Goal: Task Accomplishment & Management: Use online tool/utility

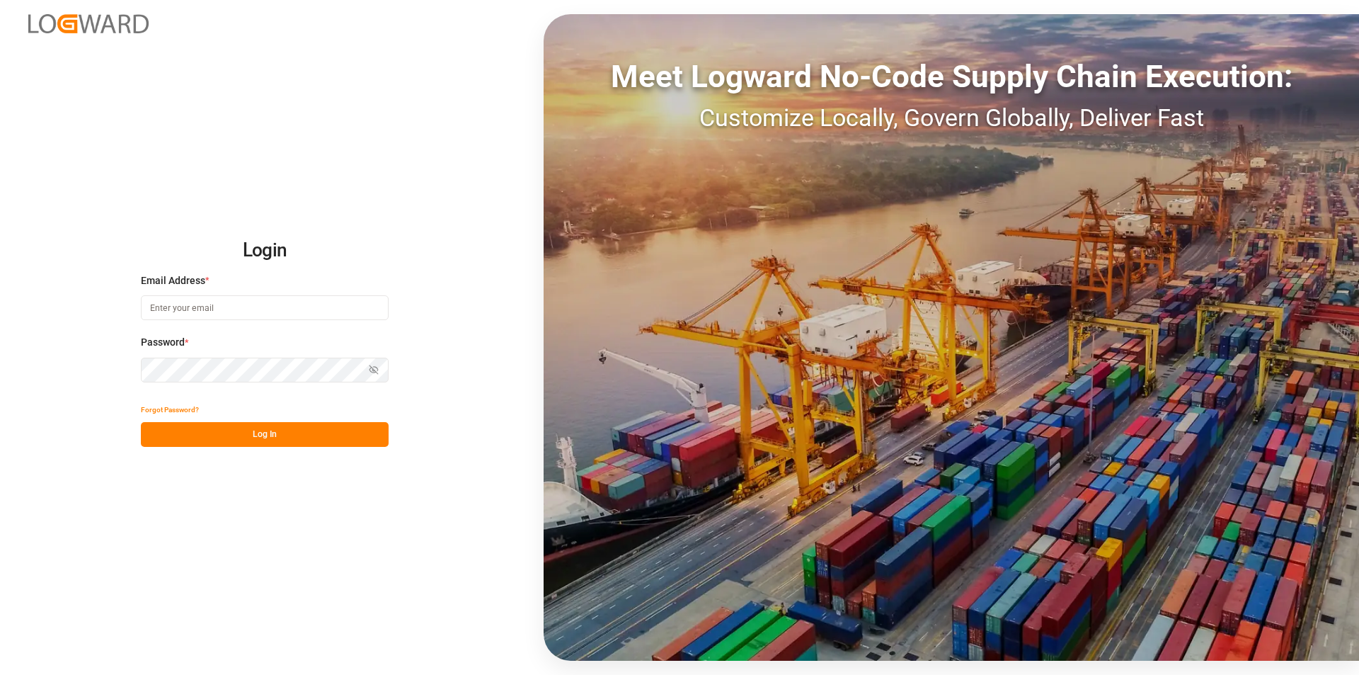
type input "[PERSON_NAME][EMAIL_ADDRESS][PERSON_NAME][DOMAIN_NAME]"
click at [256, 432] on button "Log In" at bounding box center [265, 434] width 248 height 25
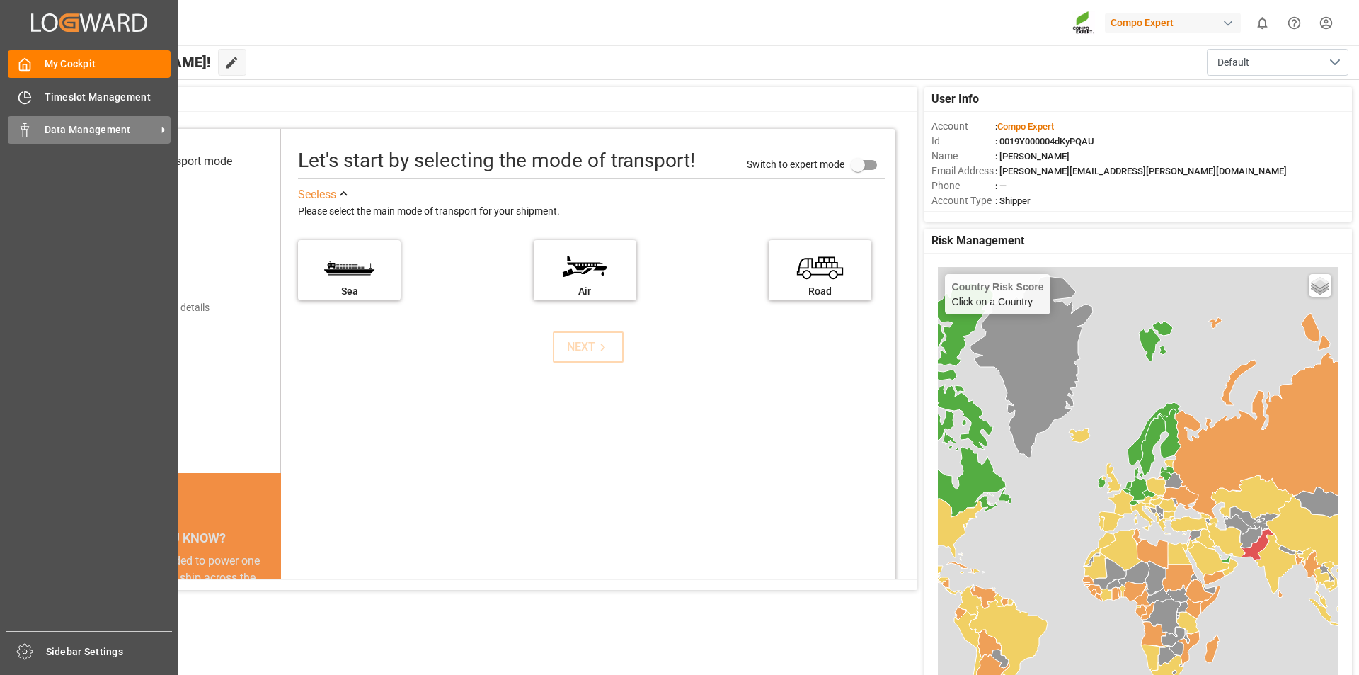
click at [79, 127] on span "Data Management" at bounding box center [101, 129] width 112 height 15
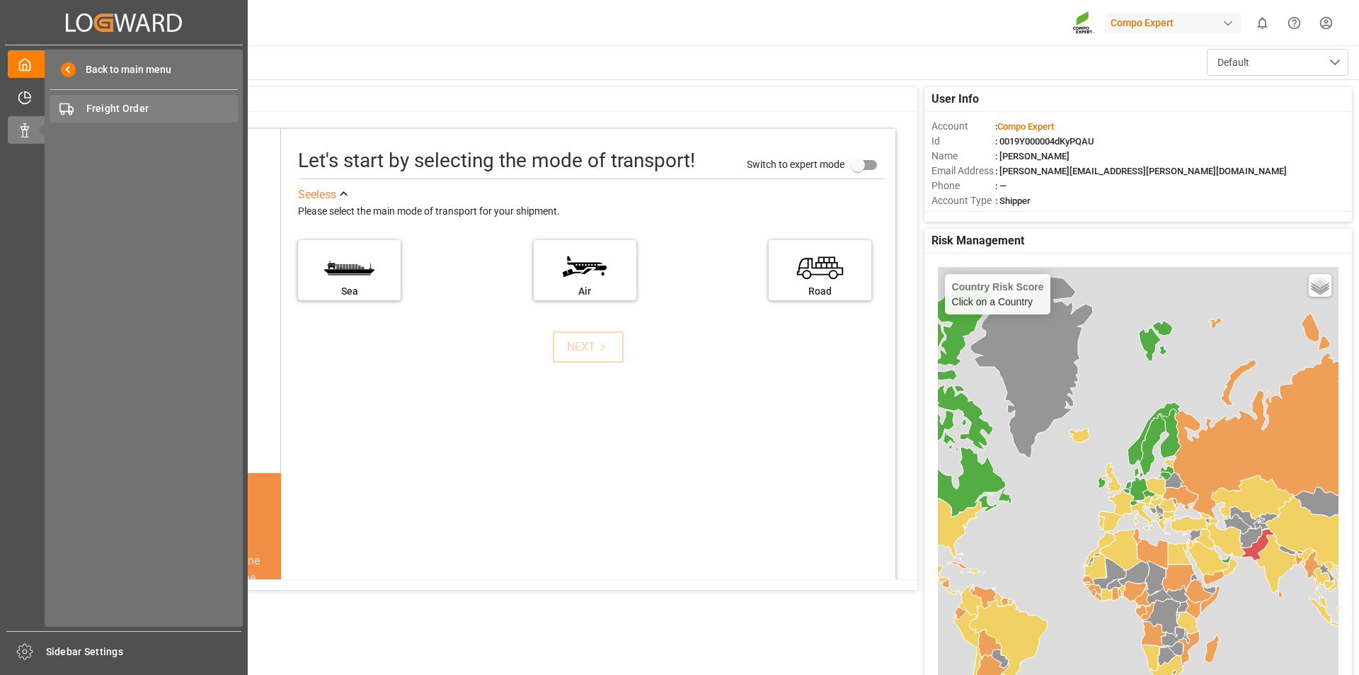
click at [127, 105] on span "Freight Order" at bounding box center [162, 108] width 152 height 15
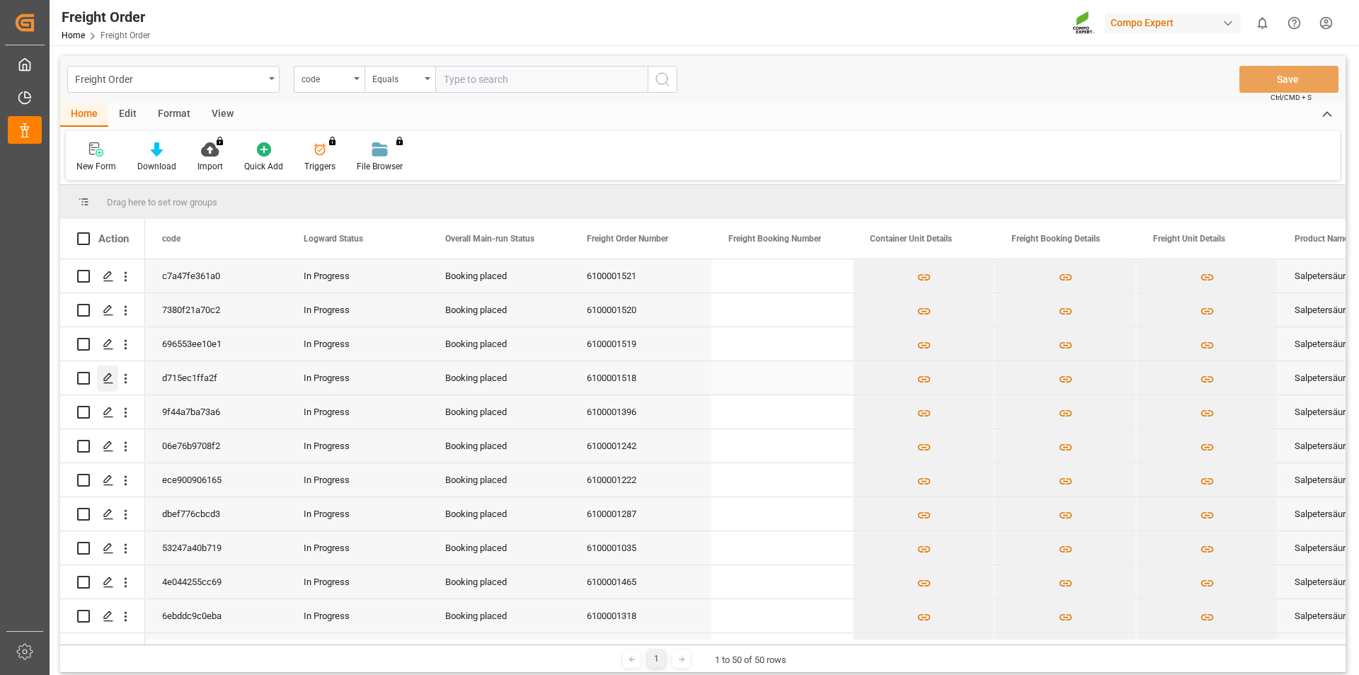
click at [106, 378] on icon "Press SPACE to select this row." at bounding box center [108, 377] width 11 height 11
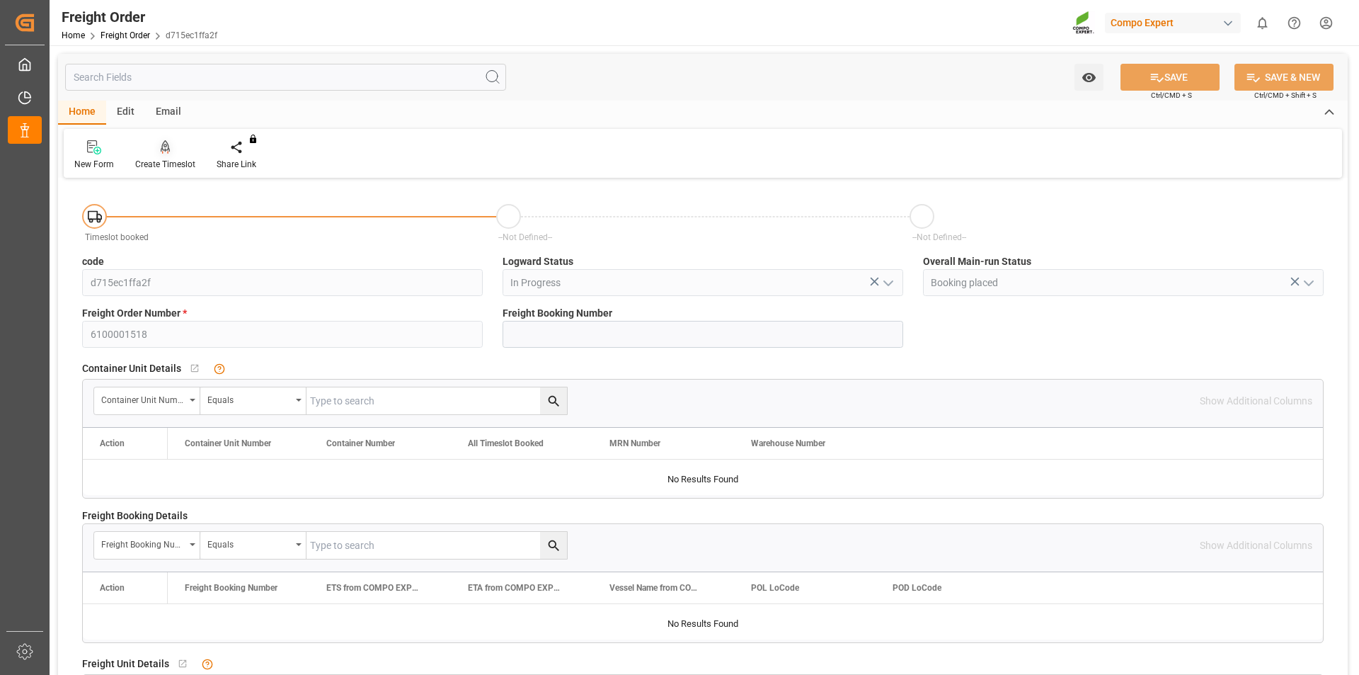
click at [166, 152] on icon at bounding box center [166, 147] width 10 height 14
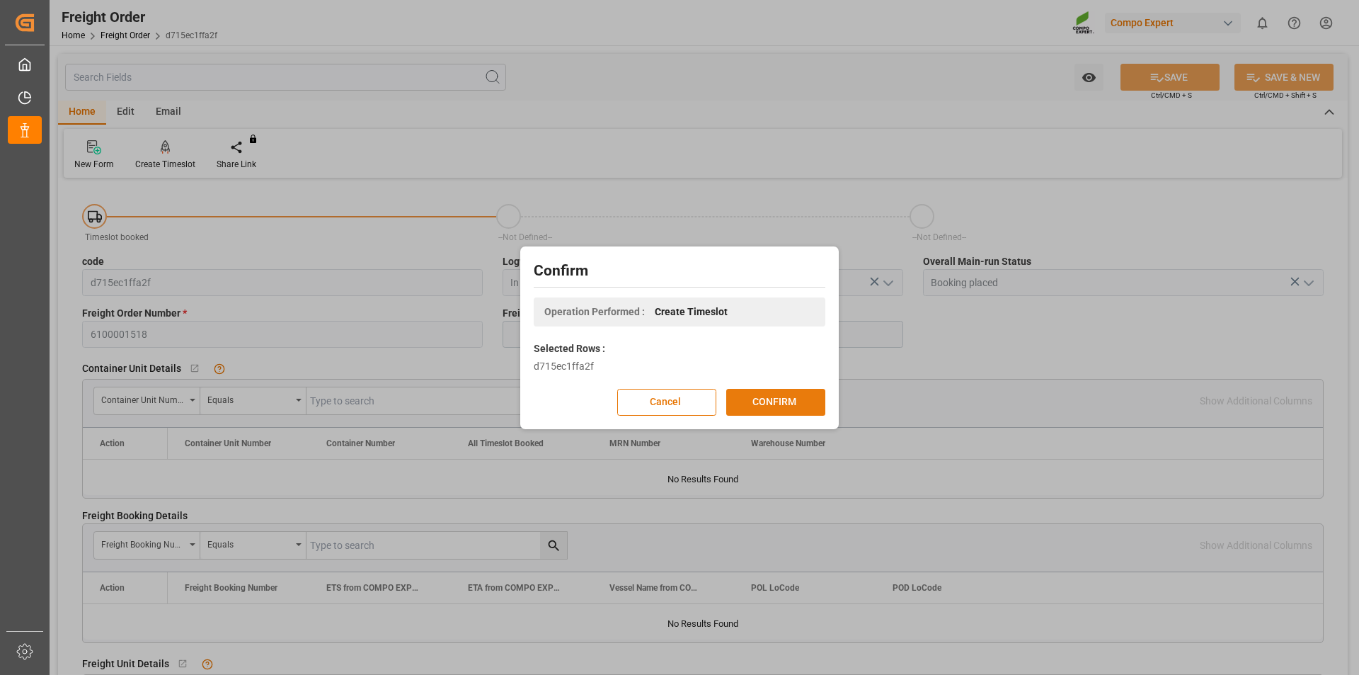
click at [780, 403] on button "CONFIRM" at bounding box center [775, 402] width 99 height 27
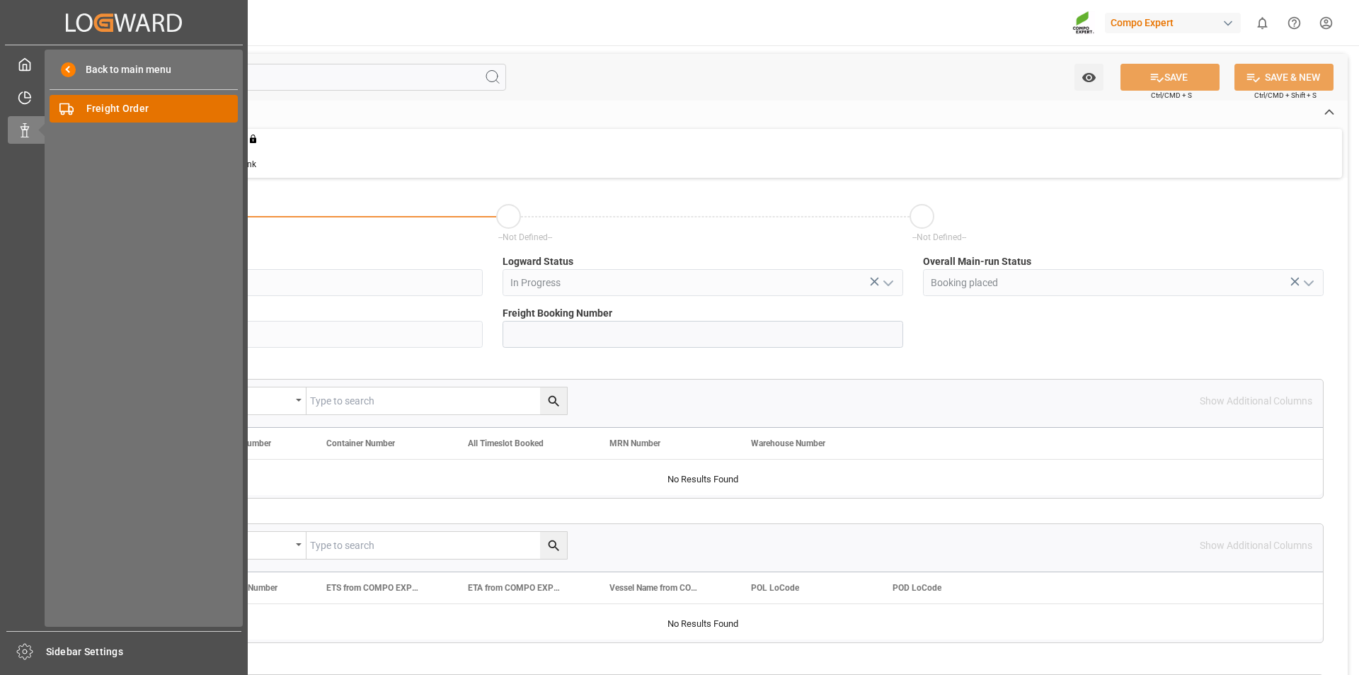
click at [133, 105] on span "Freight Order" at bounding box center [162, 108] width 152 height 15
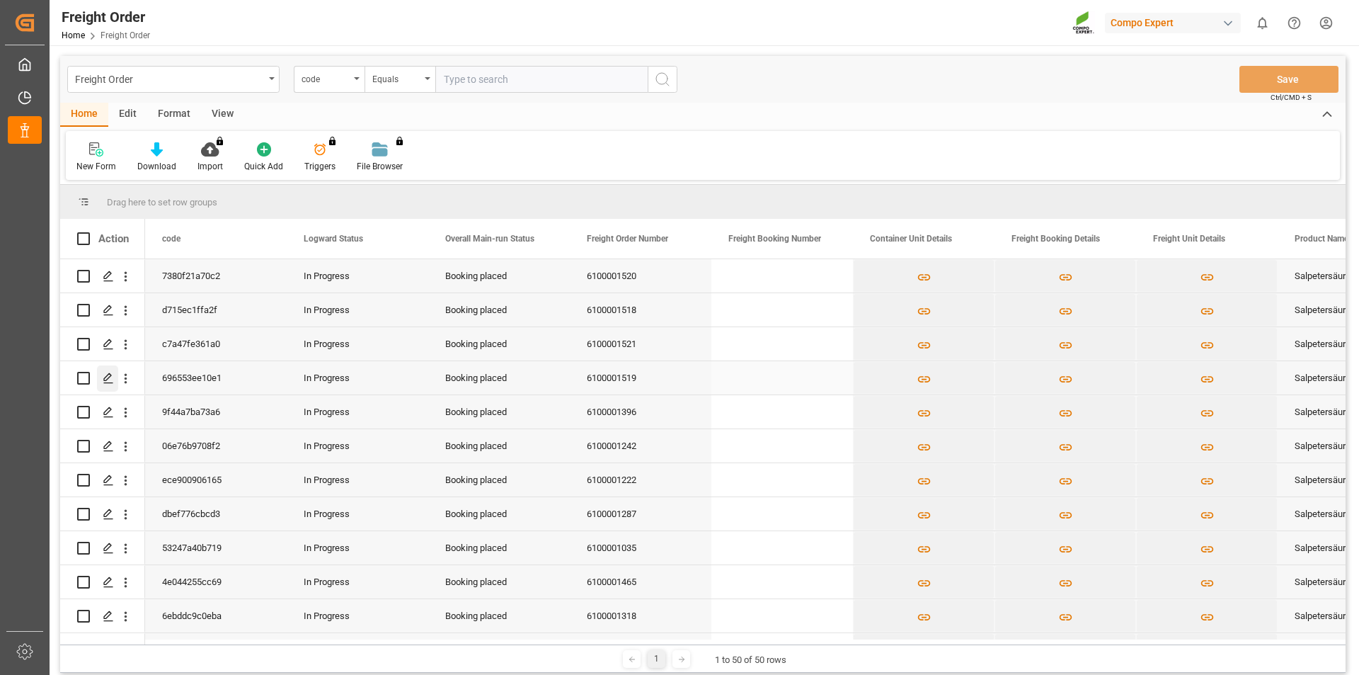
click at [105, 379] on icon "Press SPACE to select this row." at bounding box center [108, 377] width 11 height 11
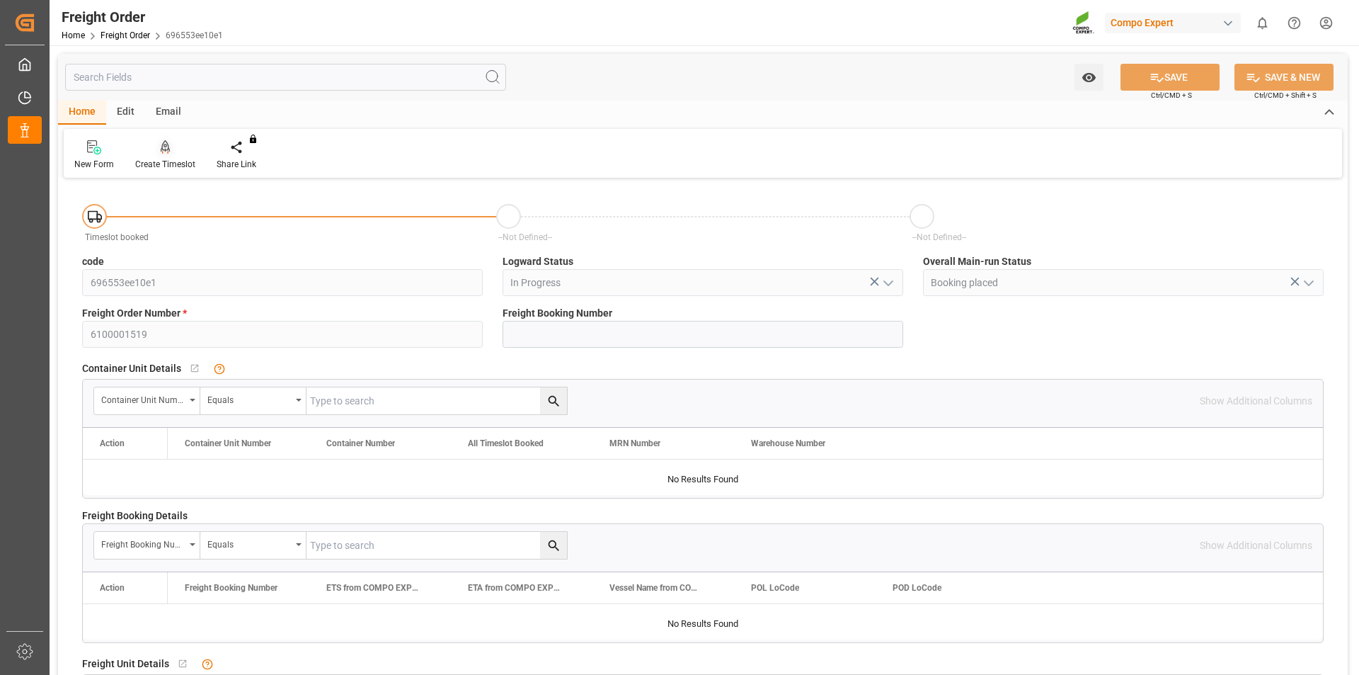
click at [166, 149] on icon at bounding box center [166, 147] width 10 height 14
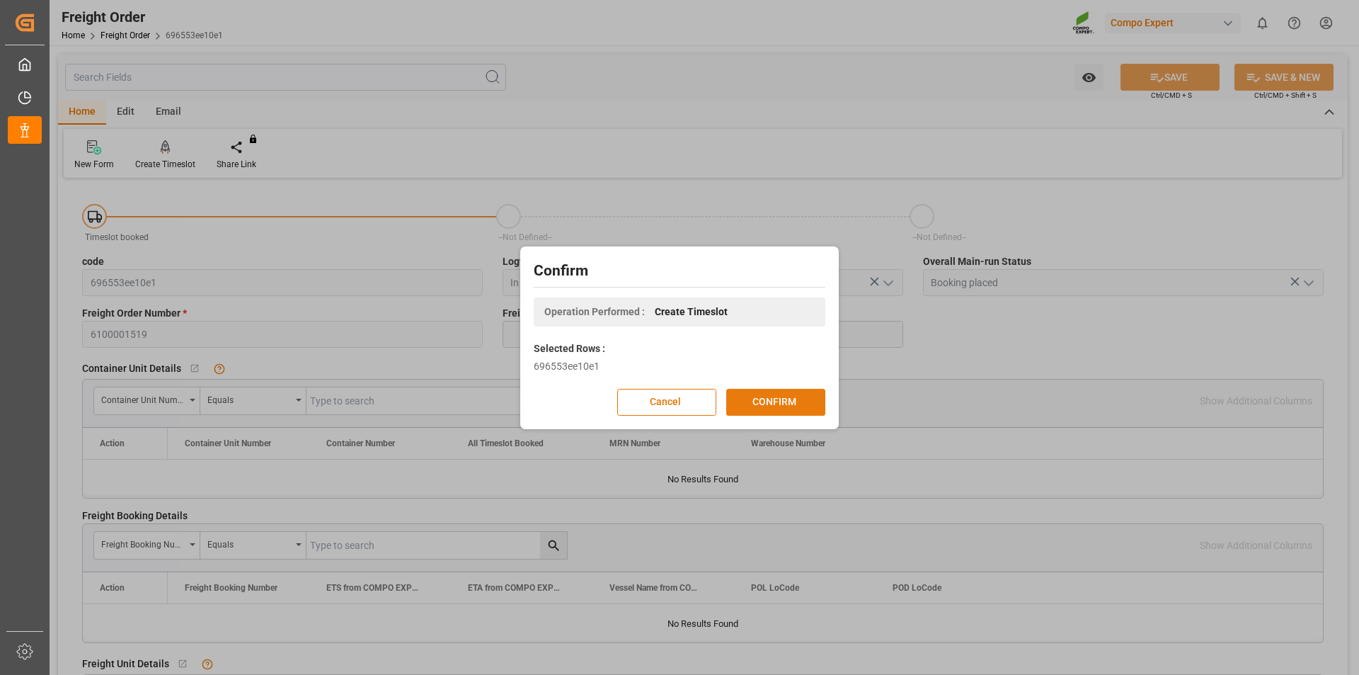
click at [804, 400] on button "CONFIRM" at bounding box center [775, 402] width 99 height 27
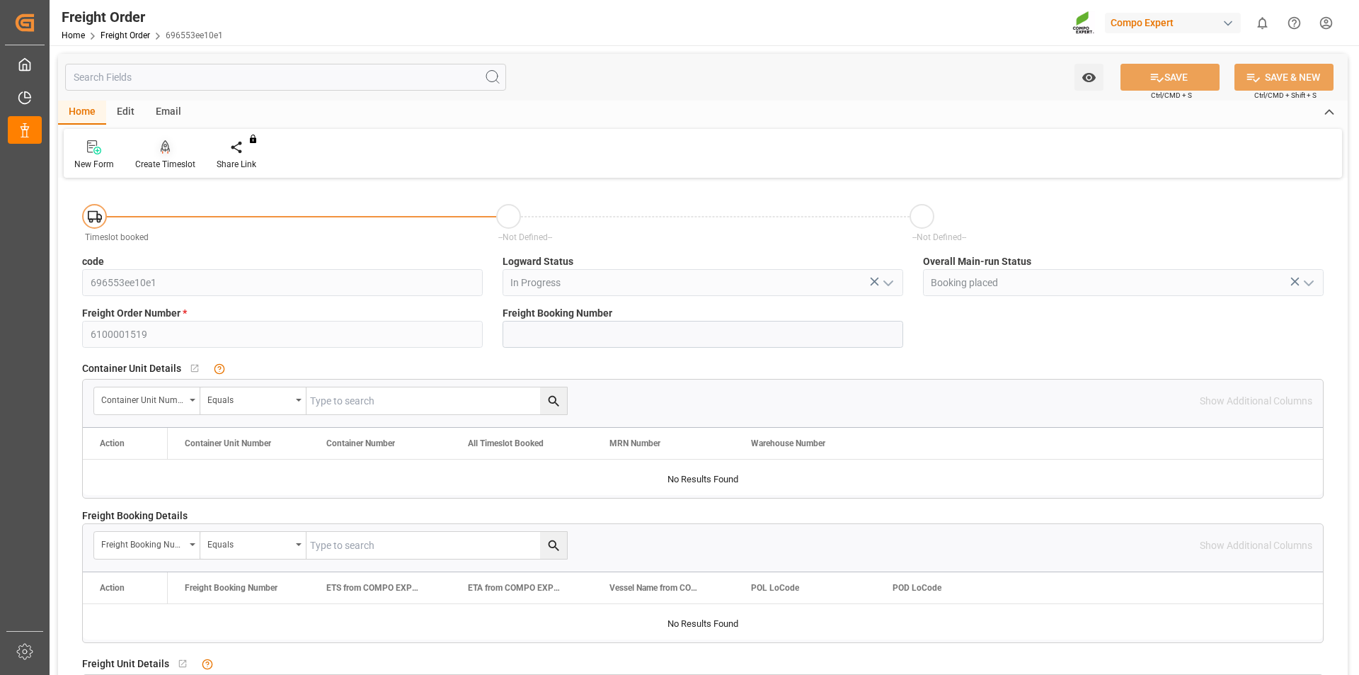
click at [163, 150] on icon at bounding box center [166, 146] width 10 height 12
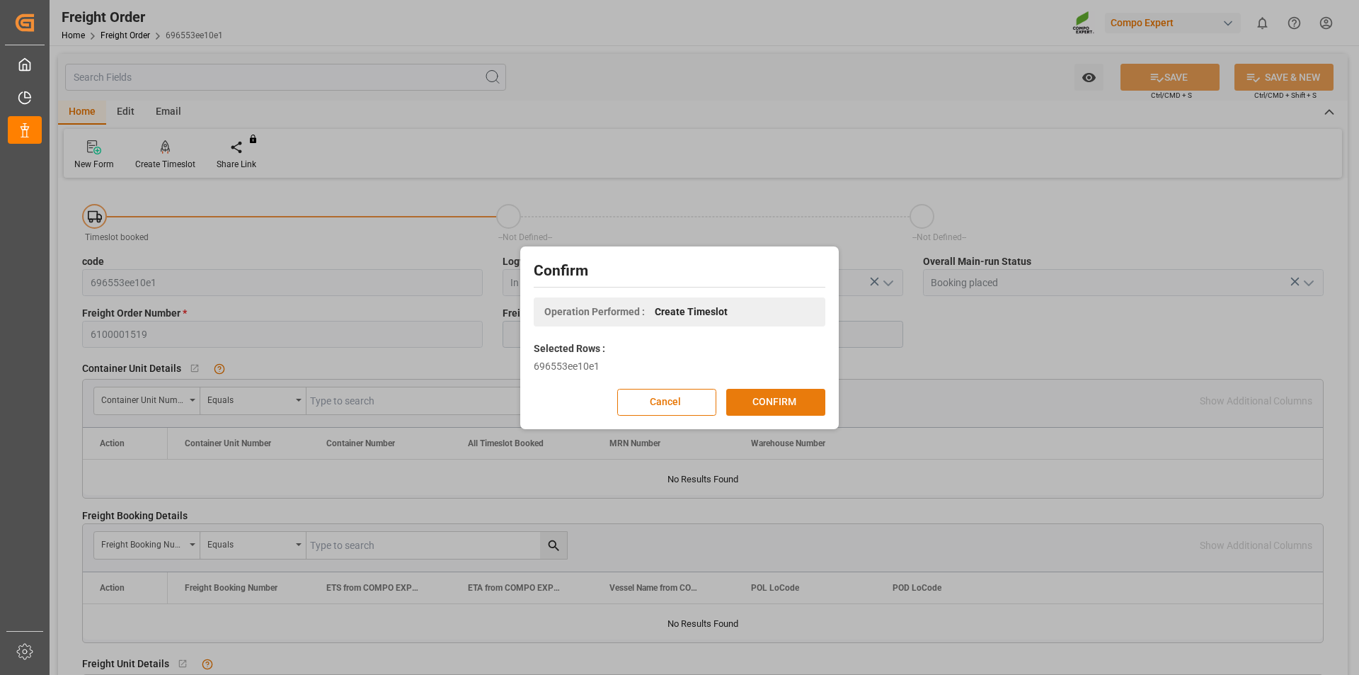
click at [757, 402] on button "CONFIRM" at bounding box center [775, 402] width 99 height 27
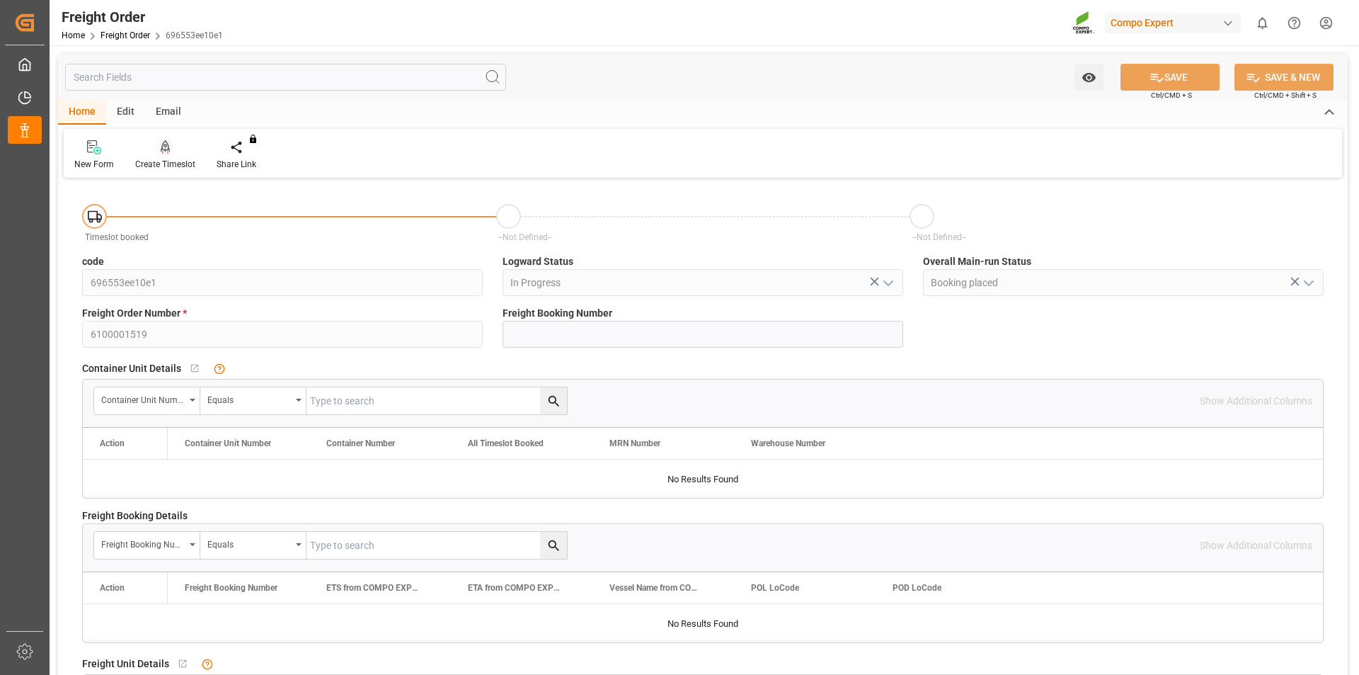
click at [161, 151] on icon at bounding box center [166, 146] width 10 height 12
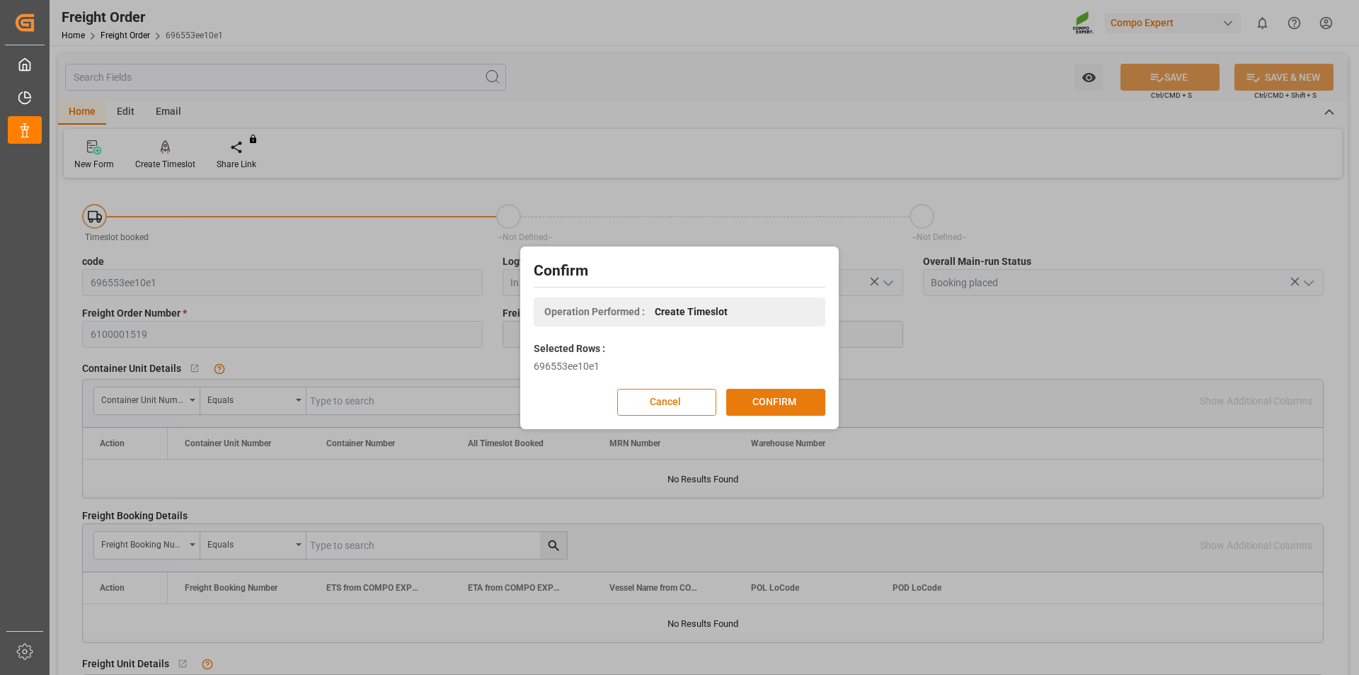
click at [775, 399] on button "CONFIRM" at bounding box center [775, 402] width 99 height 27
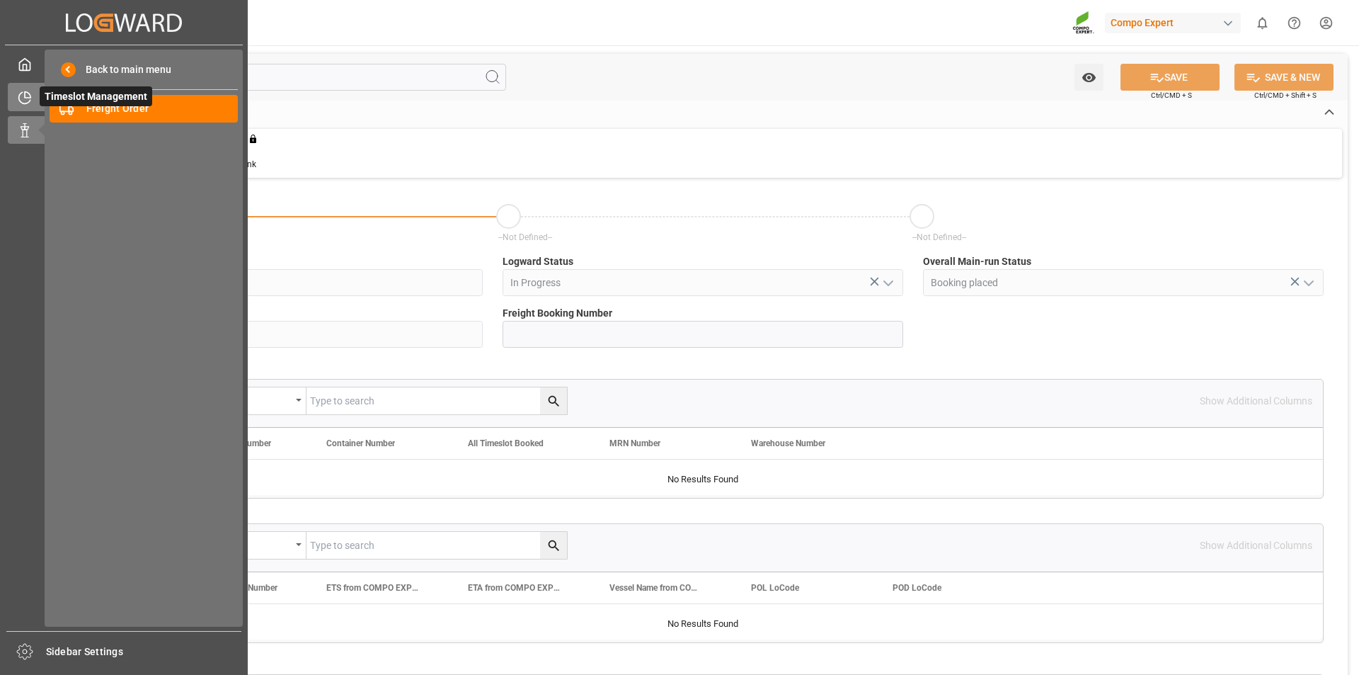
click at [36, 98] on div "Timeslot Management Timeslot Management" at bounding box center [124, 97] width 232 height 28
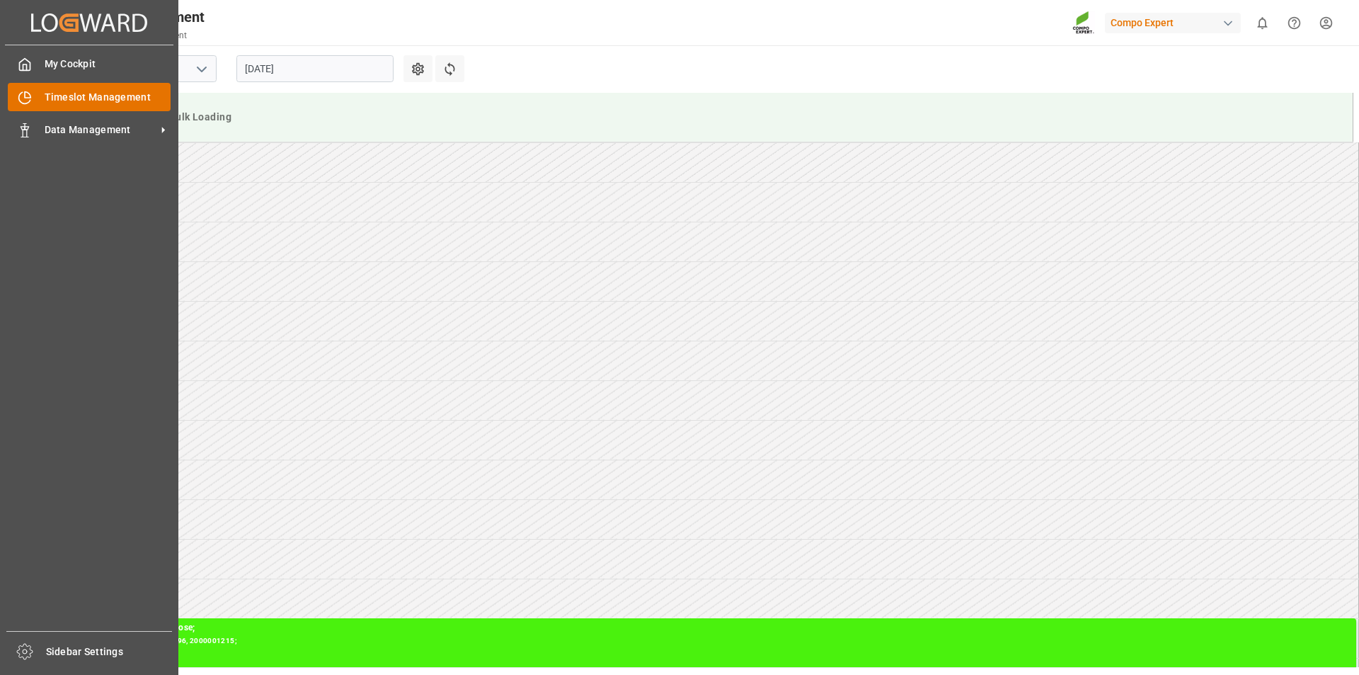
scroll to position [784, 0]
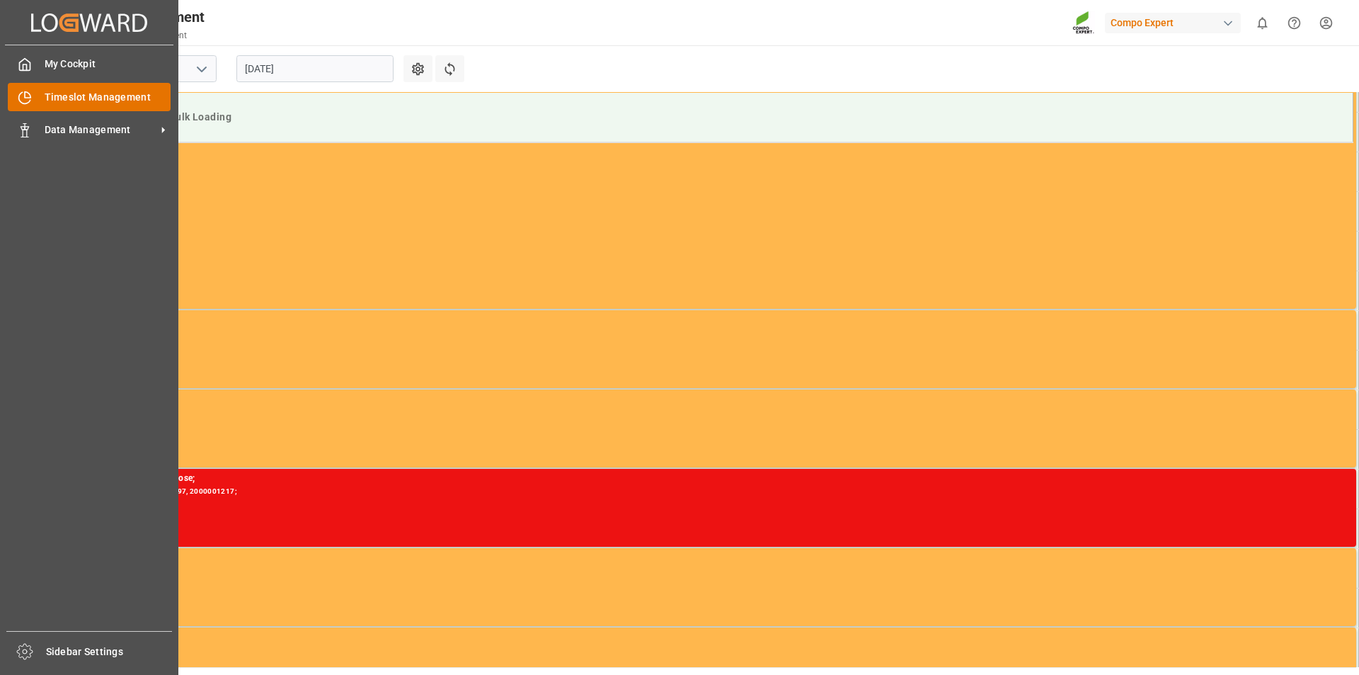
click at [127, 97] on span "Timeslot Management" at bounding box center [108, 97] width 127 height 15
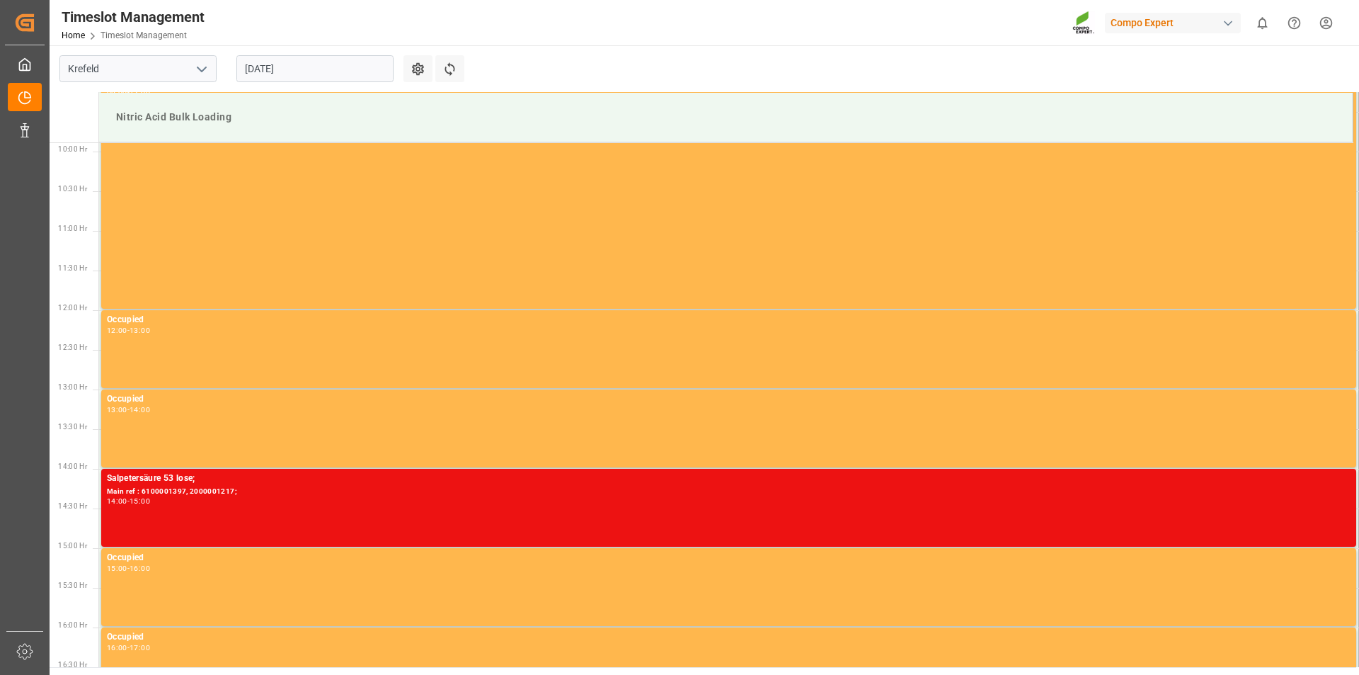
click at [366, 74] on input "[DATE]" at bounding box center [314, 68] width 157 height 27
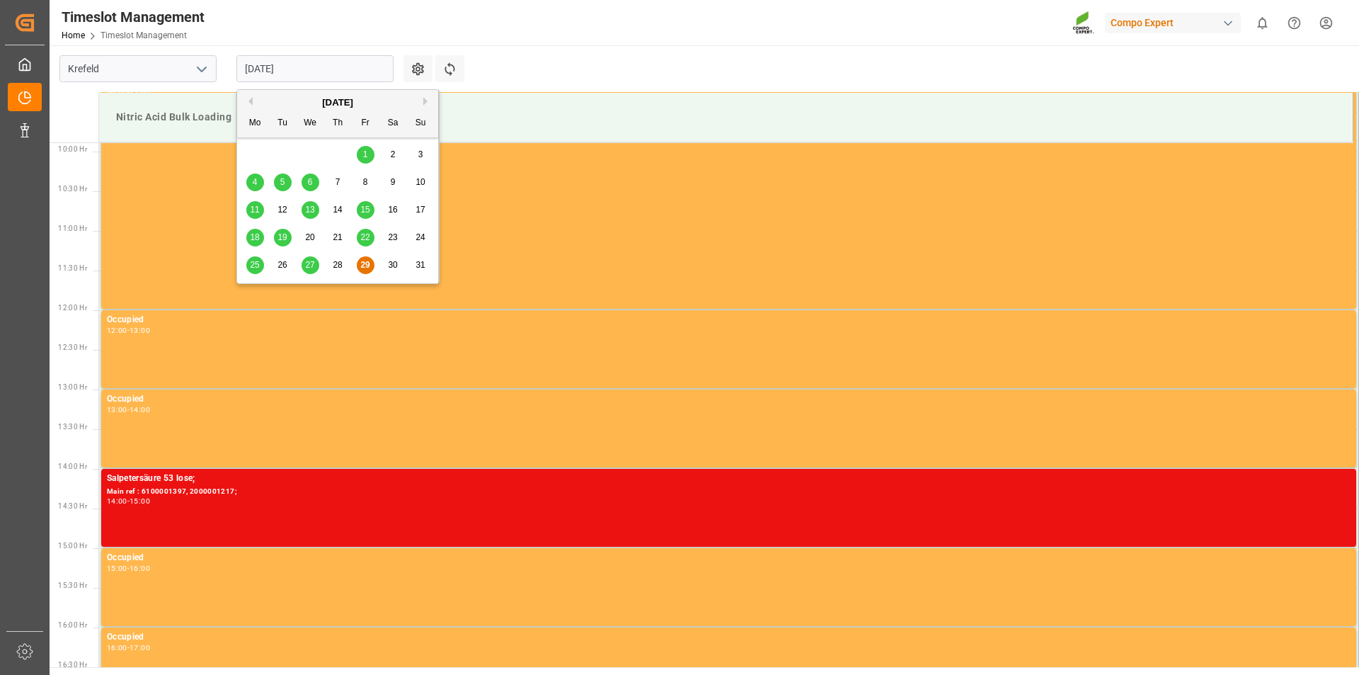
click at [423, 101] on div "[DATE]" at bounding box center [337, 103] width 201 height 14
click at [425, 101] on button "Next Month" at bounding box center [427, 101] width 8 height 8
click at [253, 155] on span "1" at bounding box center [255, 154] width 5 height 10
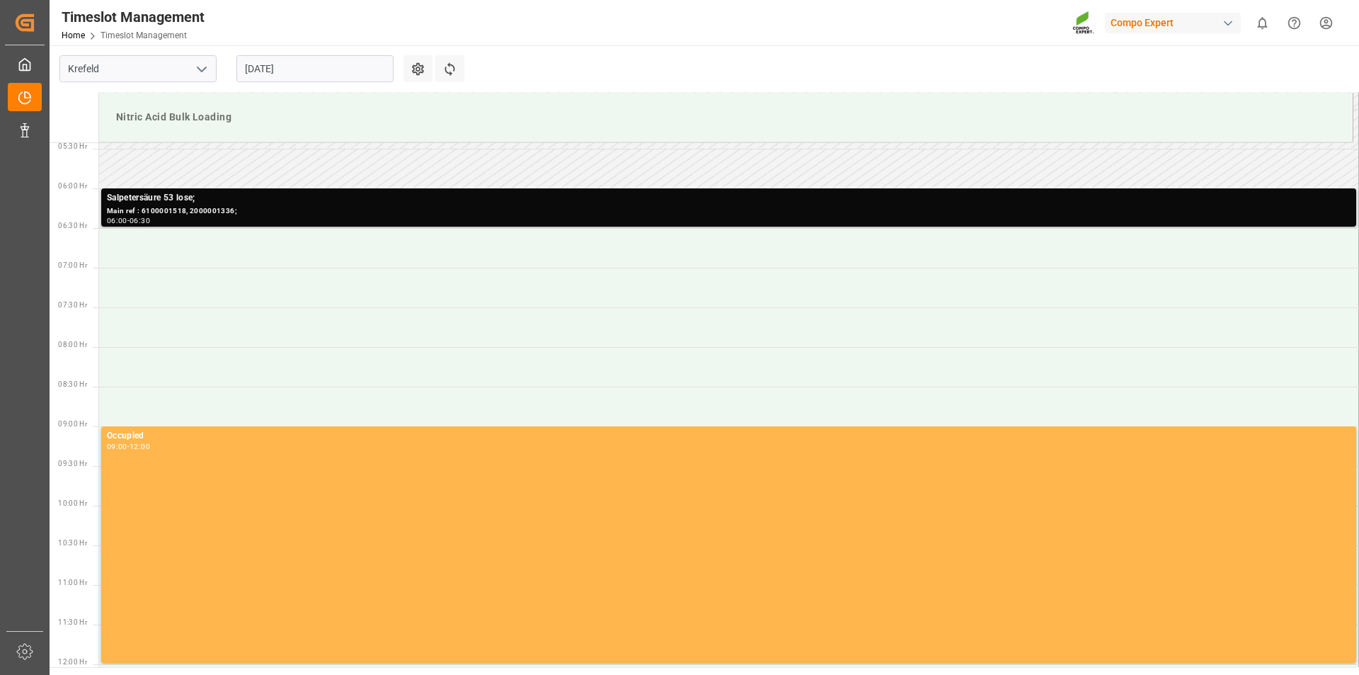
scroll to position [288, 0]
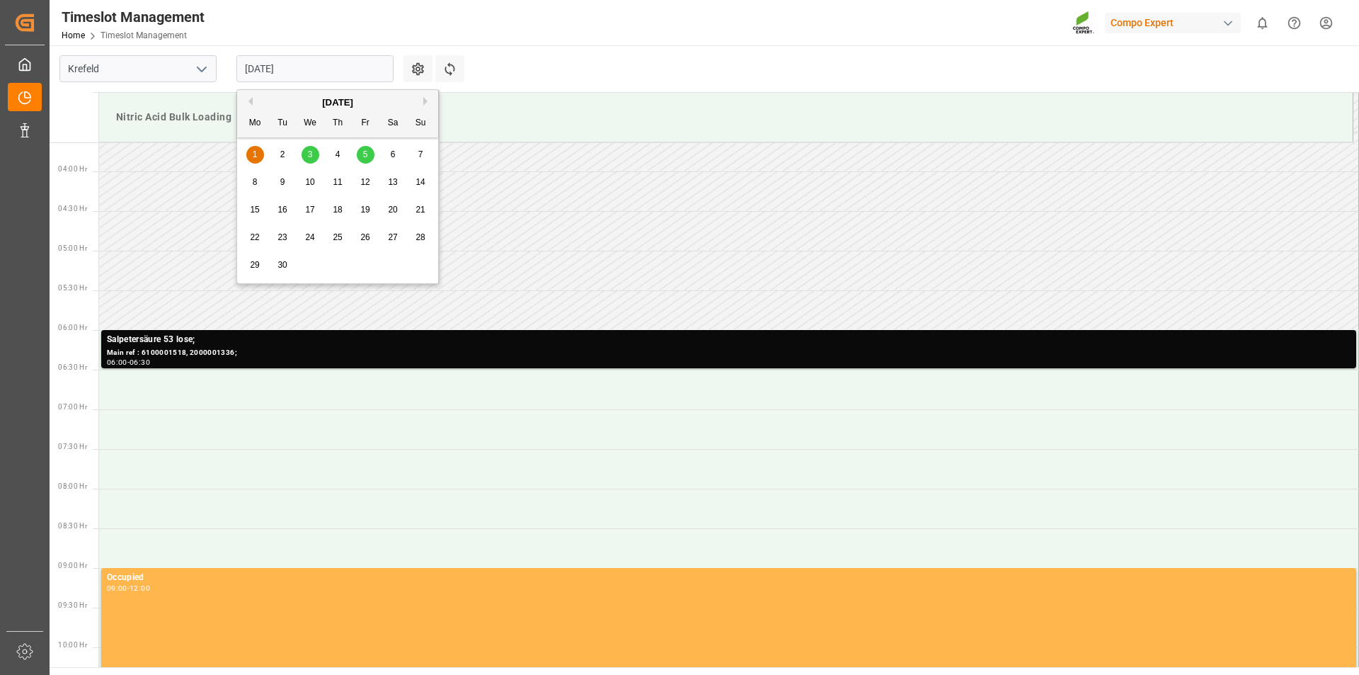
click at [367, 69] on input "01.09.2025" at bounding box center [314, 68] width 157 height 27
click at [309, 153] on span "3" at bounding box center [310, 154] width 5 height 10
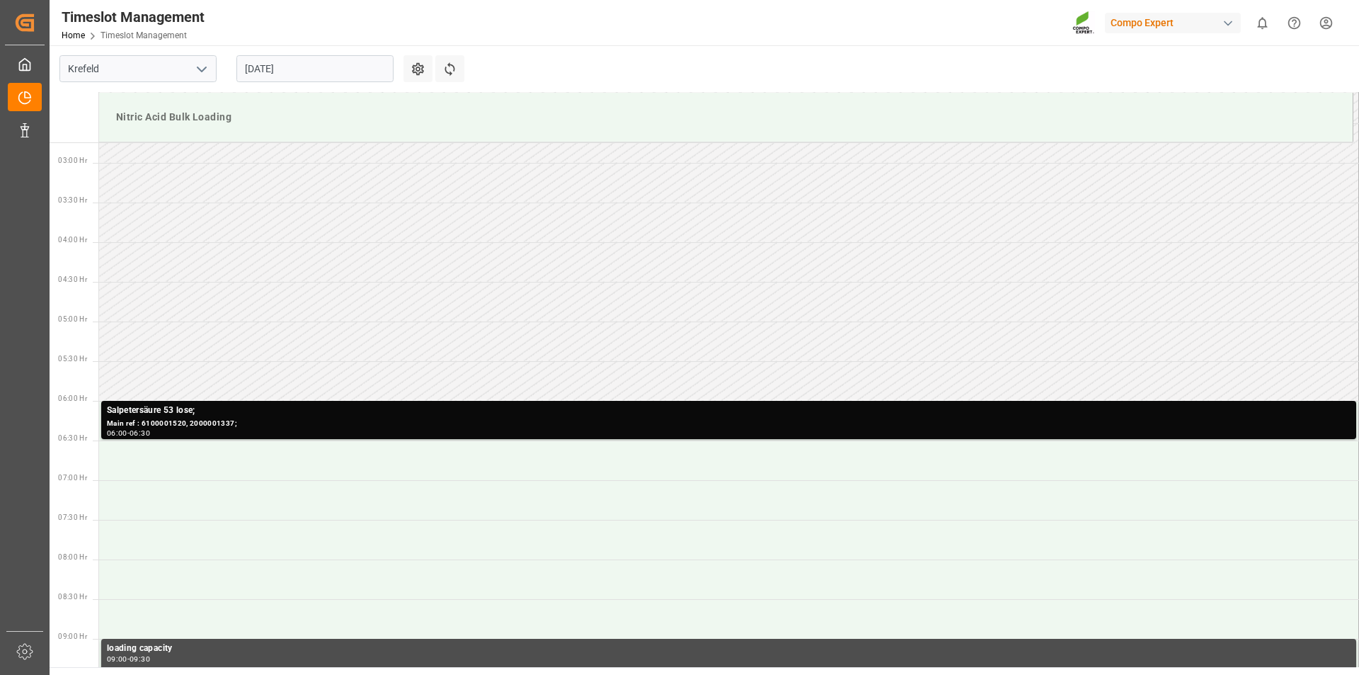
scroll to position [147, 0]
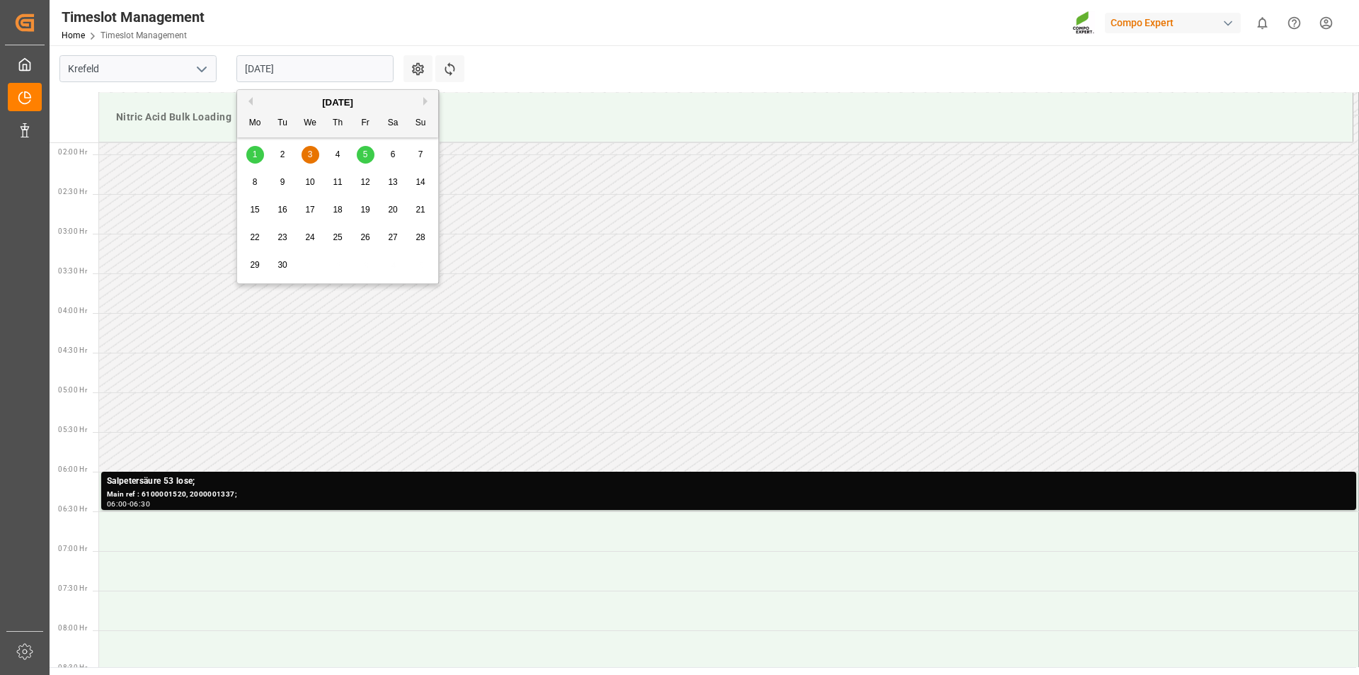
click at [341, 69] on input "03.09.2025" at bounding box center [314, 68] width 157 height 27
click at [366, 152] on span "5" at bounding box center [365, 154] width 5 height 10
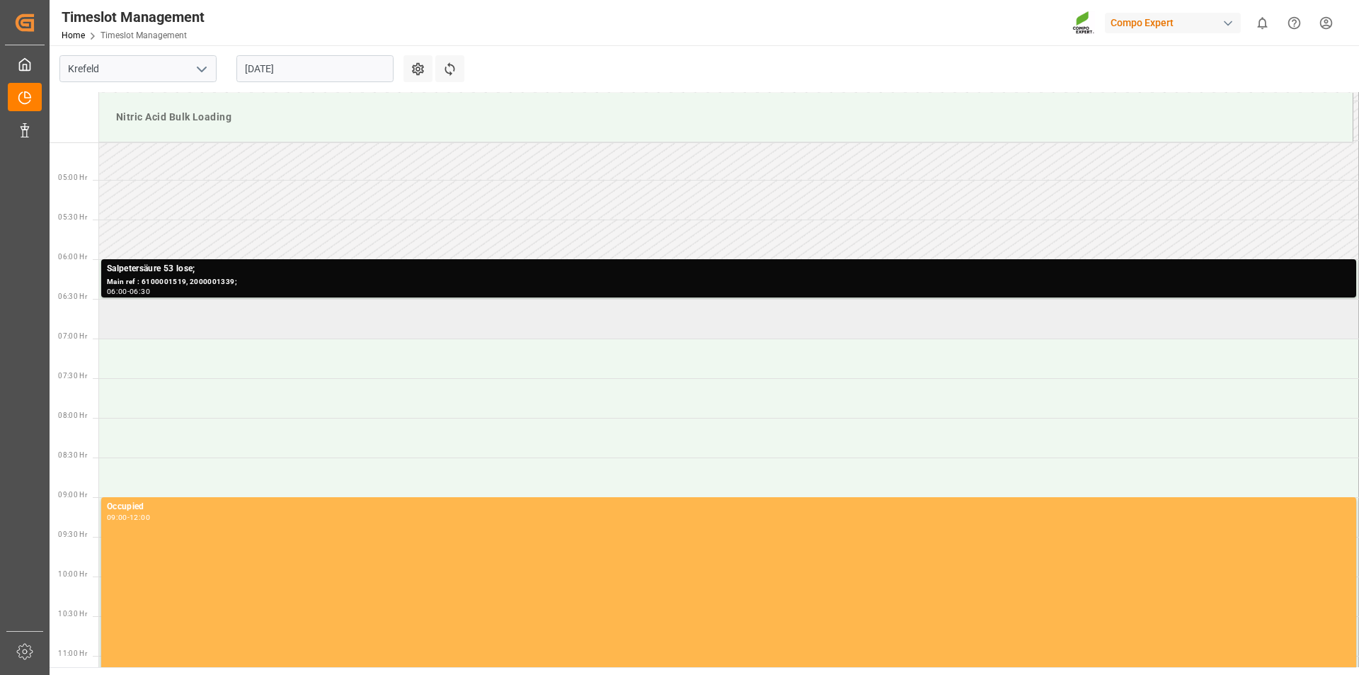
scroll to position [288, 0]
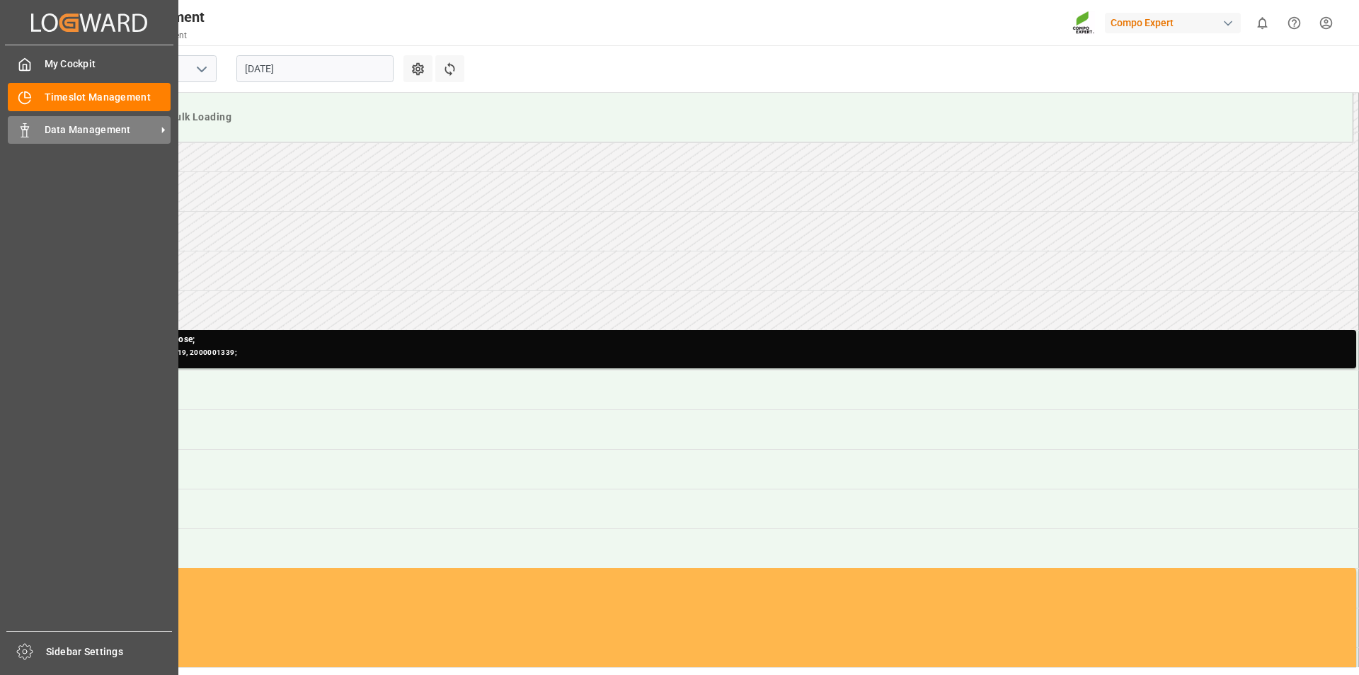
click at [26, 131] on icon at bounding box center [25, 130] width 14 height 14
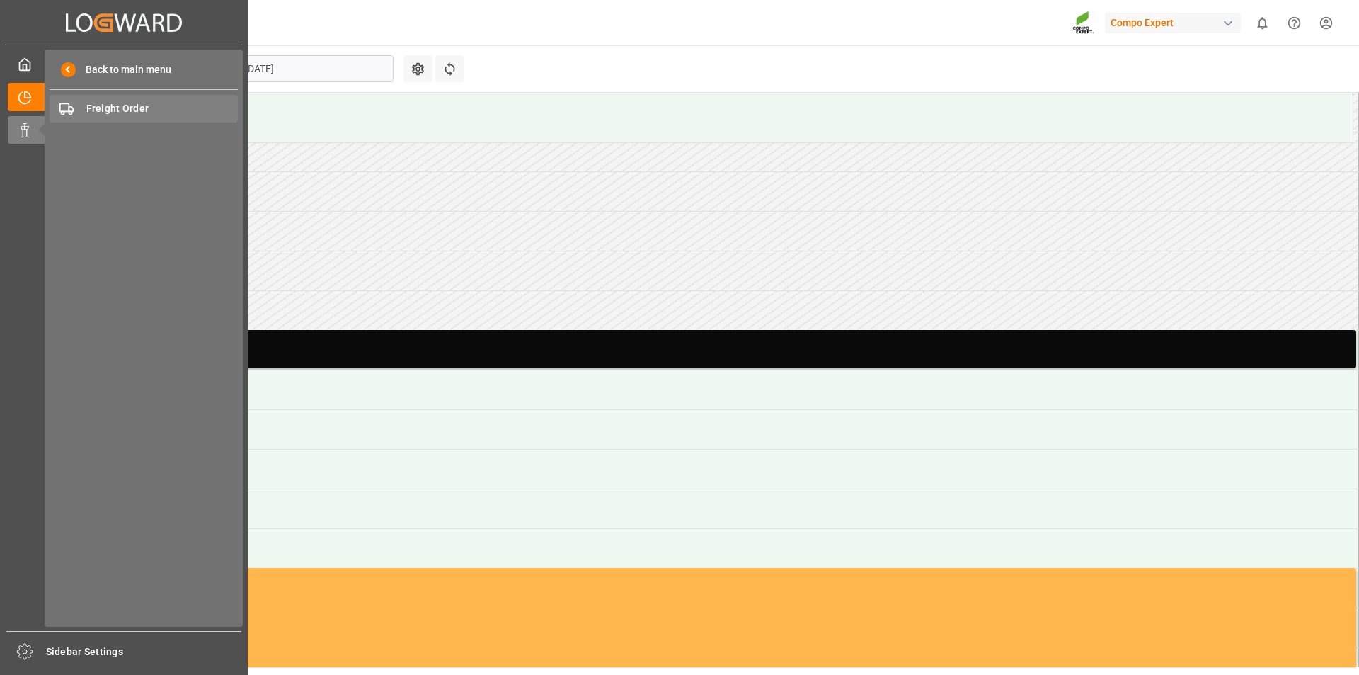
click at [132, 104] on span "Freight Order" at bounding box center [162, 108] width 152 height 15
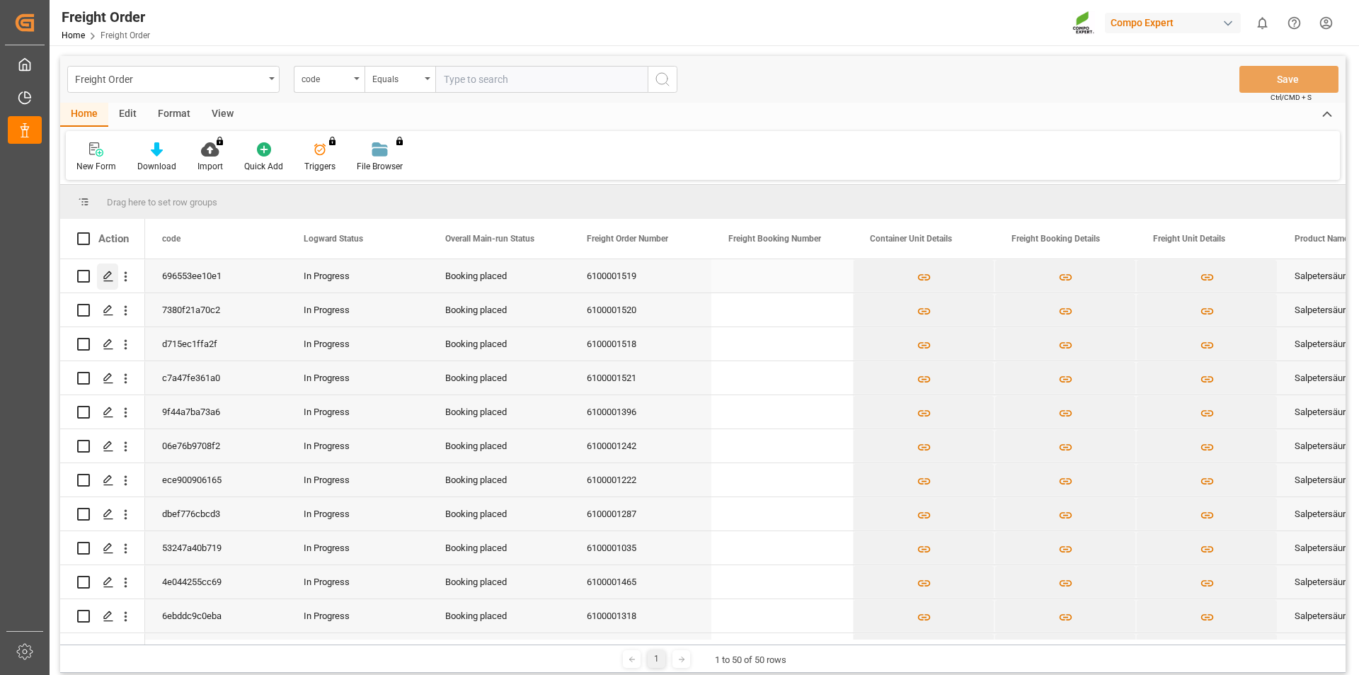
click at [108, 273] on polygon "Press SPACE to select this row." at bounding box center [107, 275] width 7 height 7
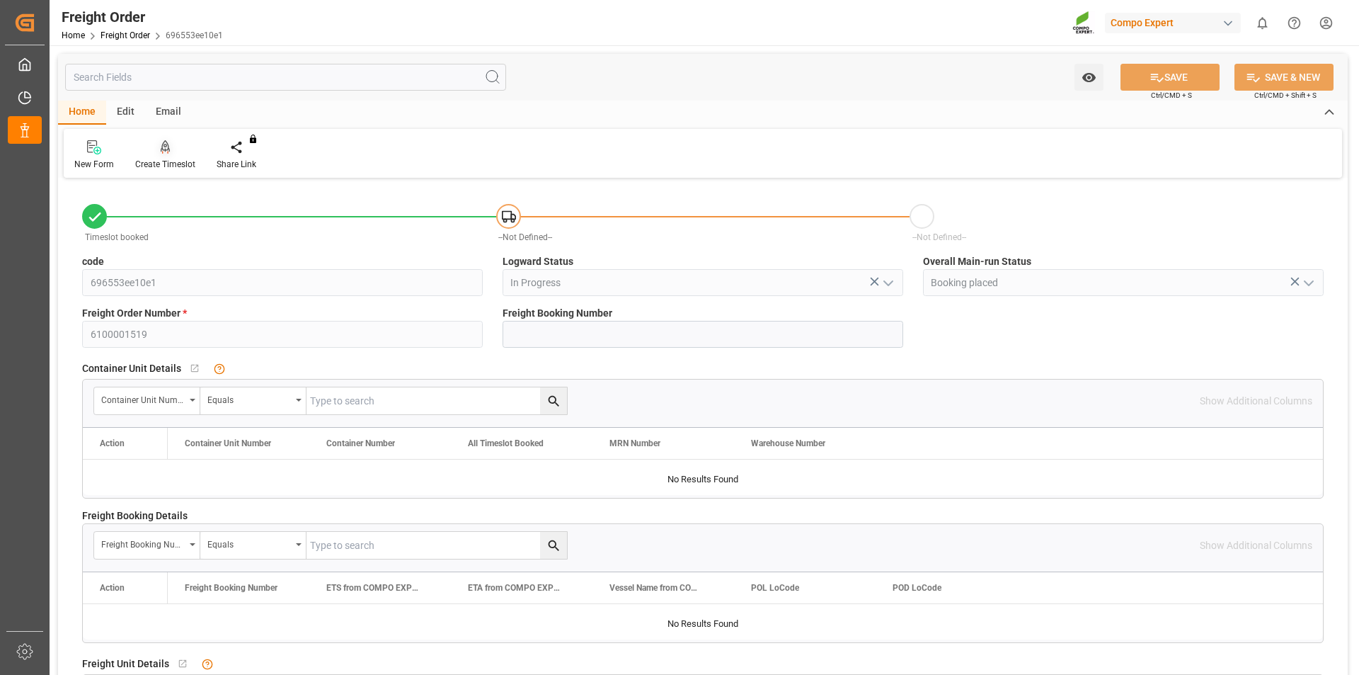
click at [170, 152] on icon at bounding box center [166, 147] width 10 height 14
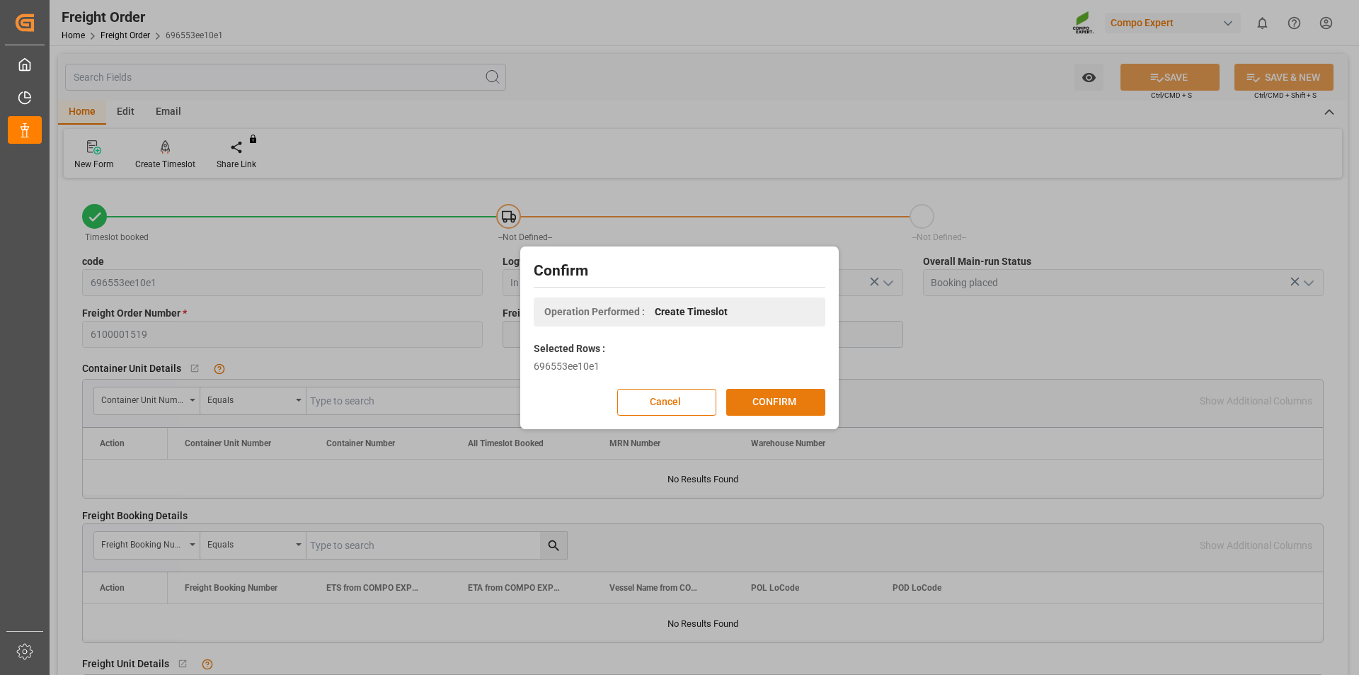
click at [772, 401] on button "CONFIRM" at bounding box center [775, 402] width 99 height 27
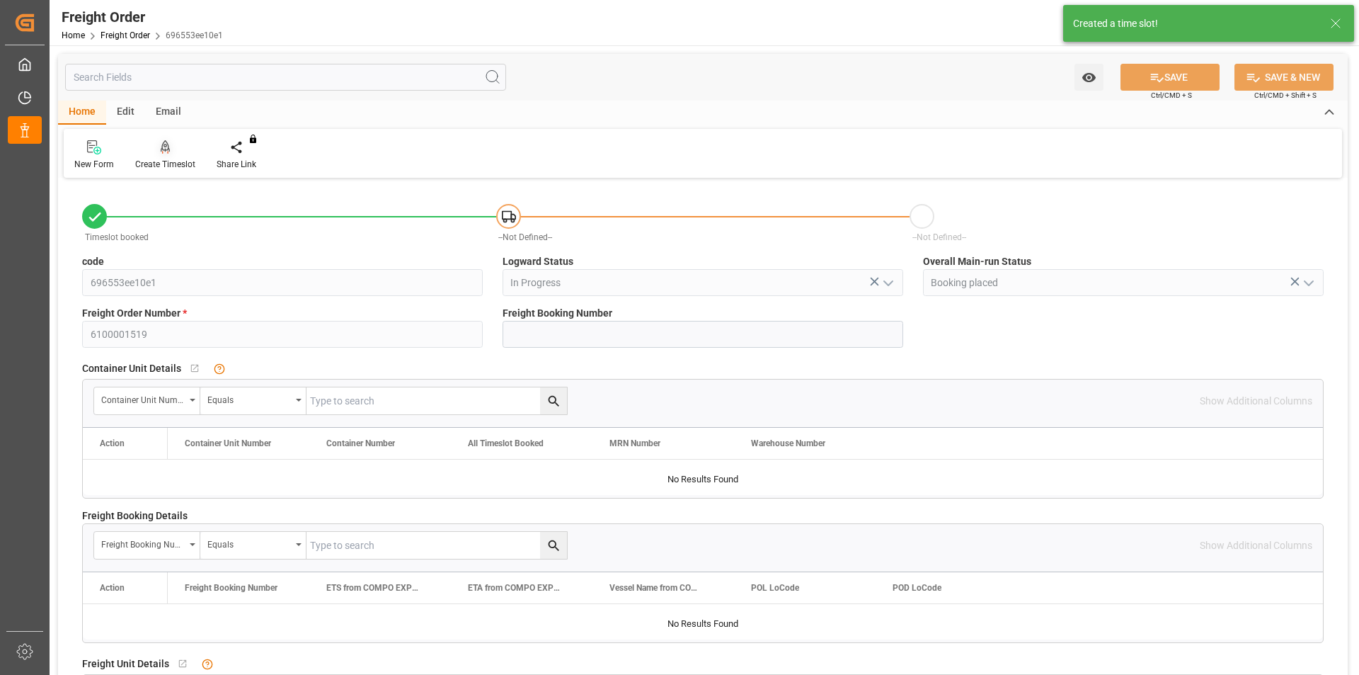
click at [165, 149] on icon at bounding box center [166, 146] width 10 height 12
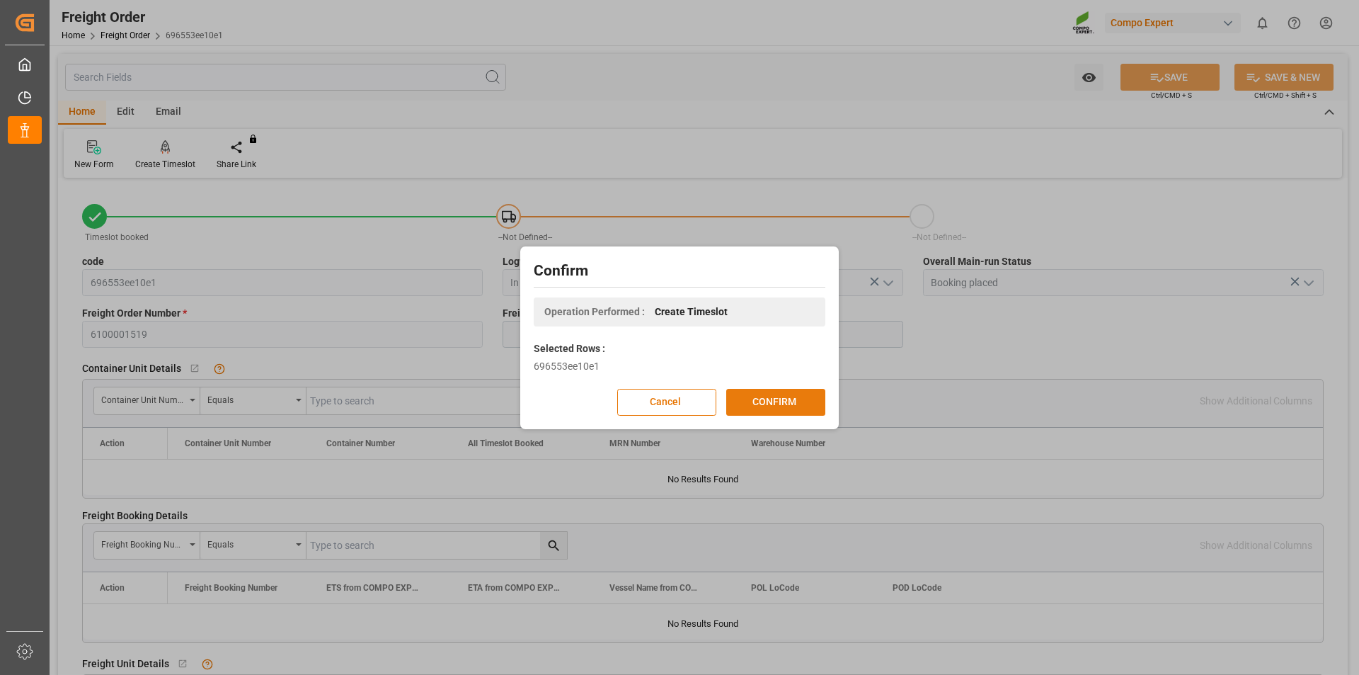
click at [770, 404] on button "CONFIRM" at bounding box center [775, 402] width 99 height 27
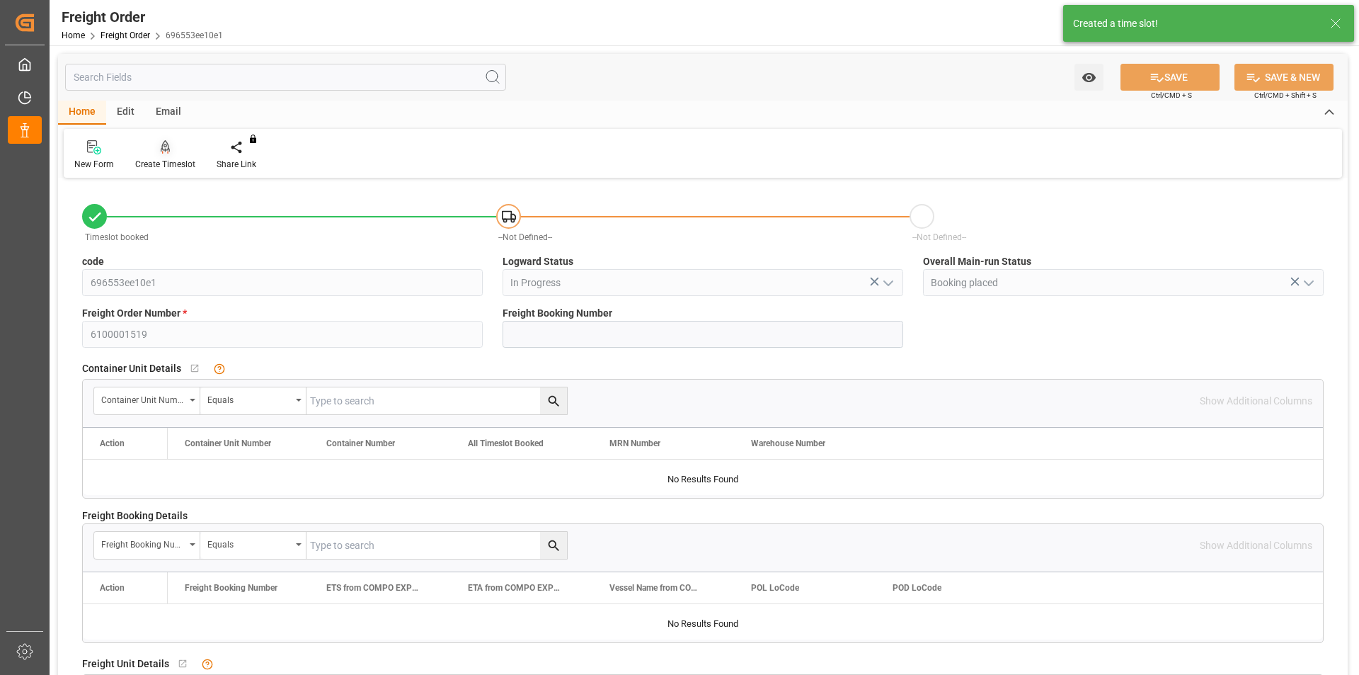
click at [165, 148] on icon at bounding box center [166, 147] width 10 height 14
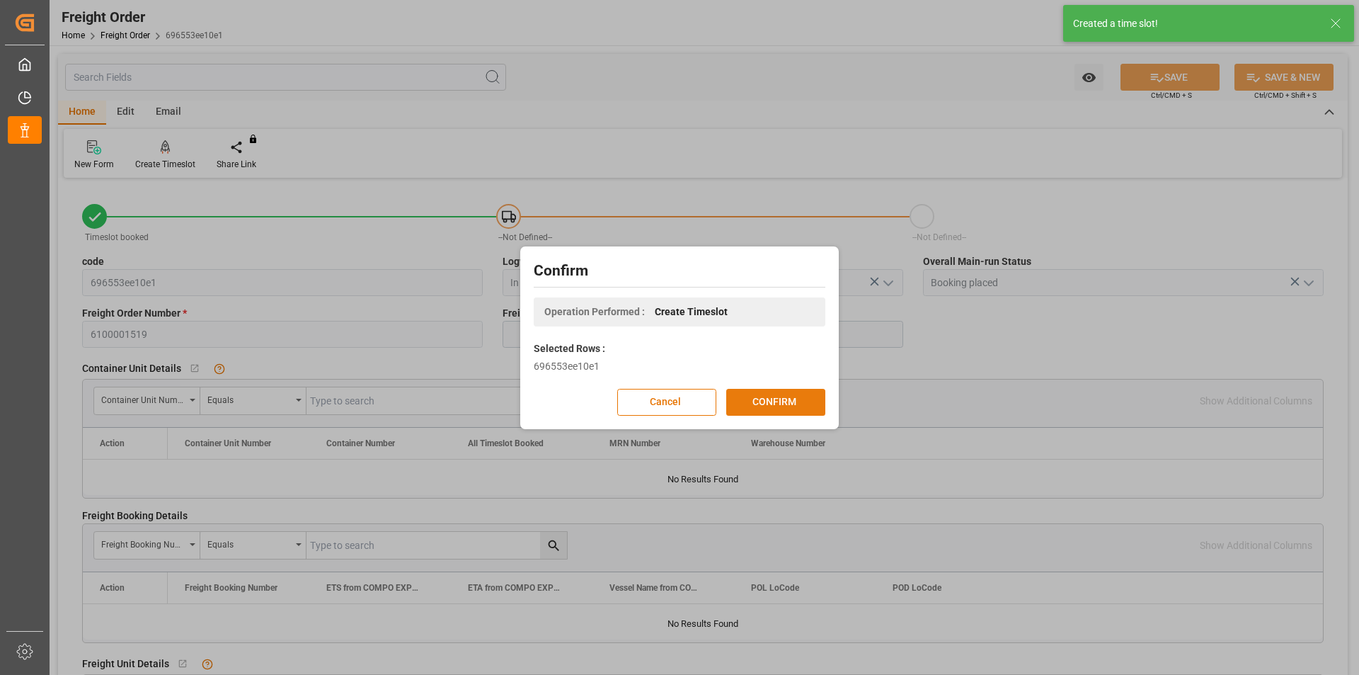
click at [760, 399] on button "CONFIRM" at bounding box center [775, 402] width 99 height 27
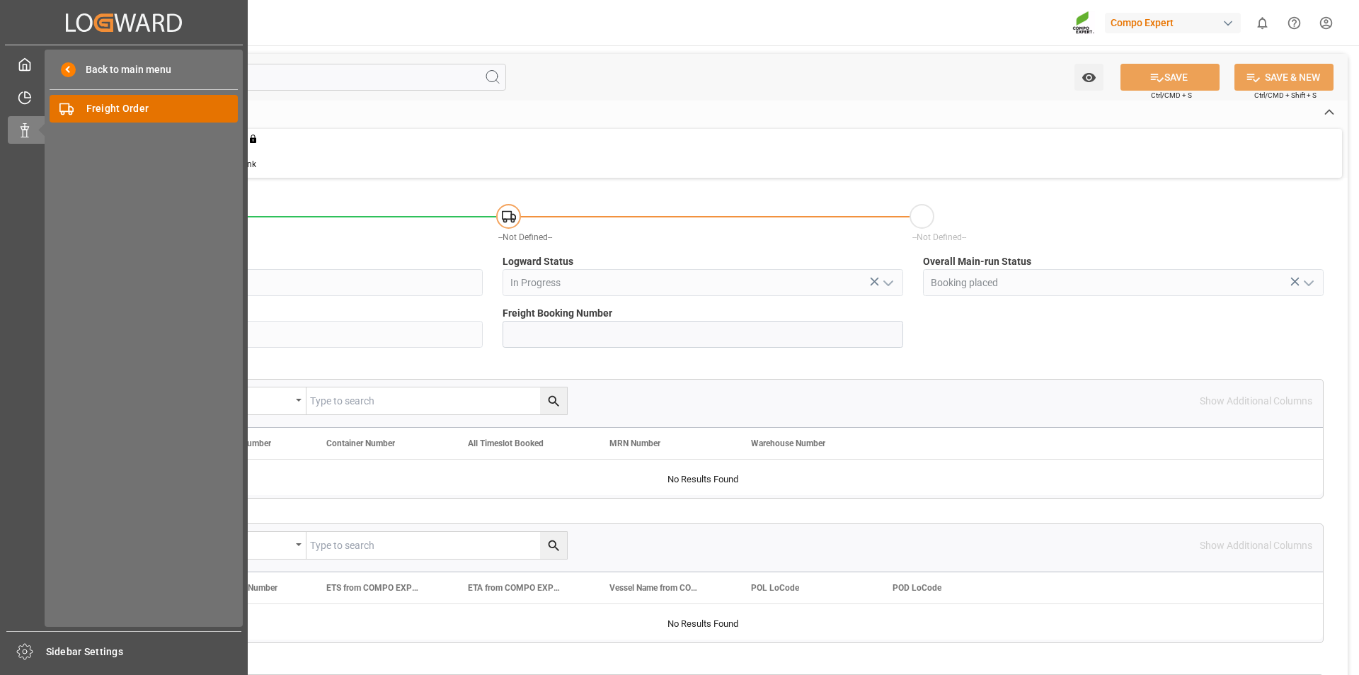
click at [133, 111] on span "Freight Order" at bounding box center [162, 108] width 152 height 15
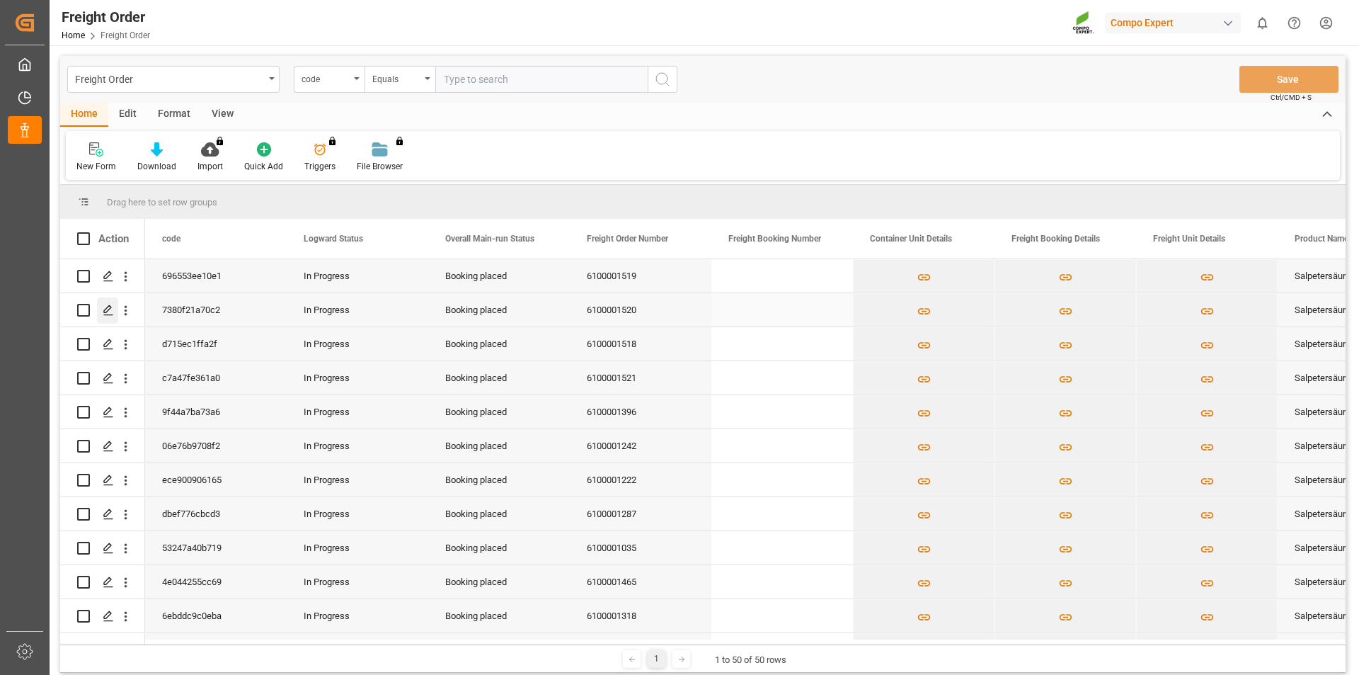
click at [109, 309] on polygon "Press SPACE to select this row." at bounding box center [107, 309] width 7 height 7
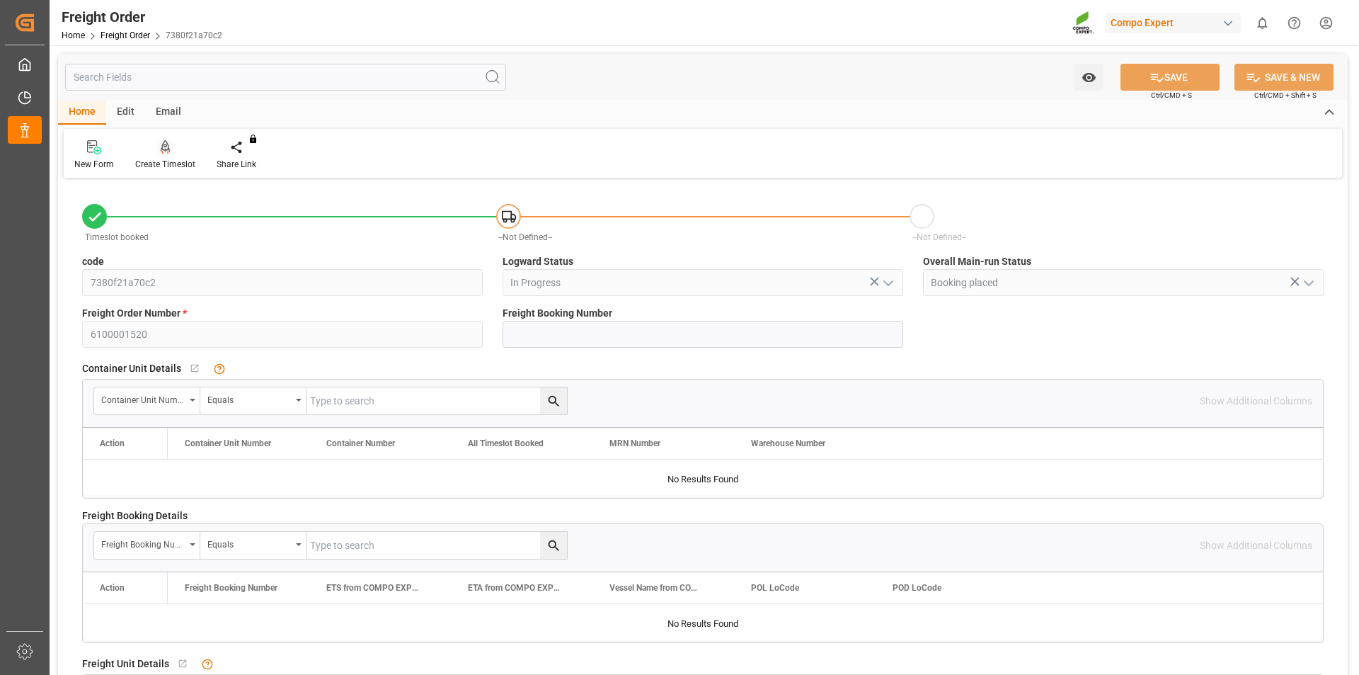
click at [163, 149] on icon at bounding box center [166, 147] width 10 height 14
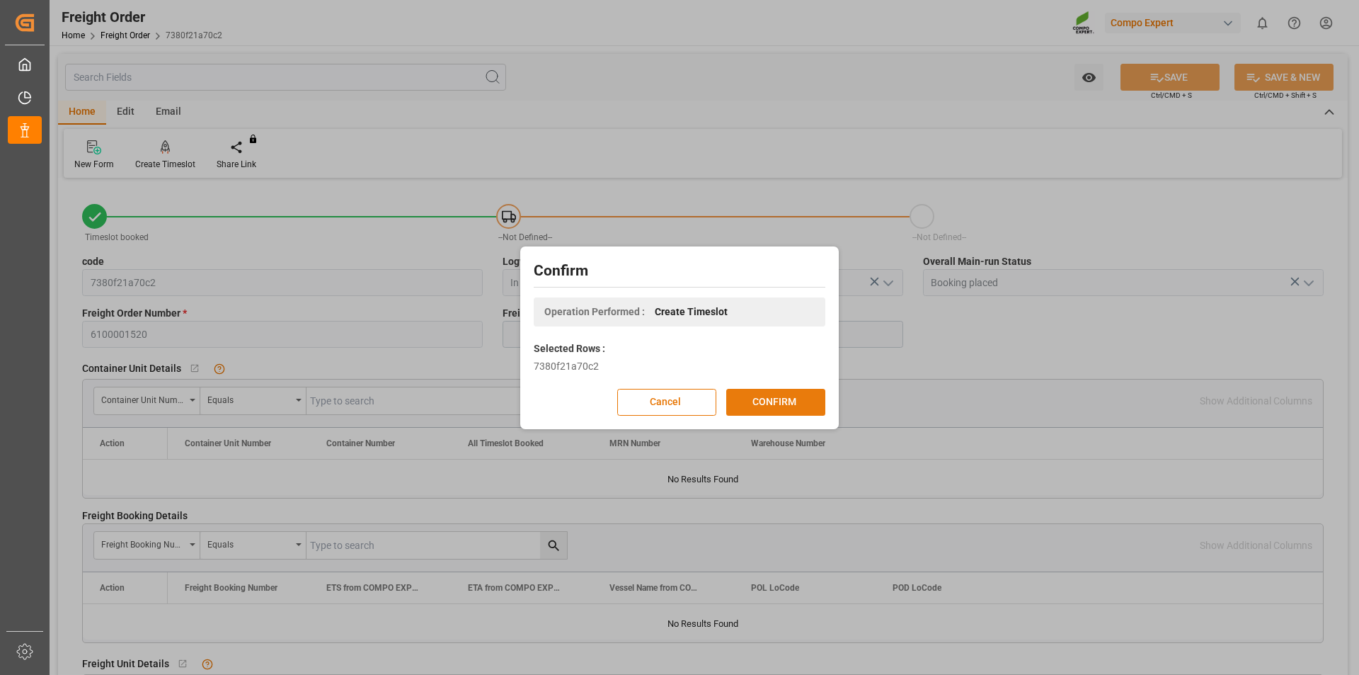
click at [811, 402] on button "CONFIRM" at bounding box center [775, 402] width 99 height 27
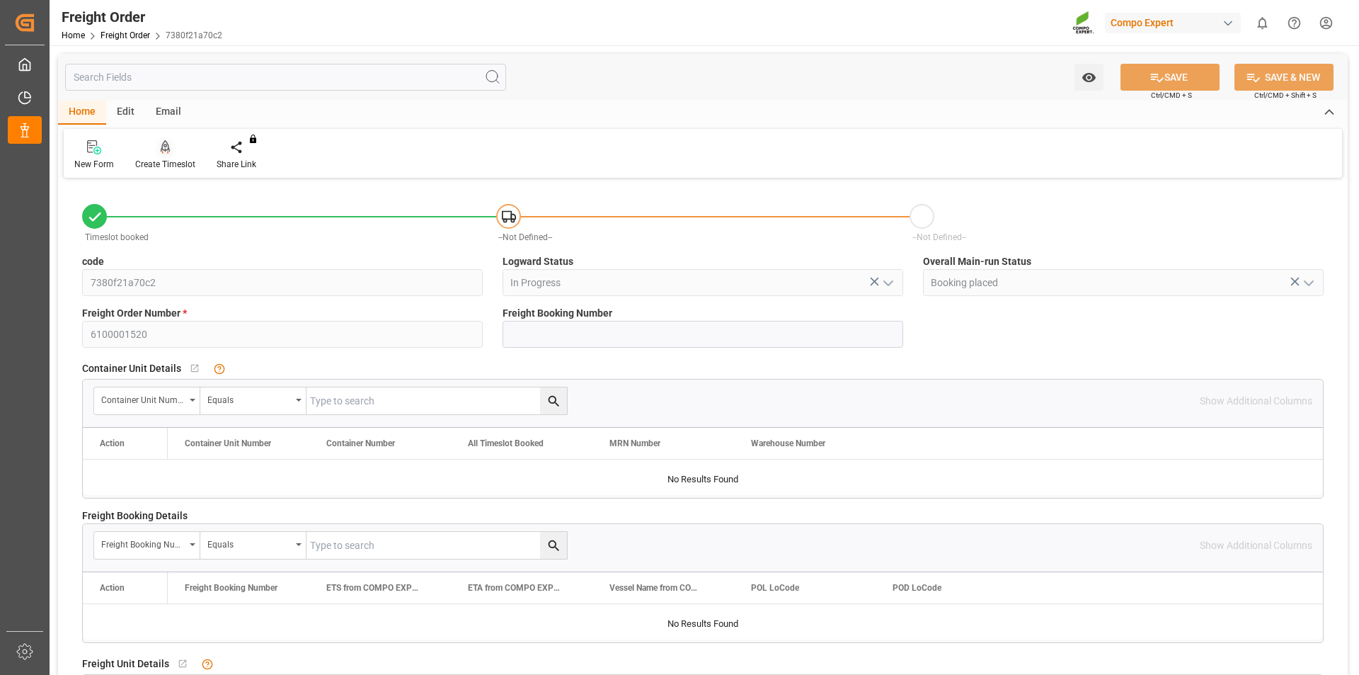
click at [166, 148] on icon at bounding box center [166, 147] width 10 height 14
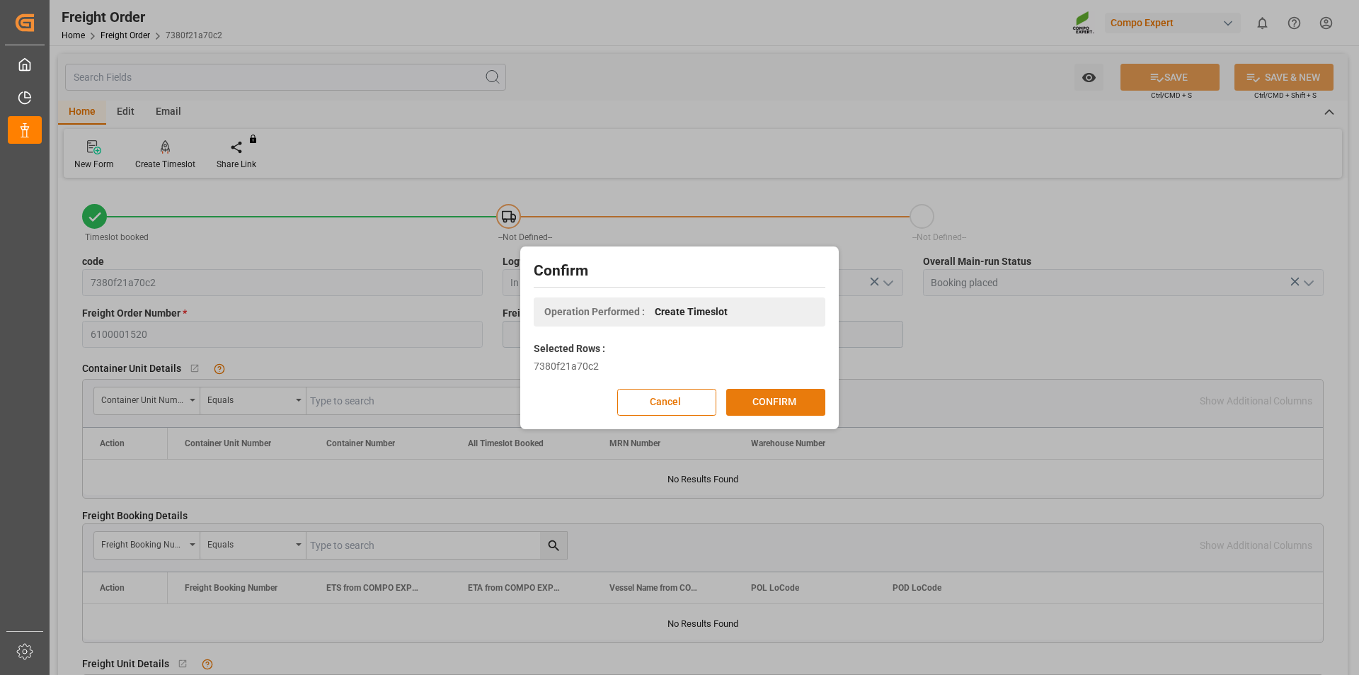
click at [782, 401] on button "CONFIRM" at bounding box center [775, 402] width 99 height 27
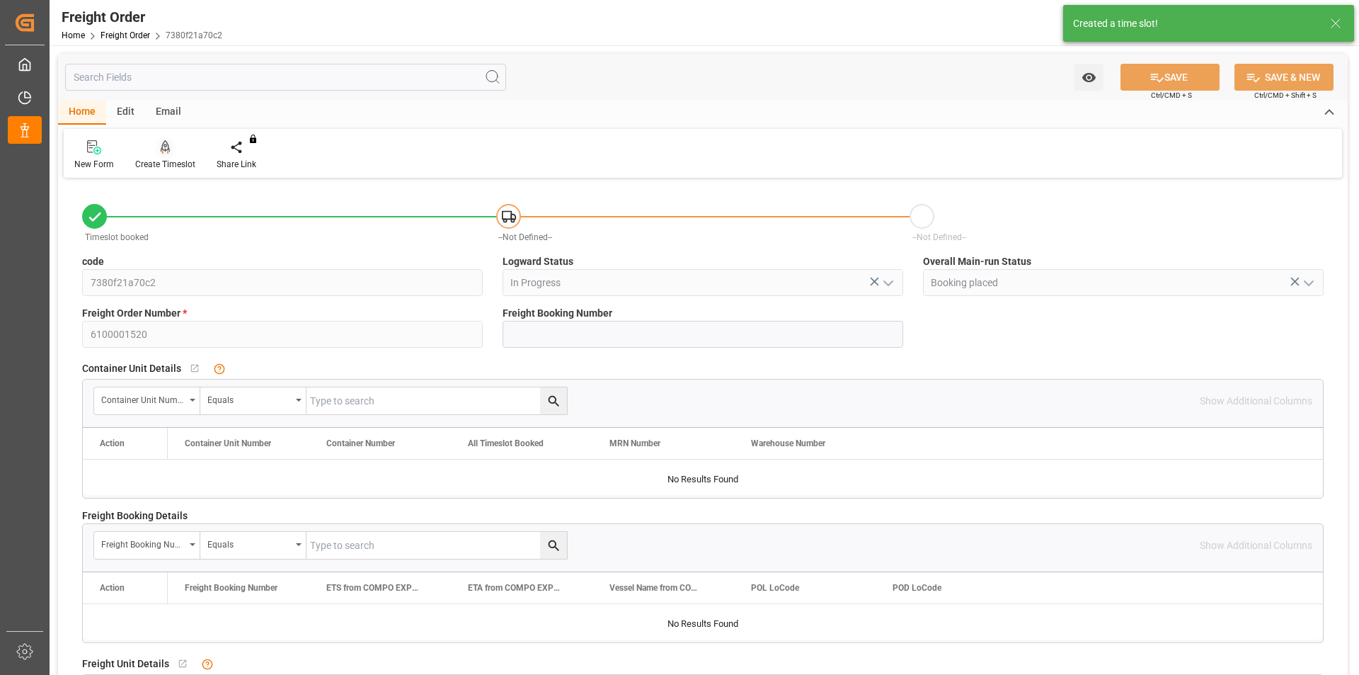
click at [157, 152] on div at bounding box center [165, 146] width 60 height 15
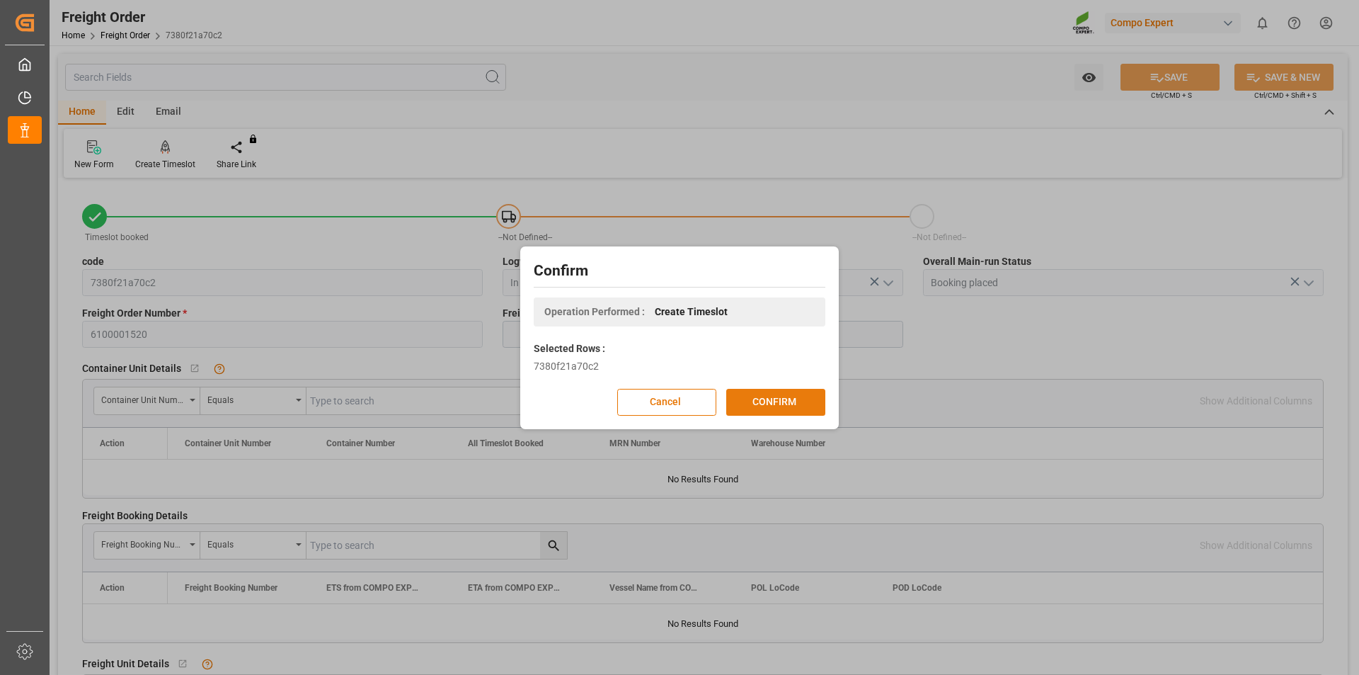
click at [758, 398] on button "CONFIRM" at bounding box center [775, 402] width 99 height 27
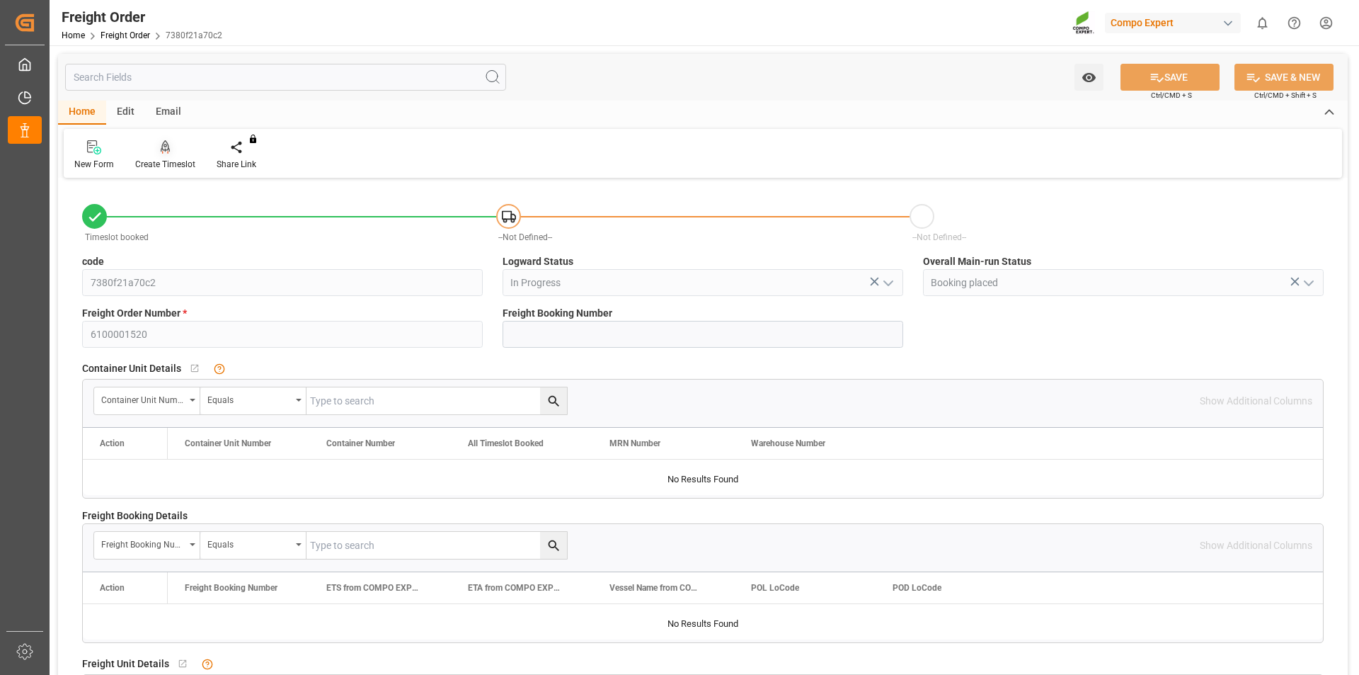
click at [167, 144] on icon at bounding box center [166, 146] width 10 height 12
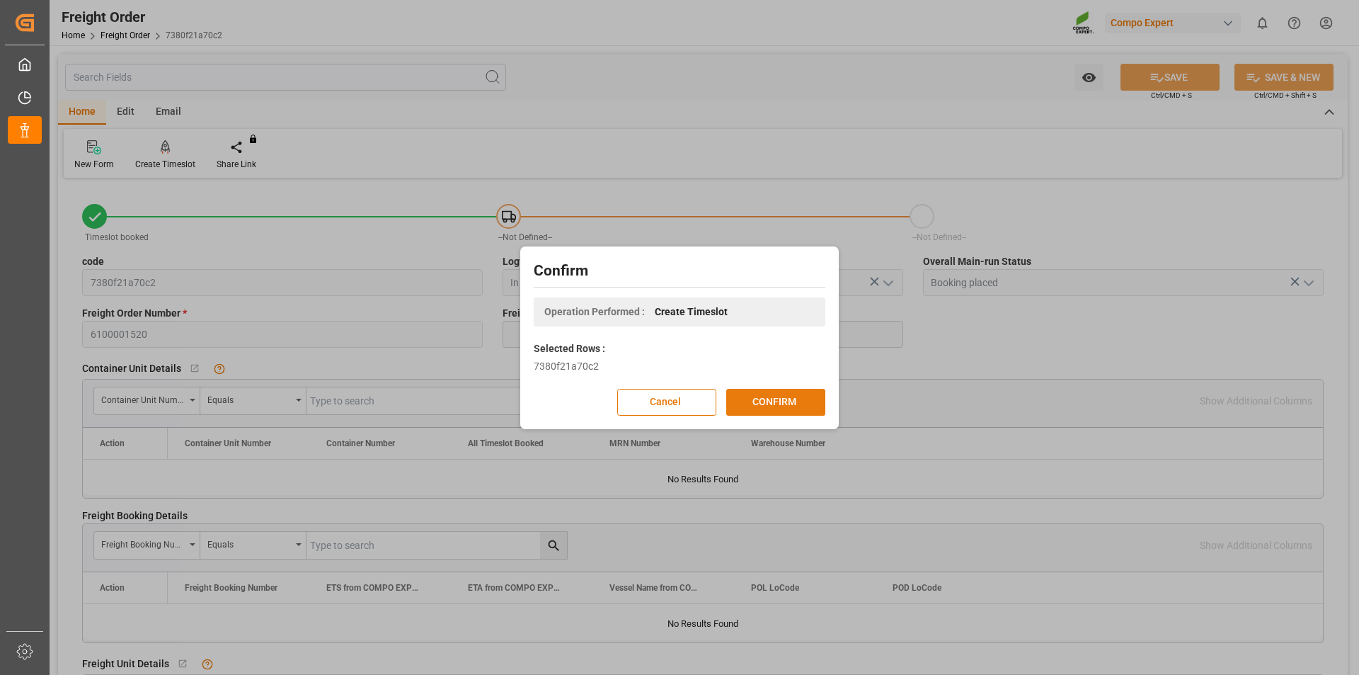
click at [771, 401] on button "CONFIRM" at bounding box center [775, 402] width 99 height 27
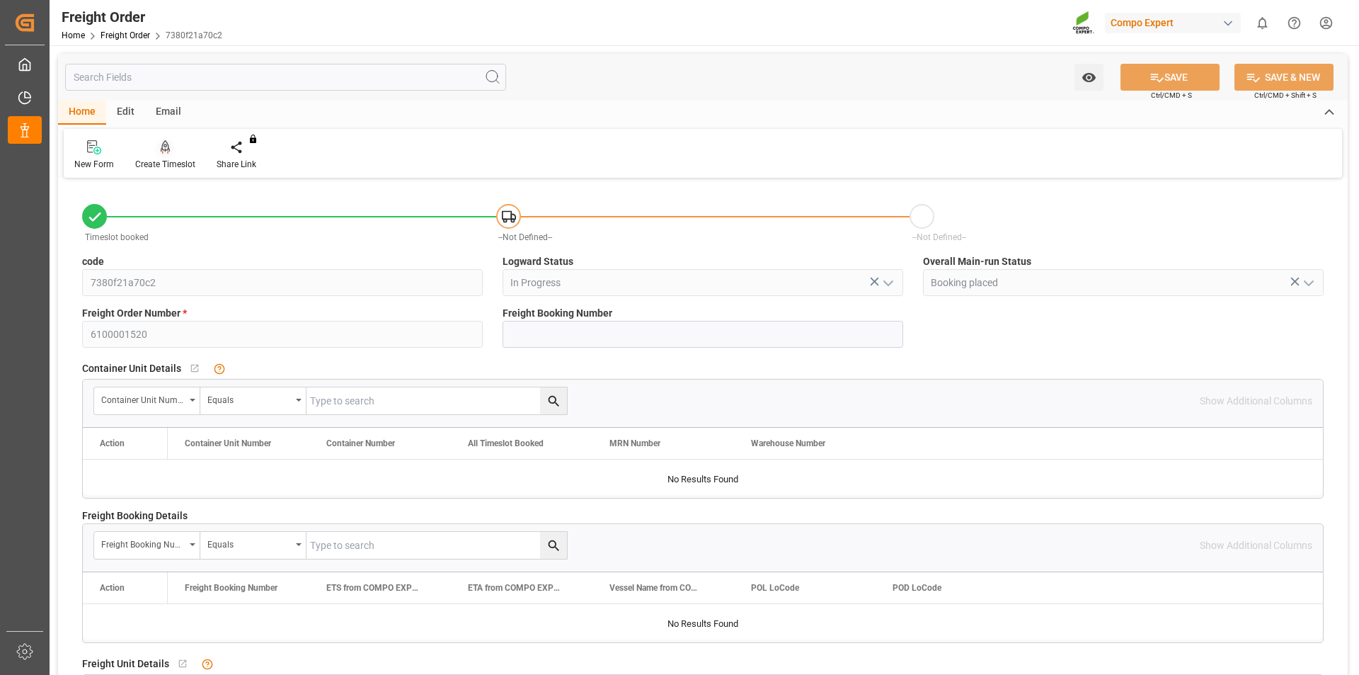
click at [167, 146] on icon at bounding box center [166, 147] width 10 height 14
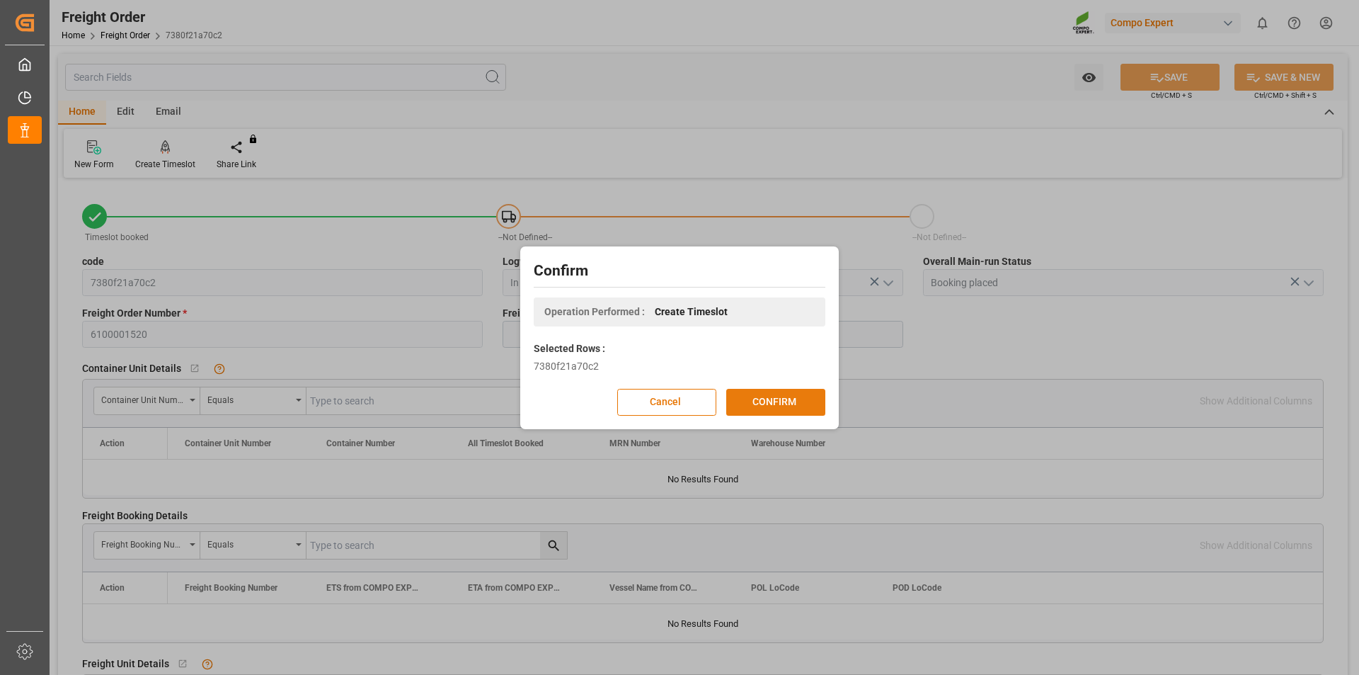
click at [780, 402] on button "CONFIRM" at bounding box center [775, 402] width 99 height 27
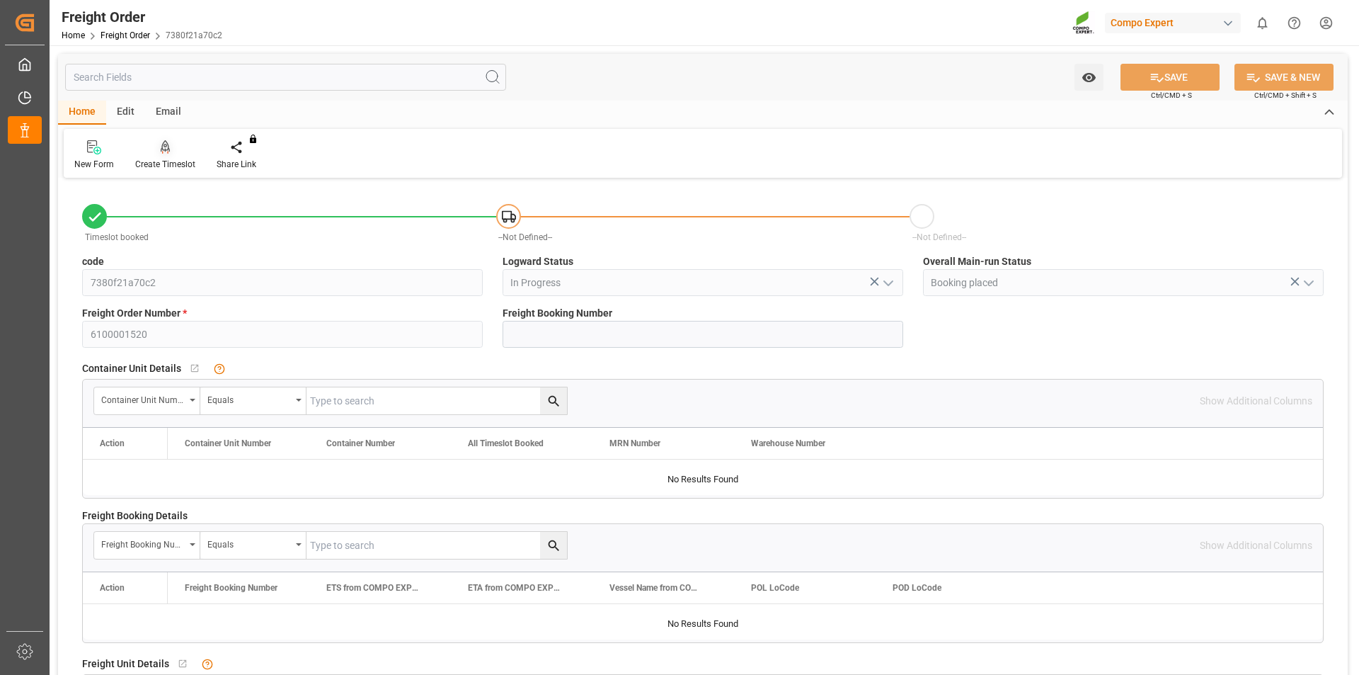
click at [166, 155] on div "Create Timeslot" at bounding box center [165, 154] width 81 height 31
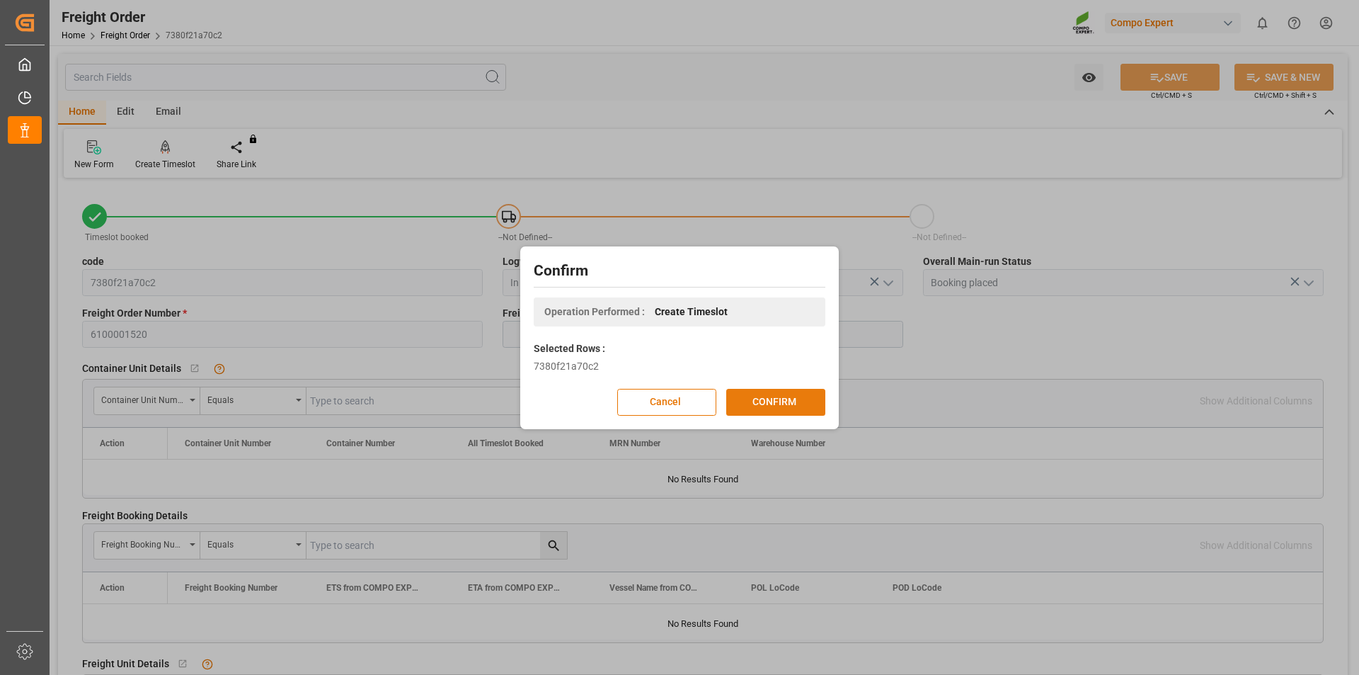
click at [772, 399] on button "CONFIRM" at bounding box center [775, 402] width 99 height 27
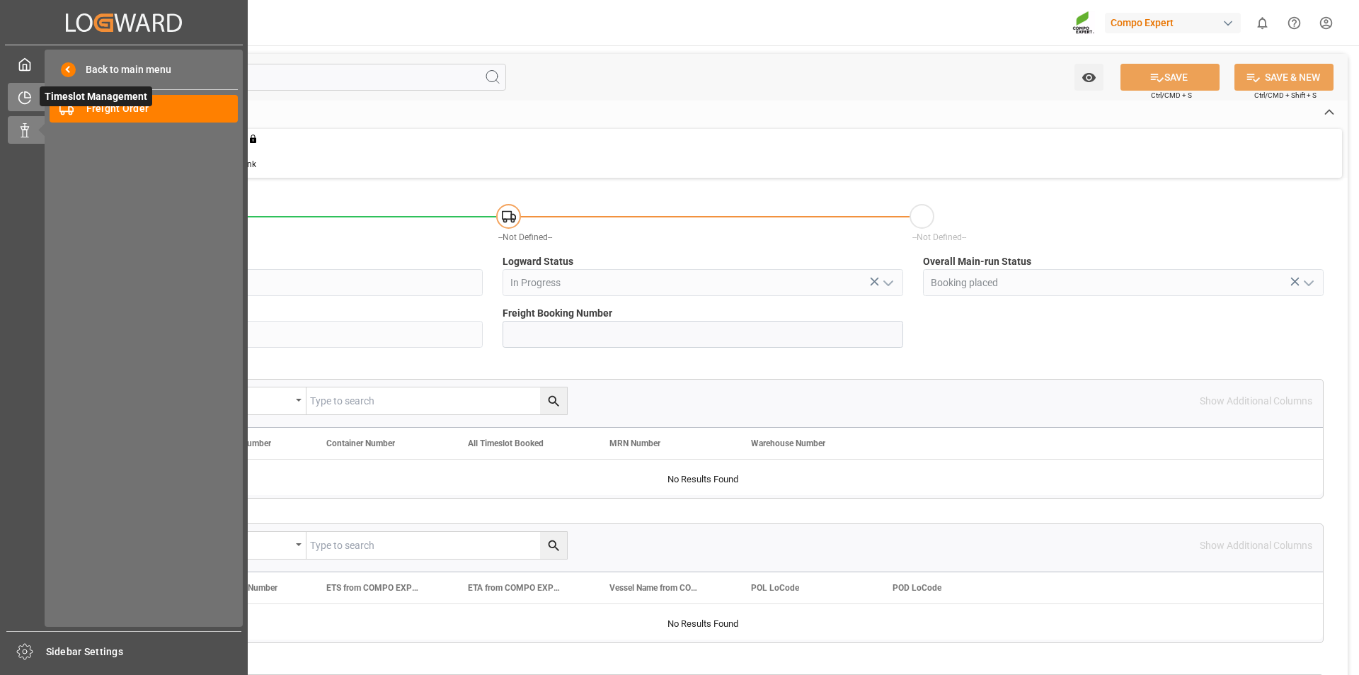
click at [22, 93] on icon at bounding box center [25, 98] width 14 height 14
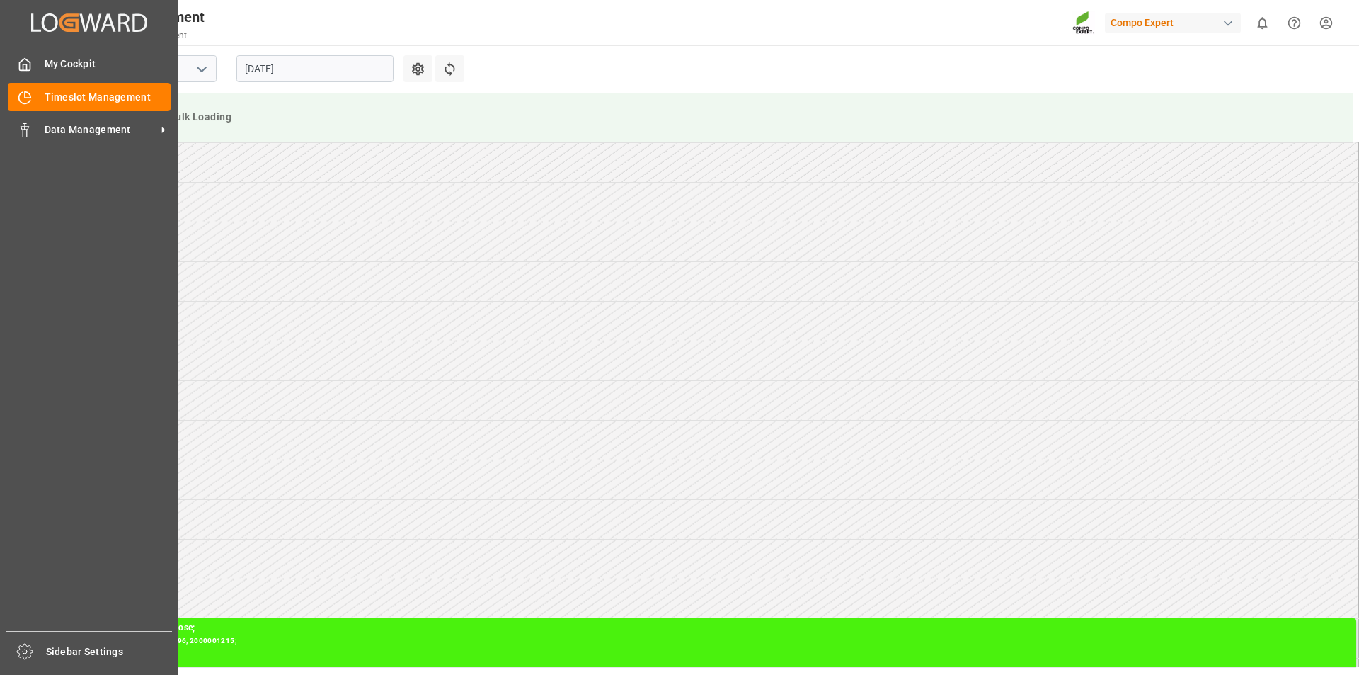
scroll to position [784, 0]
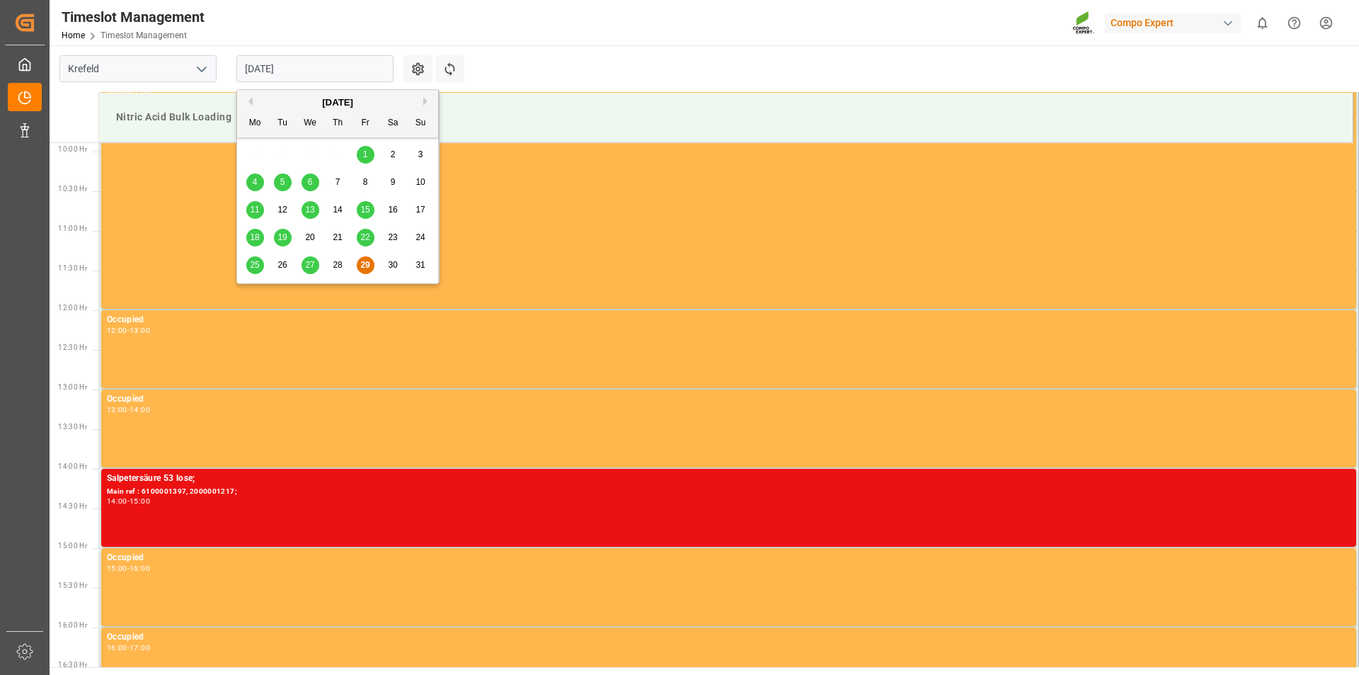
click at [314, 67] on input "[DATE]" at bounding box center [314, 68] width 157 height 27
click at [425, 99] on button "Next Month" at bounding box center [427, 101] width 8 height 8
click at [309, 152] on span "3" at bounding box center [310, 154] width 5 height 10
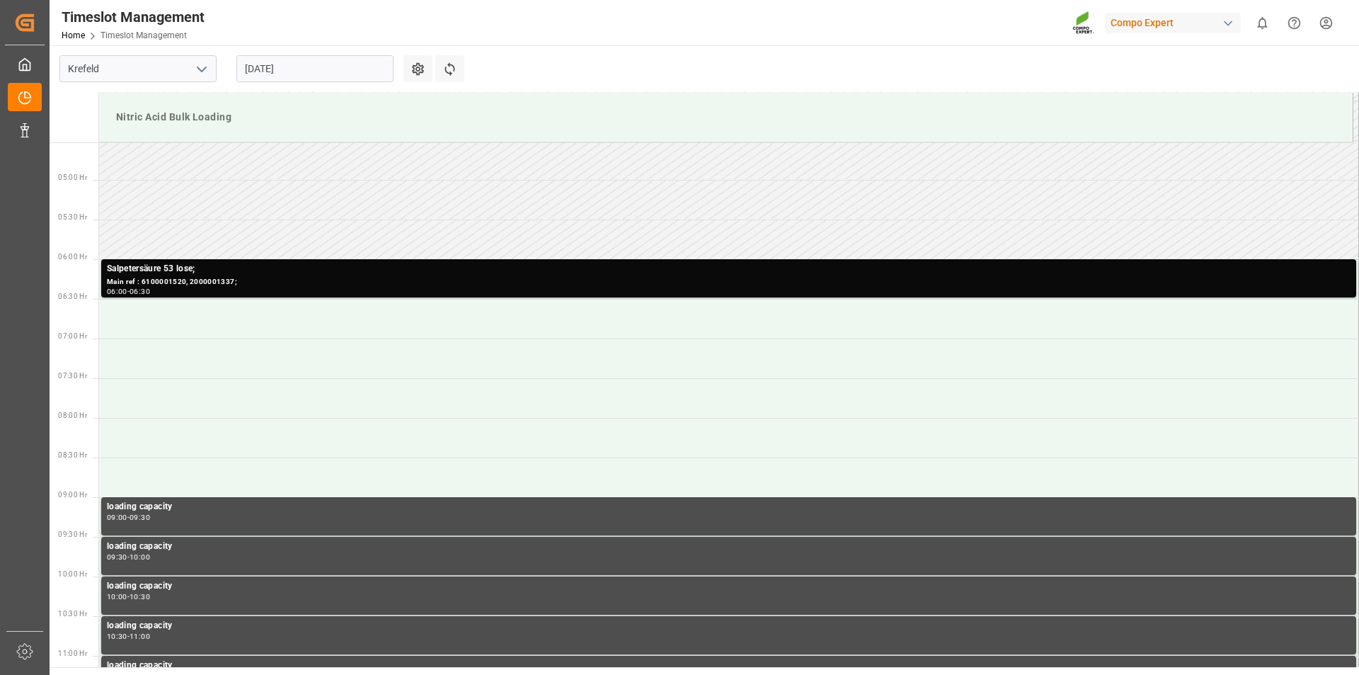
scroll to position [430, 0]
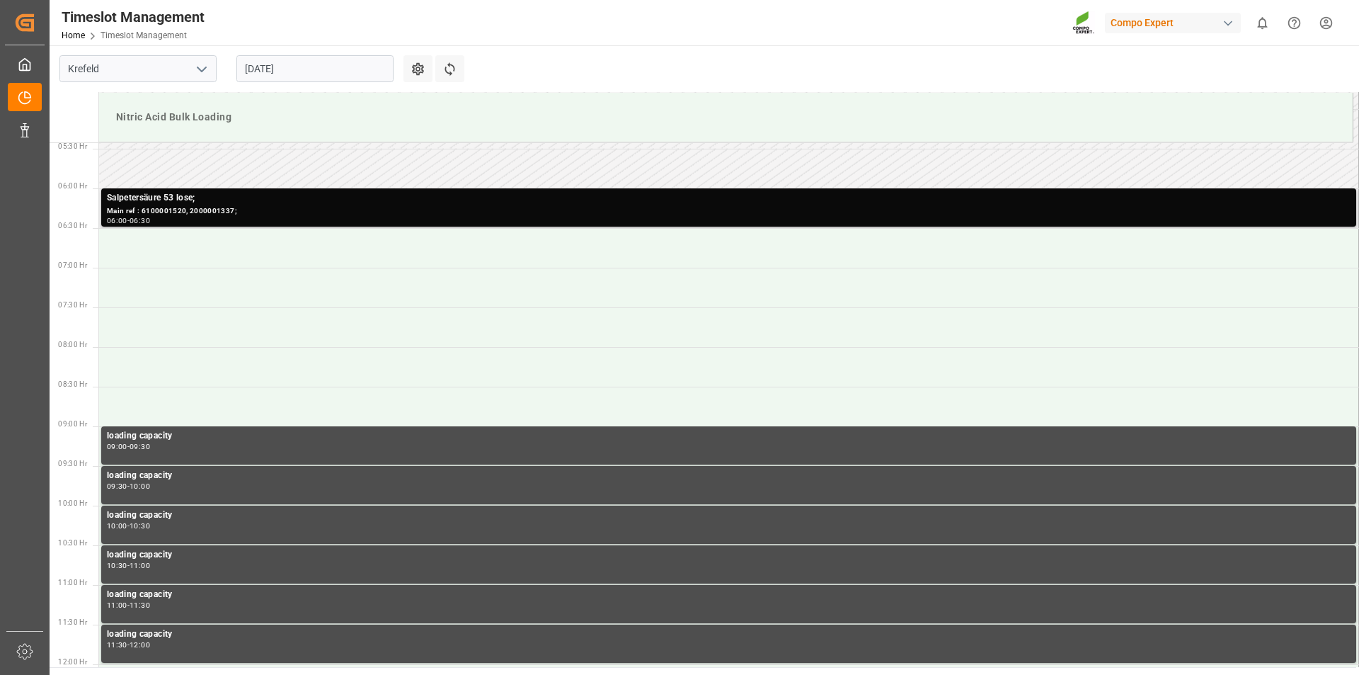
click at [442, 206] on div "Main ref : 6100001520, 2000001337;" at bounding box center [729, 211] width 1244 height 12
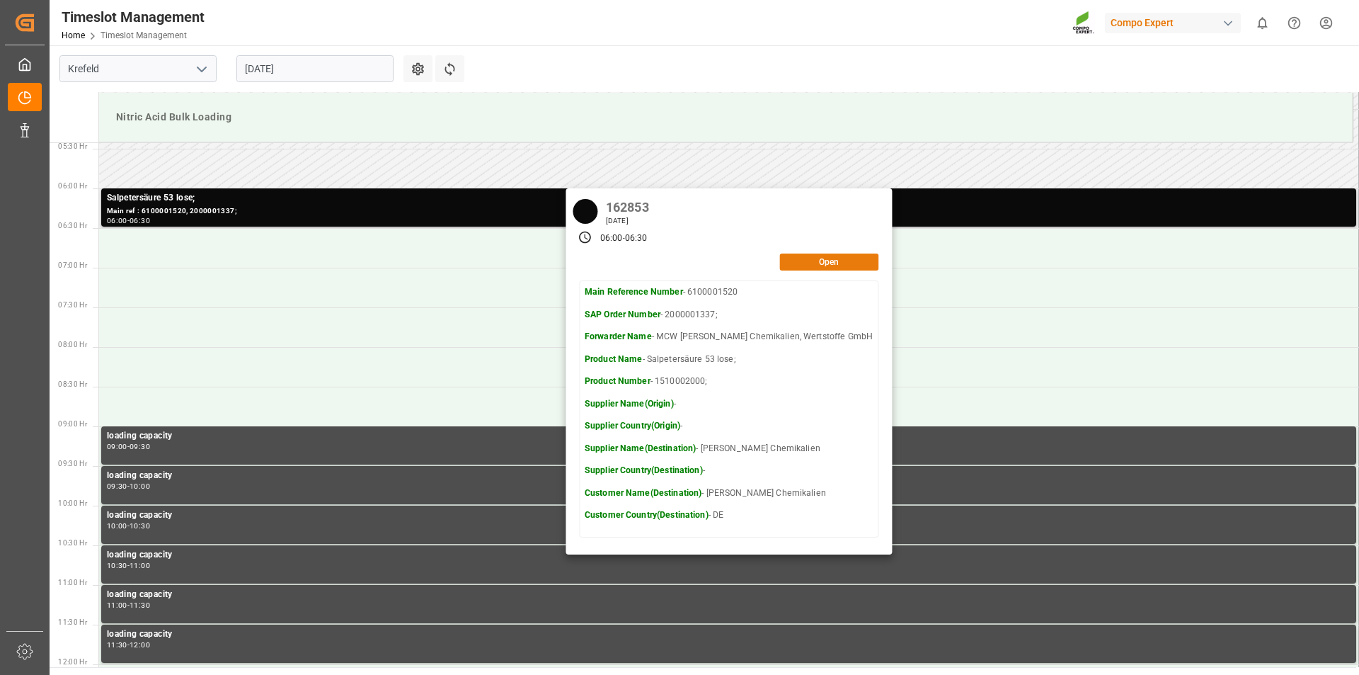
click at [828, 262] on button "Open" at bounding box center [828, 261] width 99 height 17
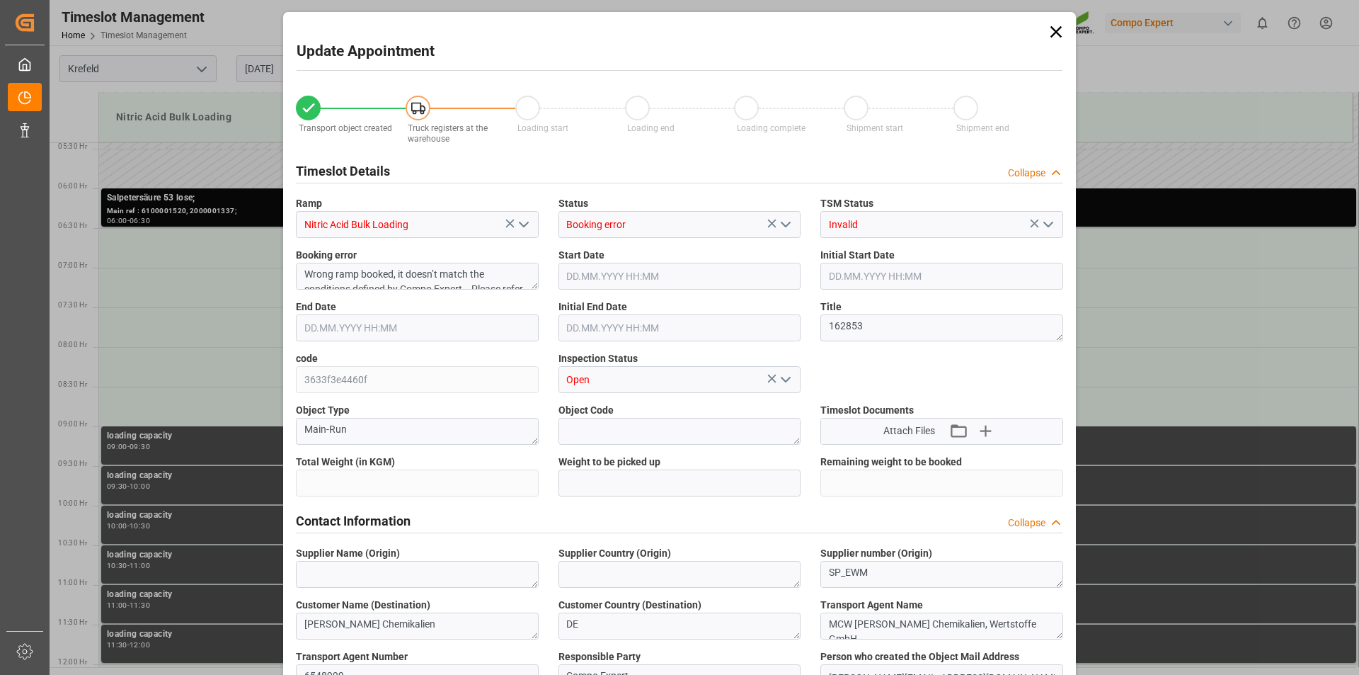
type input "6000"
type input "0"
type input "03.09.2025 06:00"
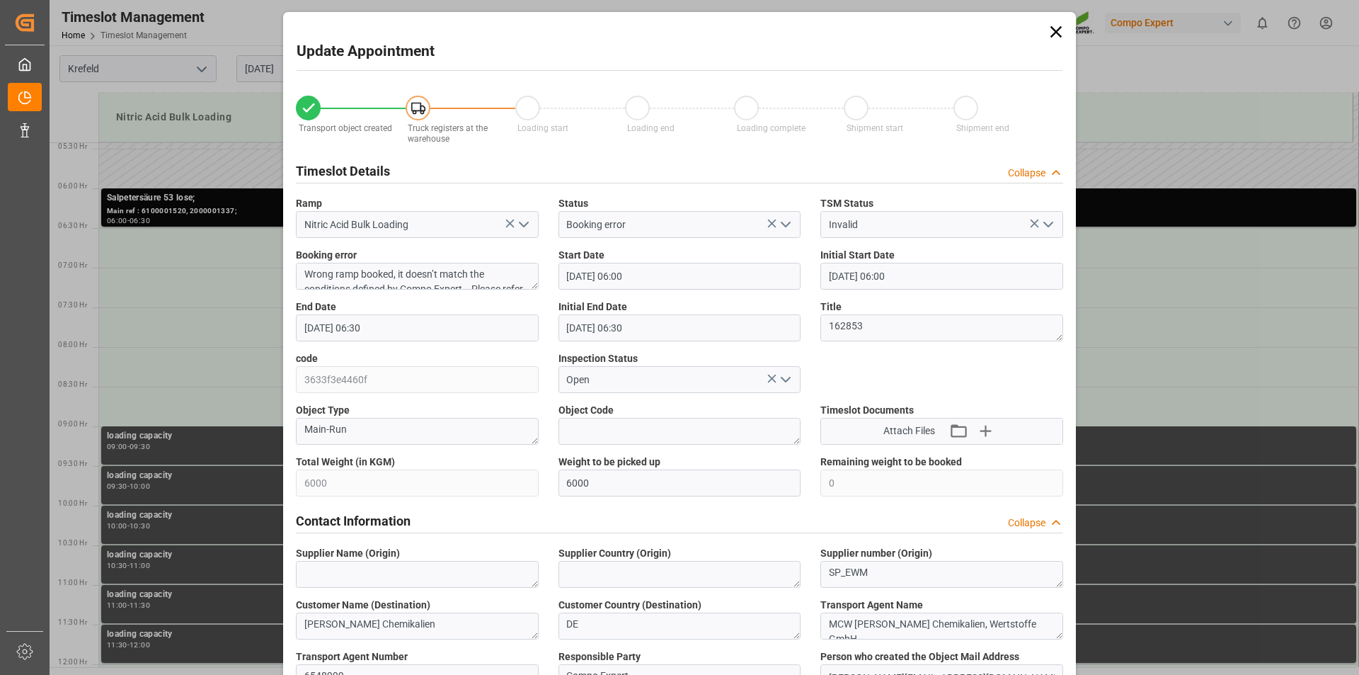
type input "03.09.2025 06:00"
type input "03.09.2025 06:30"
type input "29.08.2025 11:08"
type input "29.08.2025 09:19"
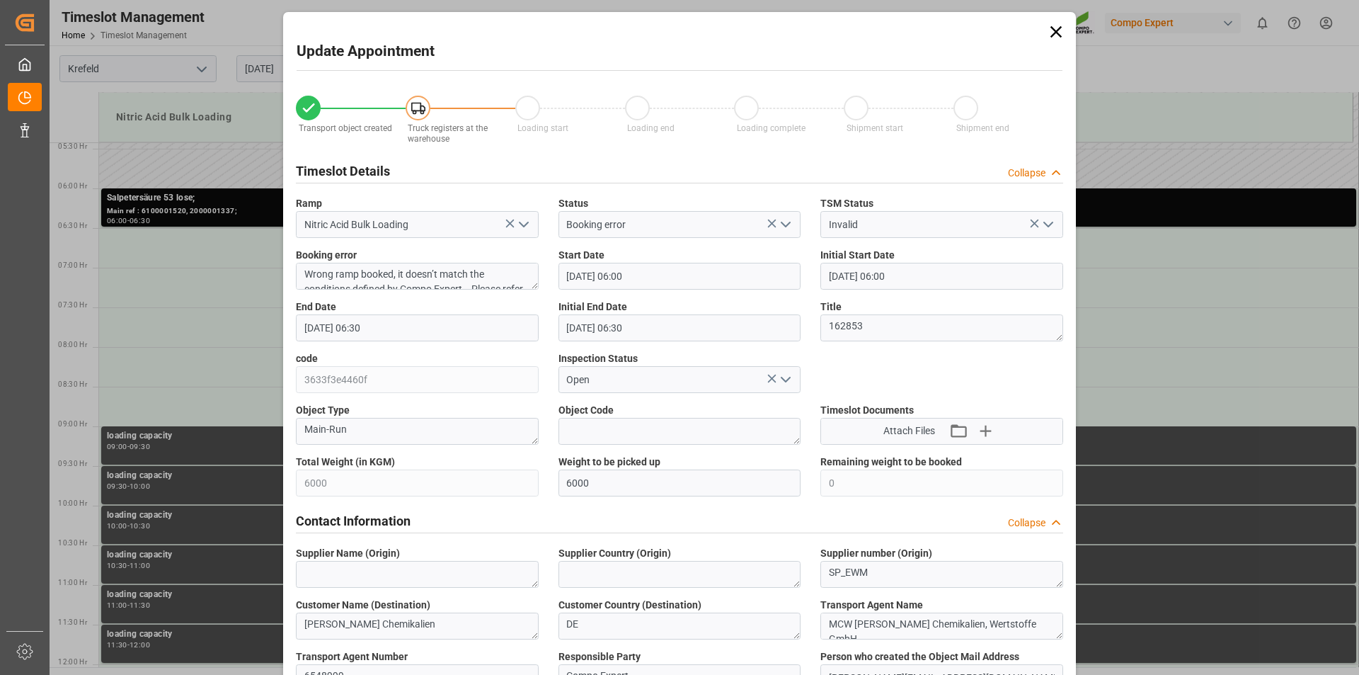
click at [359, 327] on input "03.09.2025 06:30" at bounding box center [417, 327] width 243 height 27
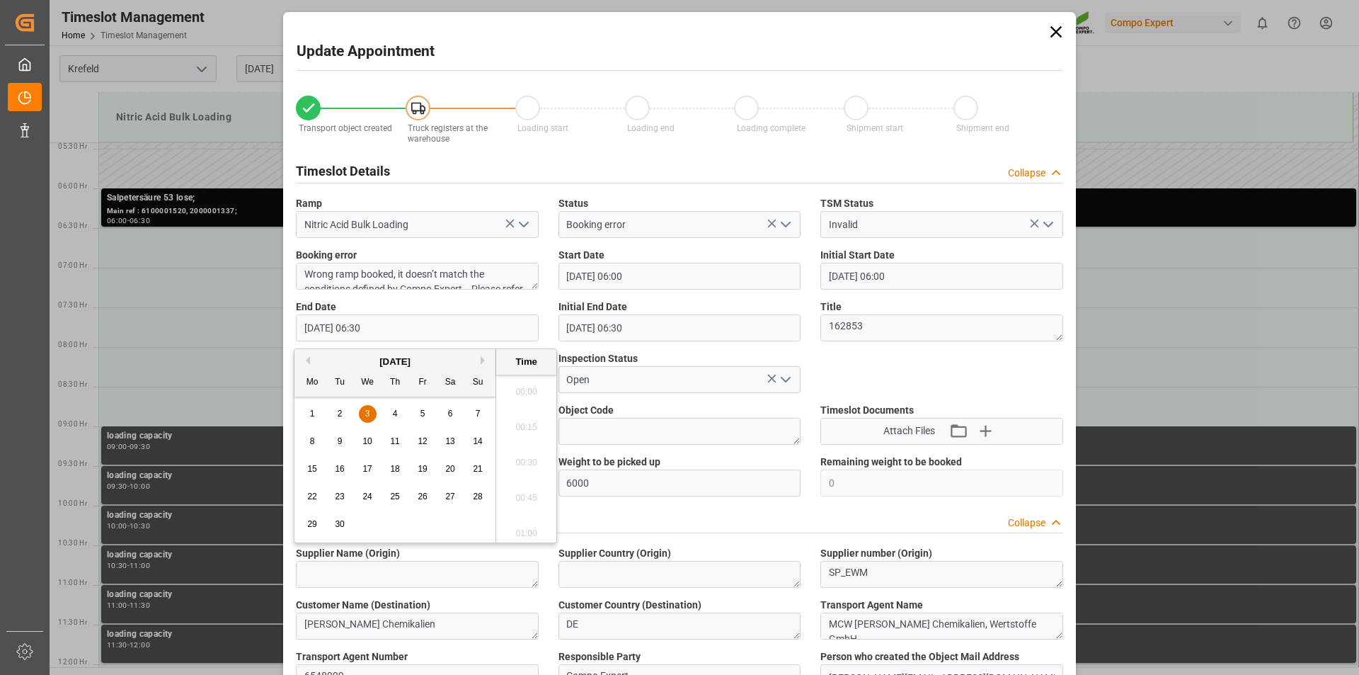
scroll to position [855, 0]
type input "03.09.2025 07:00"
click at [521, 529] on li "07:00" at bounding box center [526, 528] width 60 height 35
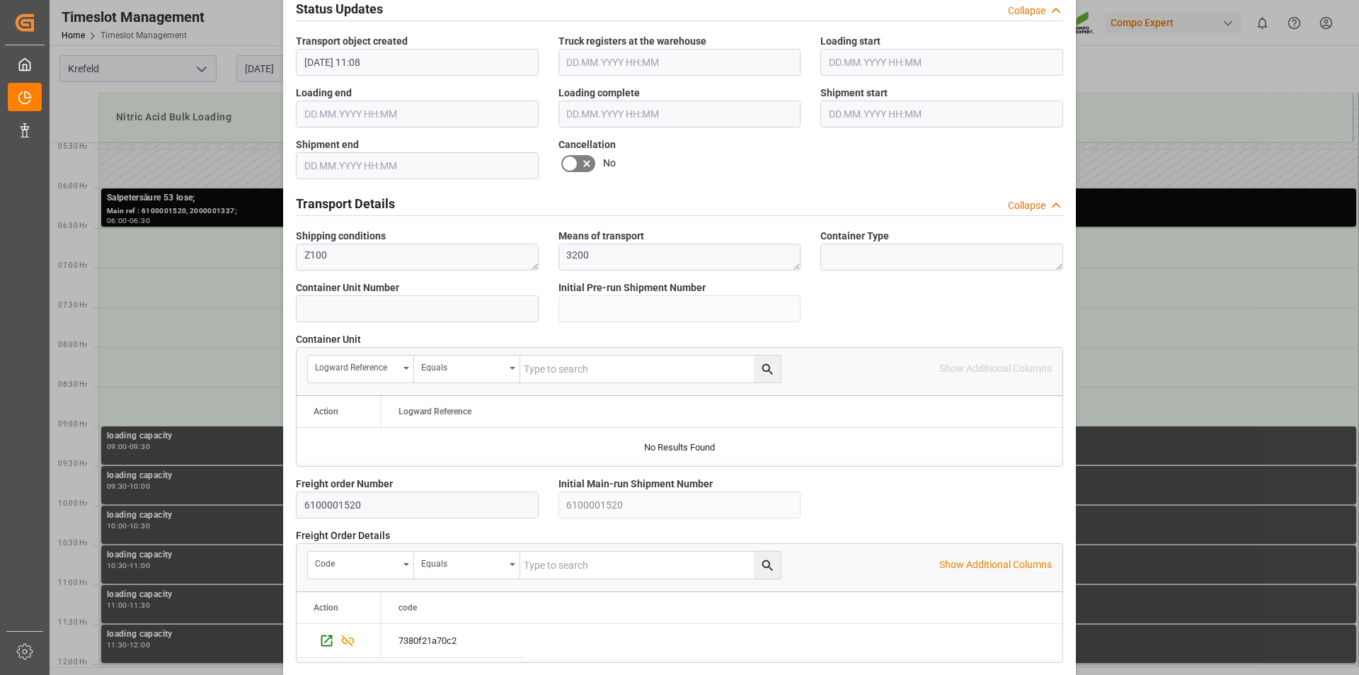
scroll to position [1197, 0]
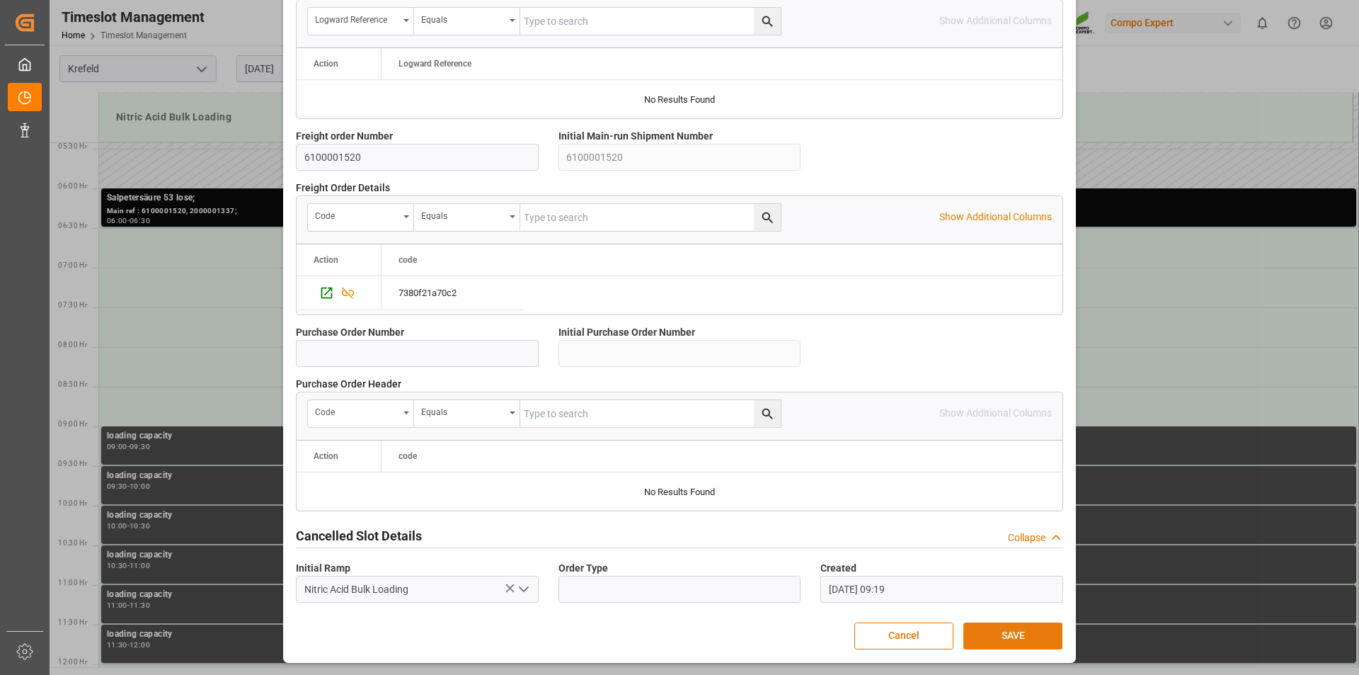
click at [1006, 636] on button "SAVE" at bounding box center [1013, 635] width 99 height 27
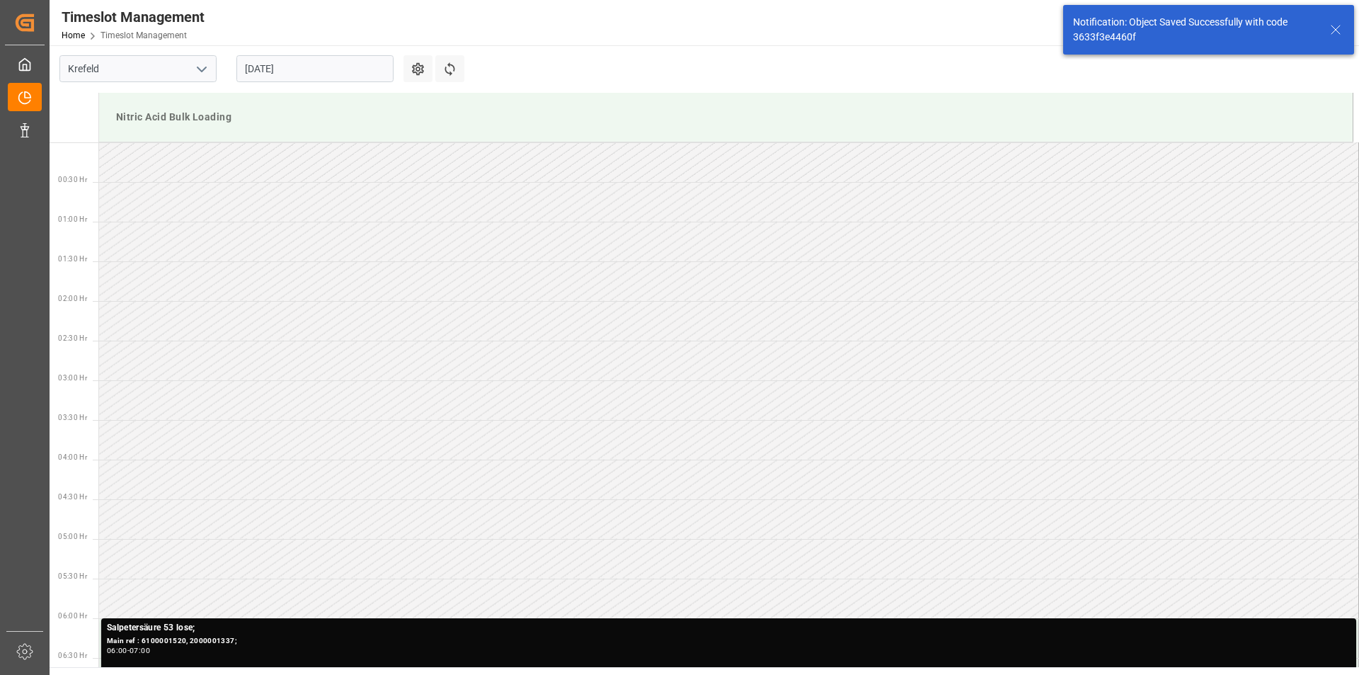
scroll to position [387, 0]
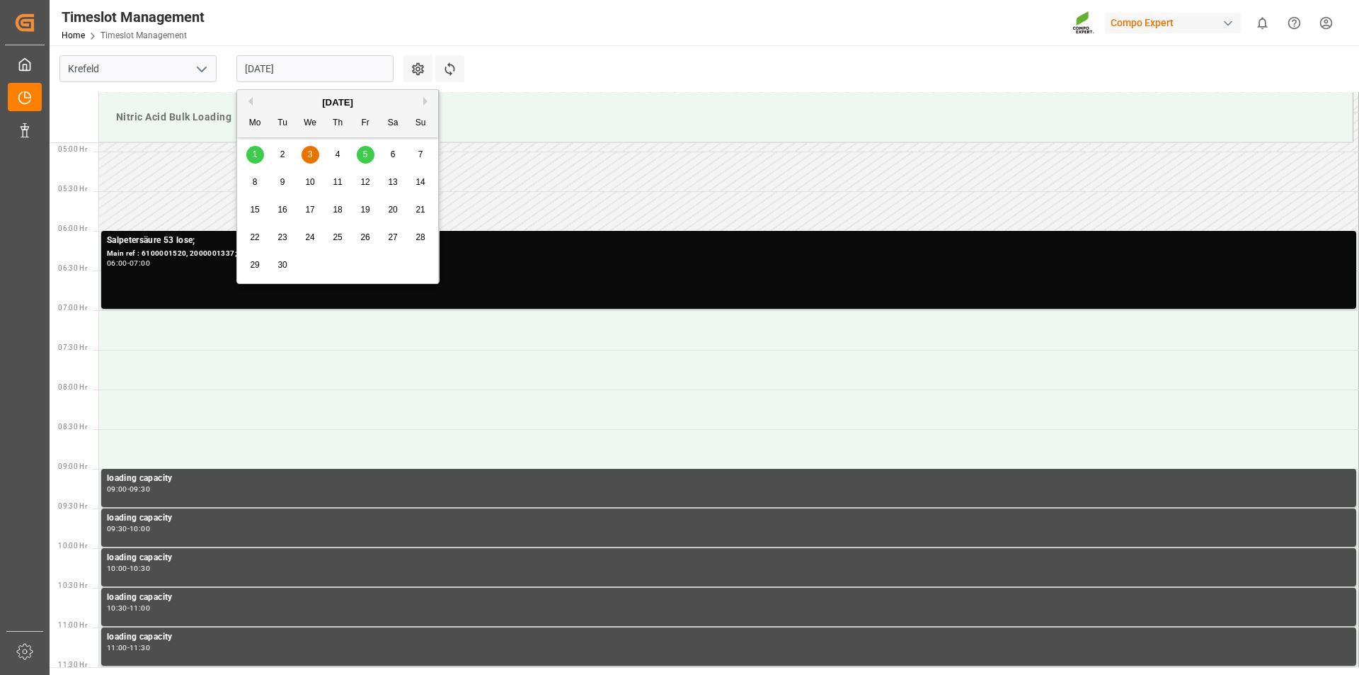
click at [315, 63] on input "03.09.2025" at bounding box center [314, 68] width 157 height 27
click at [257, 154] on span "1" at bounding box center [255, 154] width 5 height 10
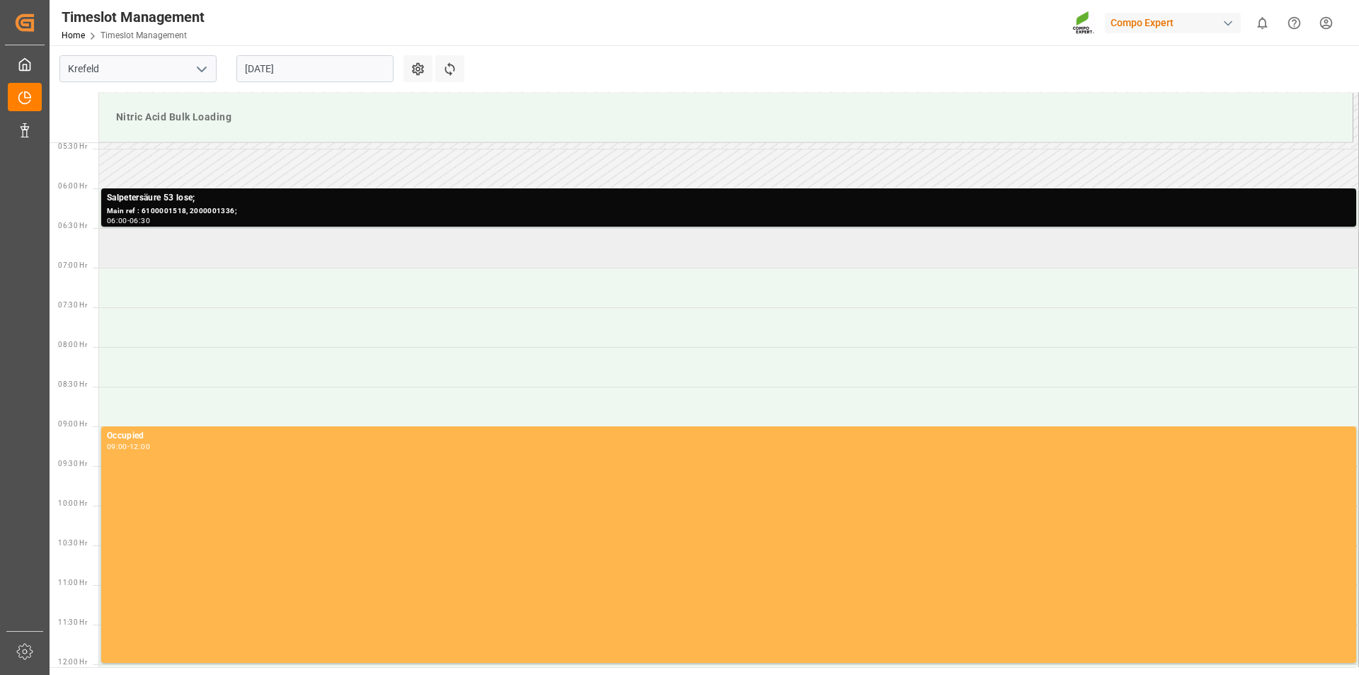
scroll to position [217, 0]
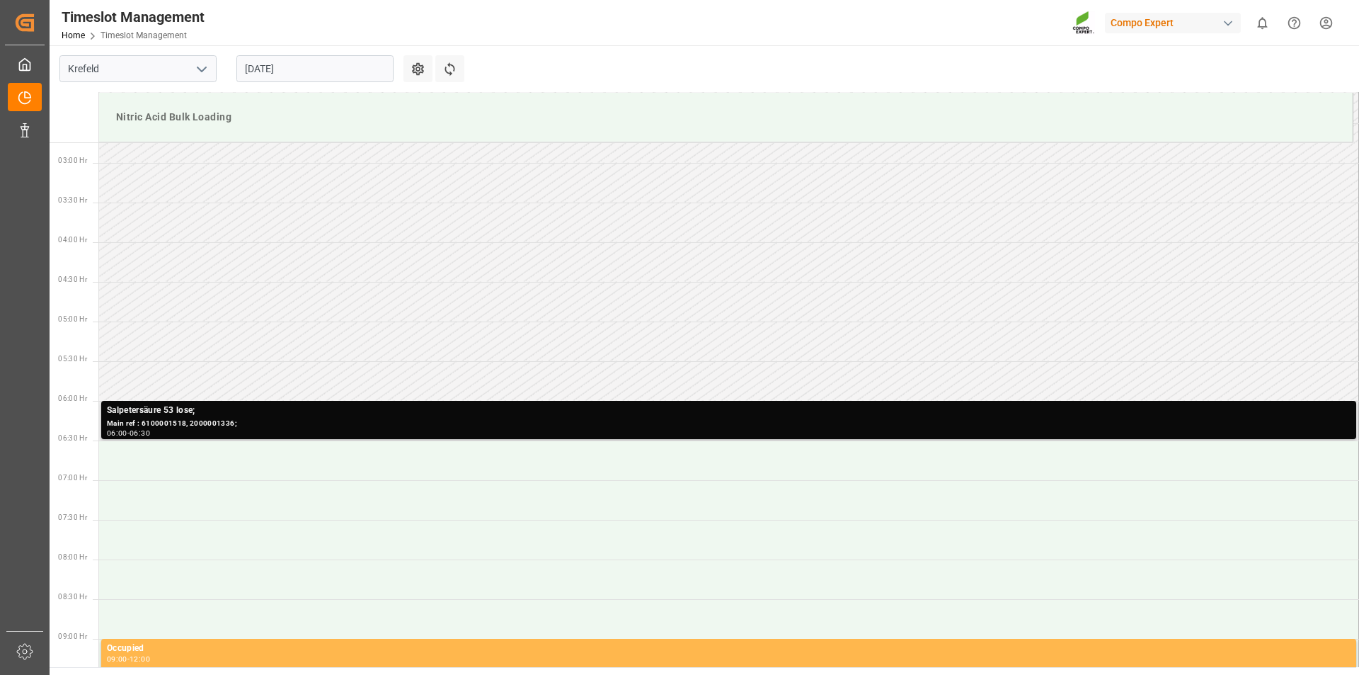
click at [378, 416] on div "Salpetersäure 53 lose;" at bounding box center [729, 411] width 1244 height 14
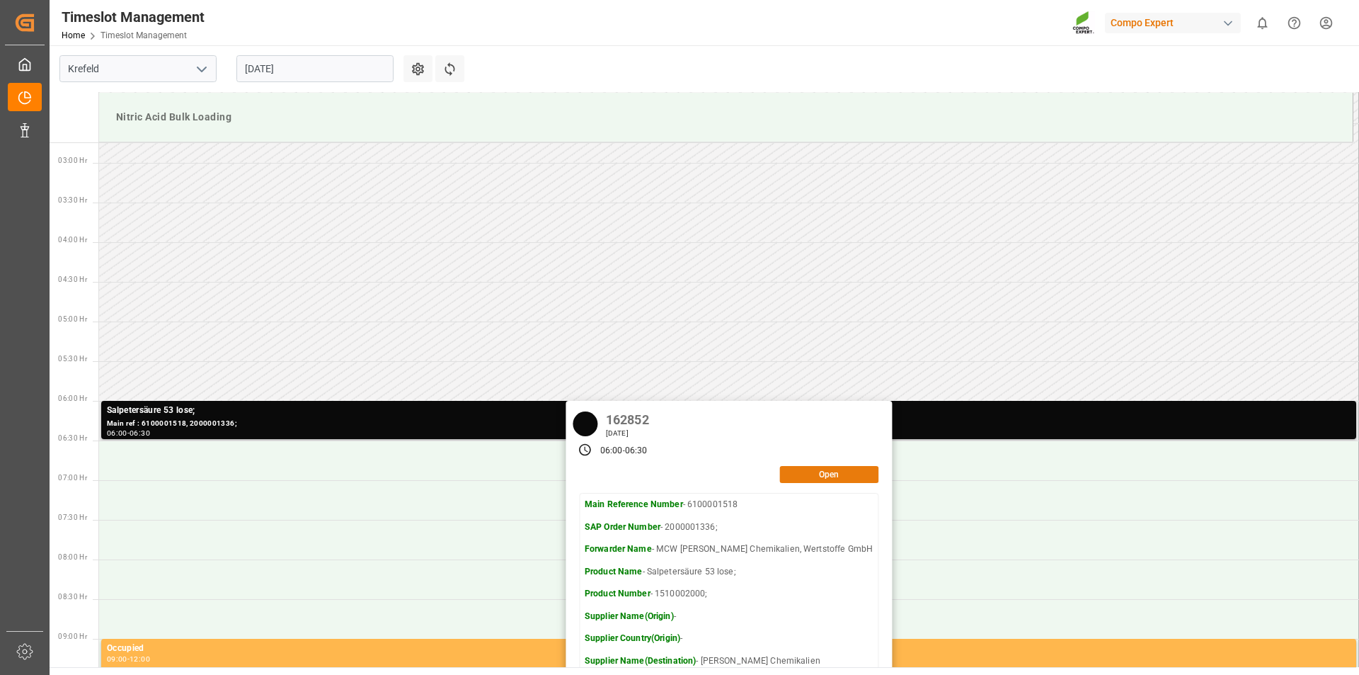
click at [801, 475] on button "Open" at bounding box center [828, 474] width 99 height 17
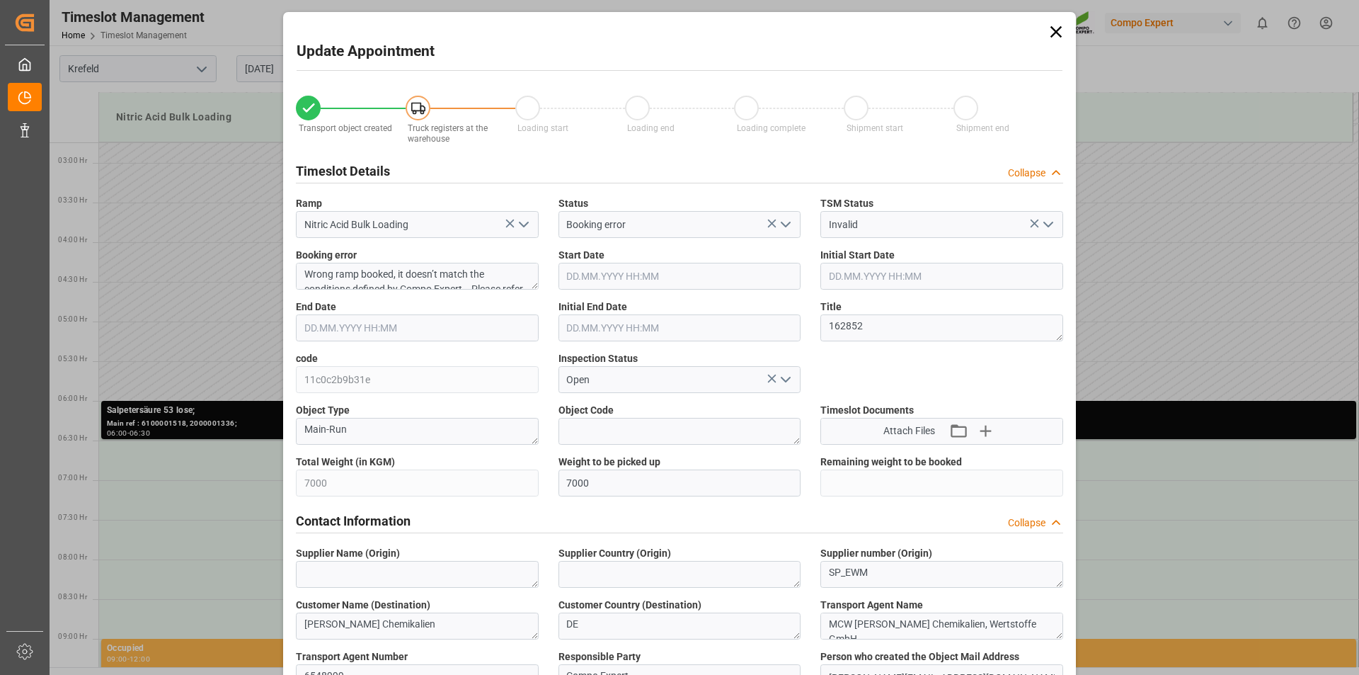
type input "01.09.2025 06:00"
type input "01.09.2025 06:30"
type input "29.08.2025 11:03"
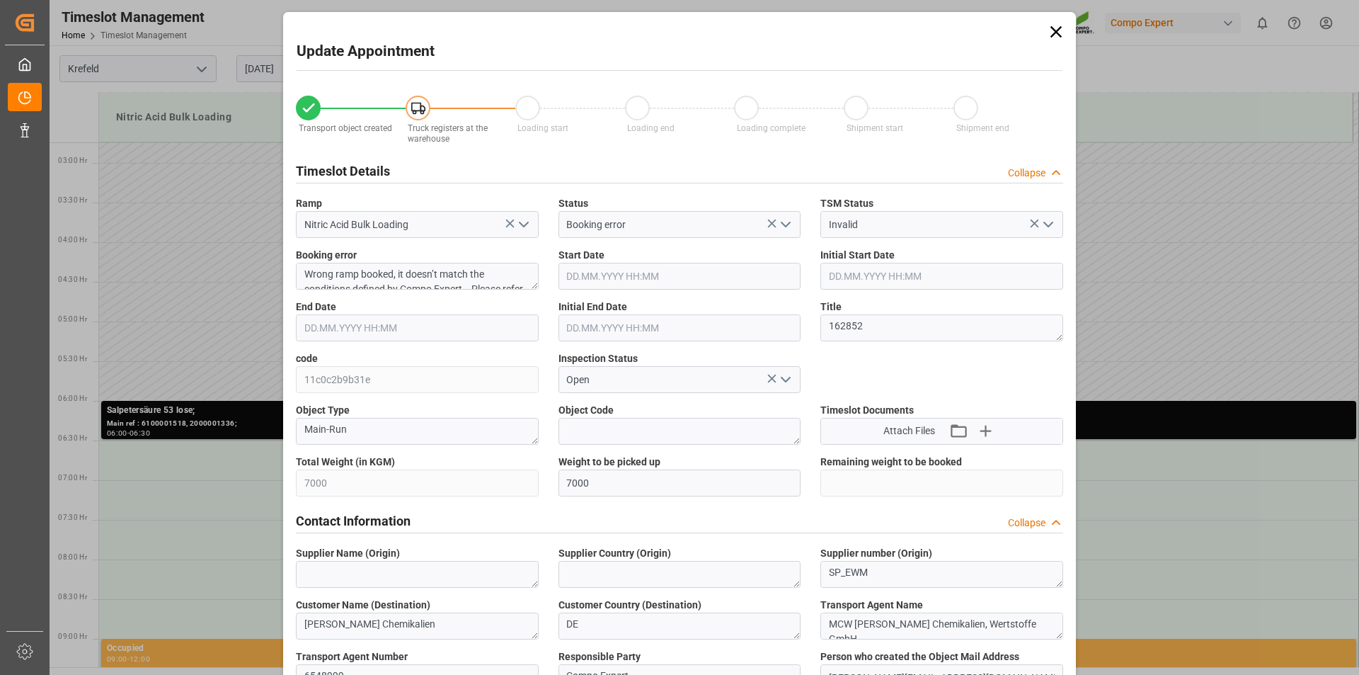
type input "29.08.2025 09:17"
click at [362, 325] on input "01.09.2025 06:30" at bounding box center [417, 327] width 243 height 27
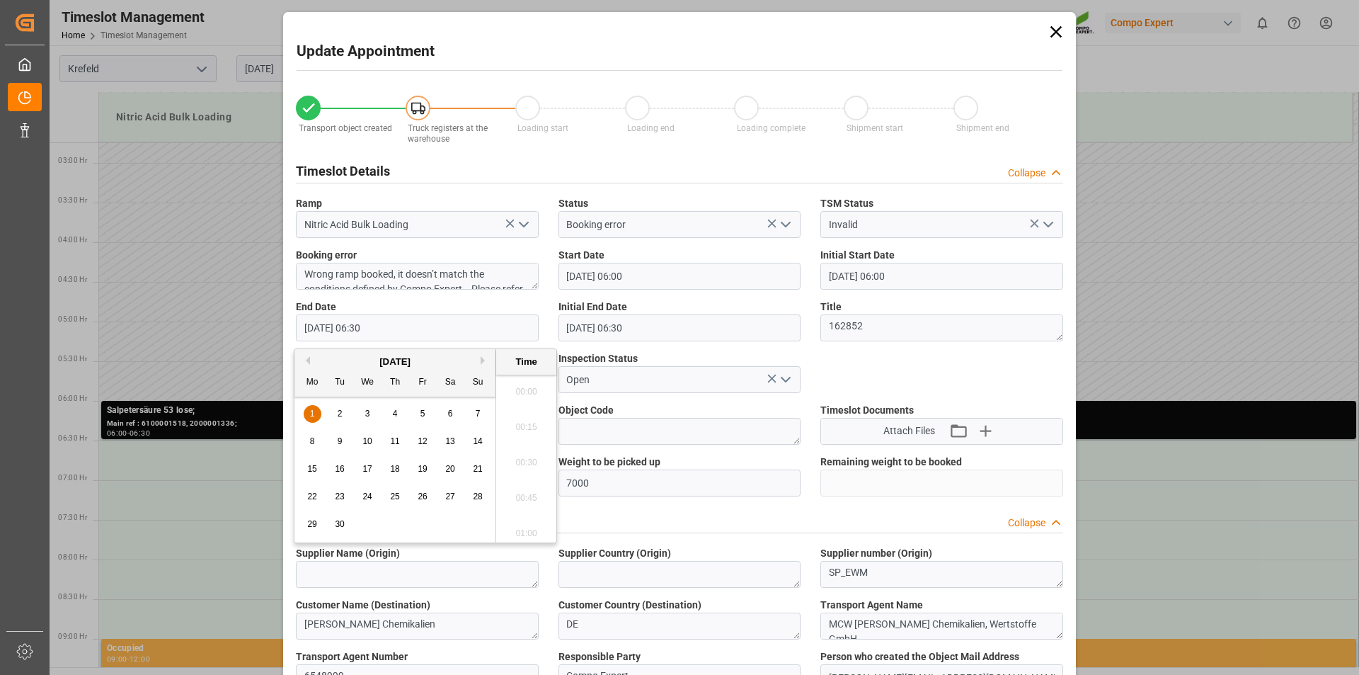
scroll to position [855, 0]
type input "01.09.2025 07:00"
click at [521, 527] on li "07:00" at bounding box center [526, 528] width 60 height 35
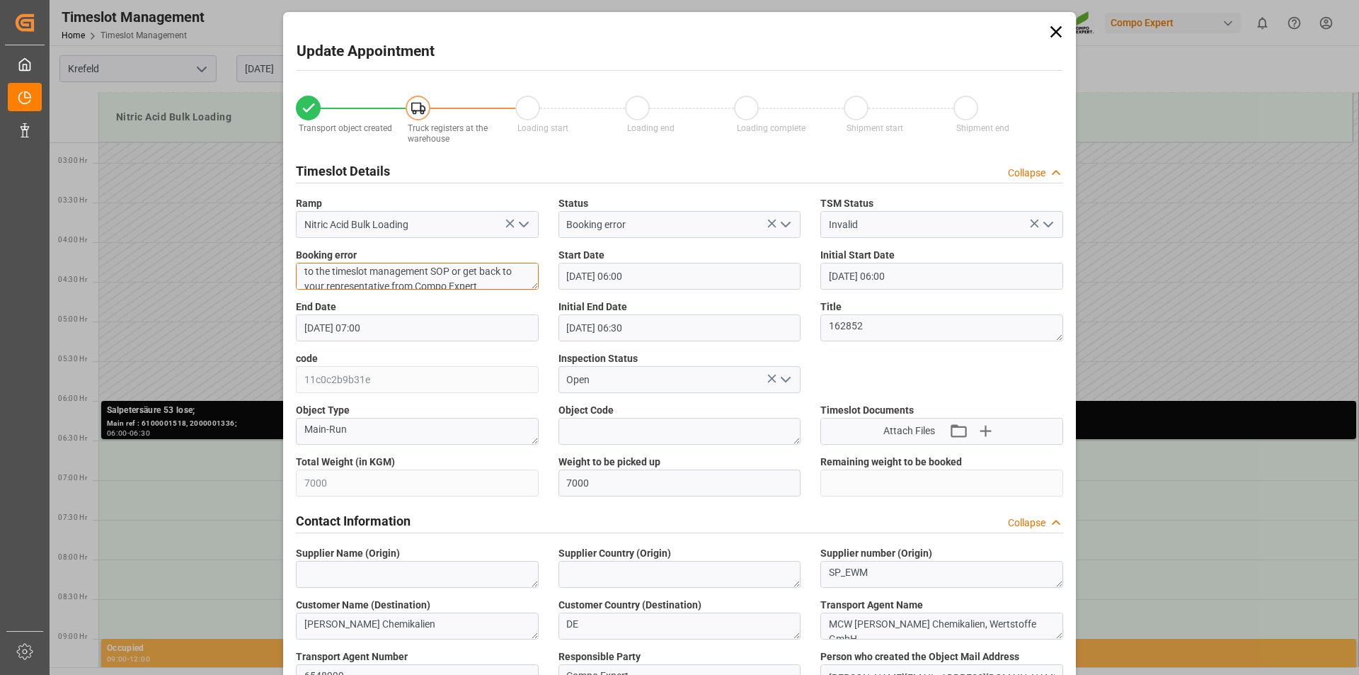
scroll to position [41, 0]
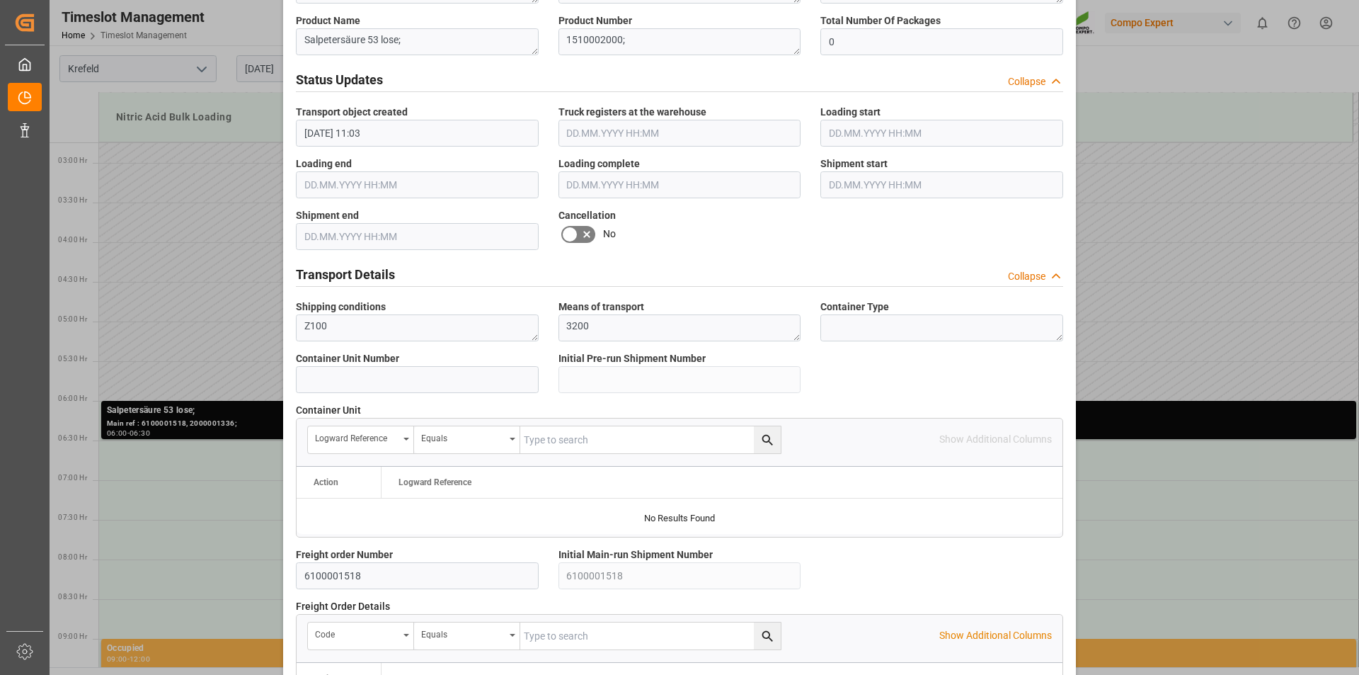
scroll to position [1197, 0]
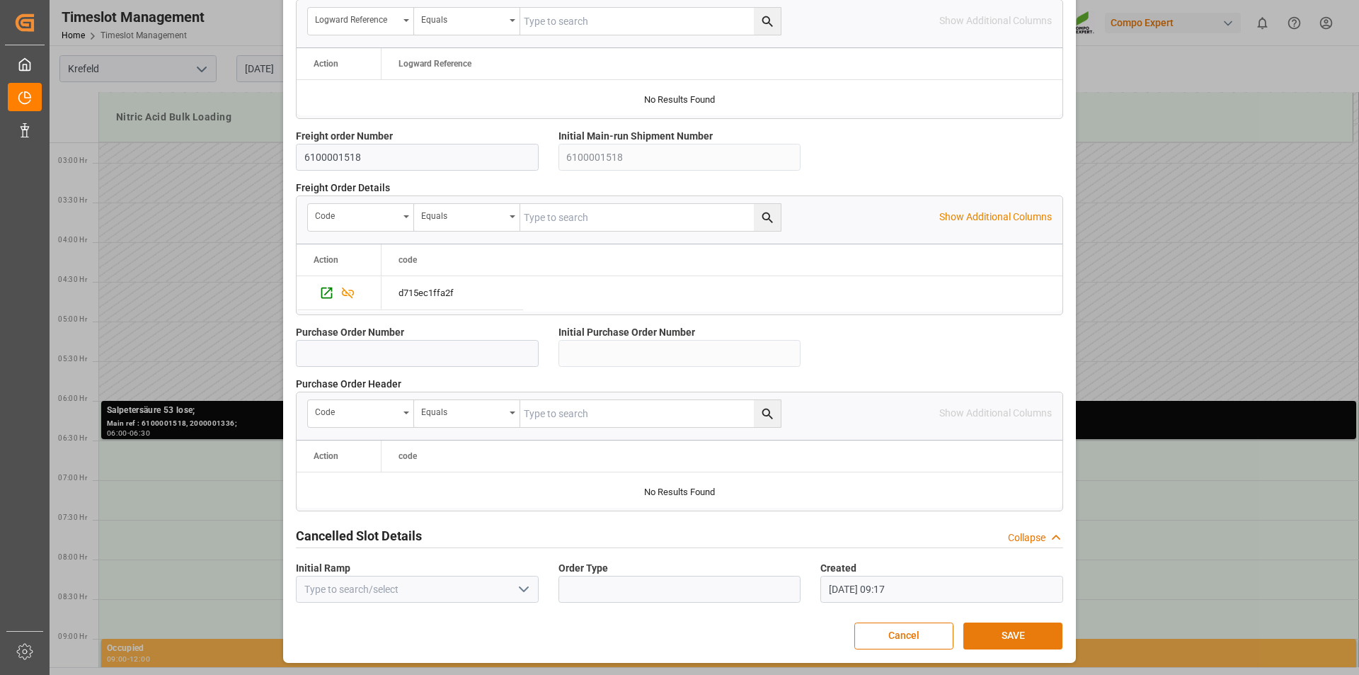
click at [1029, 638] on button "SAVE" at bounding box center [1013, 635] width 99 height 27
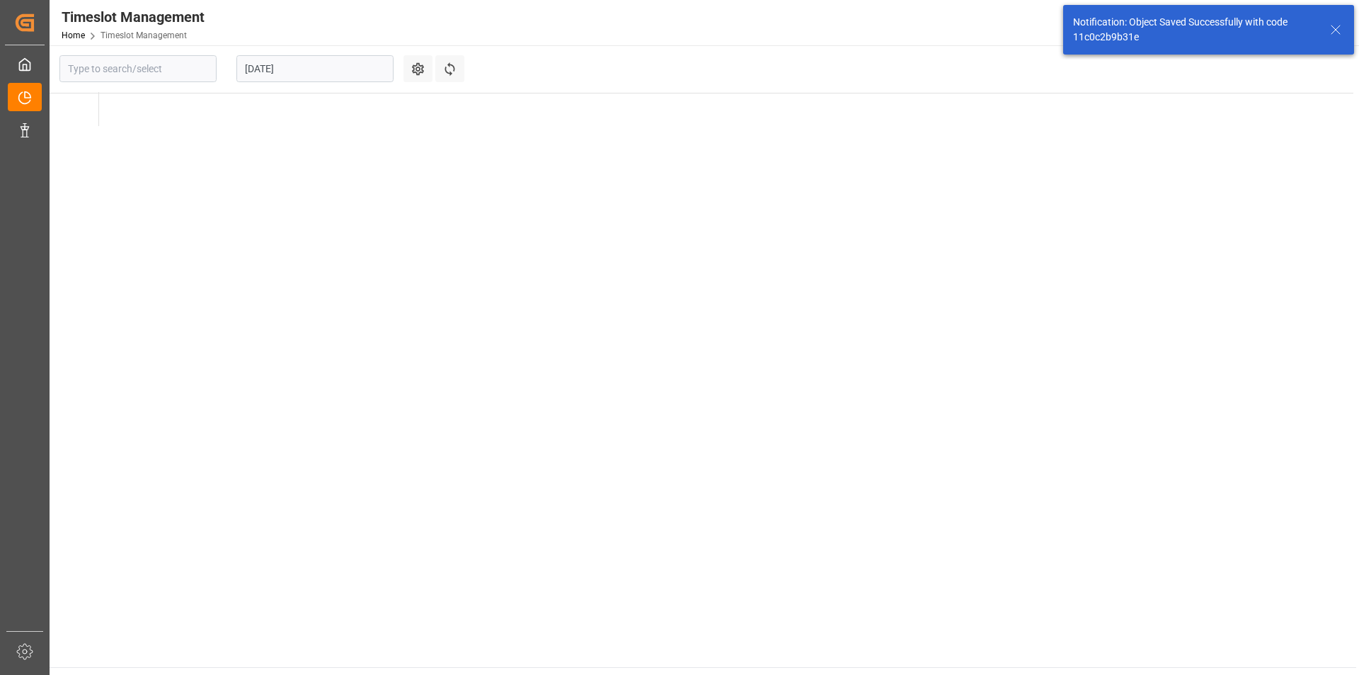
type input "Krefeld"
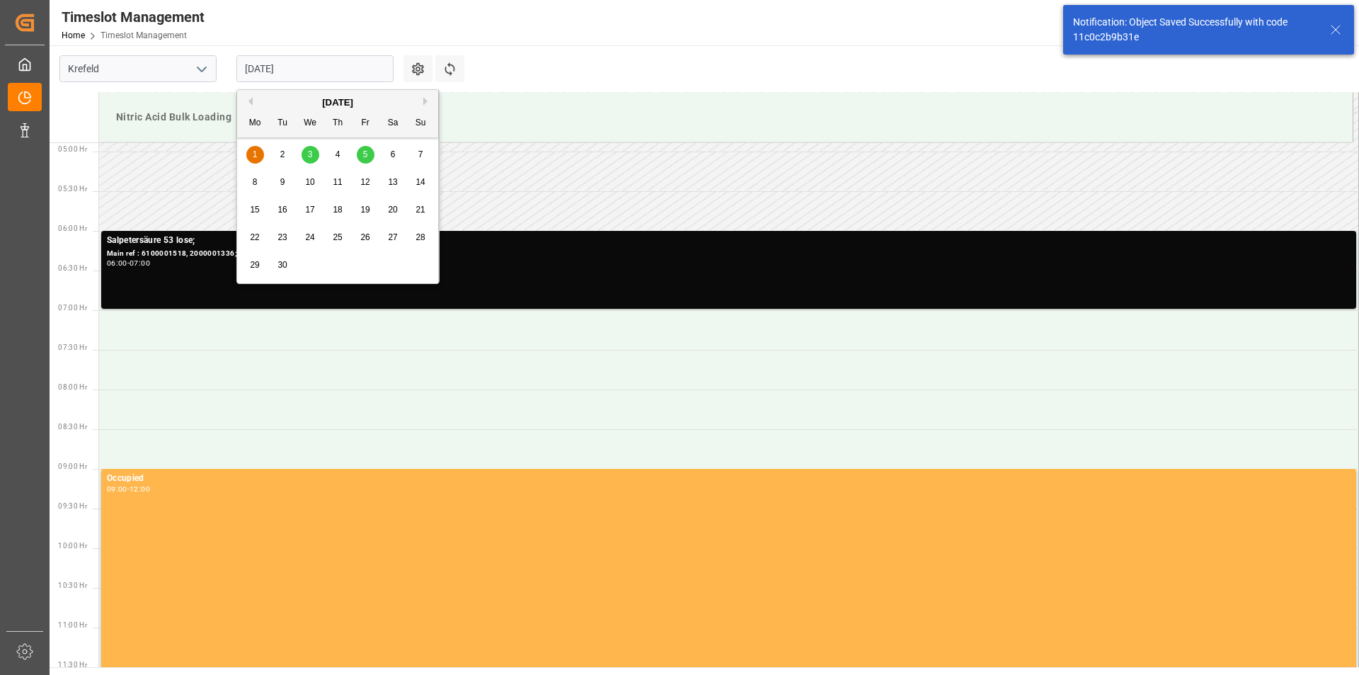
click at [371, 69] on input "01.09.2025" at bounding box center [314, 68] width 157 height 27
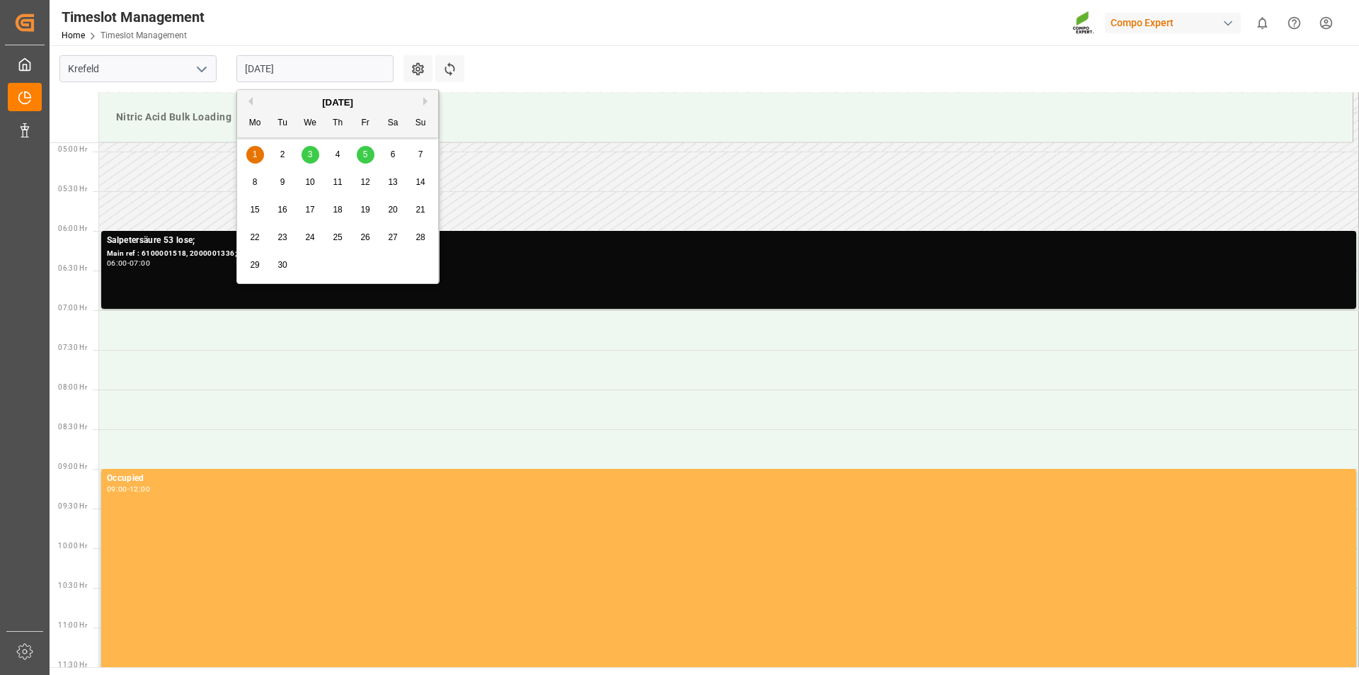
click at [311, 154] on span "3" at bounding box center [310, 154] width 5 height 10
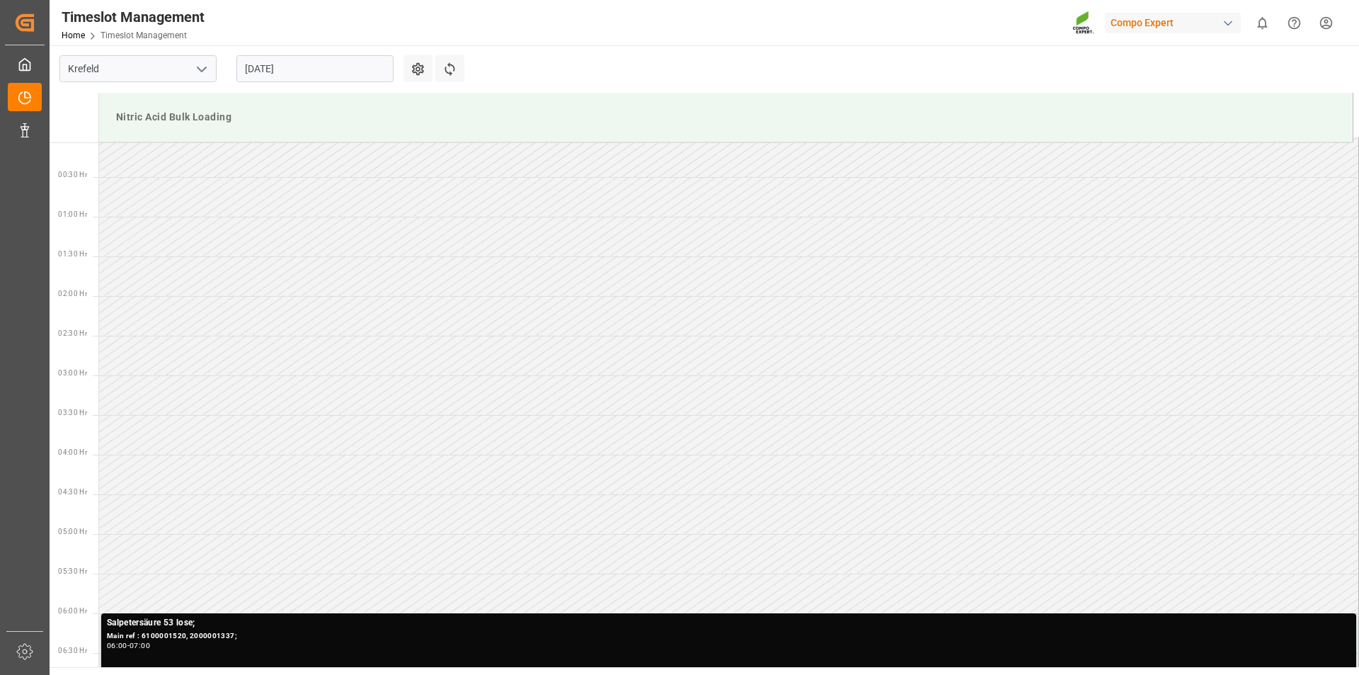
scroll to position [217, 0]
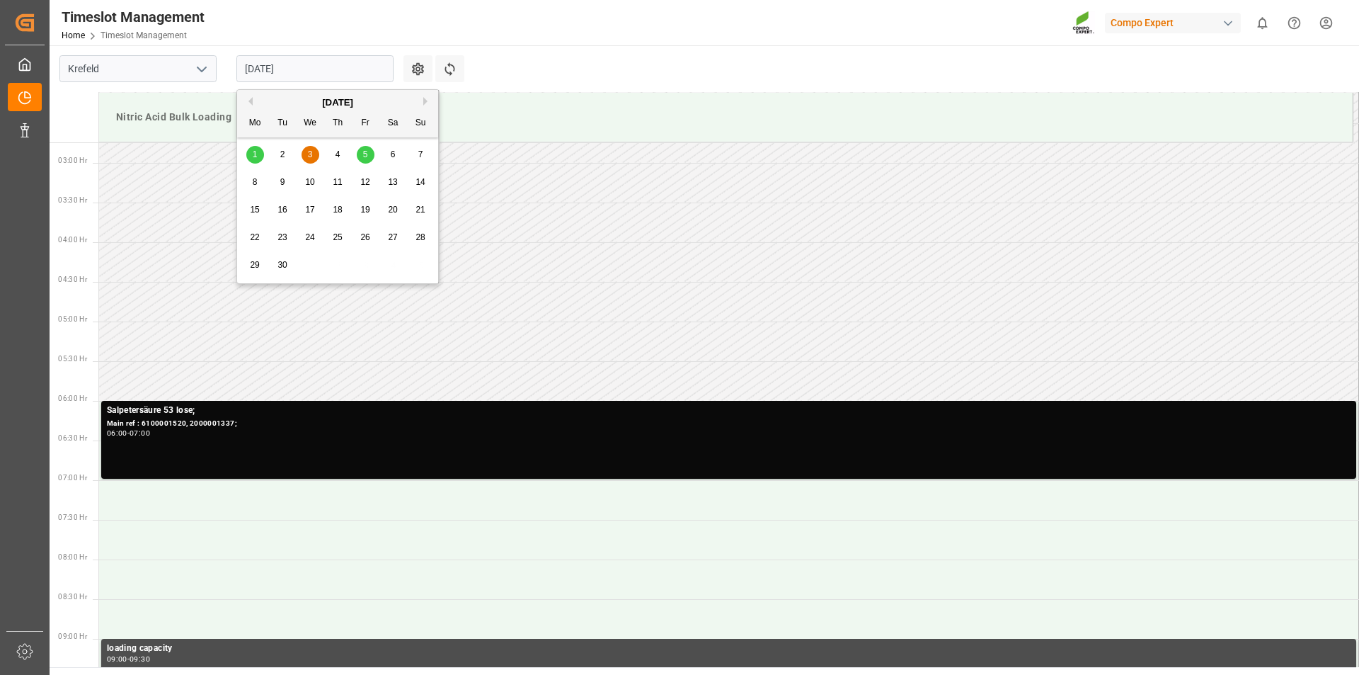
click at [337, 64] on input "03.09.2025" at bounding box center [314, 68] width 157 height 27
click at [367, 155] on span "5" at bounding box center [365, 154] width 5 height 10
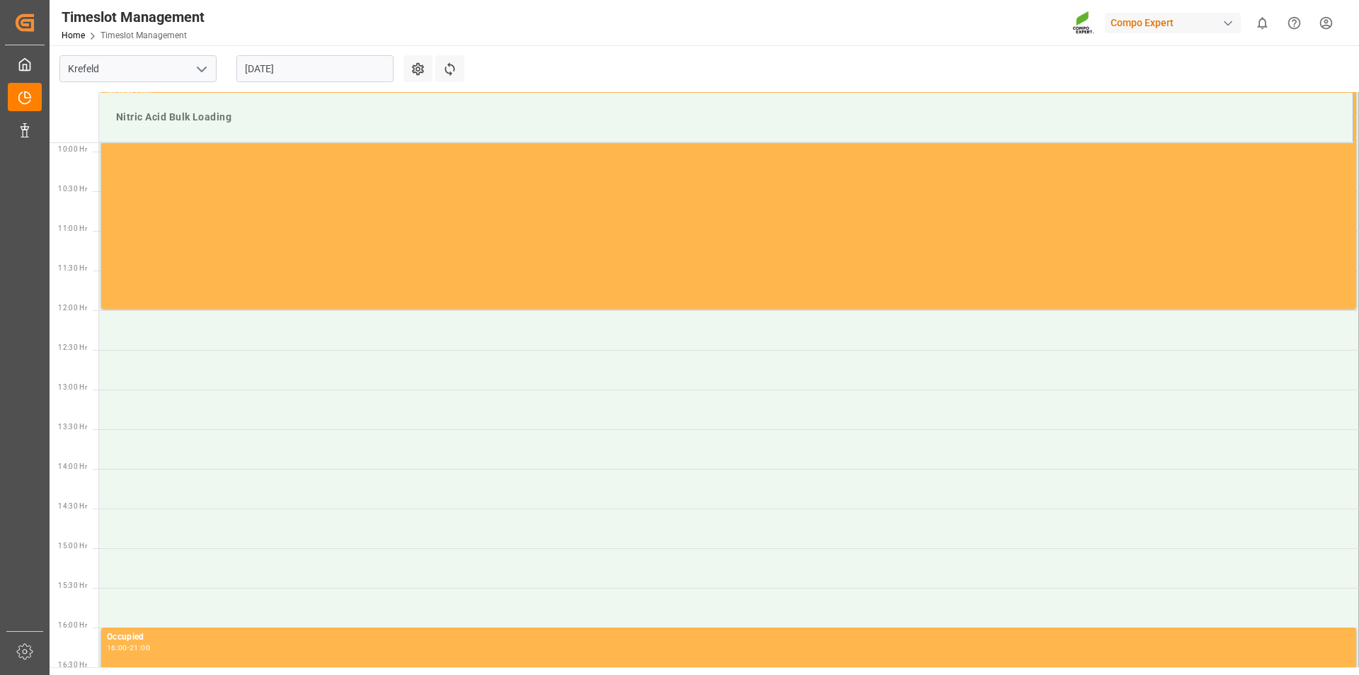
scroll to position [359, 0]
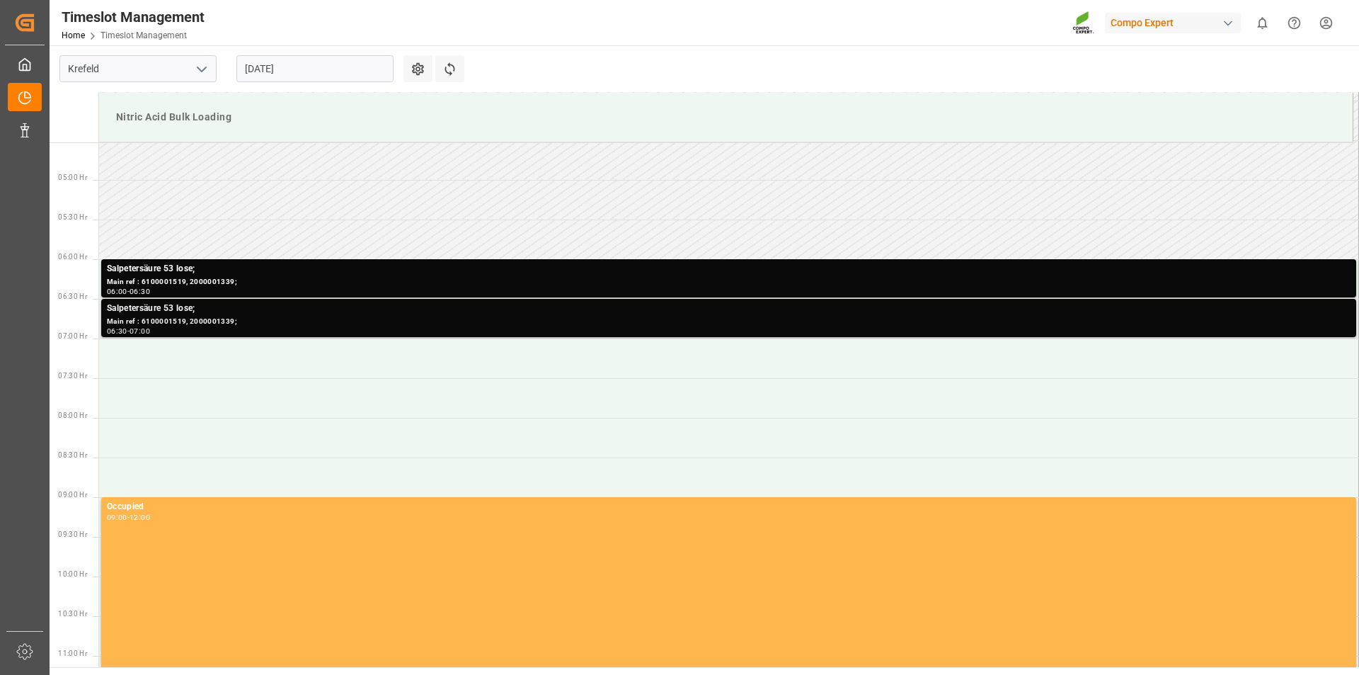
click at [282, 309] on div "Salpetersäure 53 lose;" at bounding box center [729, 309] width 1244 height 14
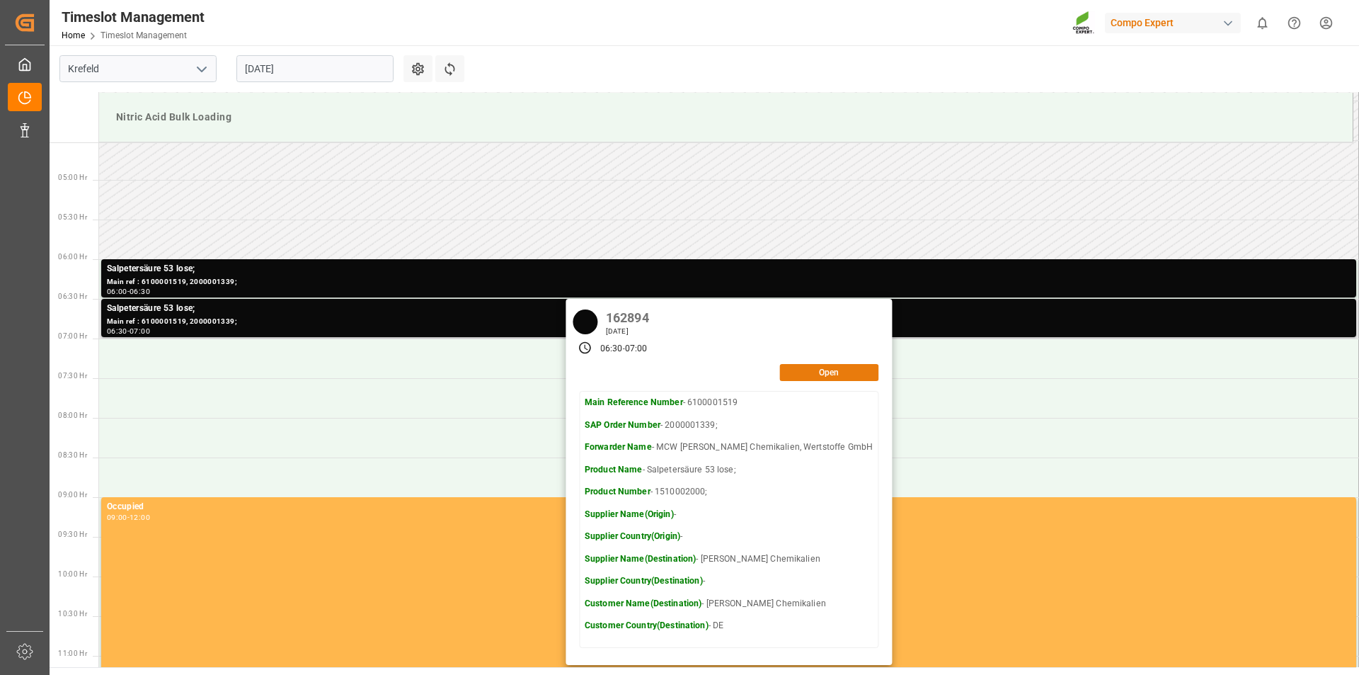
click at [799, 376] on button "Open" at bounding box center [828, 372] width 99 height 17
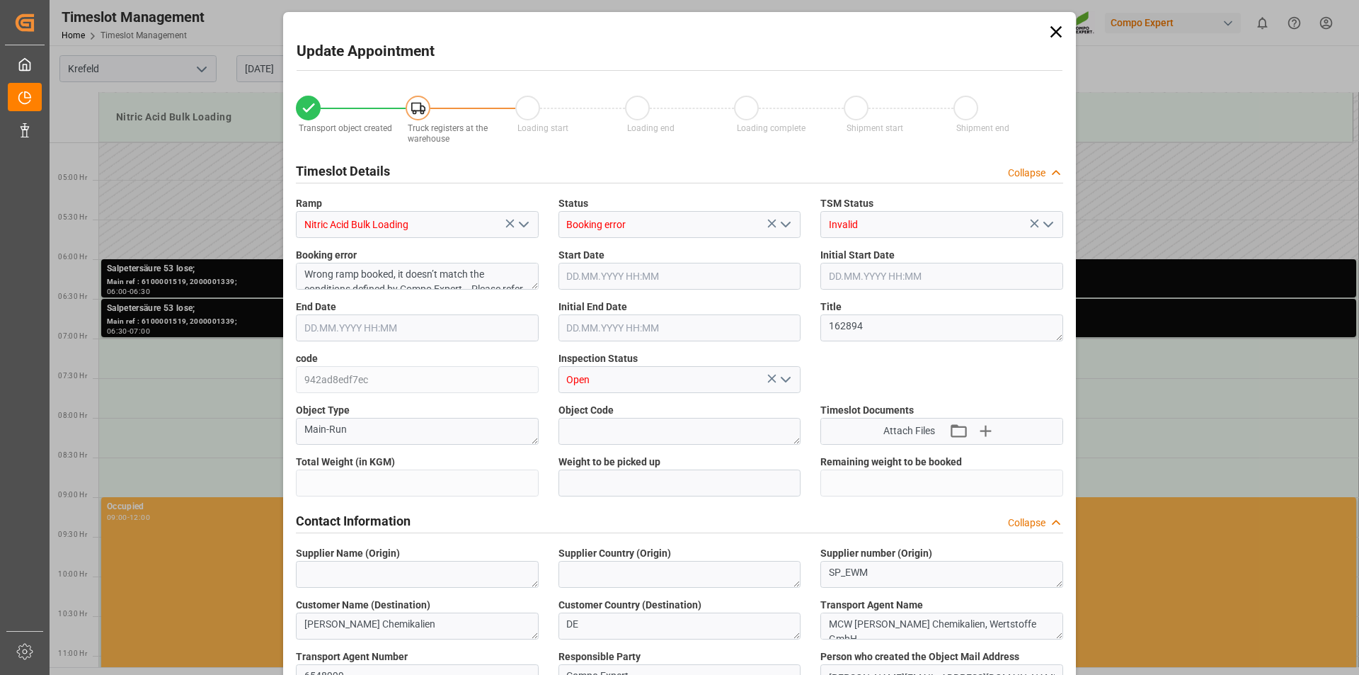
type input "25000"
type input "0"
type input "05.09.2025 06:30"
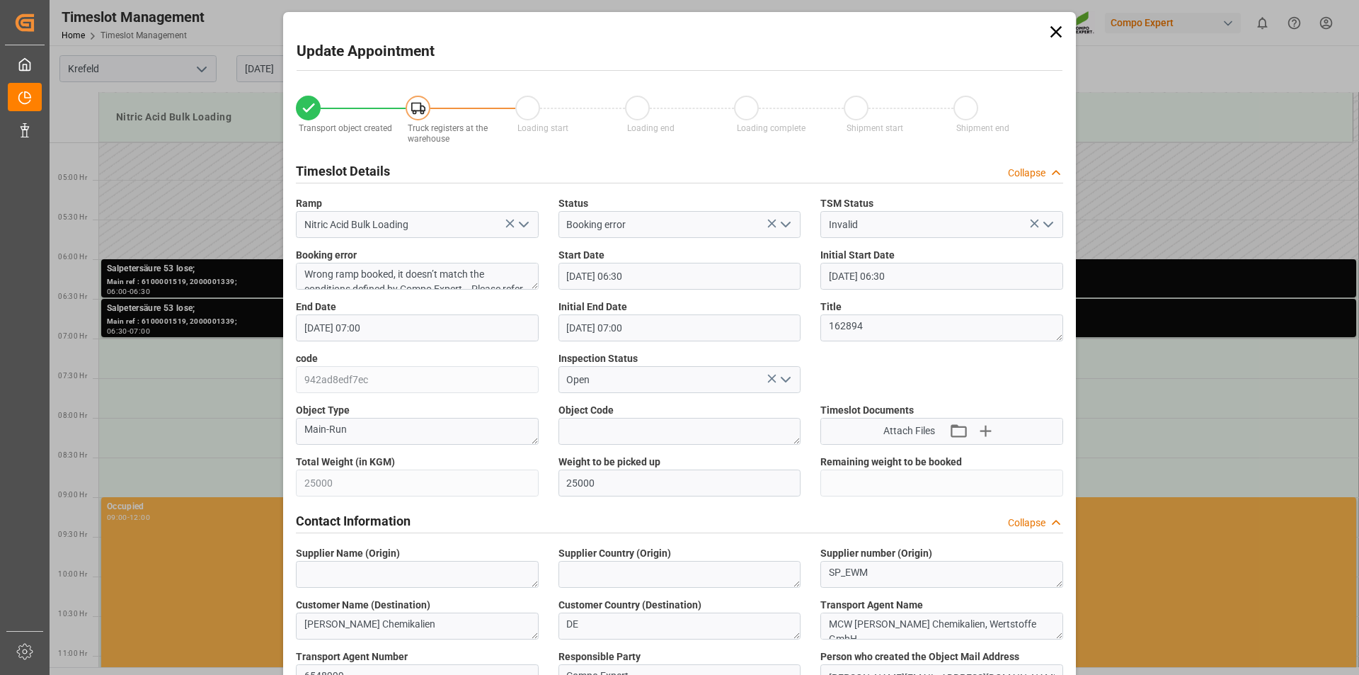
type input "05.09.2025 07:00"
type input "29.08.2025 11:07"
type input "29.08.2025 09:23"
click at [525, 224] on icon "open menu" at bounding box center [523, 224] width 17 height 17
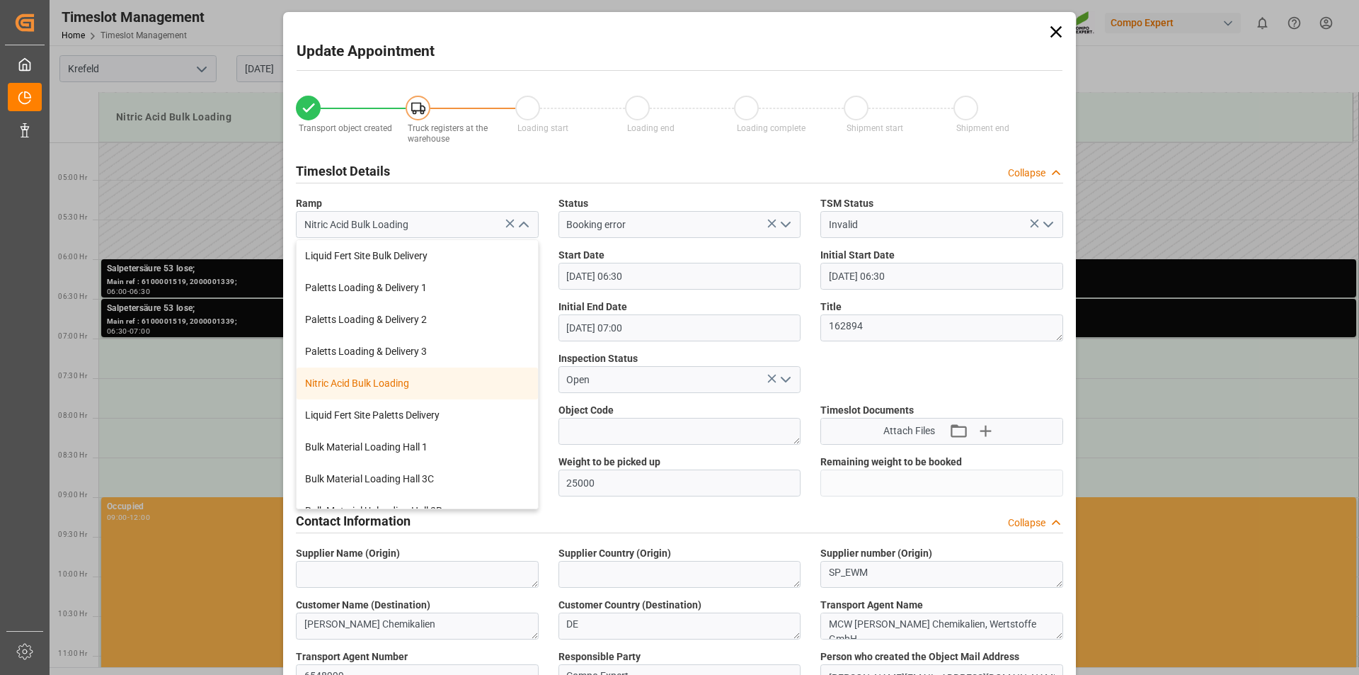
click at [526, 224] on icon "close menu" at bounding box center [523, 224] width 17 height 17
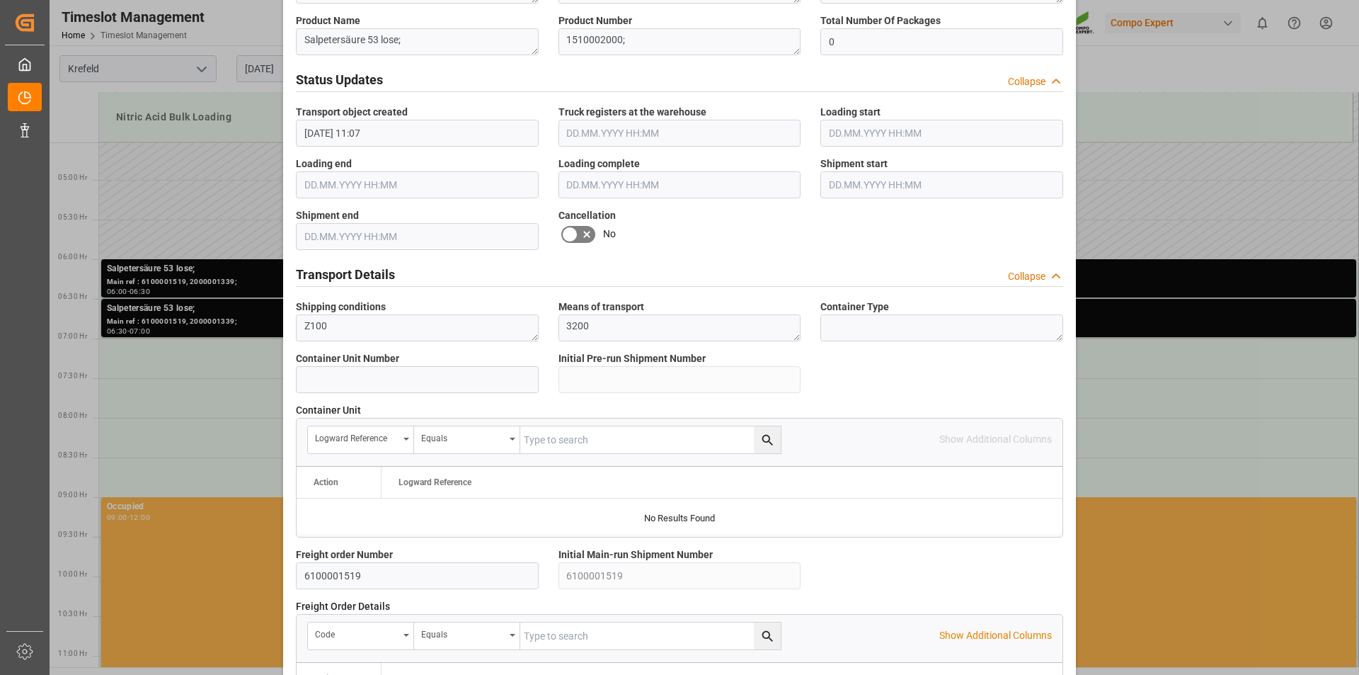
scroll to position [850, 0]
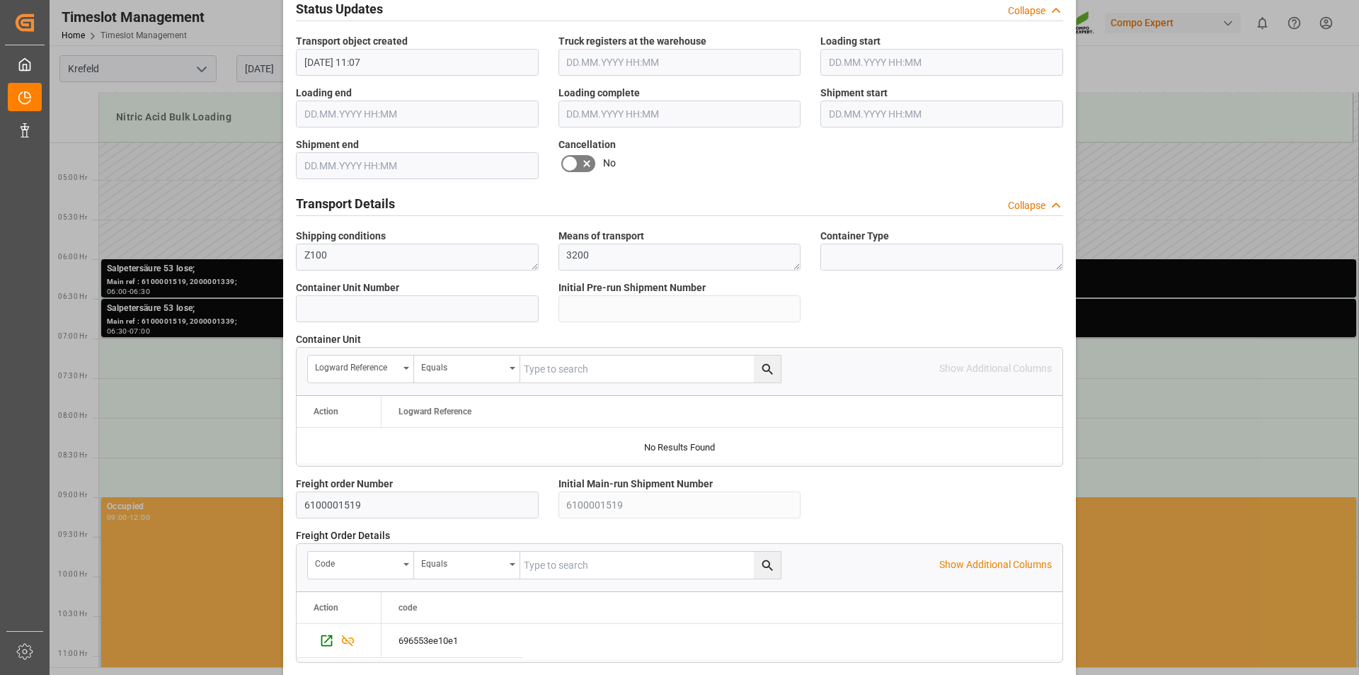
click at [582, 159] on icon at bounding box center [586, 163] width 17 height 17
click at [0, 0] on input "checkbox" at bounding box center [0, 0] width 0 height 0
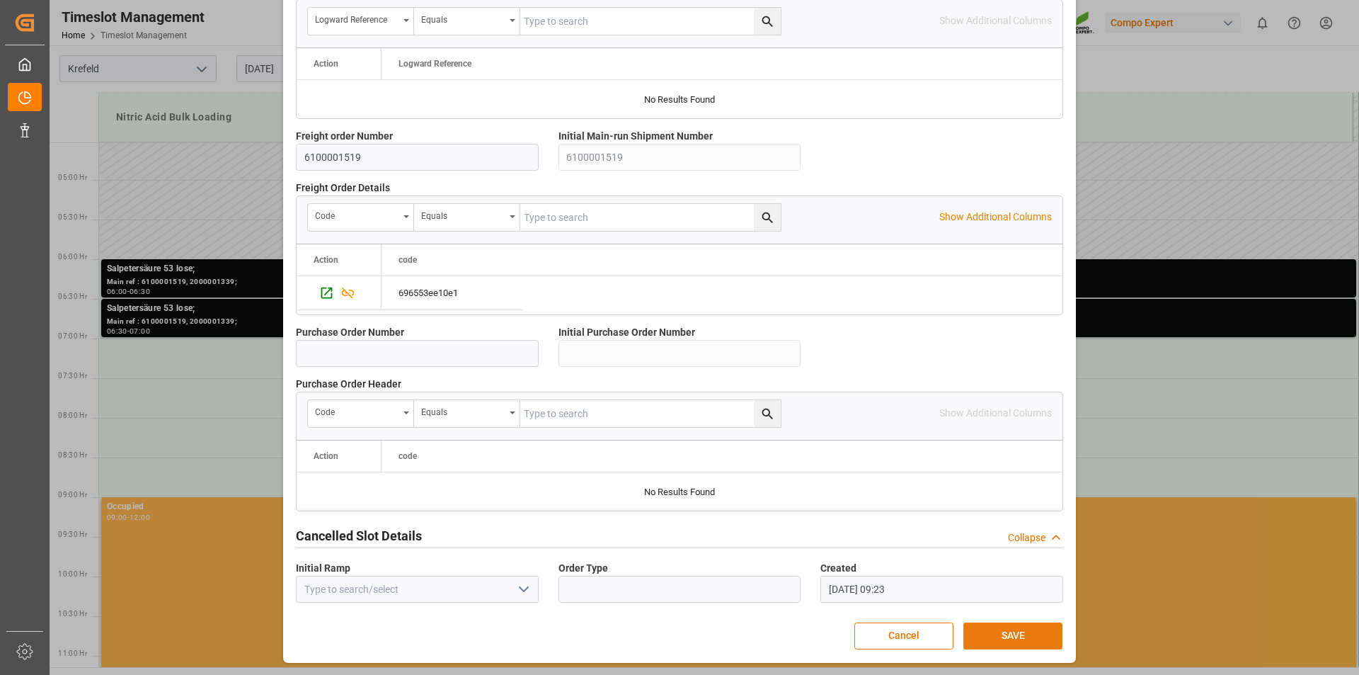
click at [1024, 636] on button "SAVE" at bounding box center [1013, 635] width 99 height 27
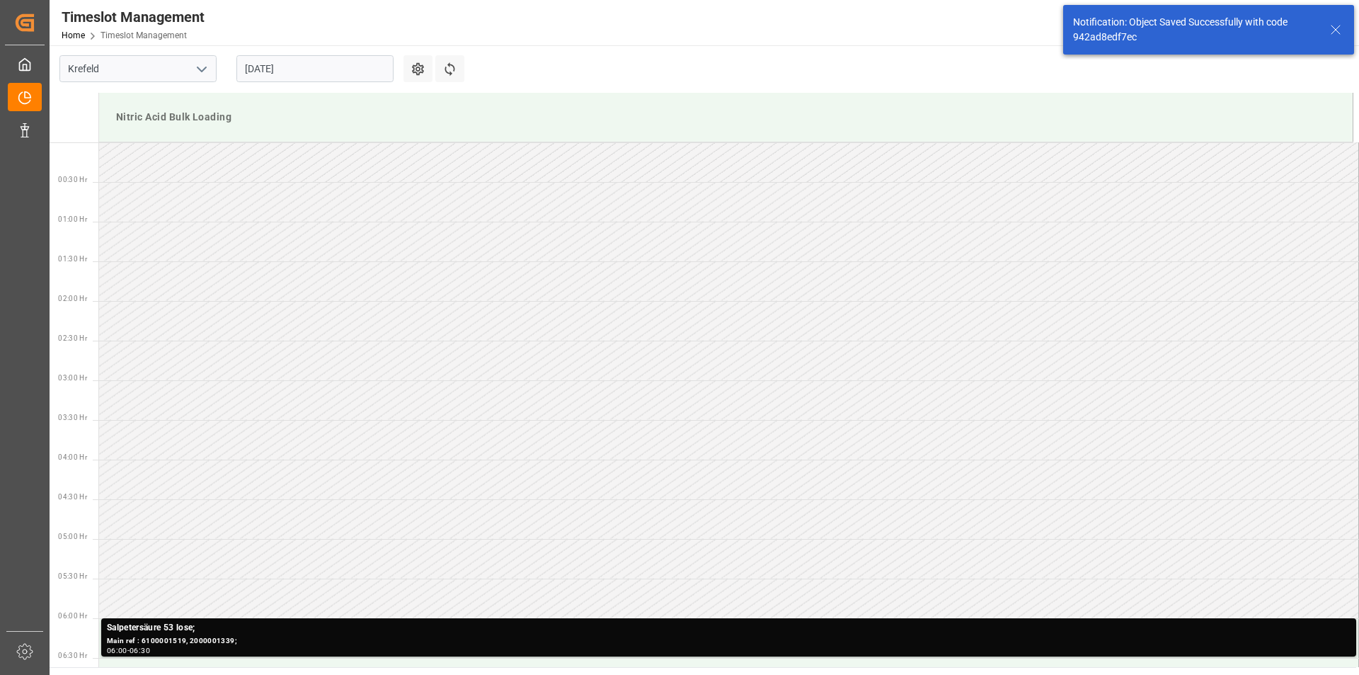
scroll to position [387, 0]
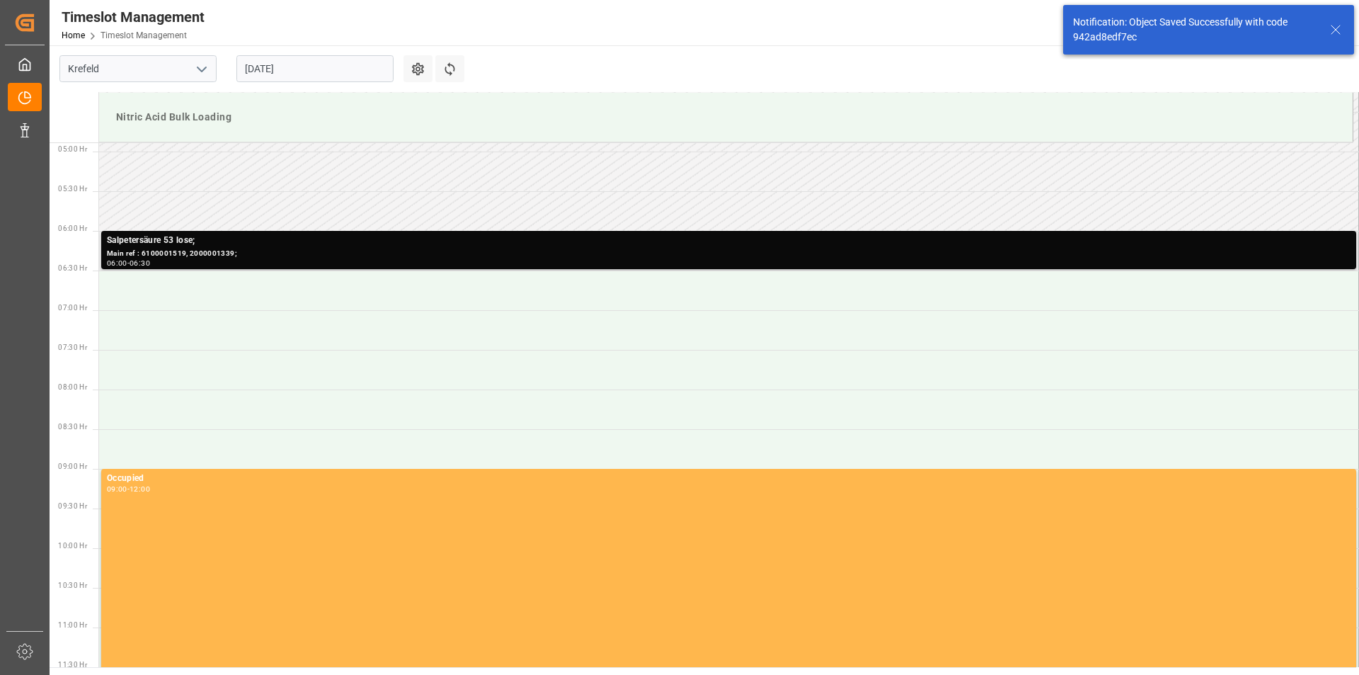
click at [284, 246] on div "Salpetersäure 53 lose;" at bounding box center [729, 241] width 1244 height 14
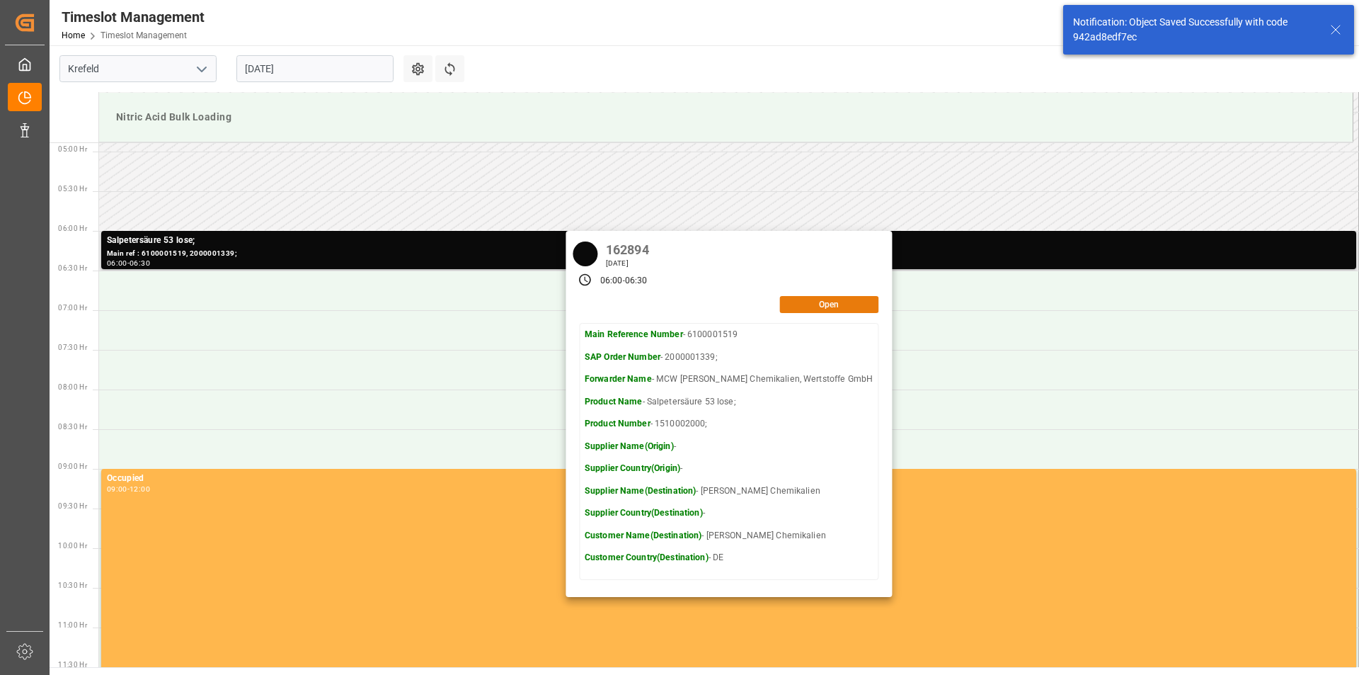
click at [802, 303] on button "Open" at bounding box center [828, 304] width 99 height 17
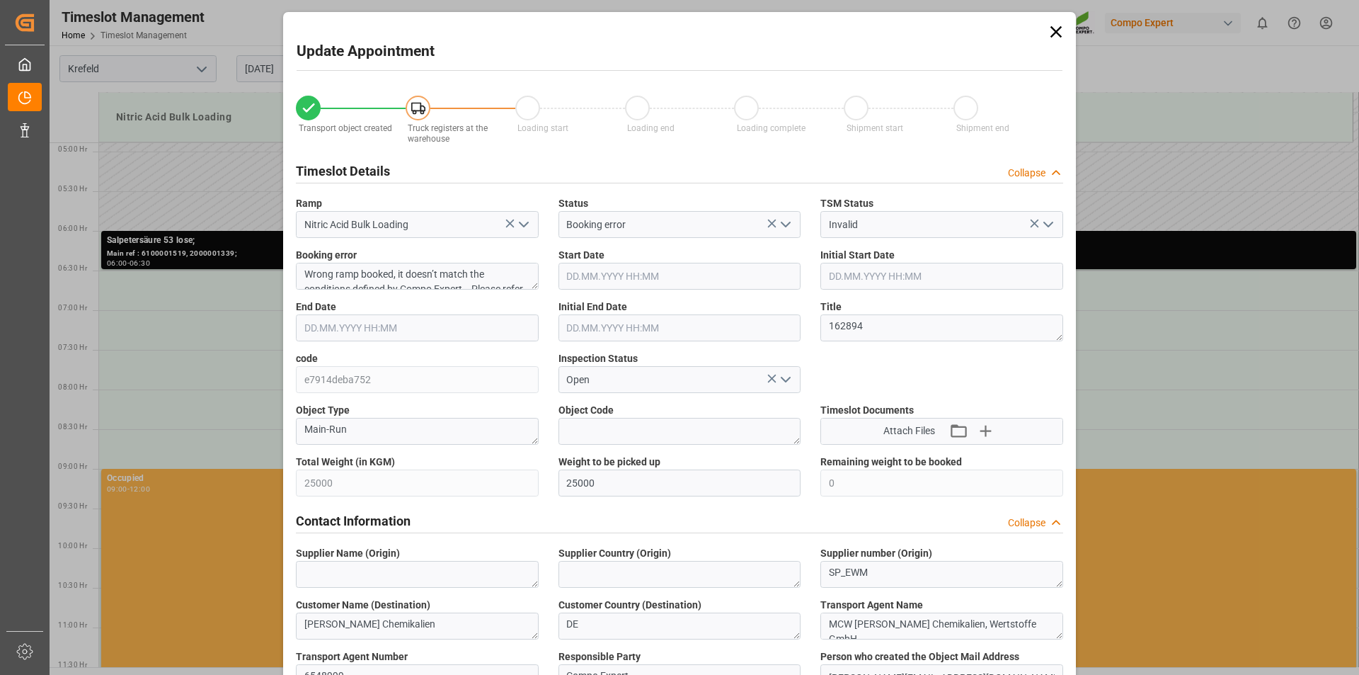
type input "05.09.2025 06:00"
type input "05.09.2025 06:30"
type input "29.08.2025 11:07"
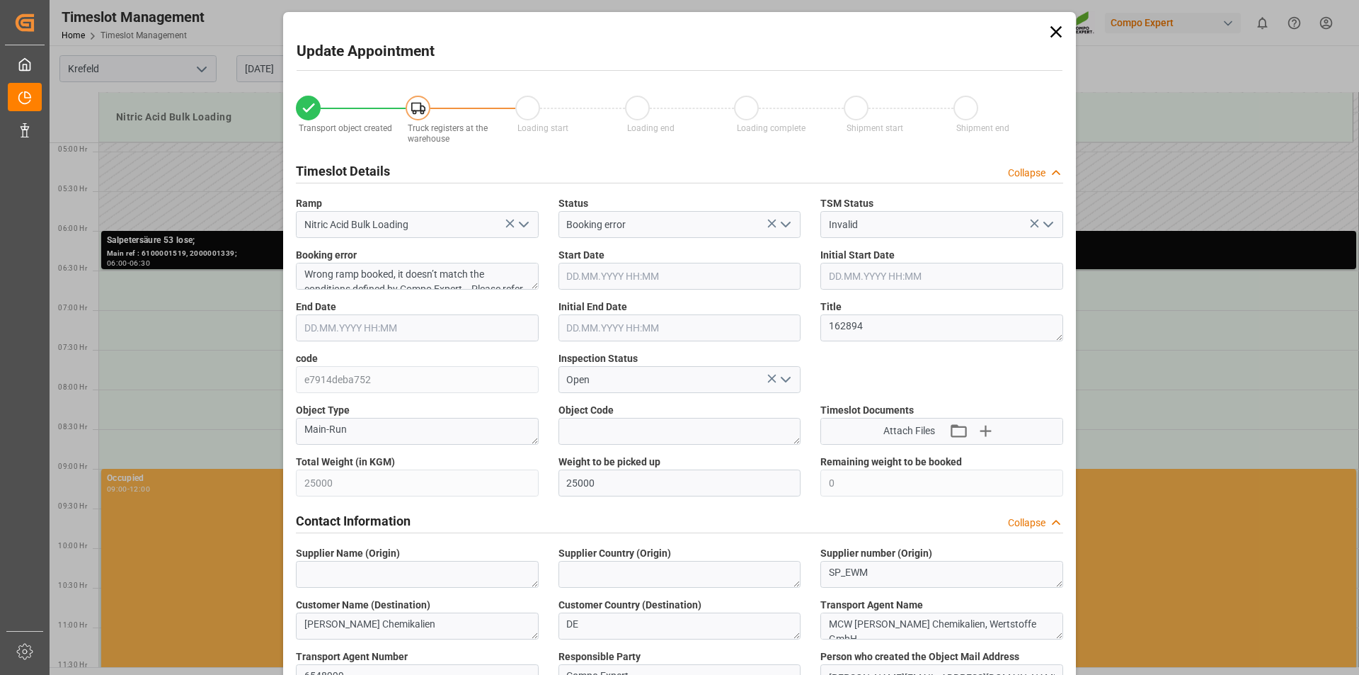
type input "29.08.2025 09:21"
click at [360, 324] on input "05.09.2025 06:30" at bounding box center [417, 327] width 243 height 27
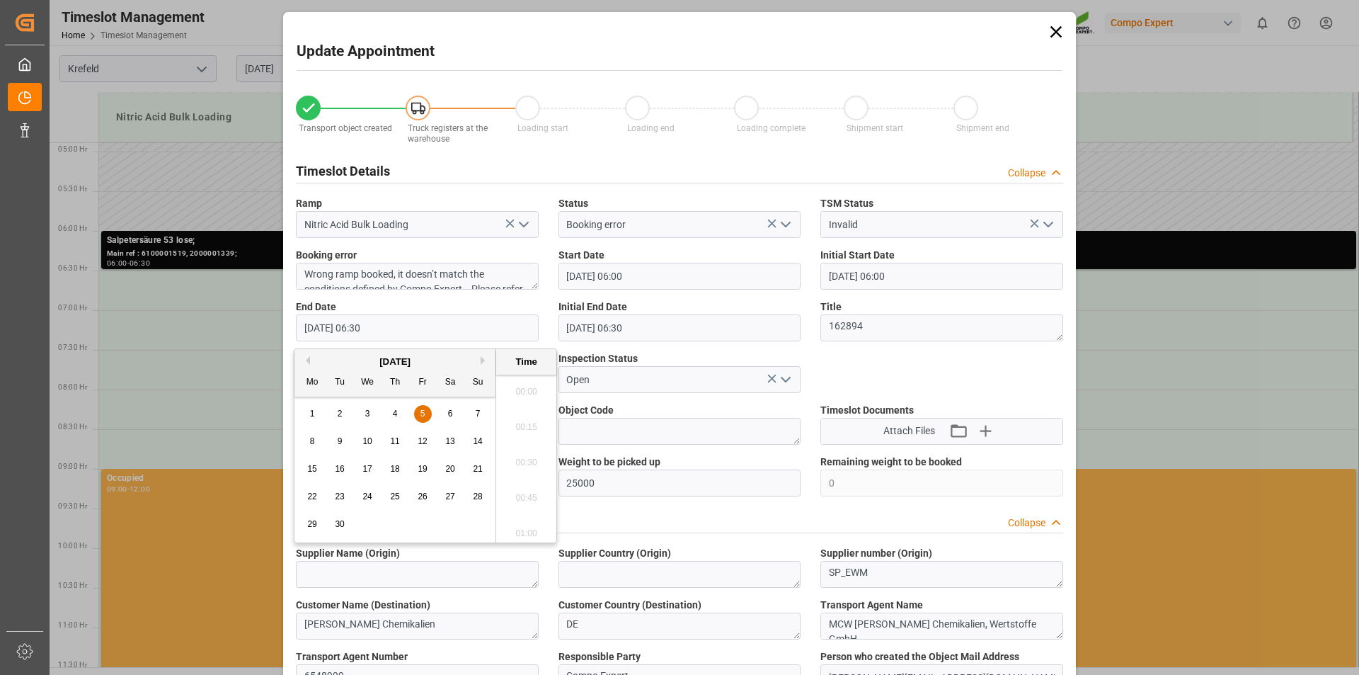
scroll to position [855, 0]
type input "05.09.2025 07:00"
click at [530, 525] on li "07:00" at bounding box center [526, 528] width 60 height 35
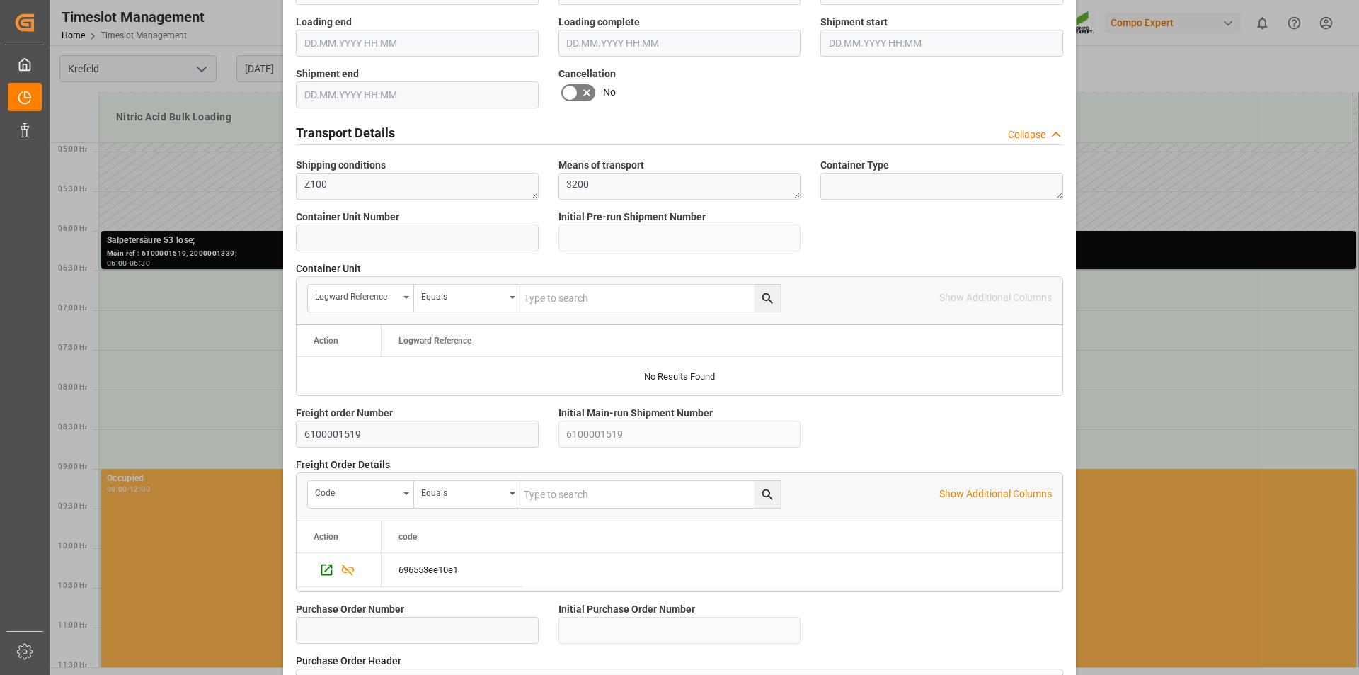
scroll to position [1197, 0]
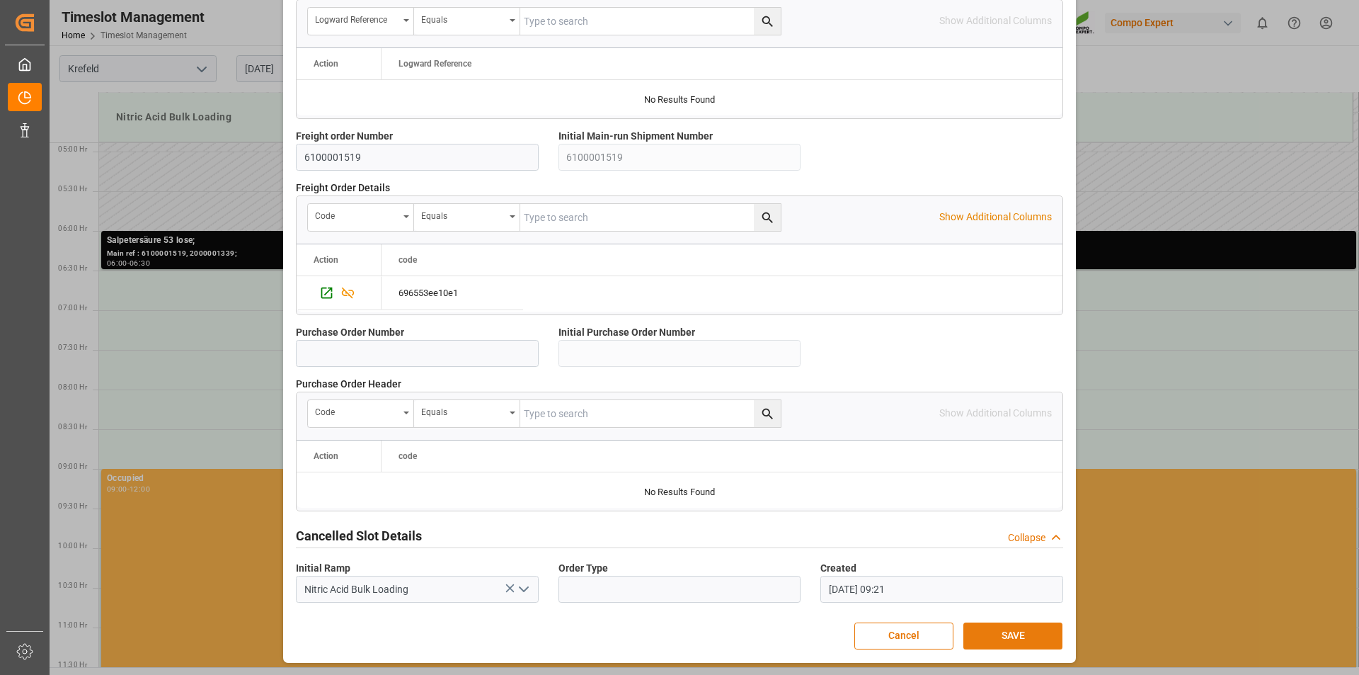
click at [1010, 641] on button "SAVE" at bounding box center [1013, 635] width 99 height 27
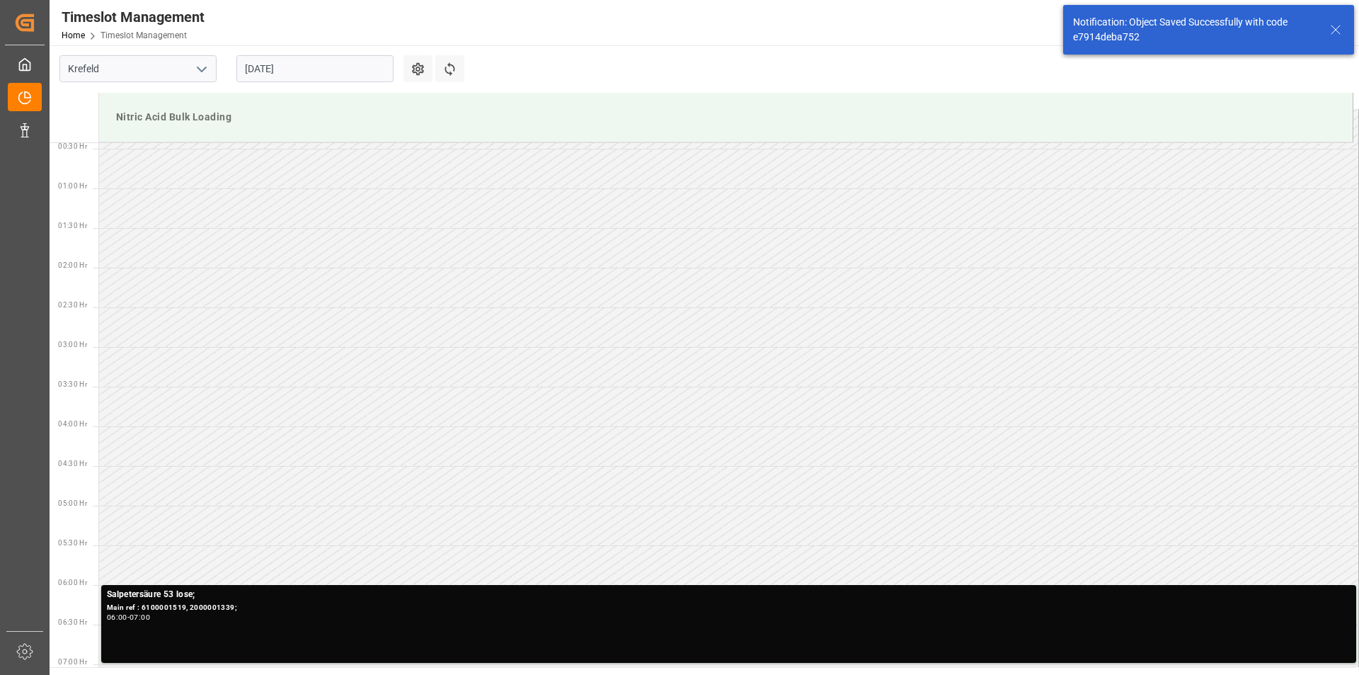
scroll to position [387, 0]
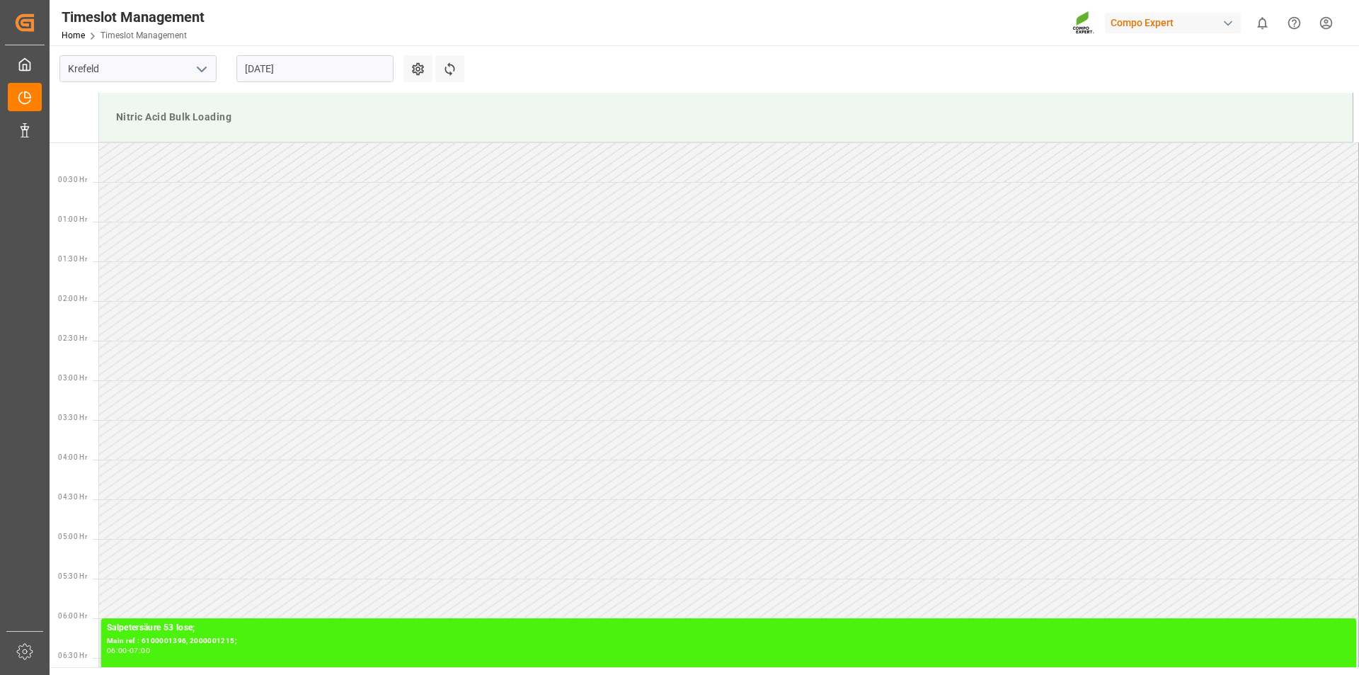
scroll to position [784, 0]
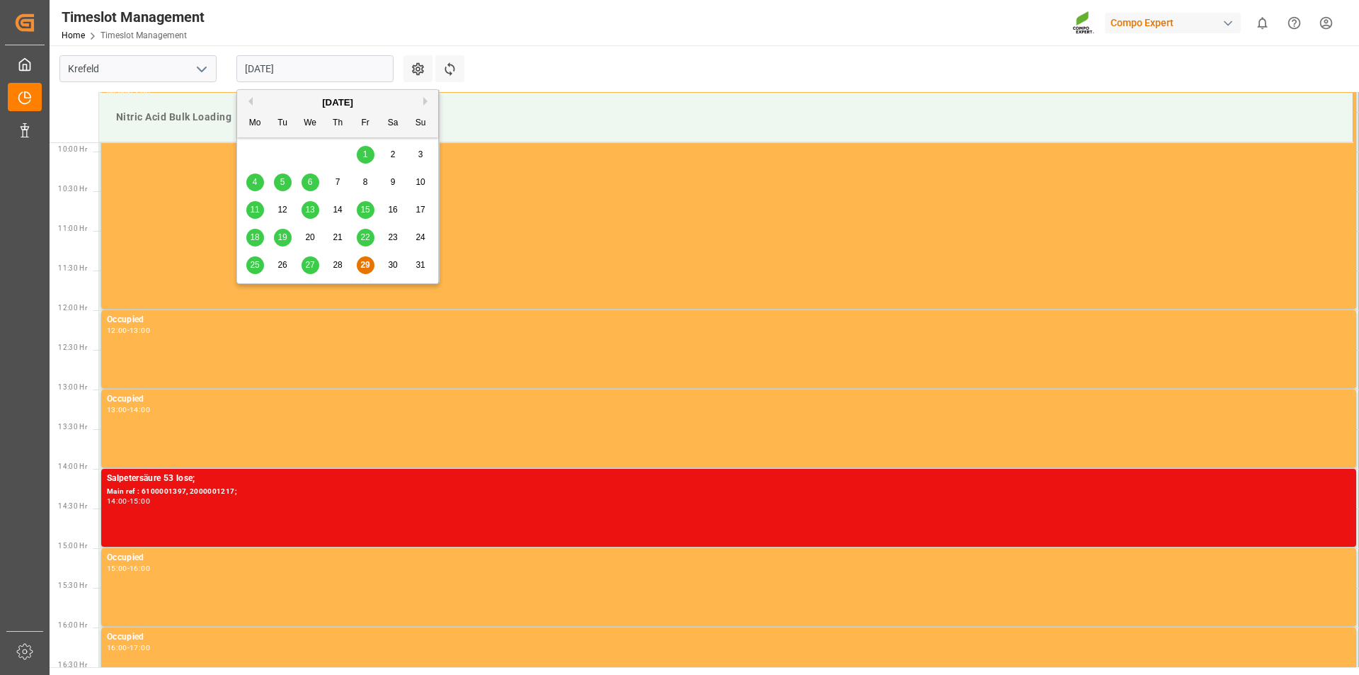
click at [371, 67] on input "[DATE]" at bounding box center [314, 68] width 157 height 27
click at [425, 101] on button "Next Month" at bounding box center [427, 101] width 8 height 8
click at [253, 152] on span "1" at bounding box center [255, 154] width 5 height 10
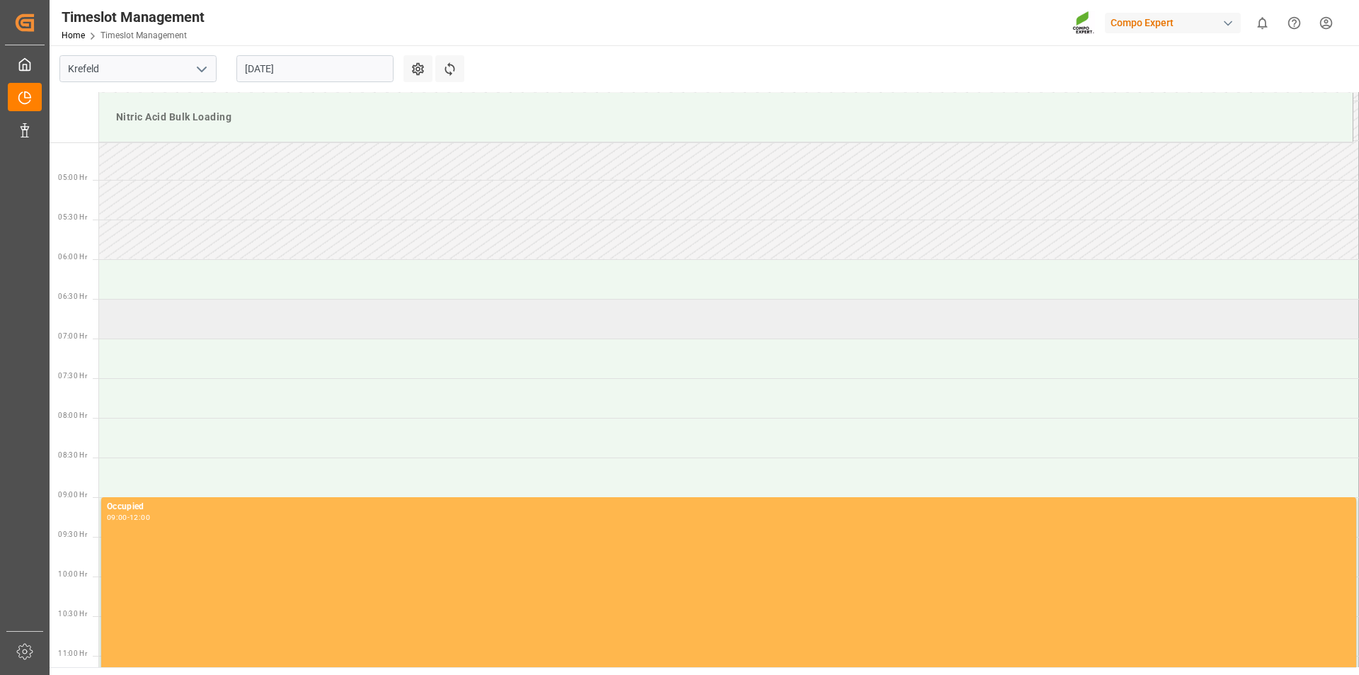
scroll to position [147, 0]
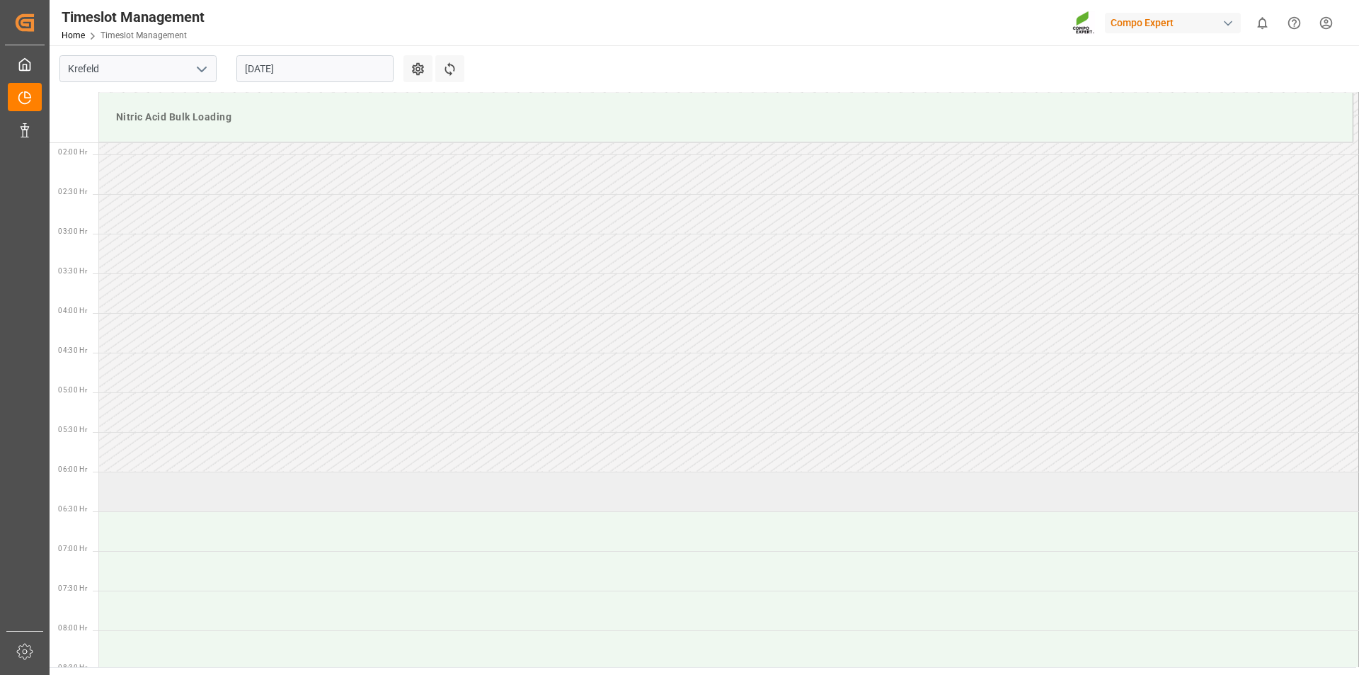
click at [164, 491] on td at bounding box center [729, 491] width 1260 height 40
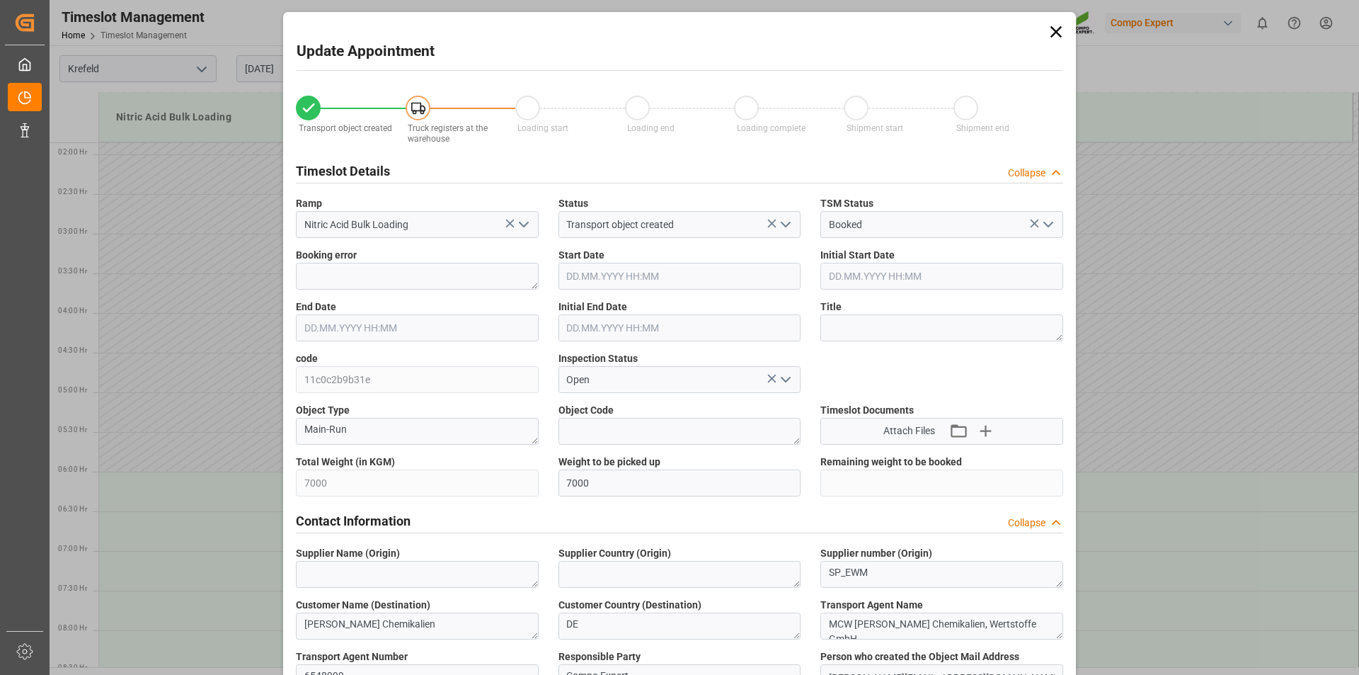
type input "01.09.2025 06:00"
type input "01.09.2025 06:30"
type input "29.08.2025 11:03"
type input "29.08.2025 09:17"
click at [871, 326] on textarea at bounding box center [942, 327] width 243 height 27
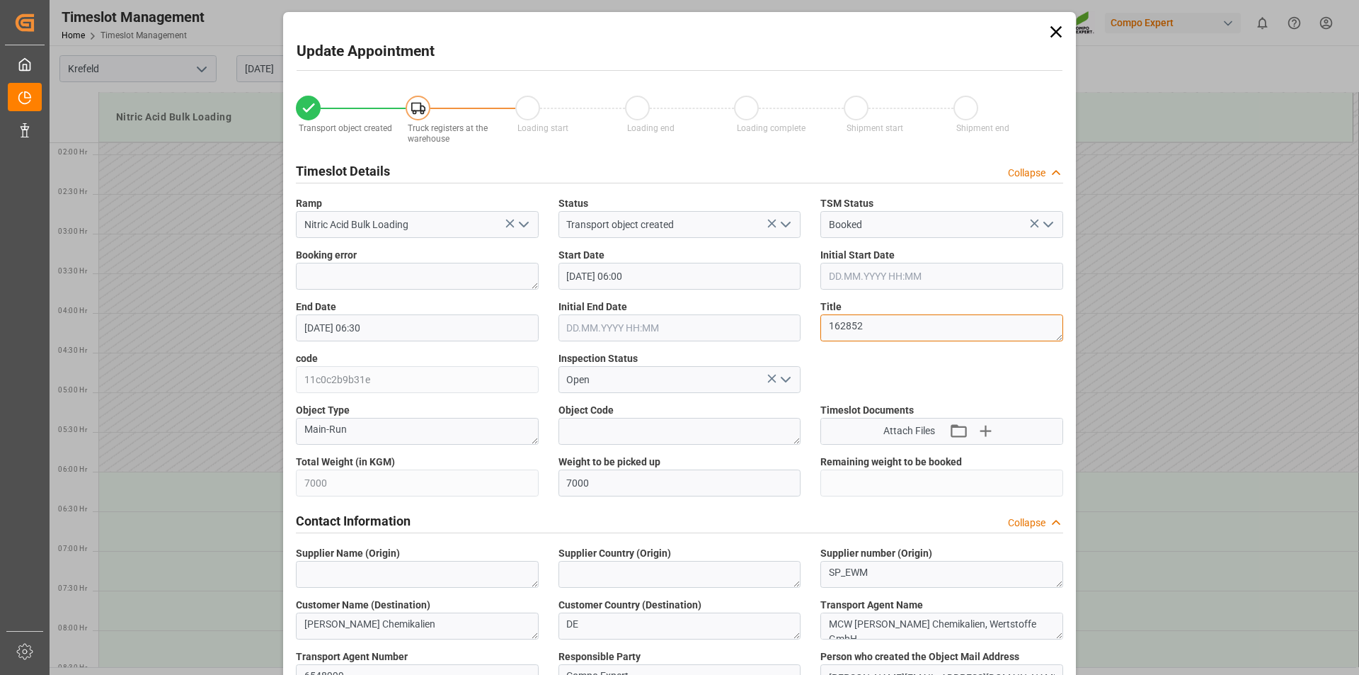
type textarea "162852"
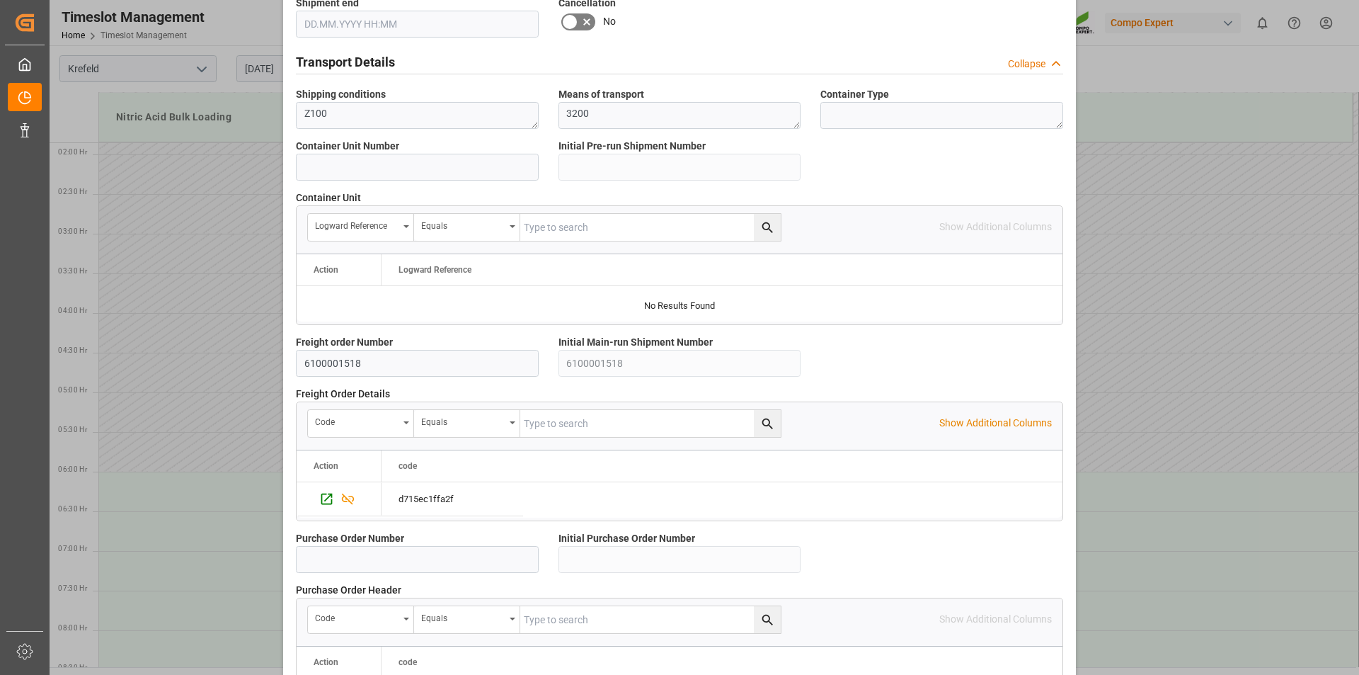
scroll to position [1197, 0]
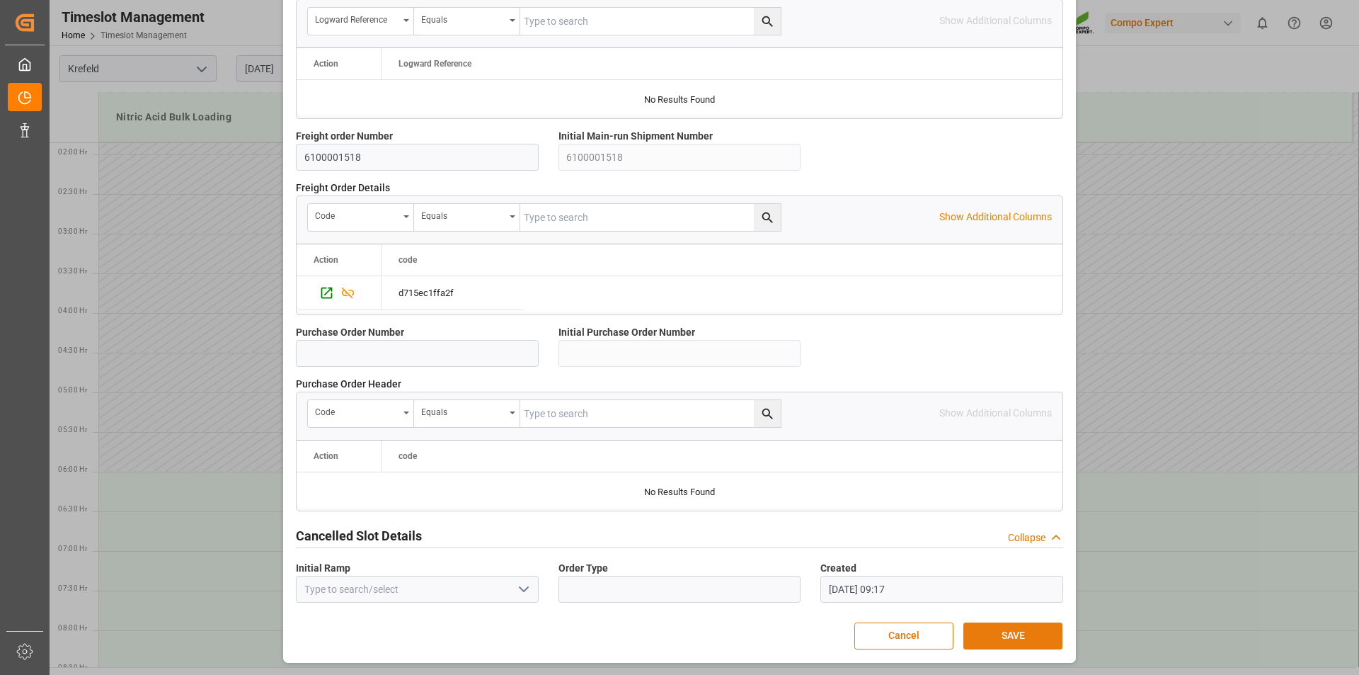
click at [998, 636] on button "SAVE" at bounding box center [1013, 635] width 99 height 27
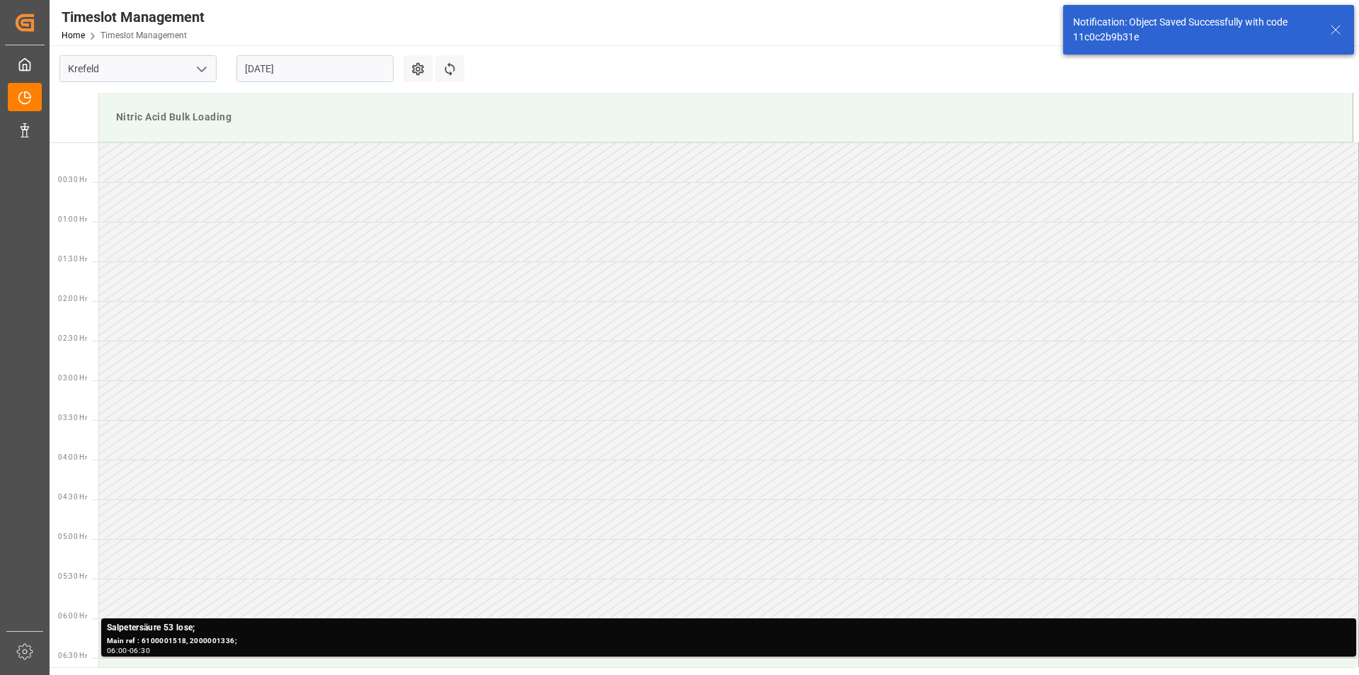
scroll to position [387, 0]
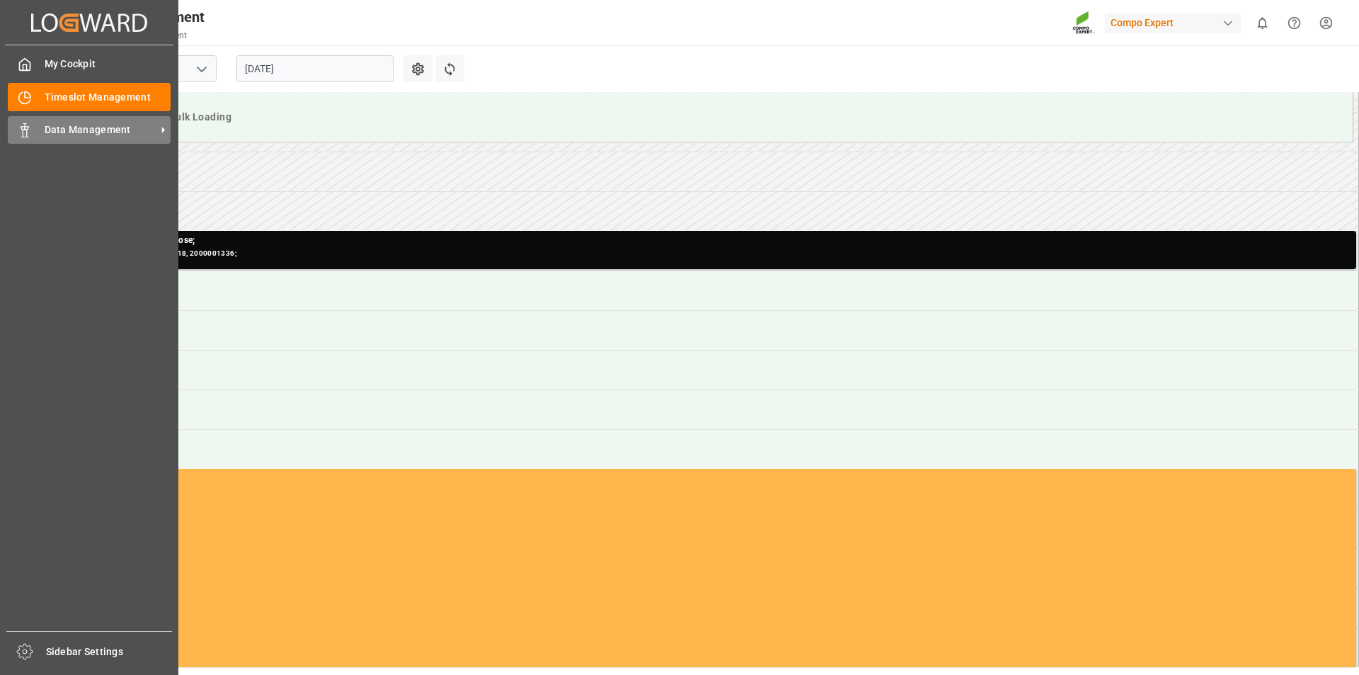
click at [30, 128] on icon at bounding box center [25, 130] width 14 height 14
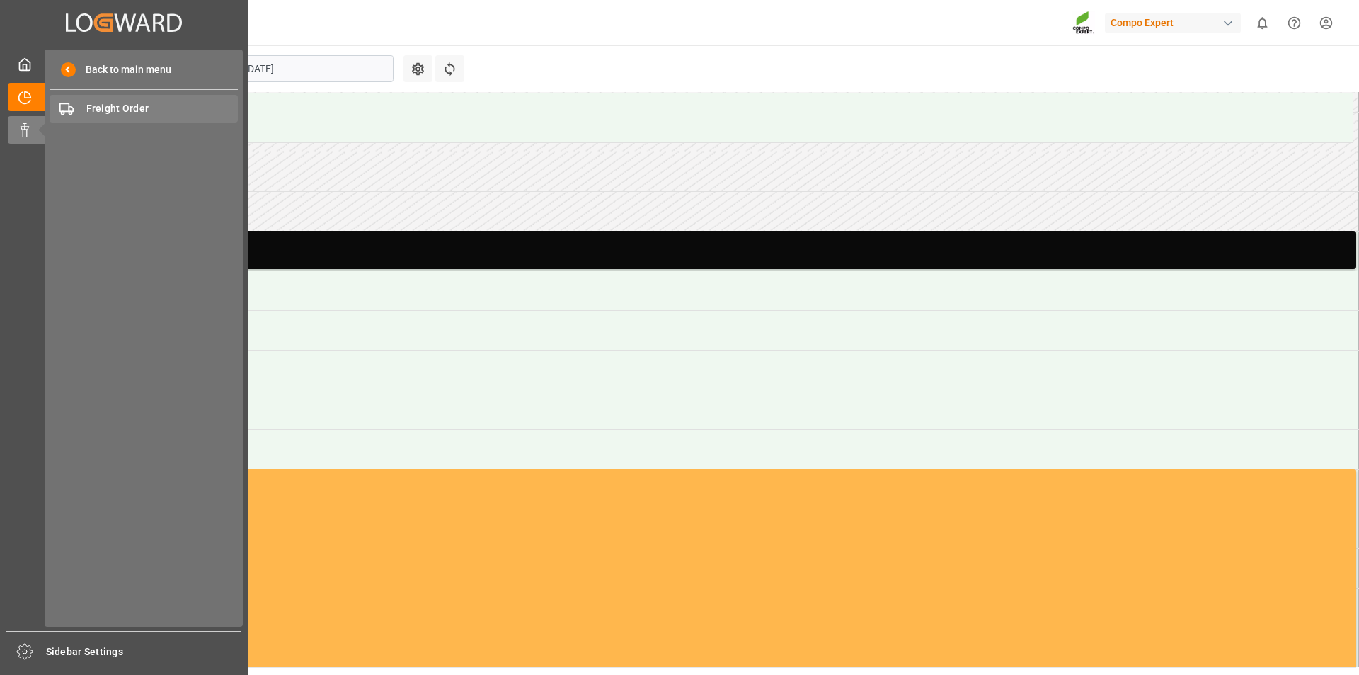
click at [164, 103] on span "Freight Order" at bounding box center [162, 108] width 152 height 15
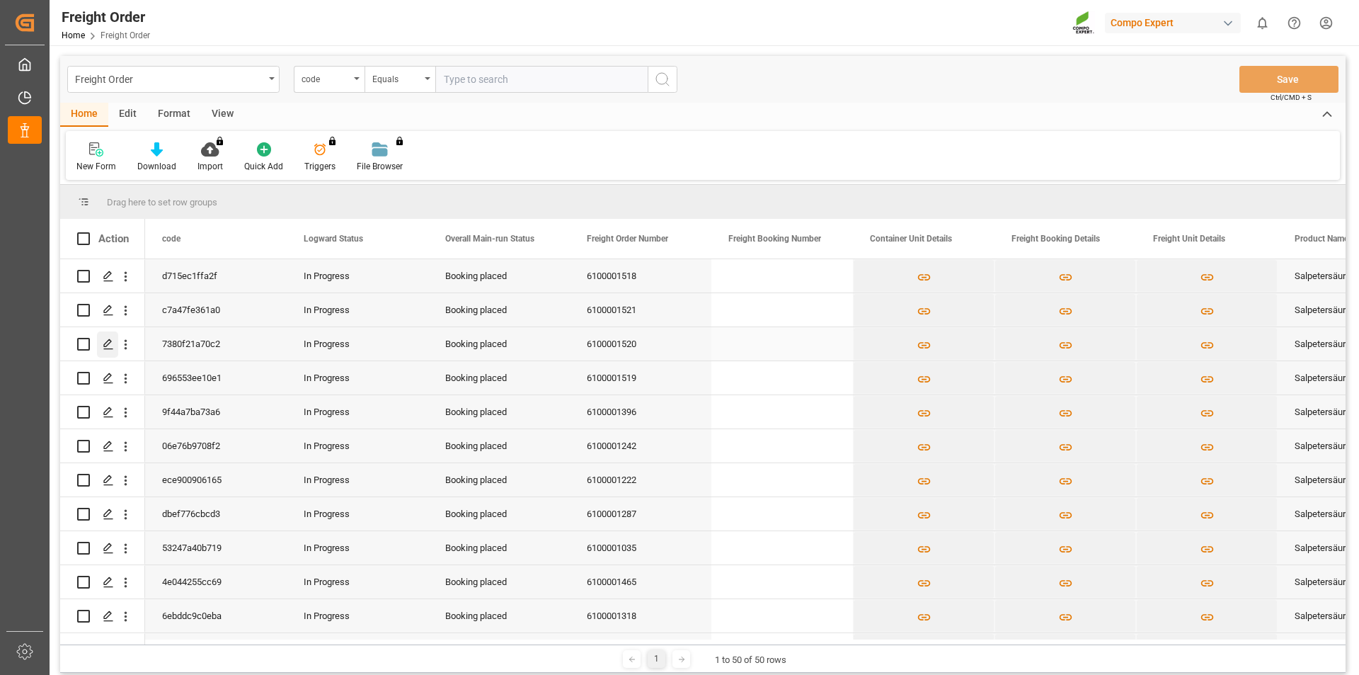
click at [107, 343] on icon "Press SPACE to select this row." at bounding box center [108, 343] width 11 height 11
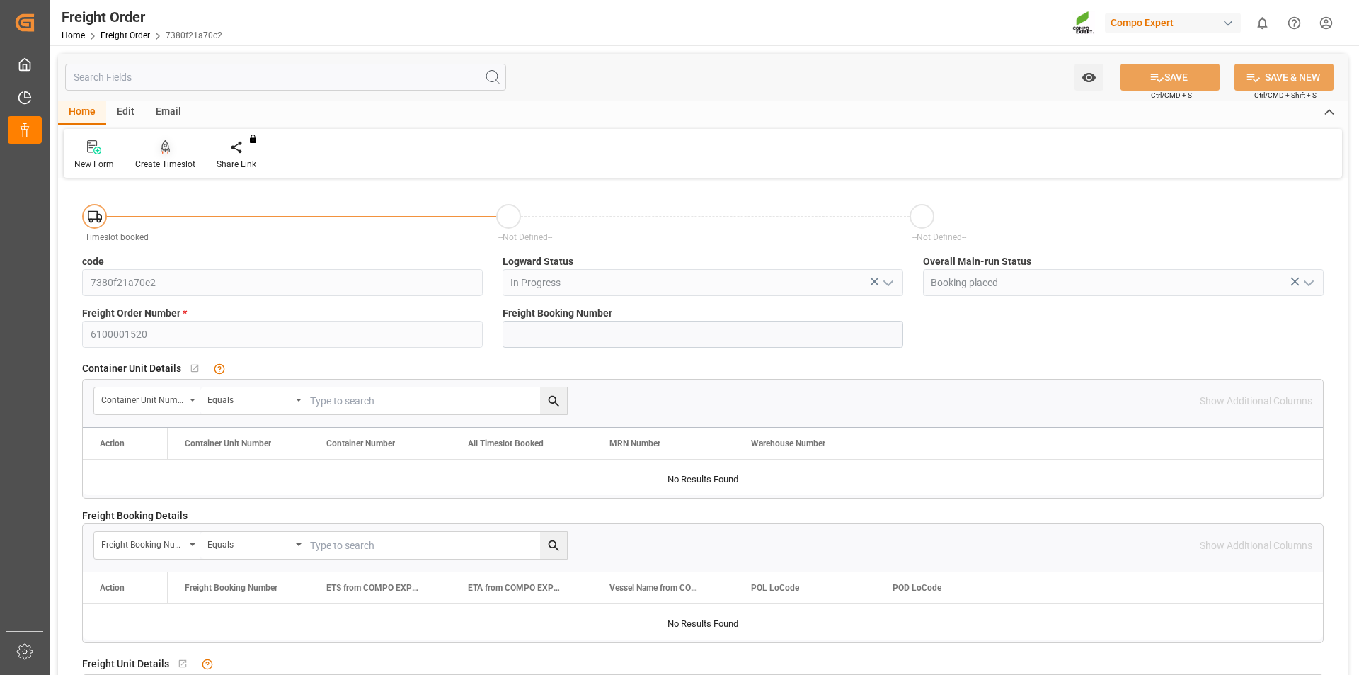
click at [163, 147] on icon at bounding box center [166, 147] width 10 height 14
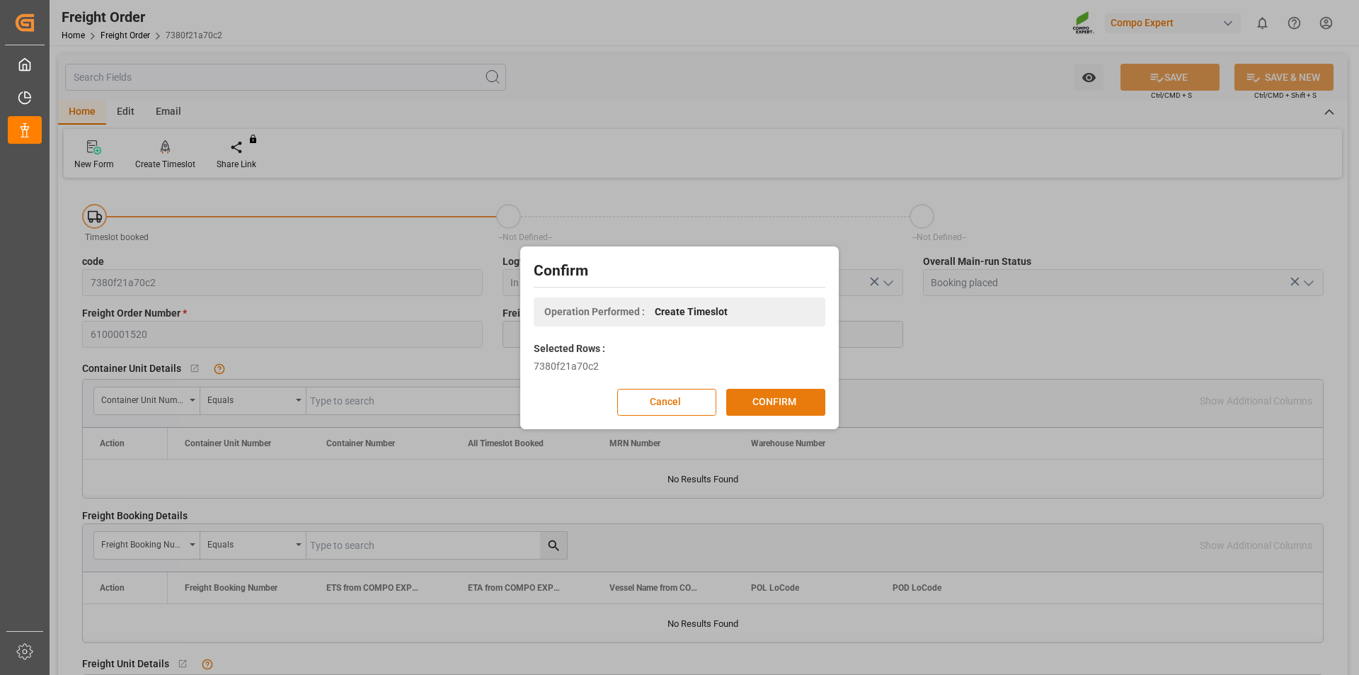
click at [772, 404] on button "CONFIRM" at bounding box center [775, 402] width 99 height 27
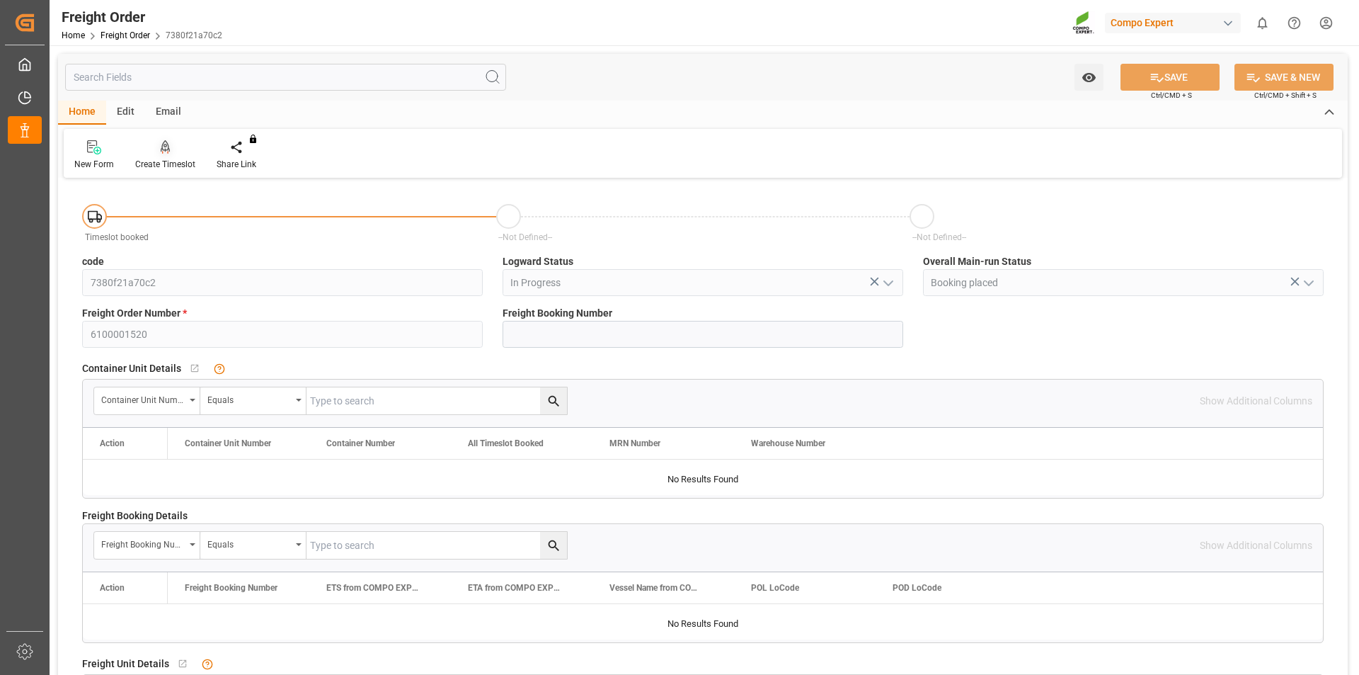
click at [166, 152] on icon at bounding box center [166, 147] width 10 height 14
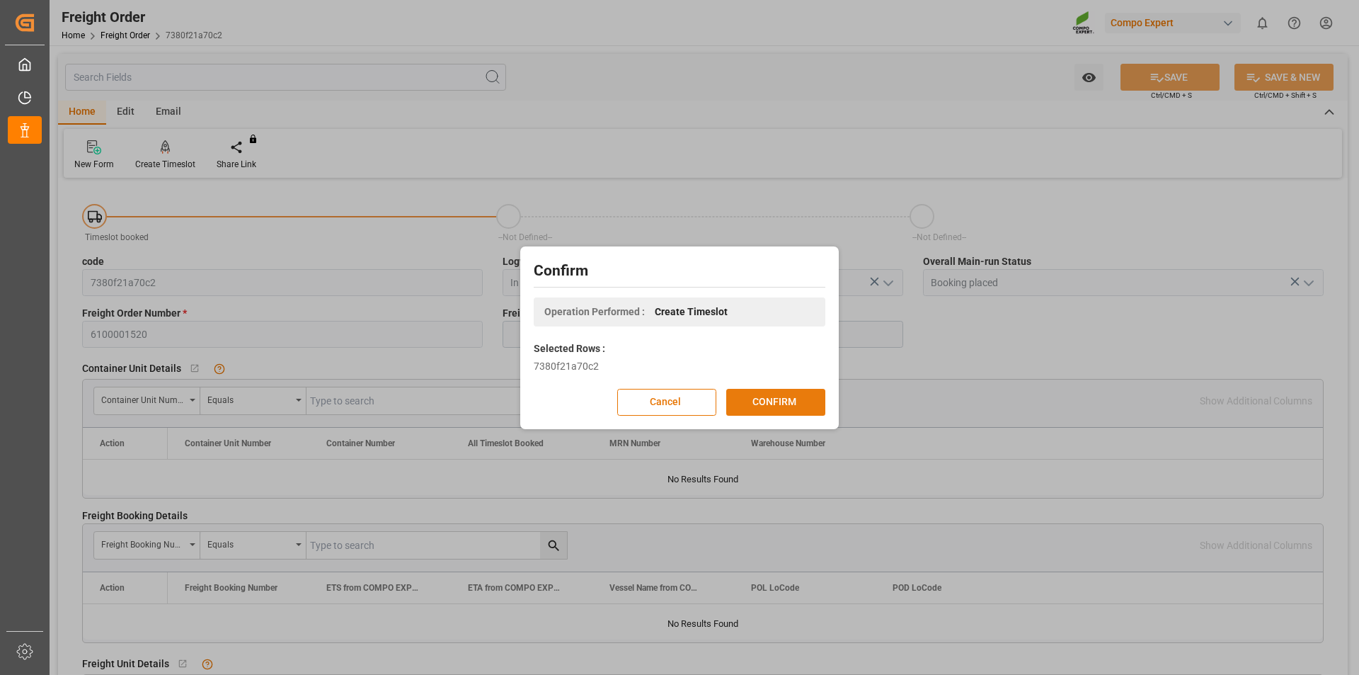
click at [790, 403] on button "CONFIRM" at bounding box center [775, 402] width 99 height 27
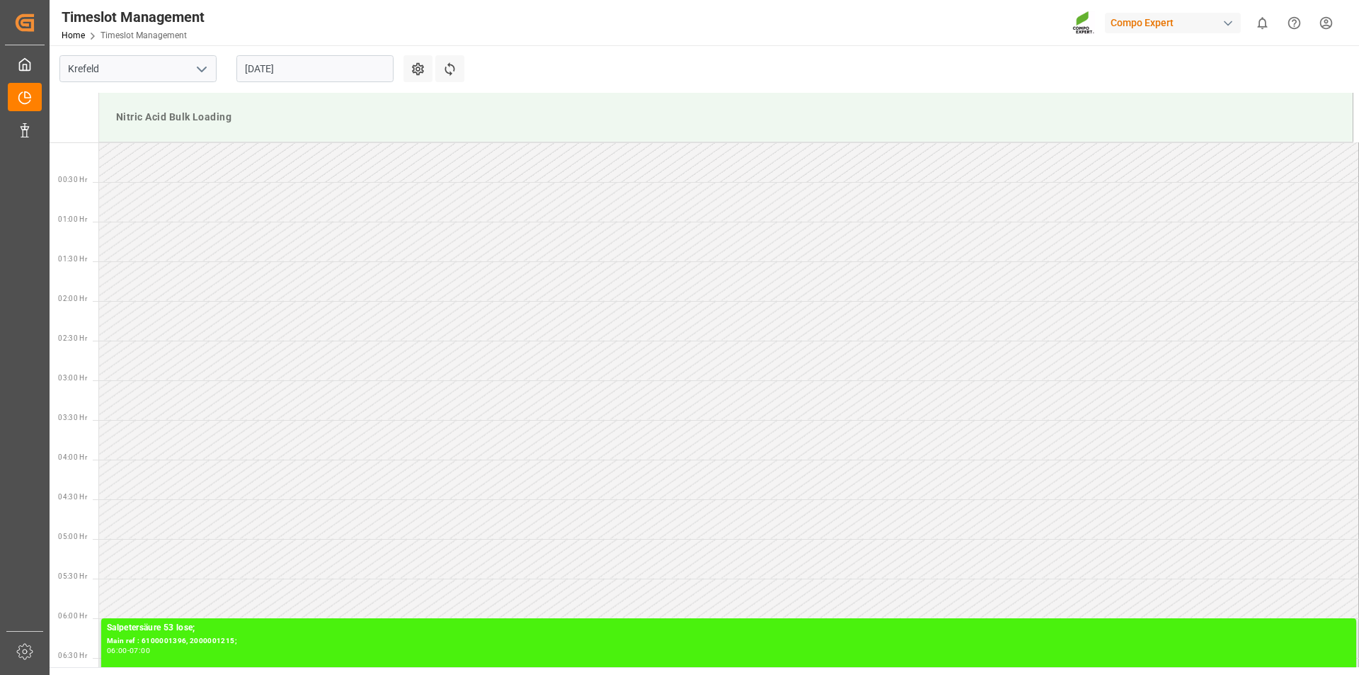
scroll to position [784, 0]
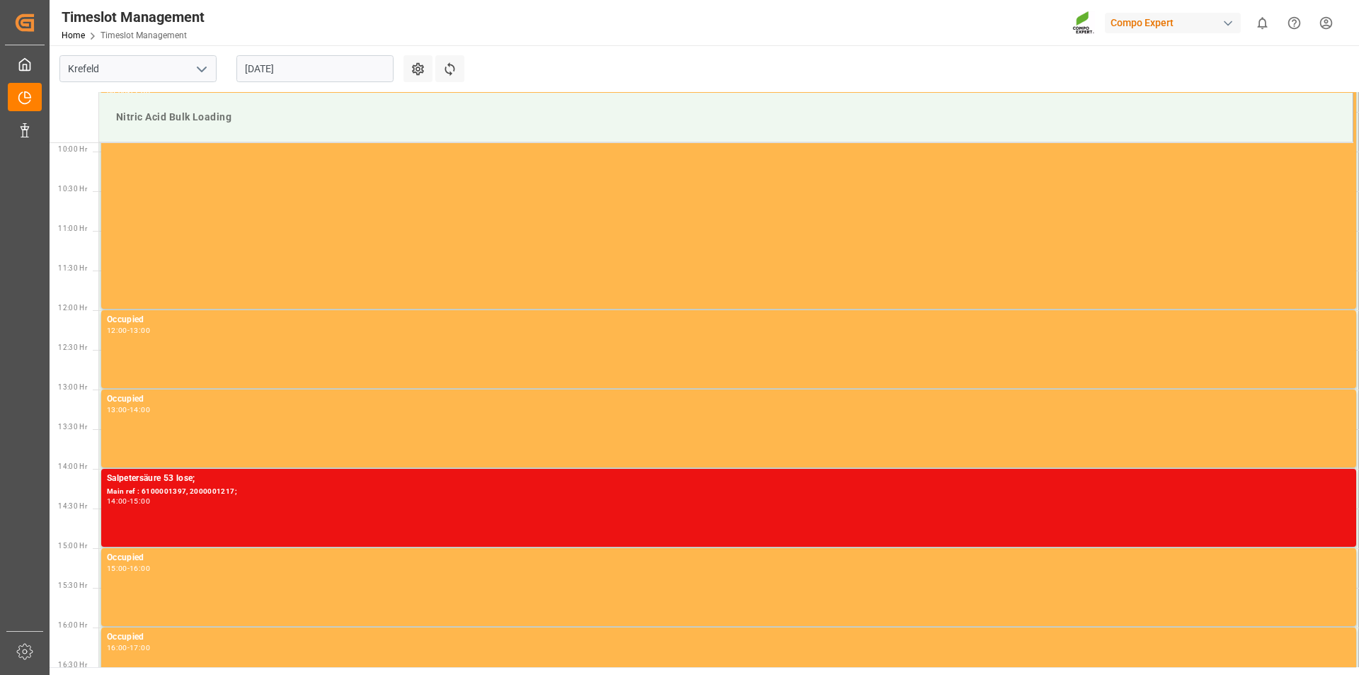
click at [355, 72] on input "[DATE]" at bounding box center [314, 68] width 157 height 27
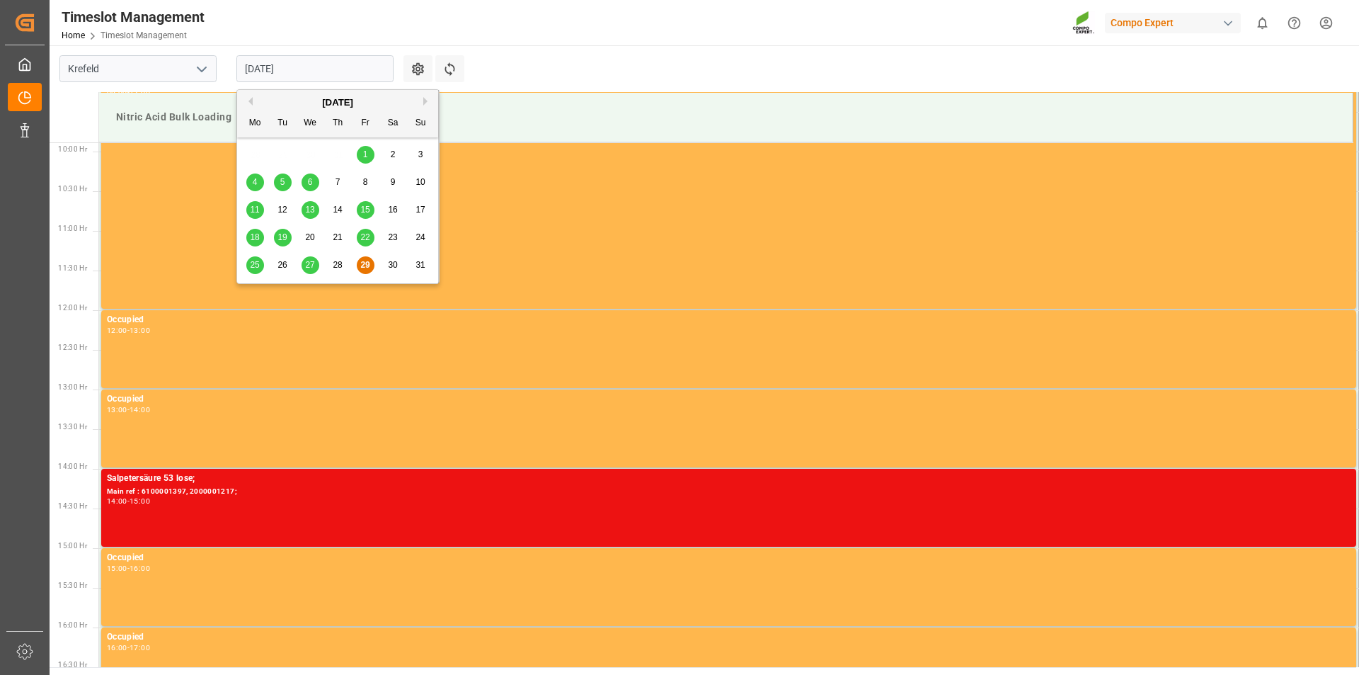
click at [425, 101] on button "Next Month" at bounding box center [427, 101] width 8 height 8
click at [309, 153] on span "3" at bounding box center [310, 154] width 5 height 10
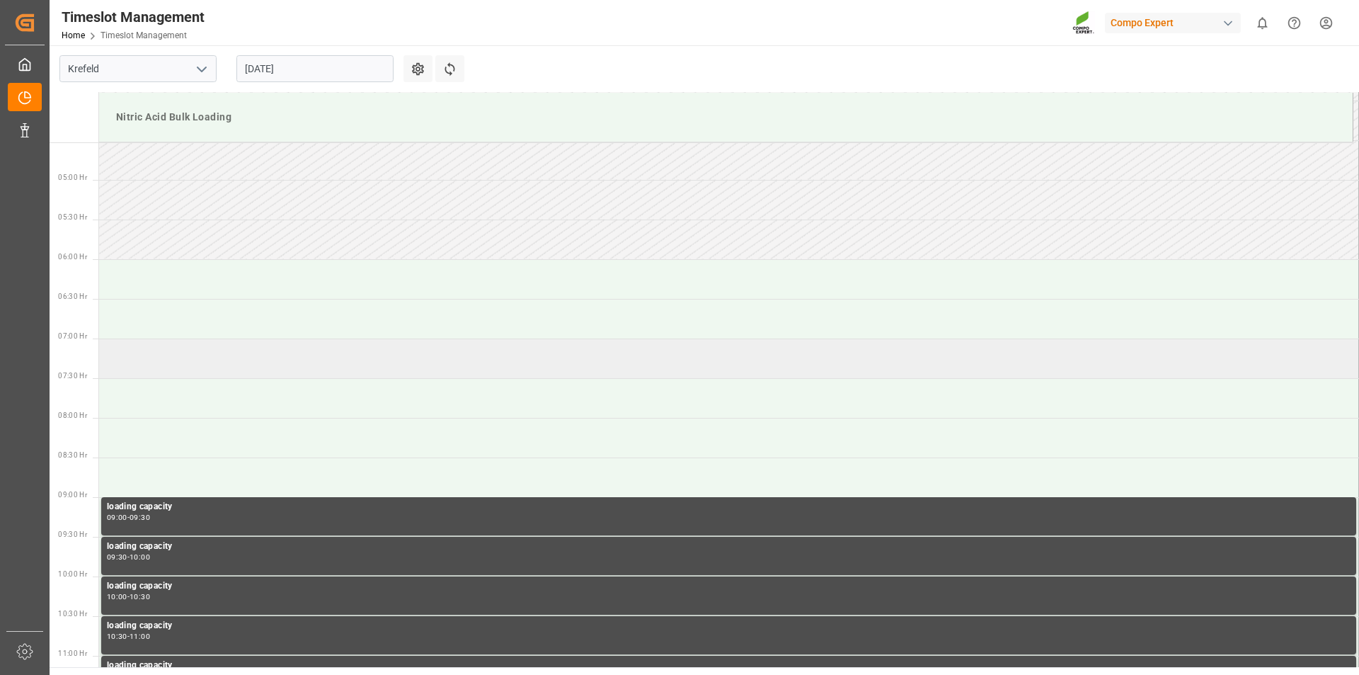
scroll to position [288, 0]
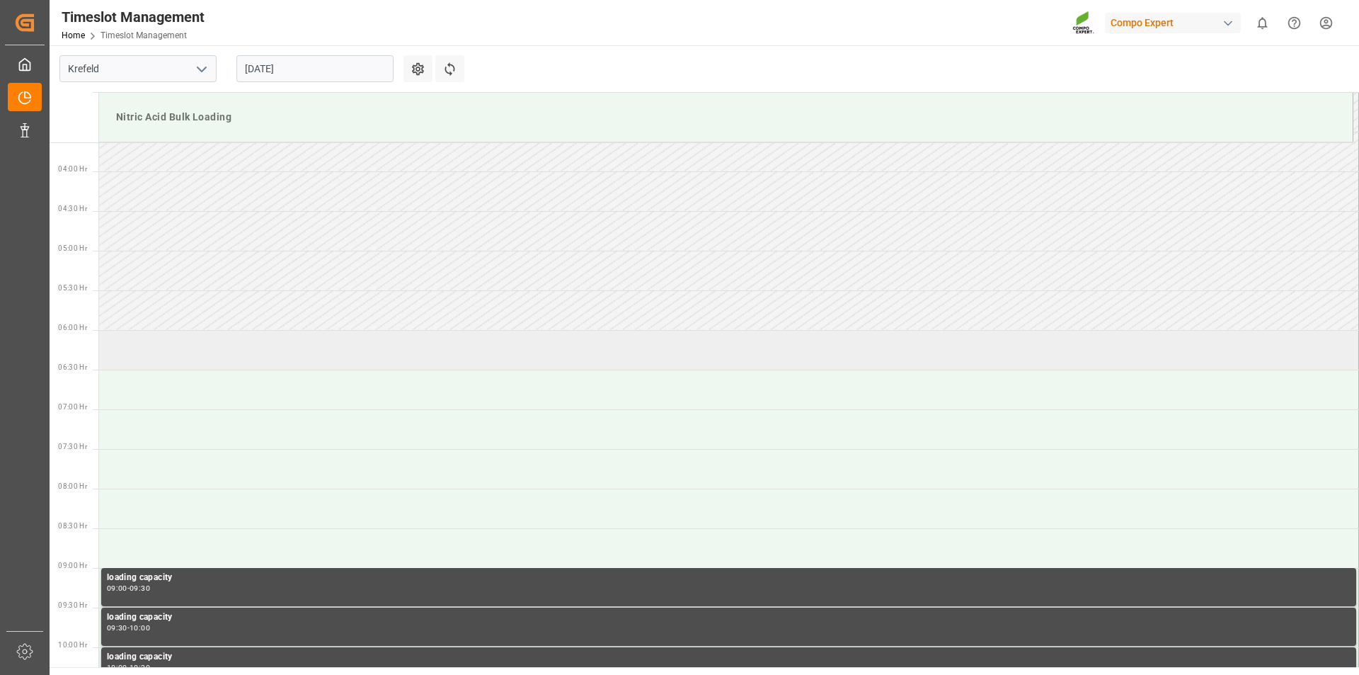
click at [251, 354] on td at bounding box center [729, 350] width 1260 height 40
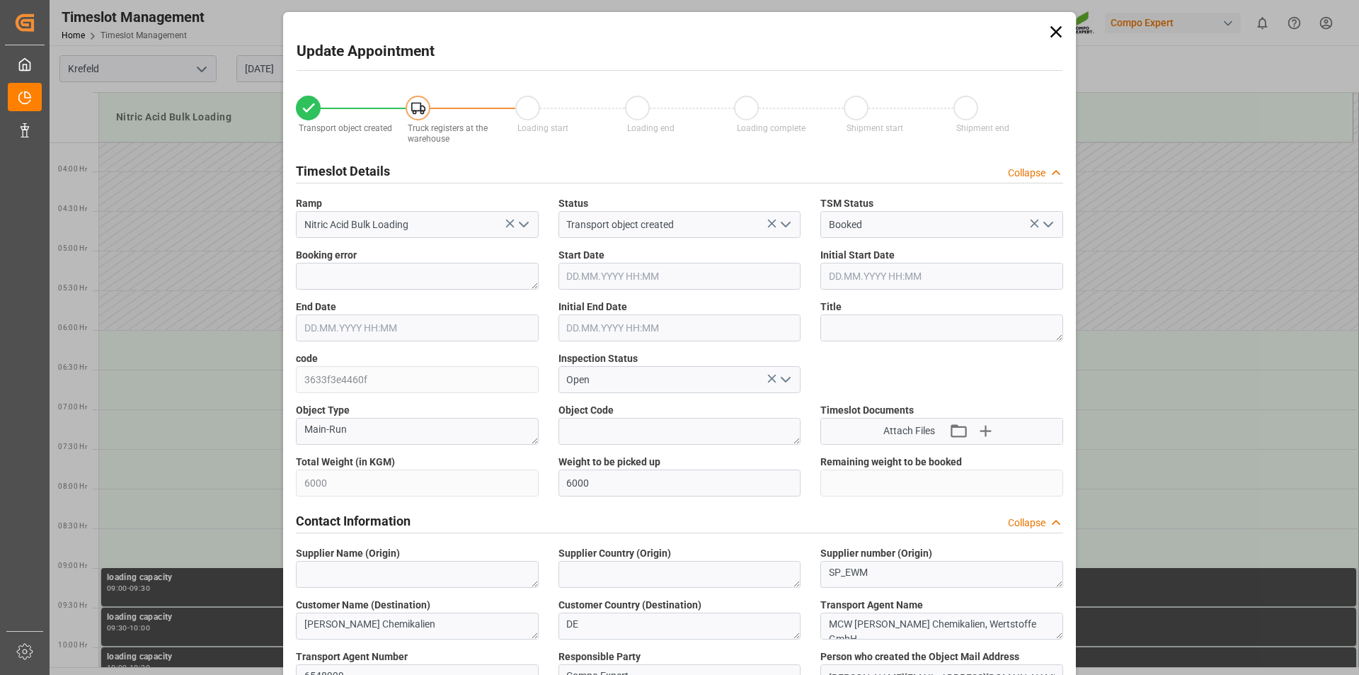
type input "6000"
type input "0"
type input "03.09.2025 06:00"
type input "03.09.2025 06:30"
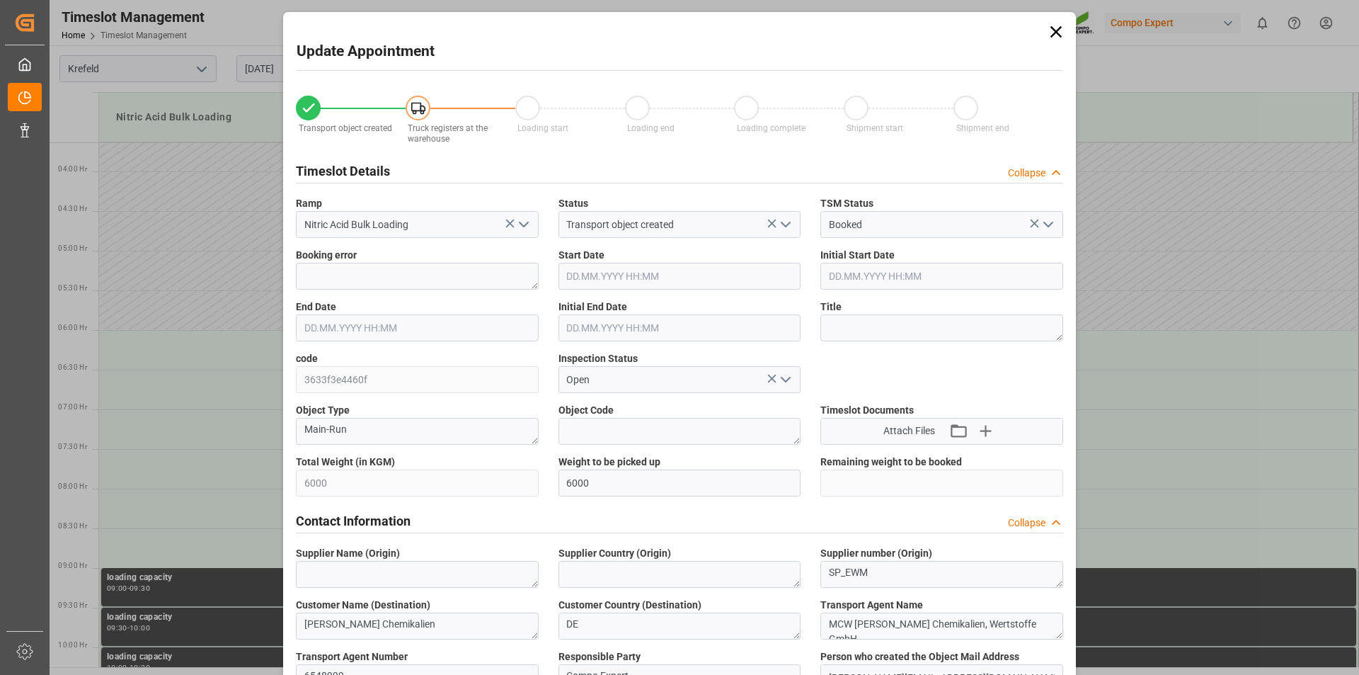
type input "29.08.2025 11:08"
type input "29.08.2025 09:19"
click at [832, 327] on textarea at bounding box center [942, 327] width 243 height 27
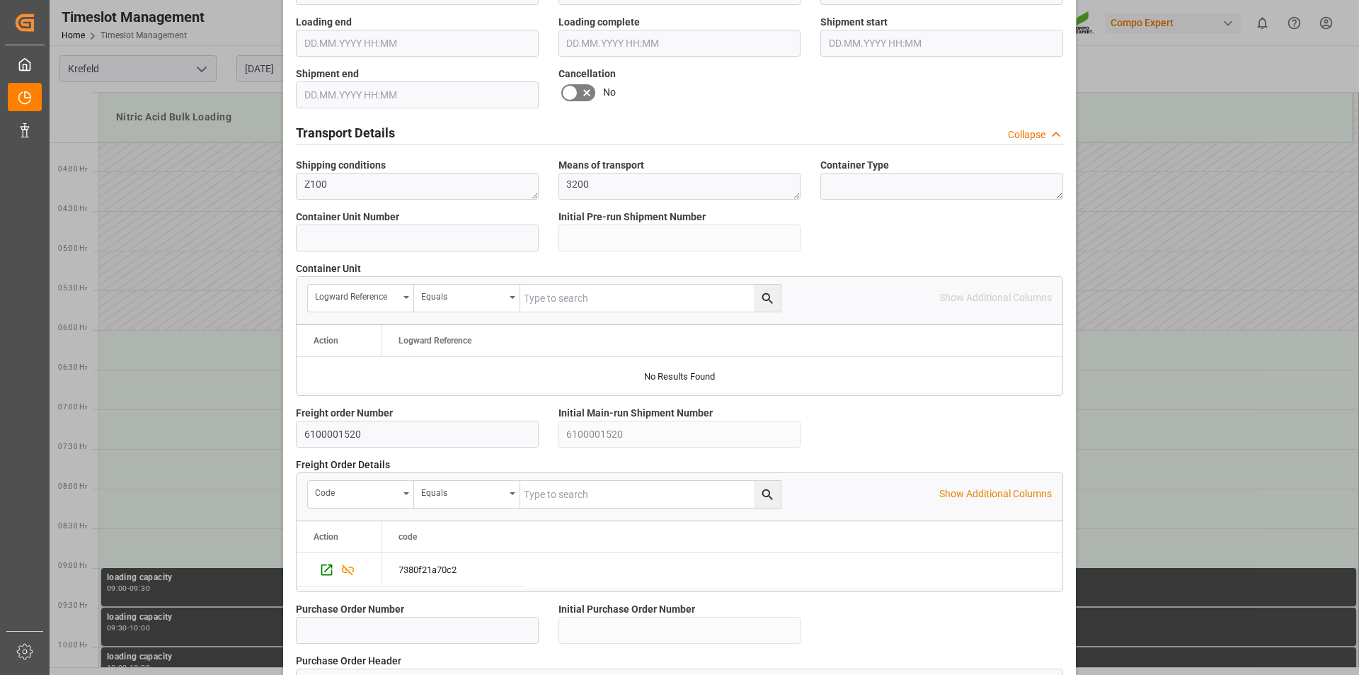
scroll to position [1197, 0]
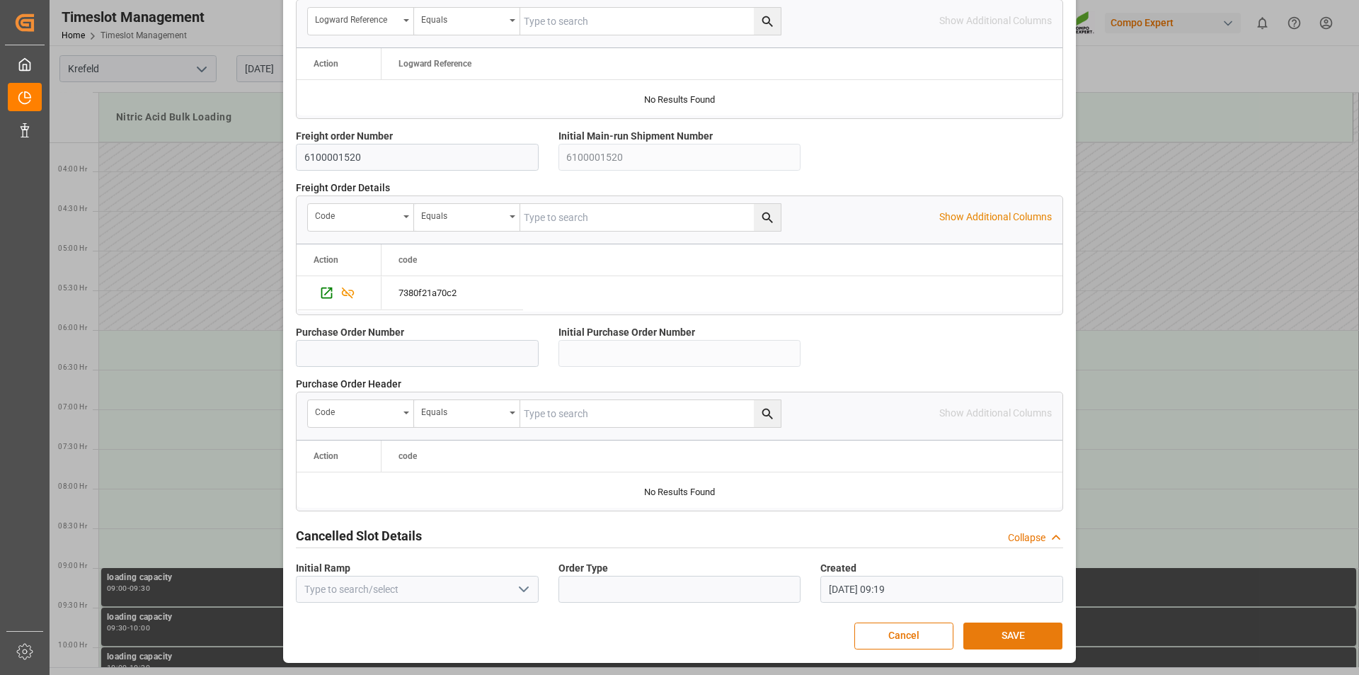
type textarea "162853"
click at [1004, 641] on button "SAVE" at bounding box center [1013, 635] width 99 height 27
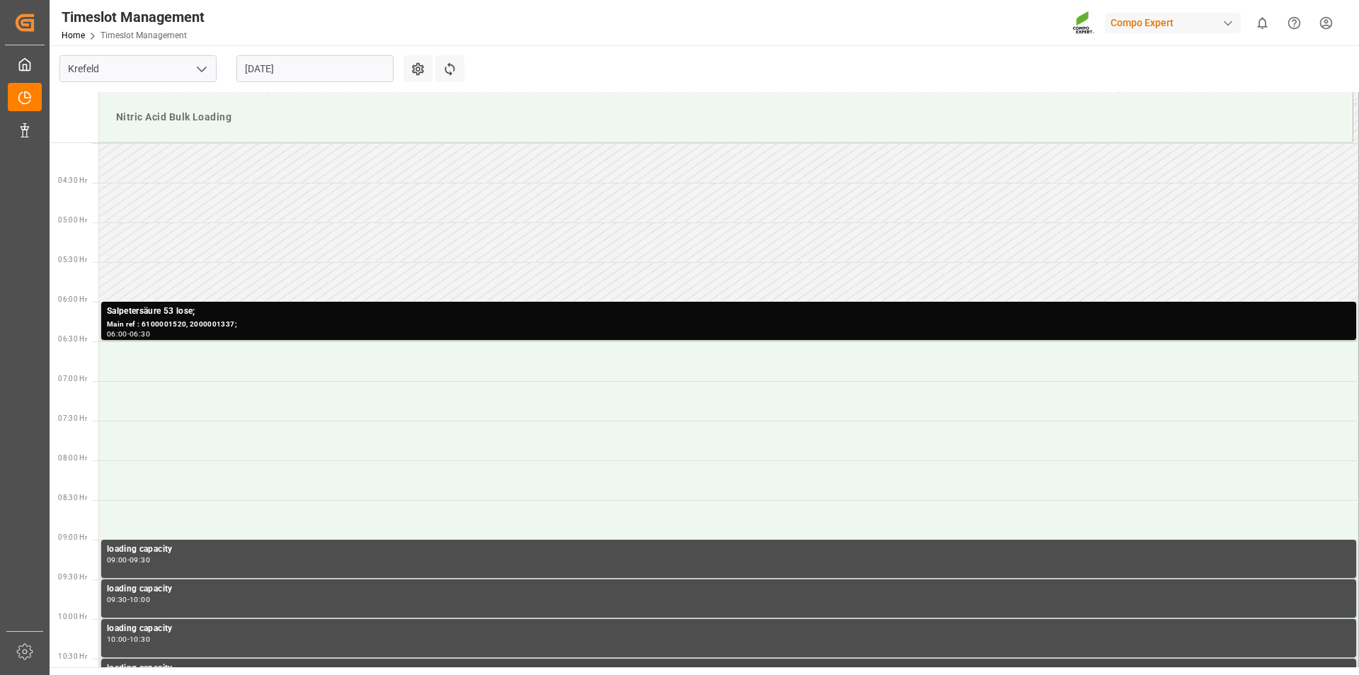
scroll to position [246, 0]
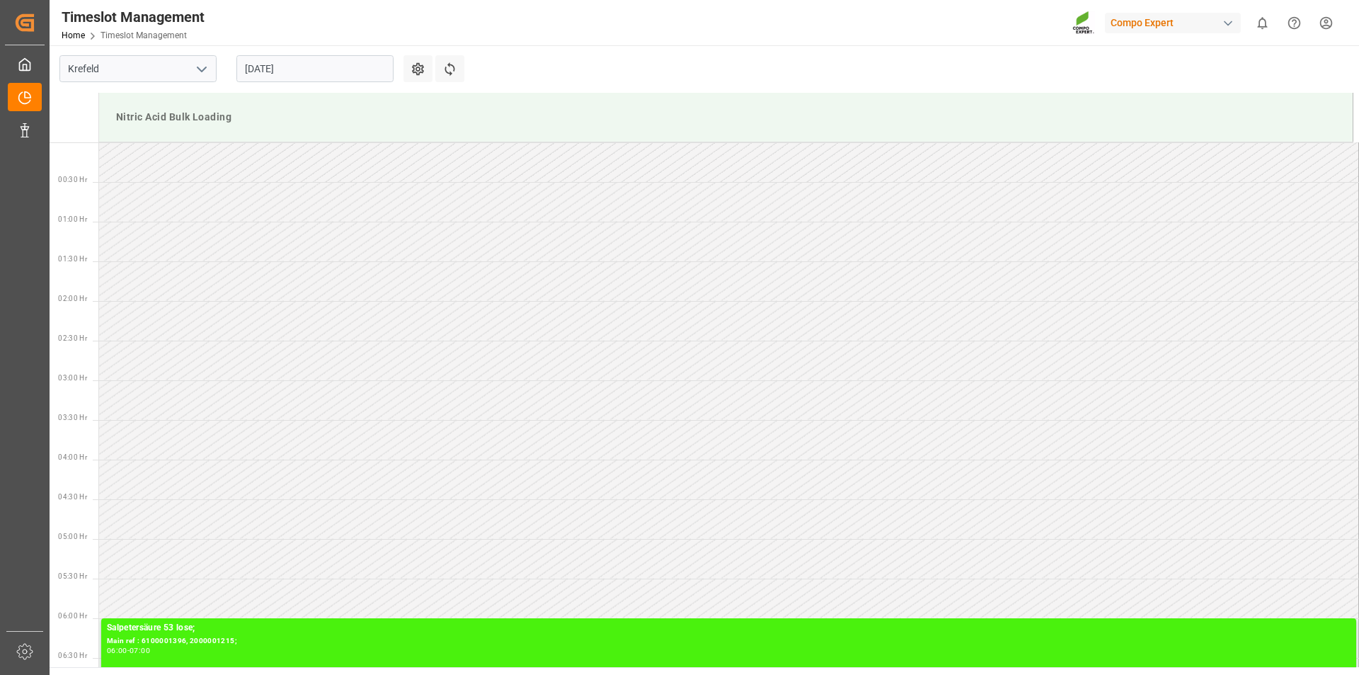
scroll to position [784, 0]
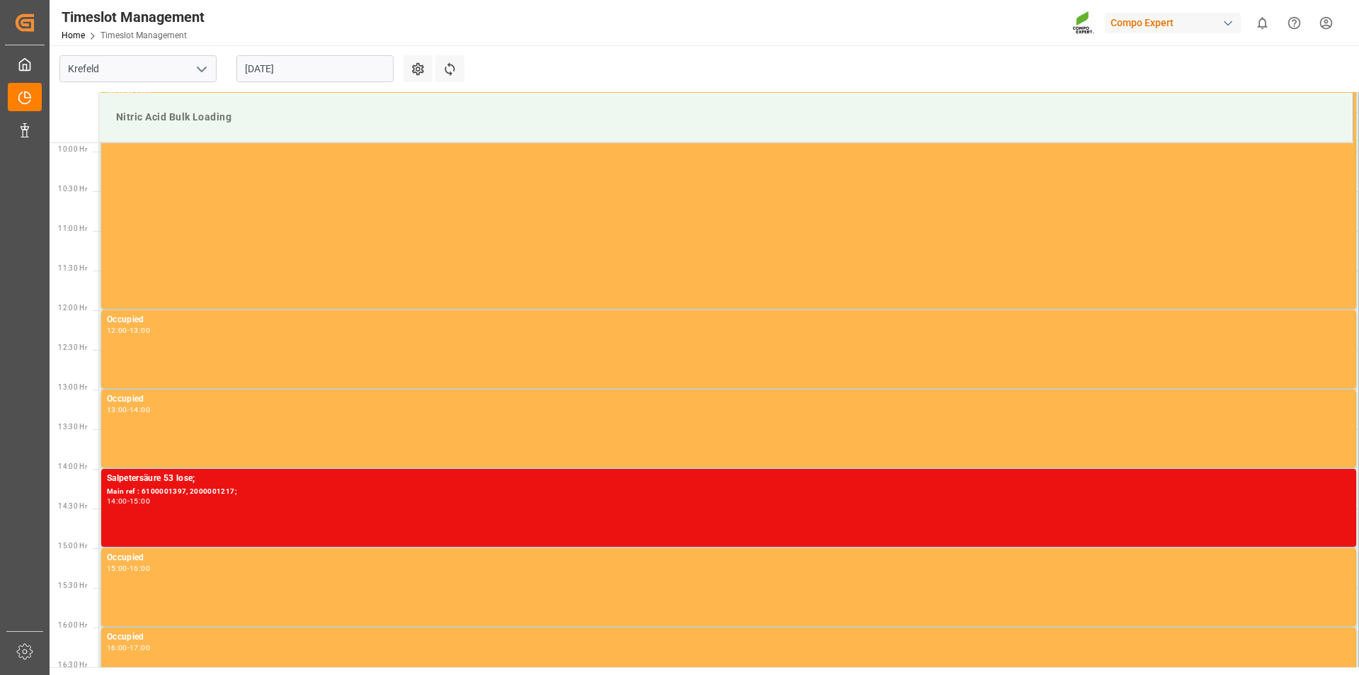
click at [345, 67] on input "[DATE]" at bounding box center [314, 68] width 157 height 27
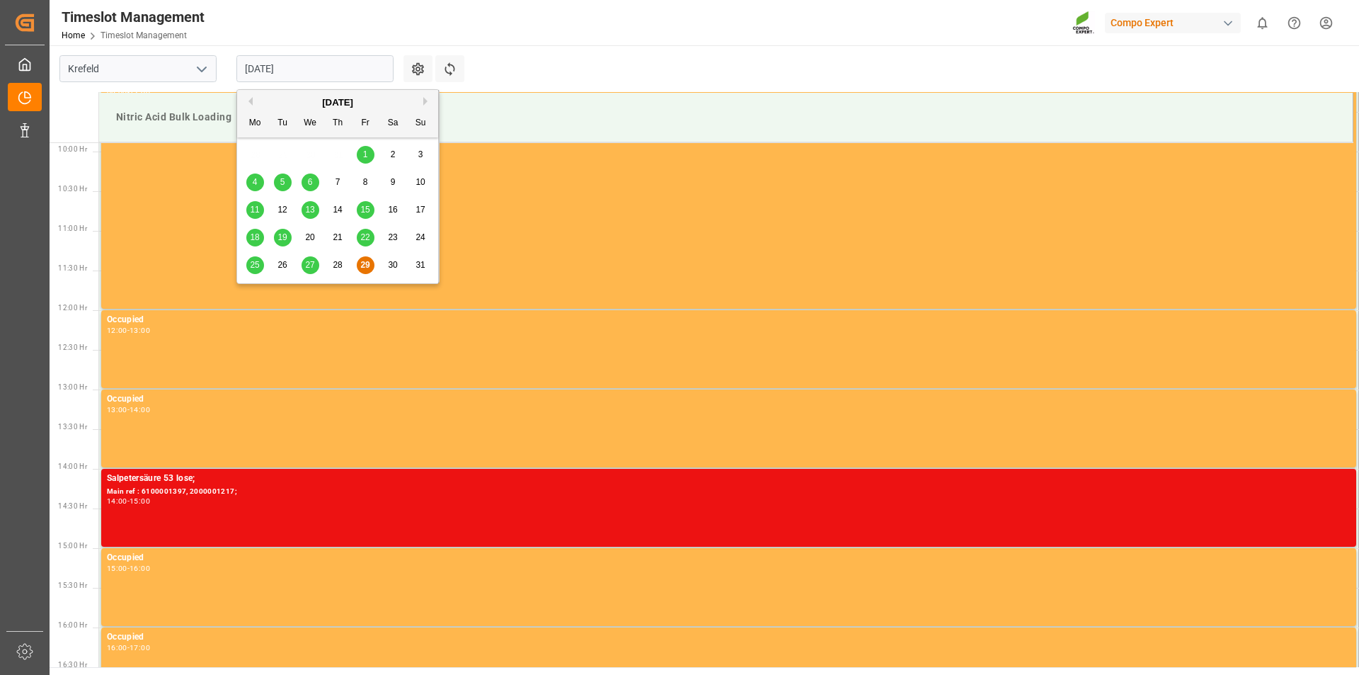
click at [423, 98] on button "Next Month" at bounding box center [427, 101] width 8 height 8
click at [365, 152] on span "5" at bounding box center [365, 154] width 5 height 10
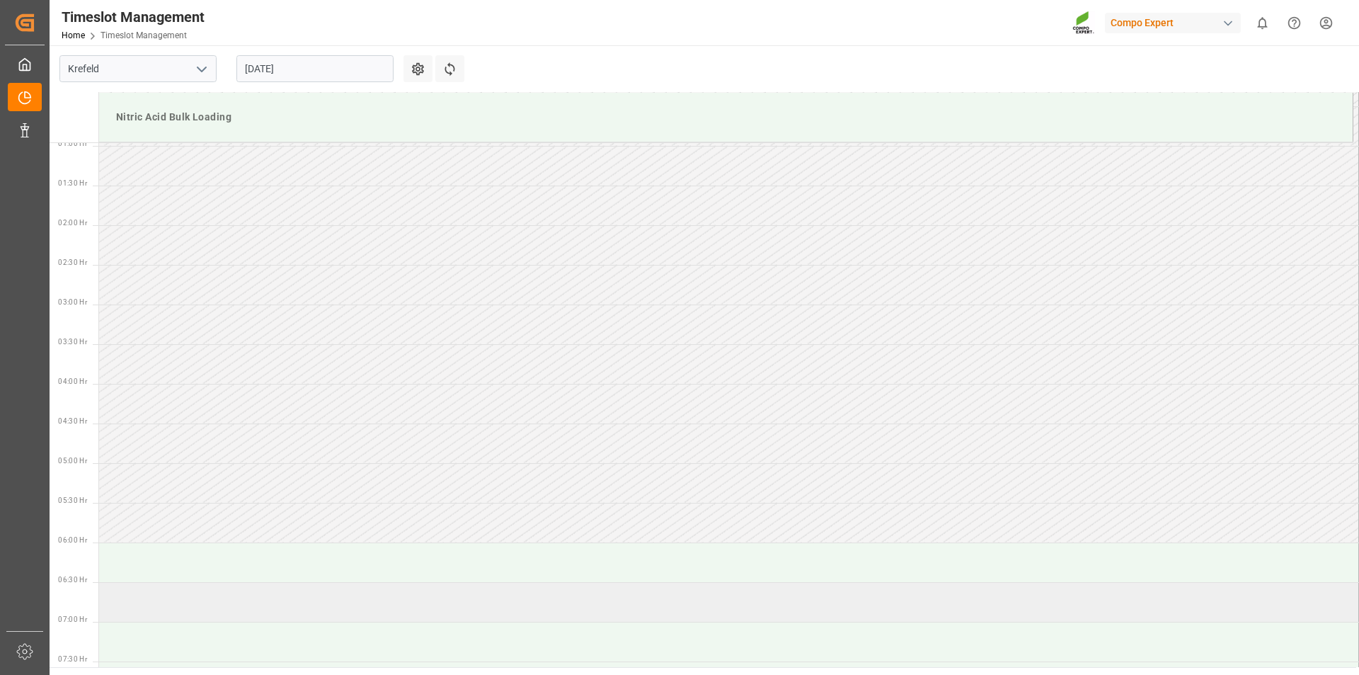
scroll to position [217, 0]
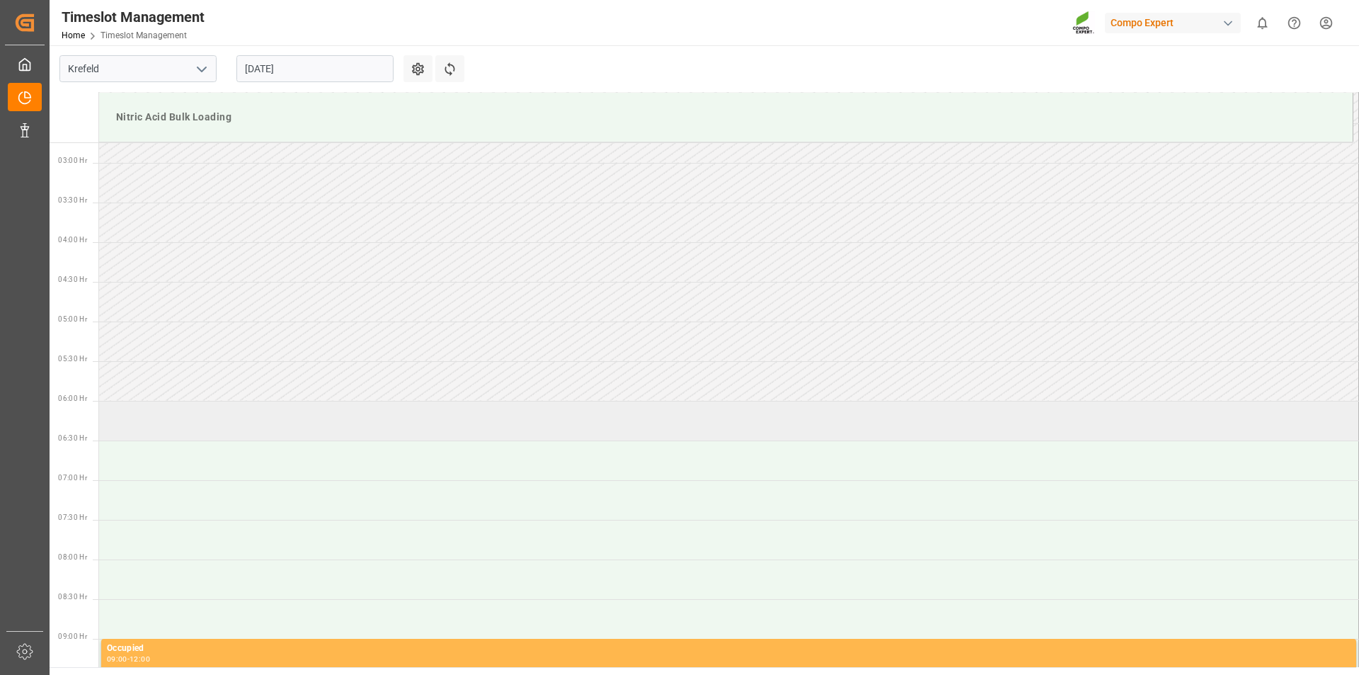
click at [257, 423] on td at bounding box center [729, 421] width 1260 height 40
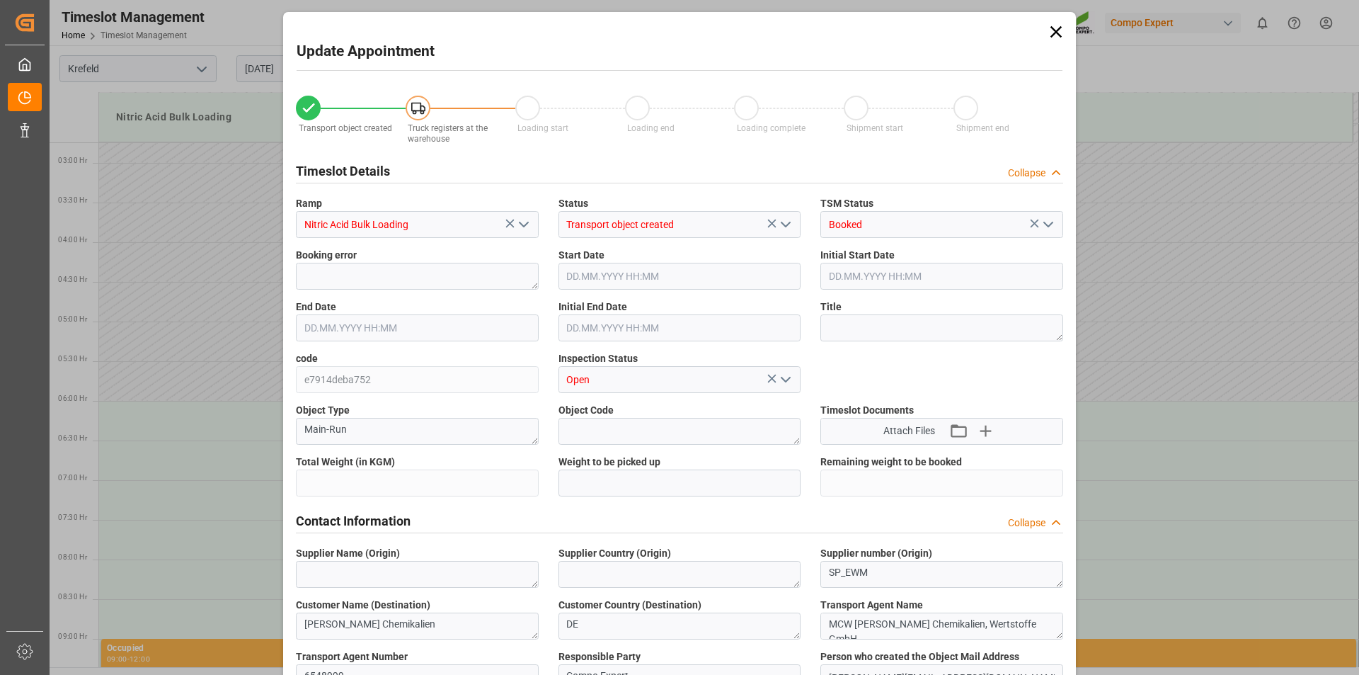
type input "25000"
type input "0"
type input "05.09.2025 06:00"
type input "05.09.2025 06:30"
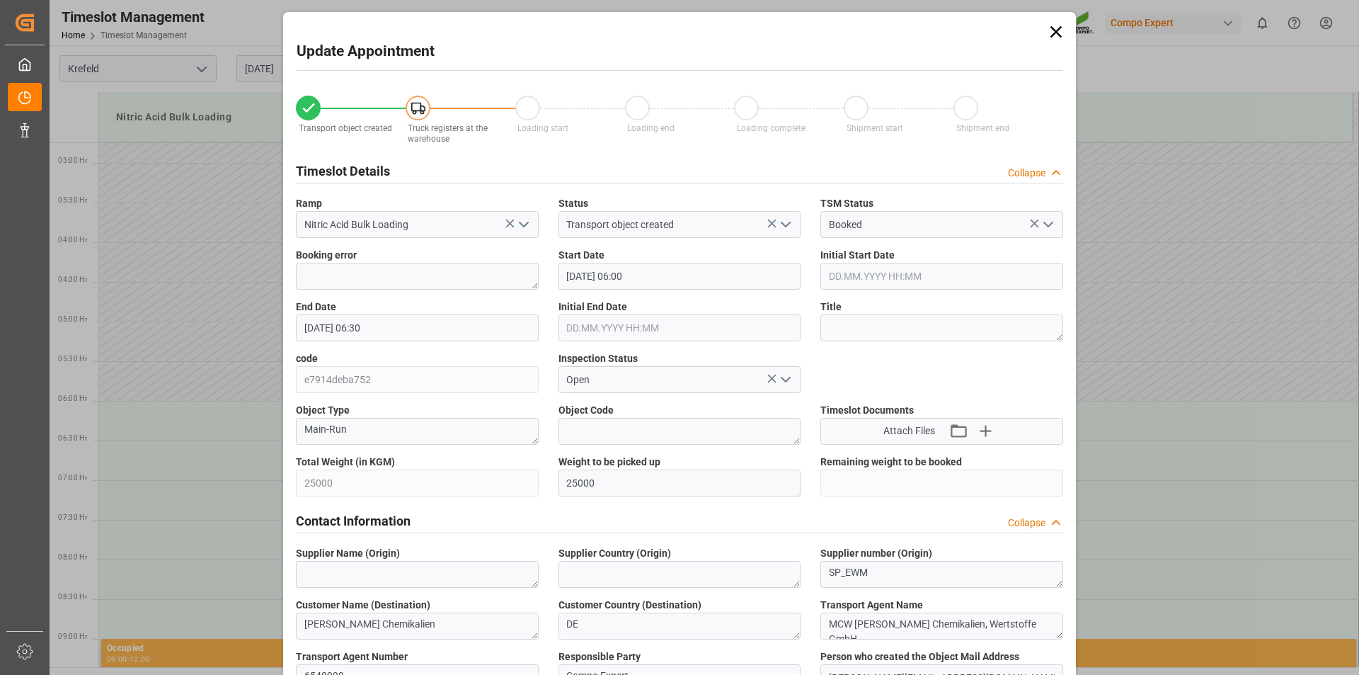
type input "29.08.2025 11:07"
type input "29.08.2025 09:21"
click at [864, 331] on textarea at bounding box center [942, 327] width 243 height 27
type textarea "162894"
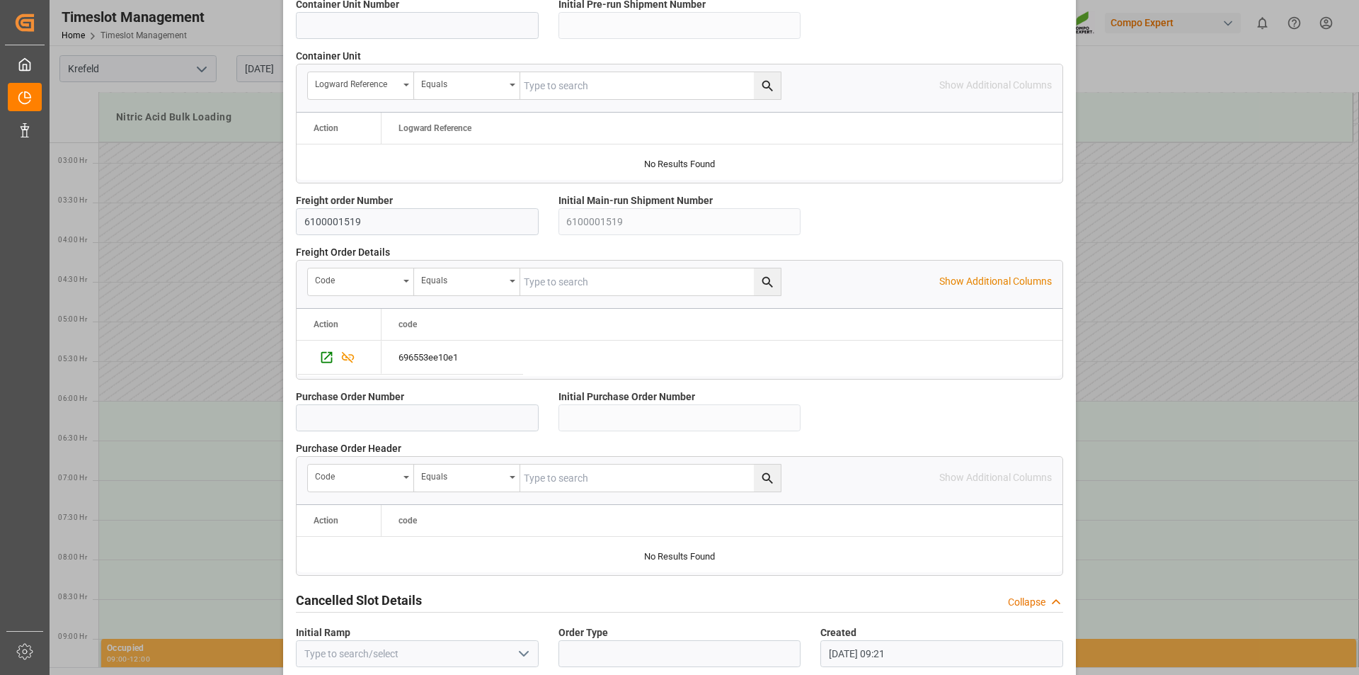
scroll to position [1197, 0]
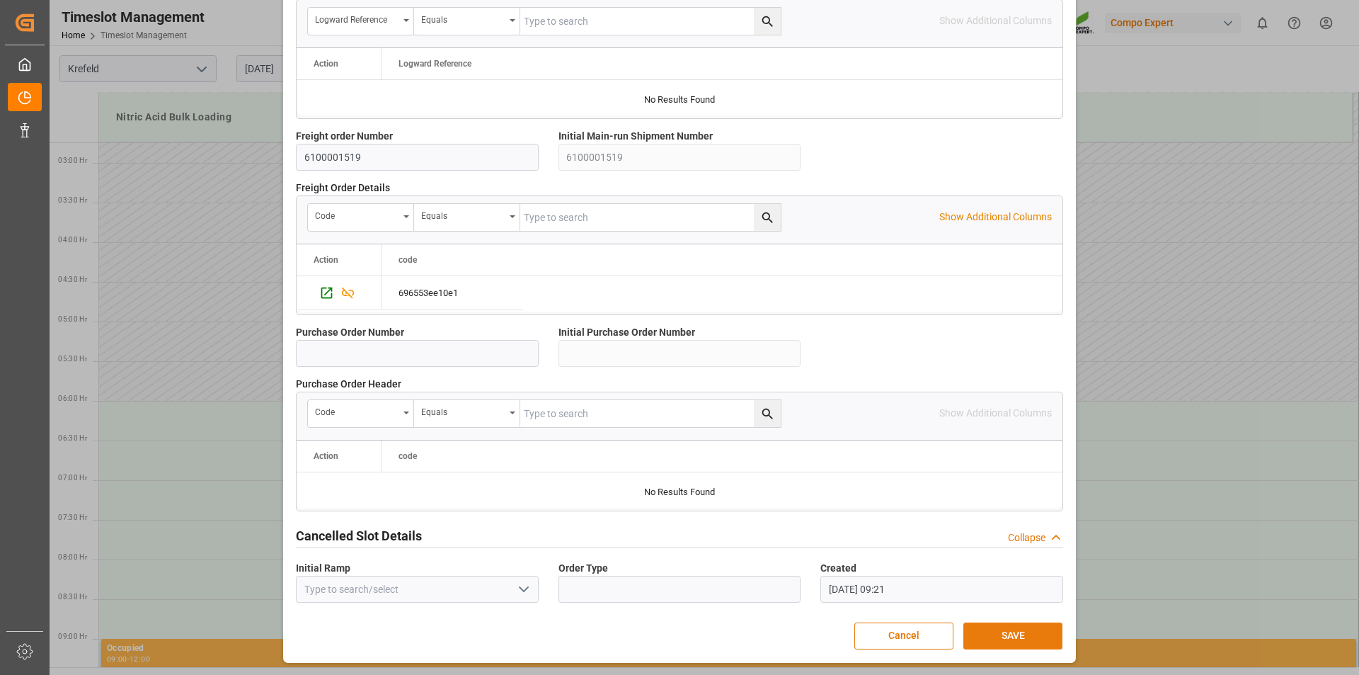
click at [1005, 637] on button "SAVE" at bounding box center [1013, 635] width 99 height 27
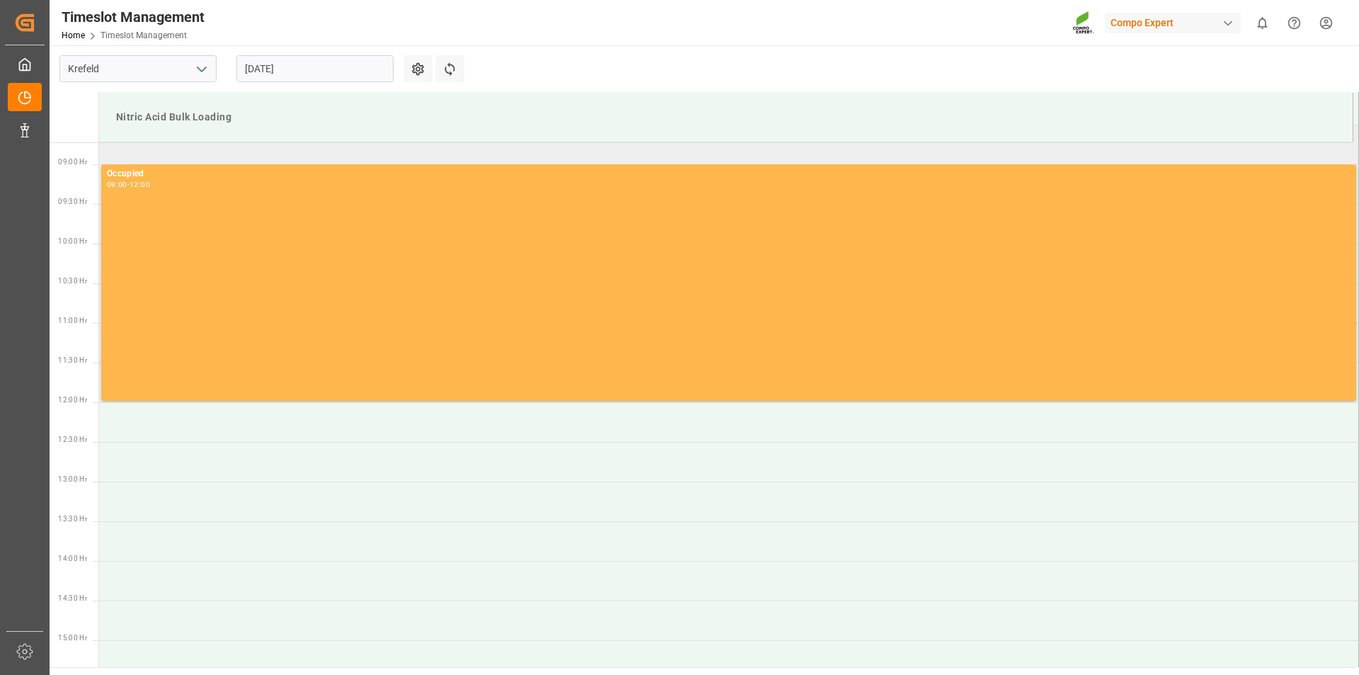
scroll to position [338, 0]
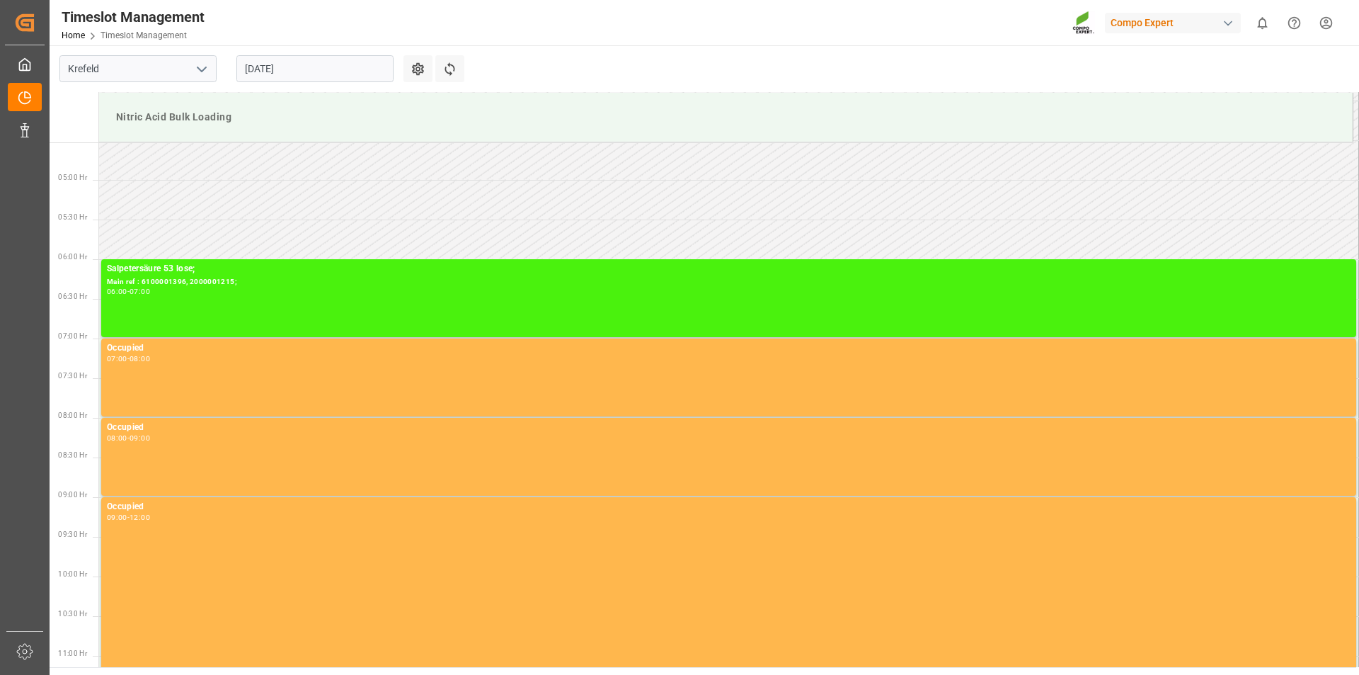
scroll to position [76, 0]
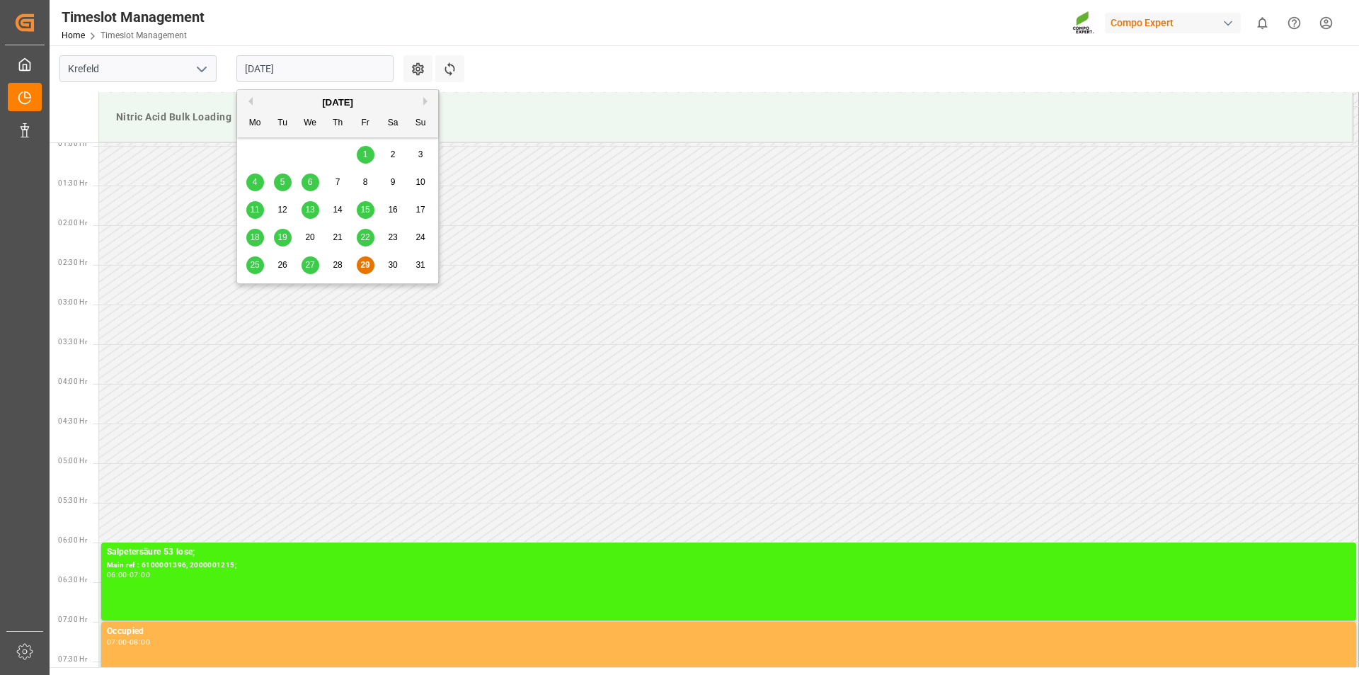
click at [369, 70] on input "[DATE]" at bounding box center [314, 68] width 157 height 27
click at [427, 98] on button "Next Month" at bounding box center [427, 101] width 8 height 8
click at [363, 152] on span "5" at bounding box center [365, 154] width 5 height 10
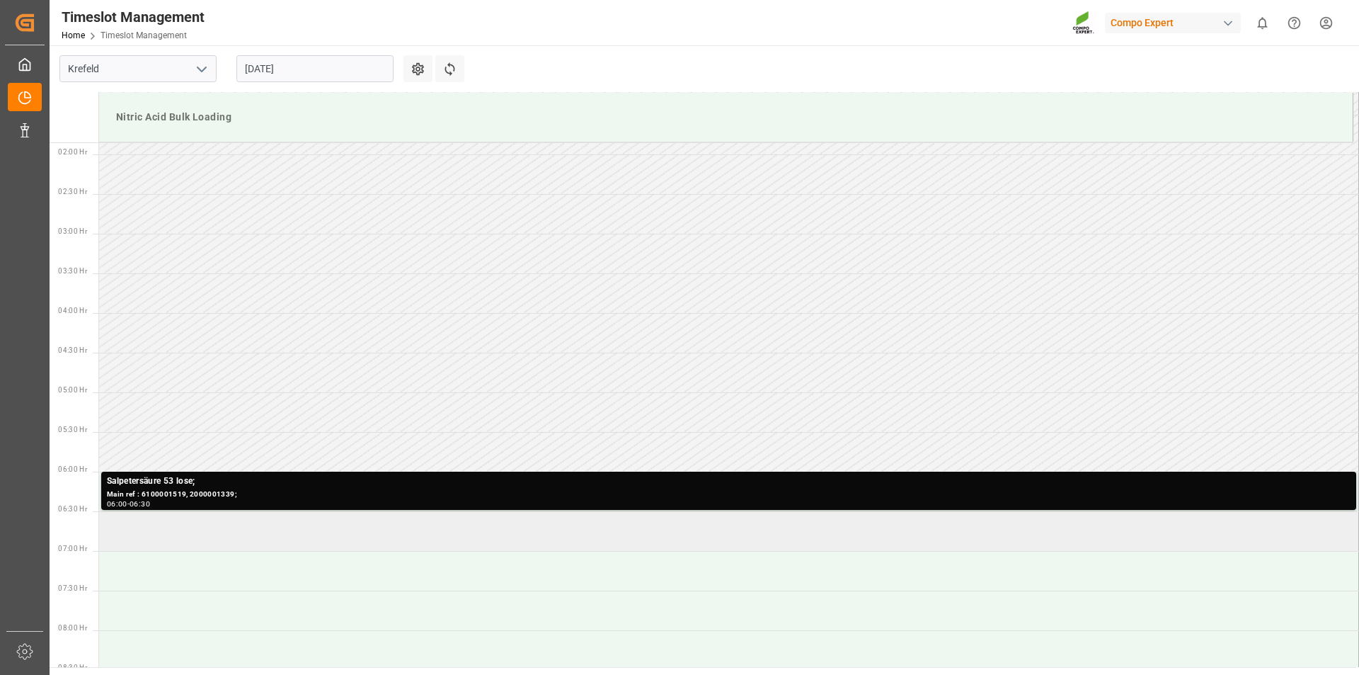
scroll to position [288, 0]
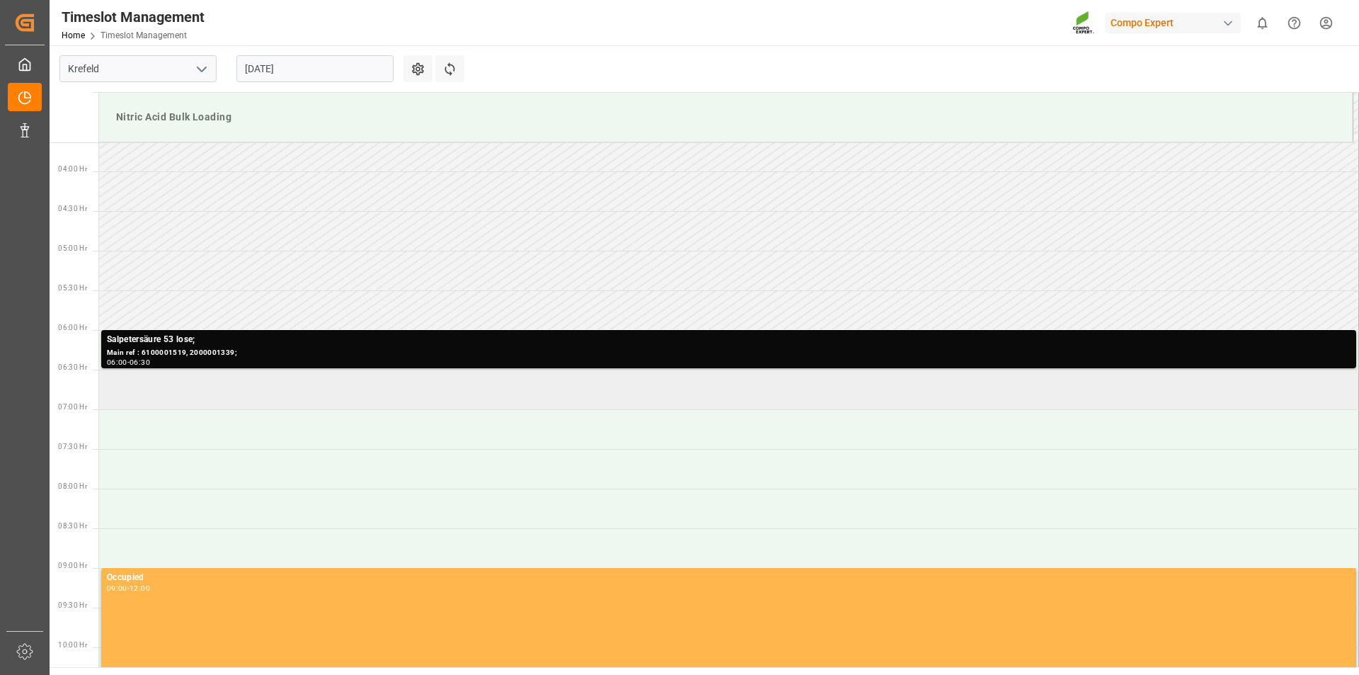
click at [234, 387] on td at bounding box center [729, 390] width 1260 height 40
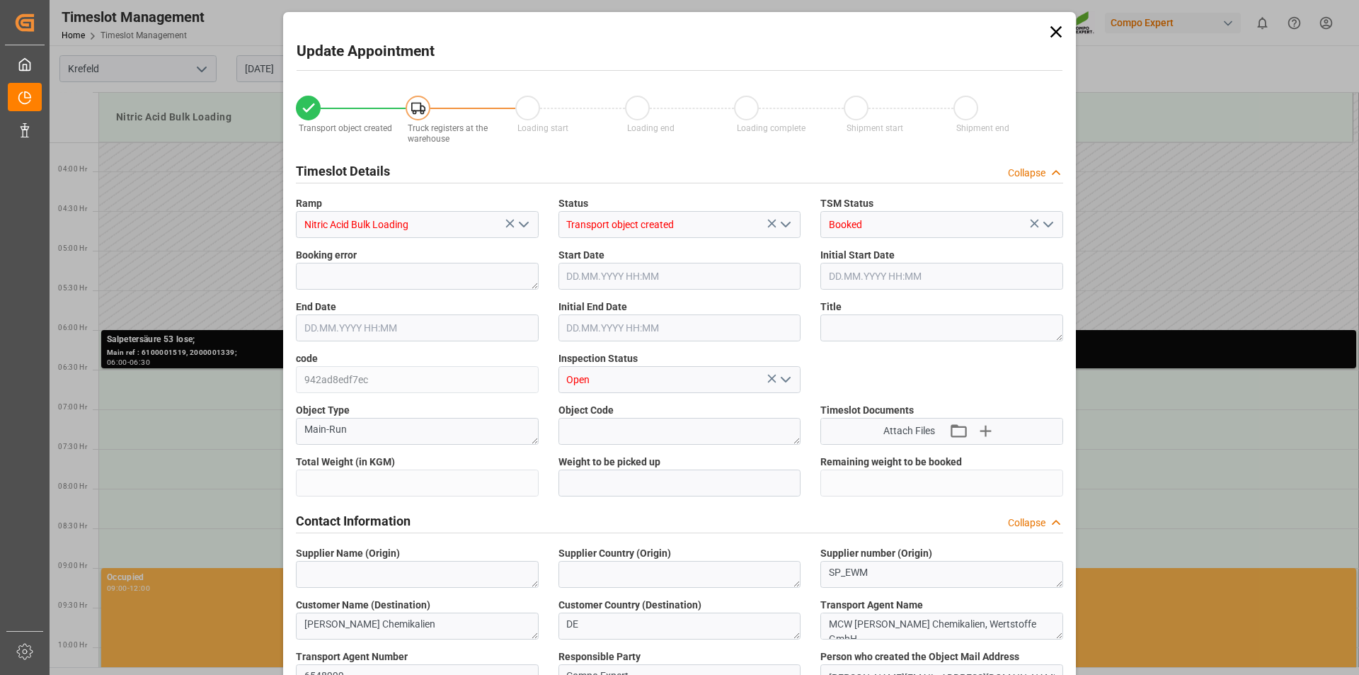
type input "25000"
type input "0"
type input "[DATE] 06:30"
type input "[DATE] 07:00"
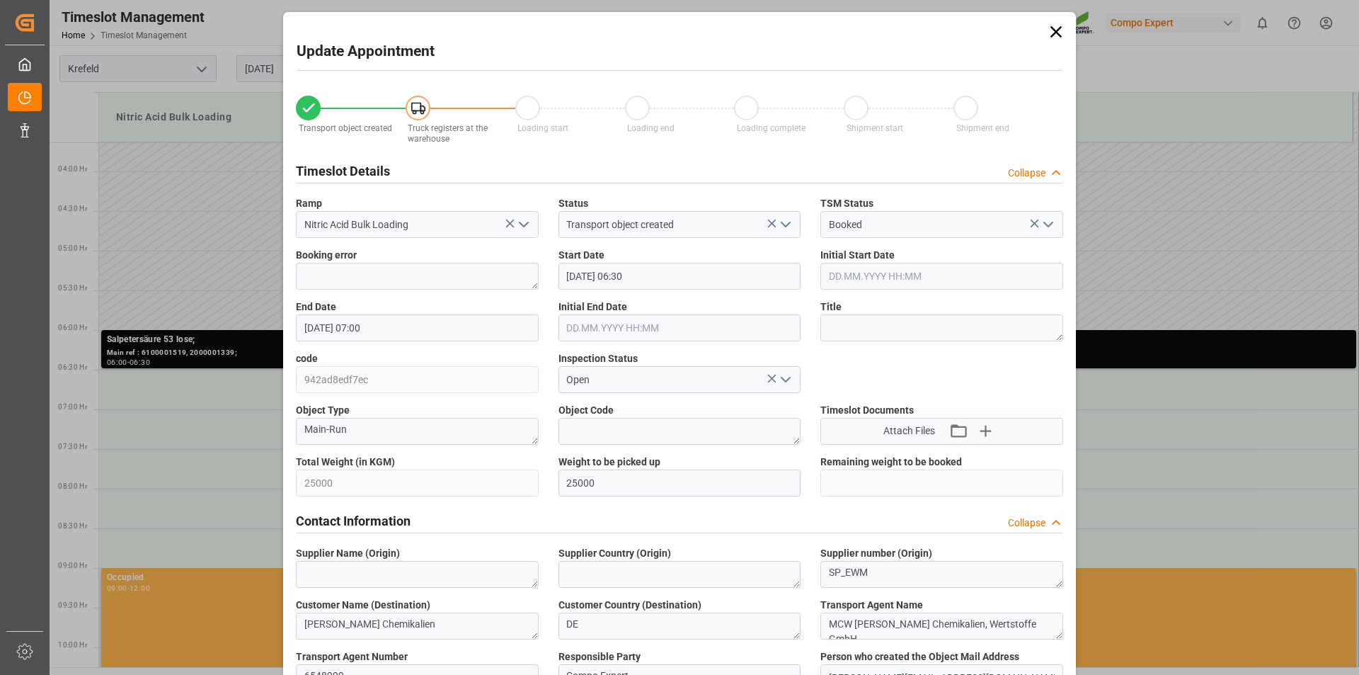
type input "[DATE] 11:07"
type input "[DATE] 09:23"
click at [879, 329] on textarea at bounding box center [942, 327] width 243 height 27
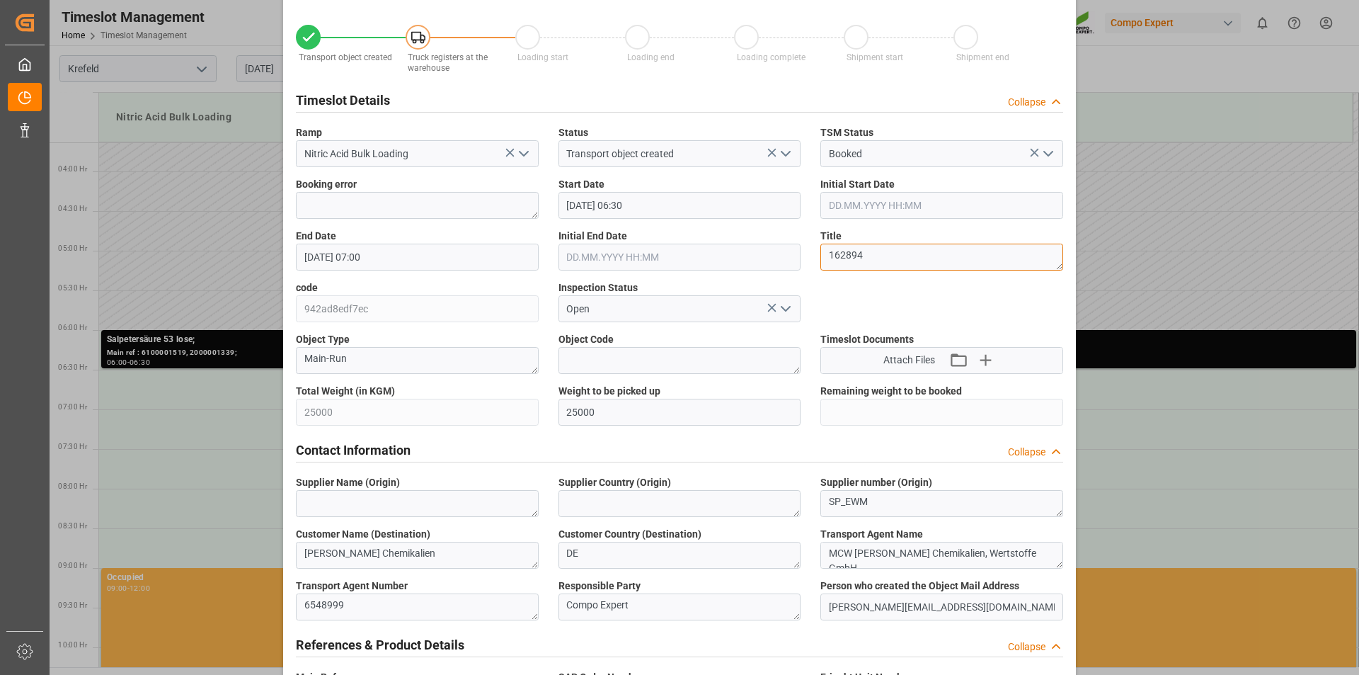
type textarea "162894"
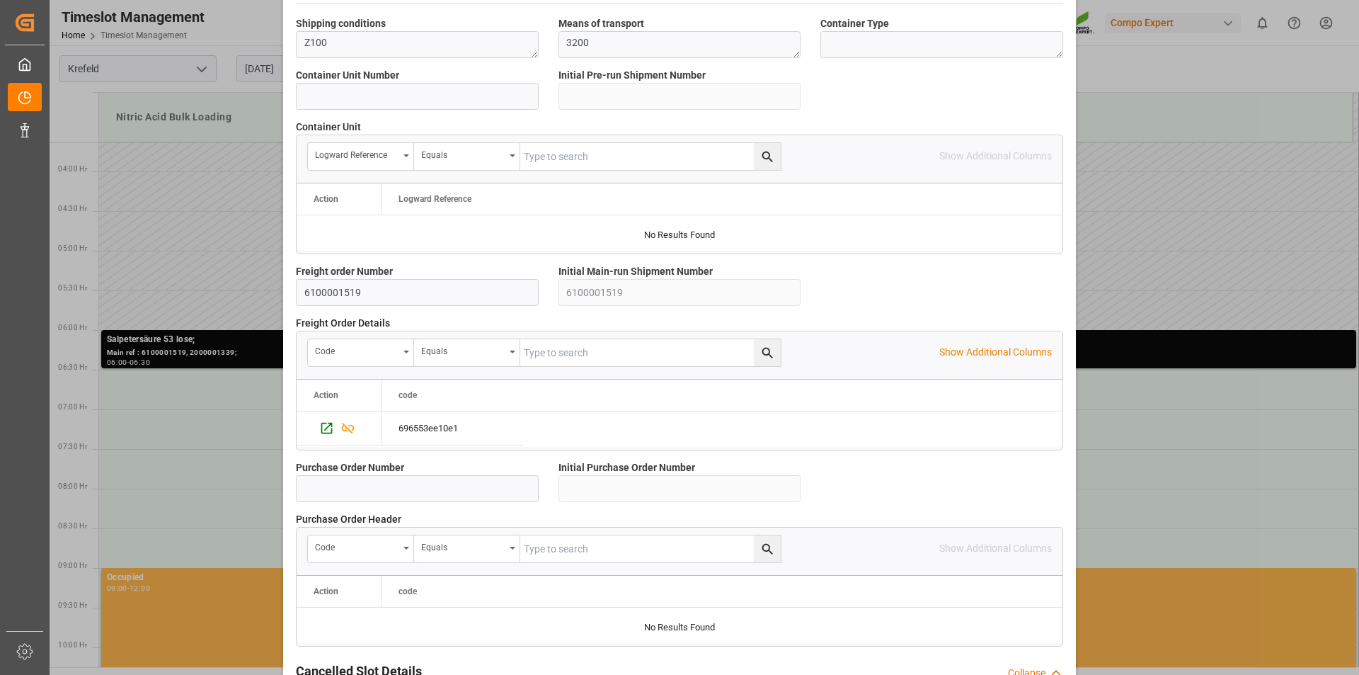
scroll to position [1197, 0]
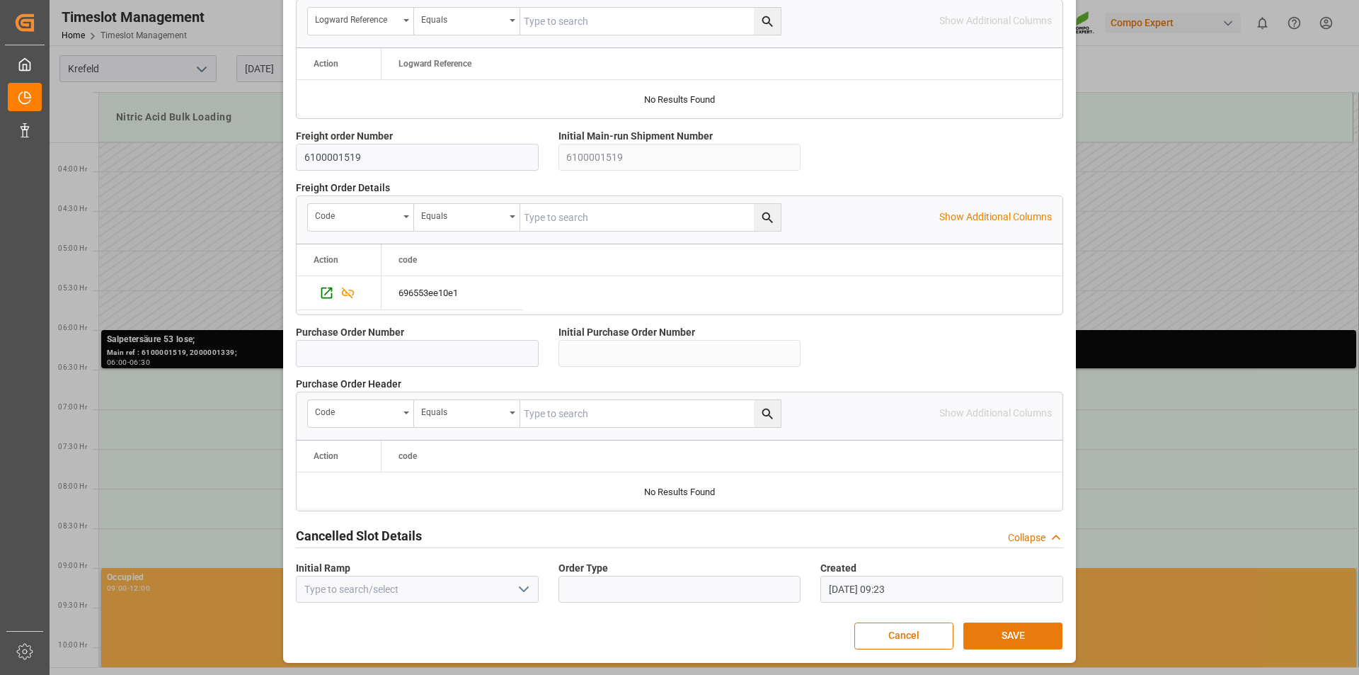
click at [1006, 637] on button "SAVE" at bounding box center [1013, 635] width 99 height 27
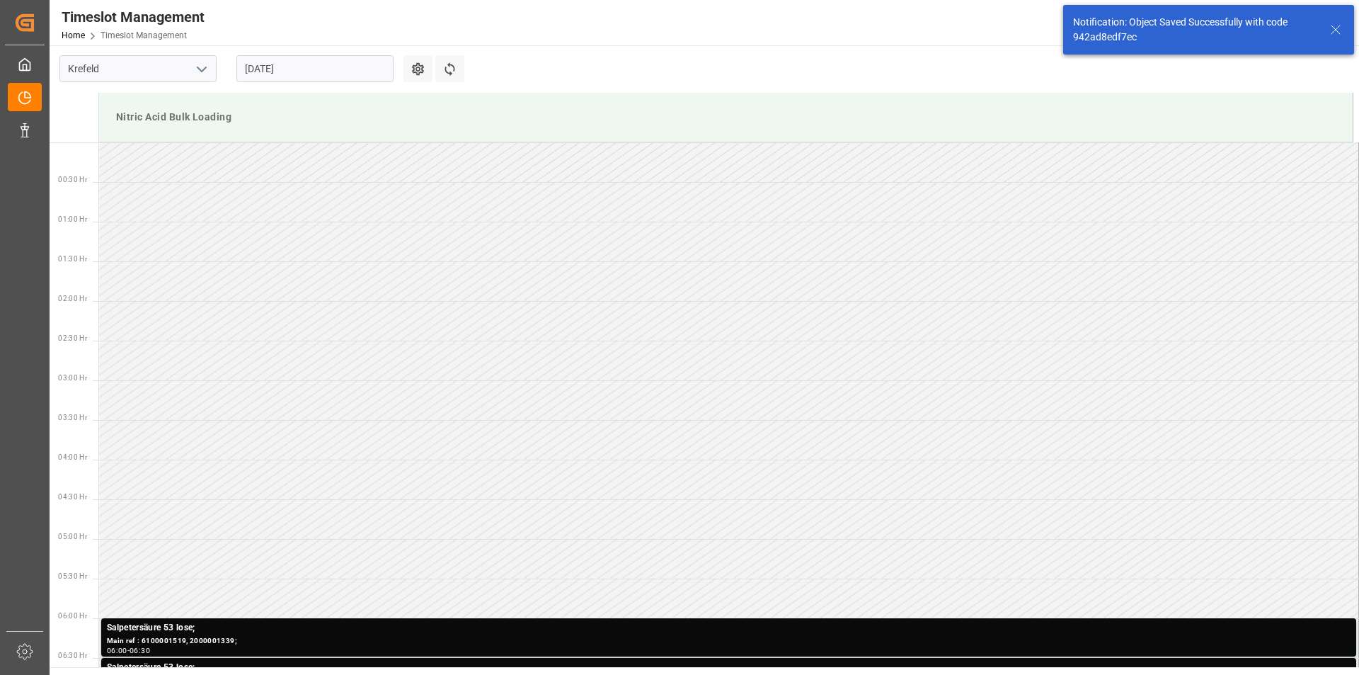
scroll to position [387, 0]
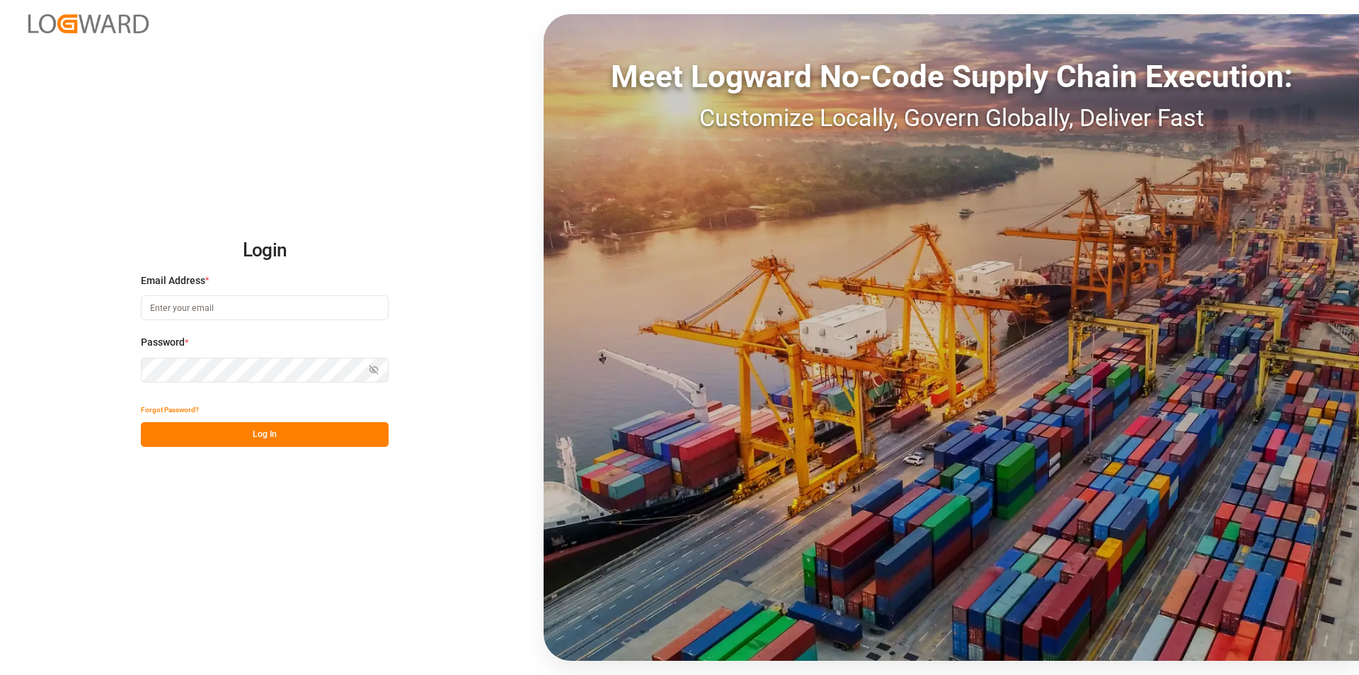
type input "[PERSON_NAME][EMAIL_ADDRESS][PERSON_NAME][DOMAIN_NAME]"
click at [268, 432] on button "Log In" at bounding box center [265, 434] width 248 height 25
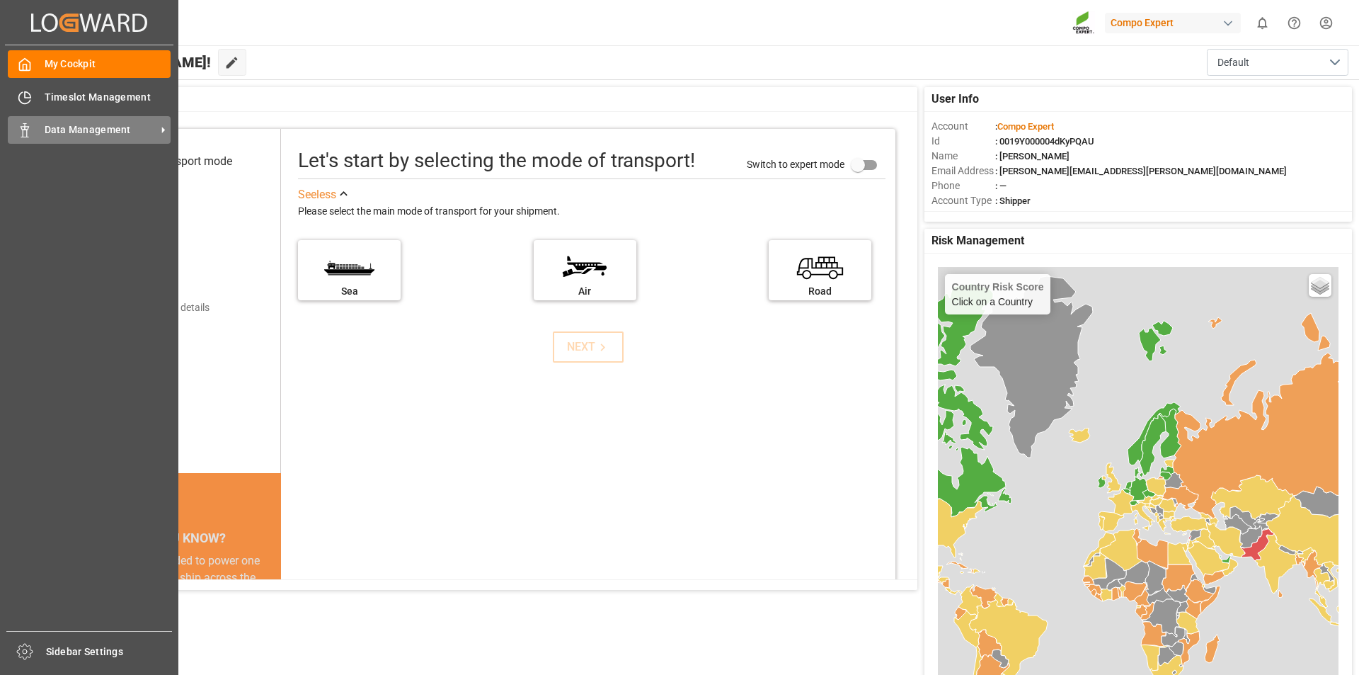
click at [49, 130] on span "Data Management" at bounding box center [101, 129] width 112 height 15
click at [93, 96] on span "Timeslot Management" at bounding box center [108, 97] width 127 height 15
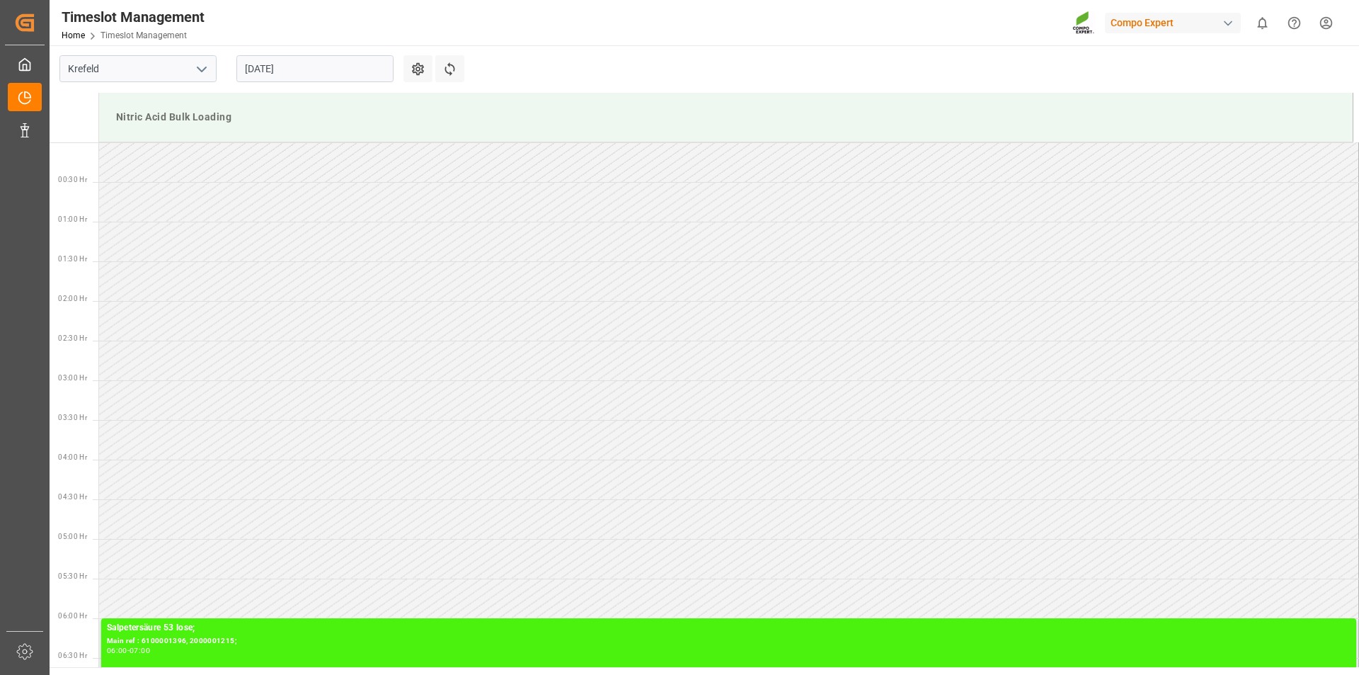
scroll to position [863, 0]
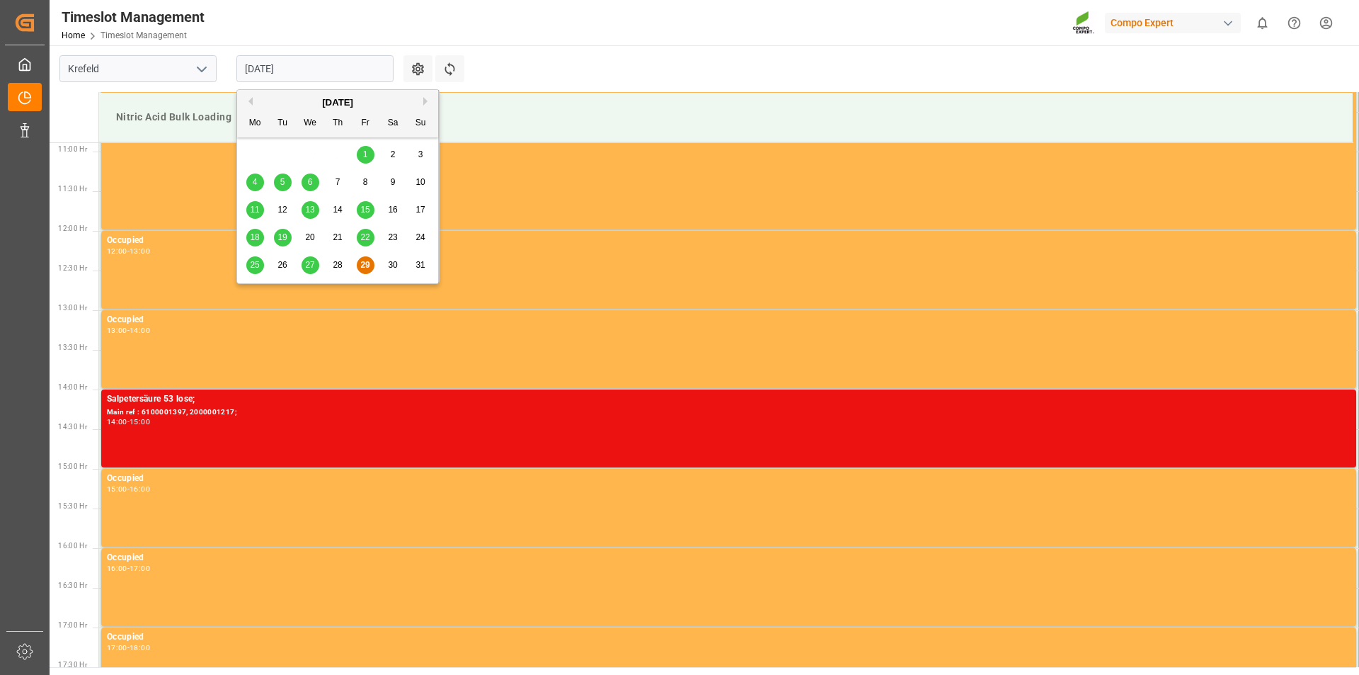
drag, startPoint x: 333, startPoint y: 69, endPoint x: 338, endPoint y: 74, distance: 7.5
click at [333, 69] on input "[DATE]" at bounding box center [314, 68] width 157 height 27
click at [423, 99] on div "[DATE]" at bounding box center [337, 103] width 201 height 14
click at [425, 101] on button "Next Month" at bounding box center [427, 101] width 8 height 8
click at [367, 154] on span "5" at bounding box center [365, 154] width 5 height 10
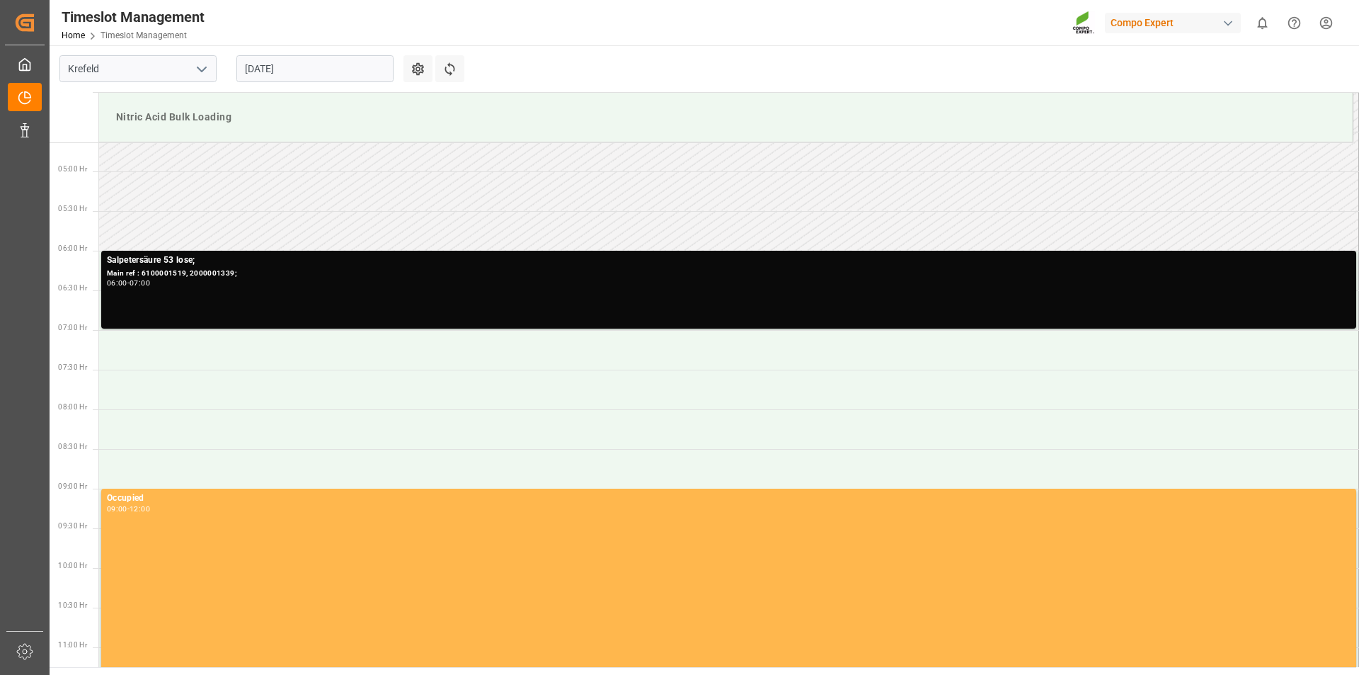
scroll to position [84, 0]
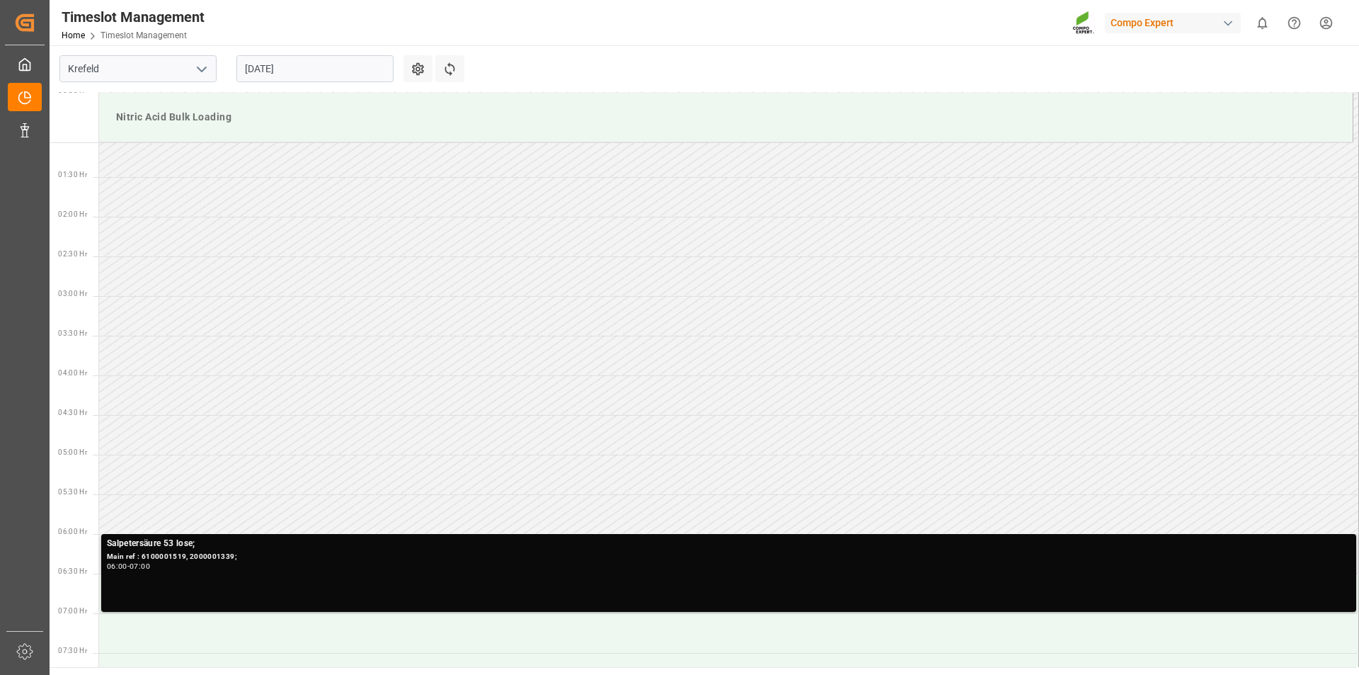
click at [262, 561] on div "Main ref : 6100001519, 2000001339;" at bounding box center [729, 557] width 1244 height 12
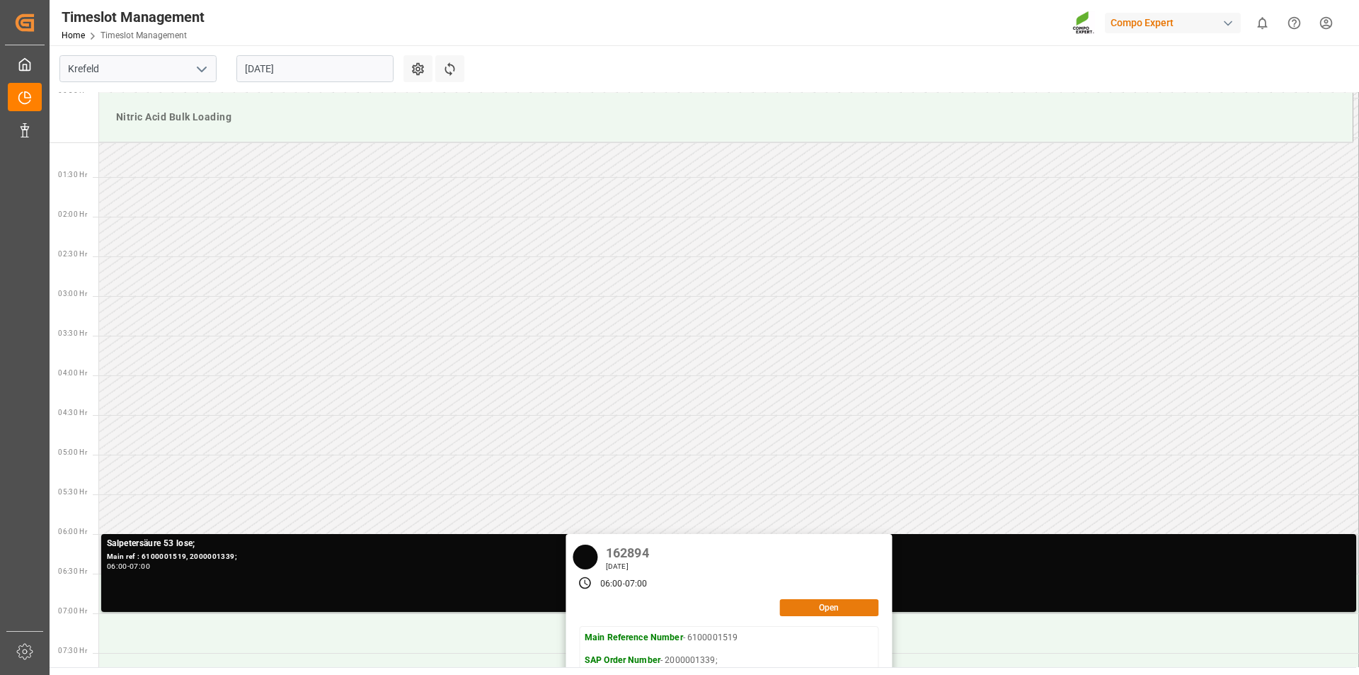
click at [799, 606] on button "Open" at bounding box center [828, 607] width 99 height 17
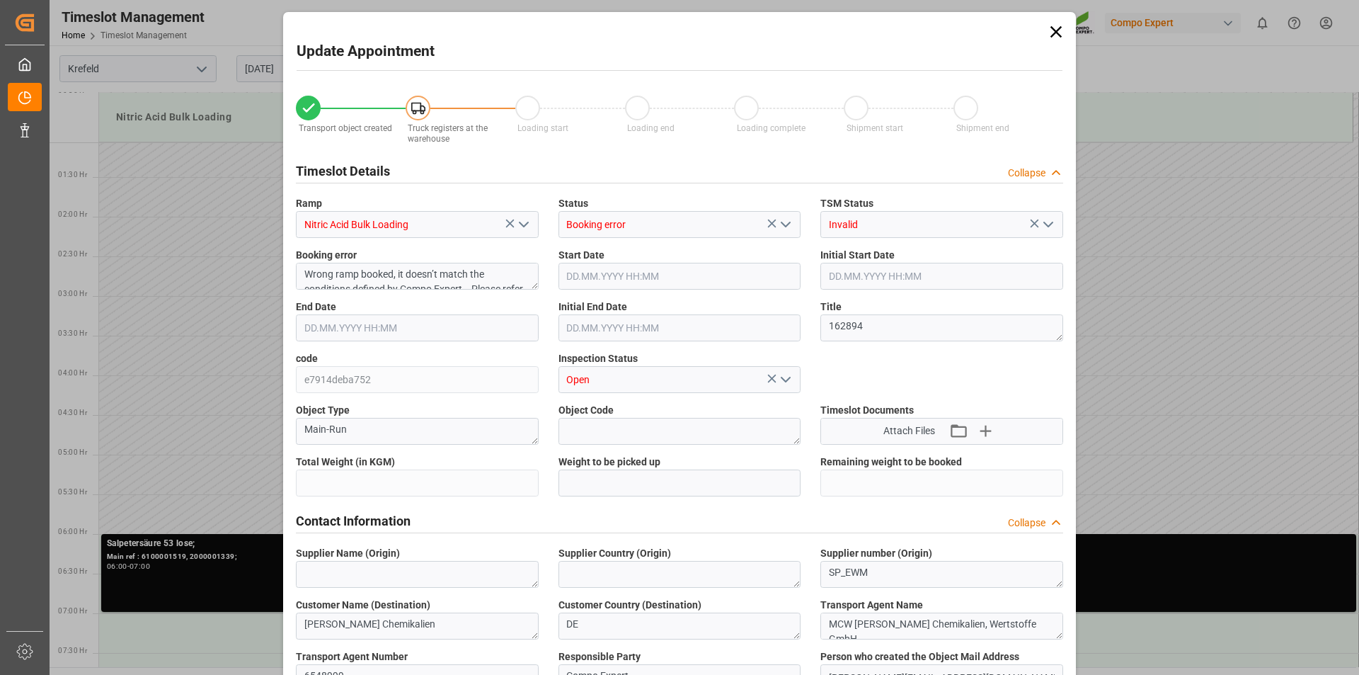
type input "25000"
type input "0"
type input "05.09.2025 06:00"
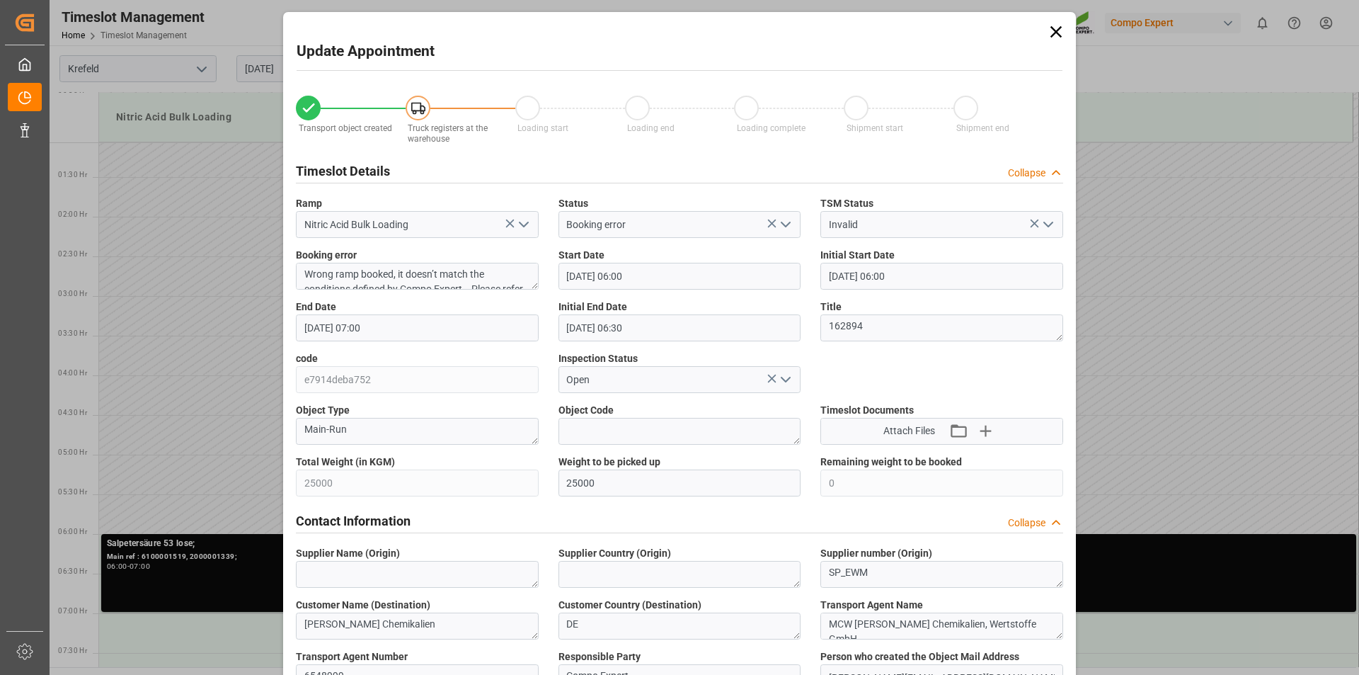
type input "05.09.2025 06:00"
type input "05.09.2025 07:00"
type input "05.09.2025 06:30"
type input "29.08.2025 11:07"
type input "29.08.2025 09:21"
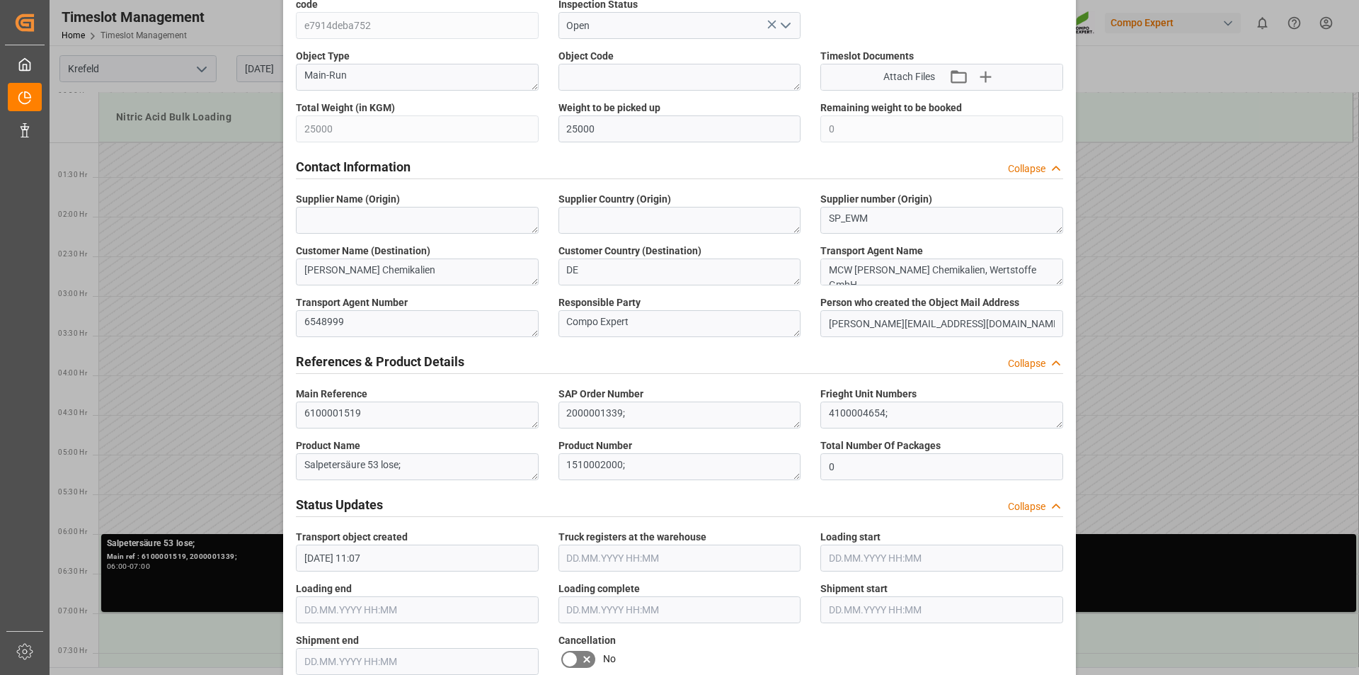
scroll to position [779, 0]
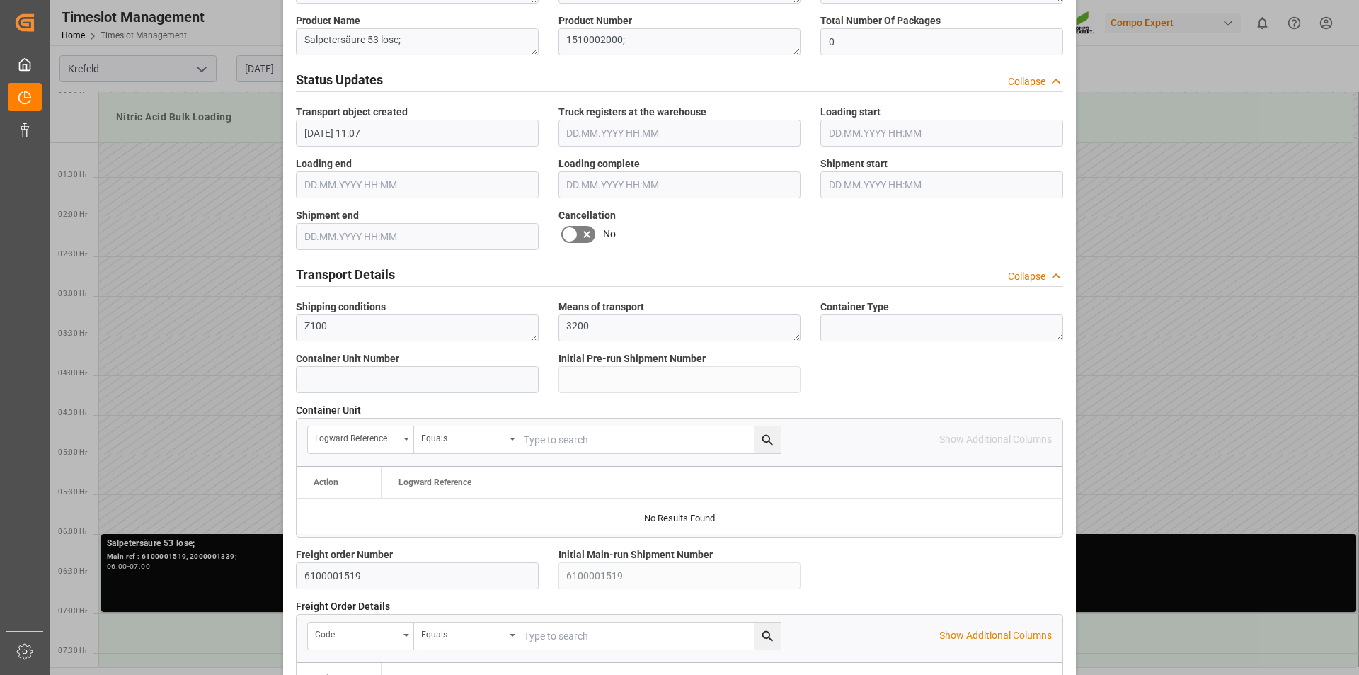
click at [583, 232] on icon at bounding box center [586, 234] width 17 height 17
click at [0, 0] on input "checkbox" at bounding box center [0, 0] width 0 height 0
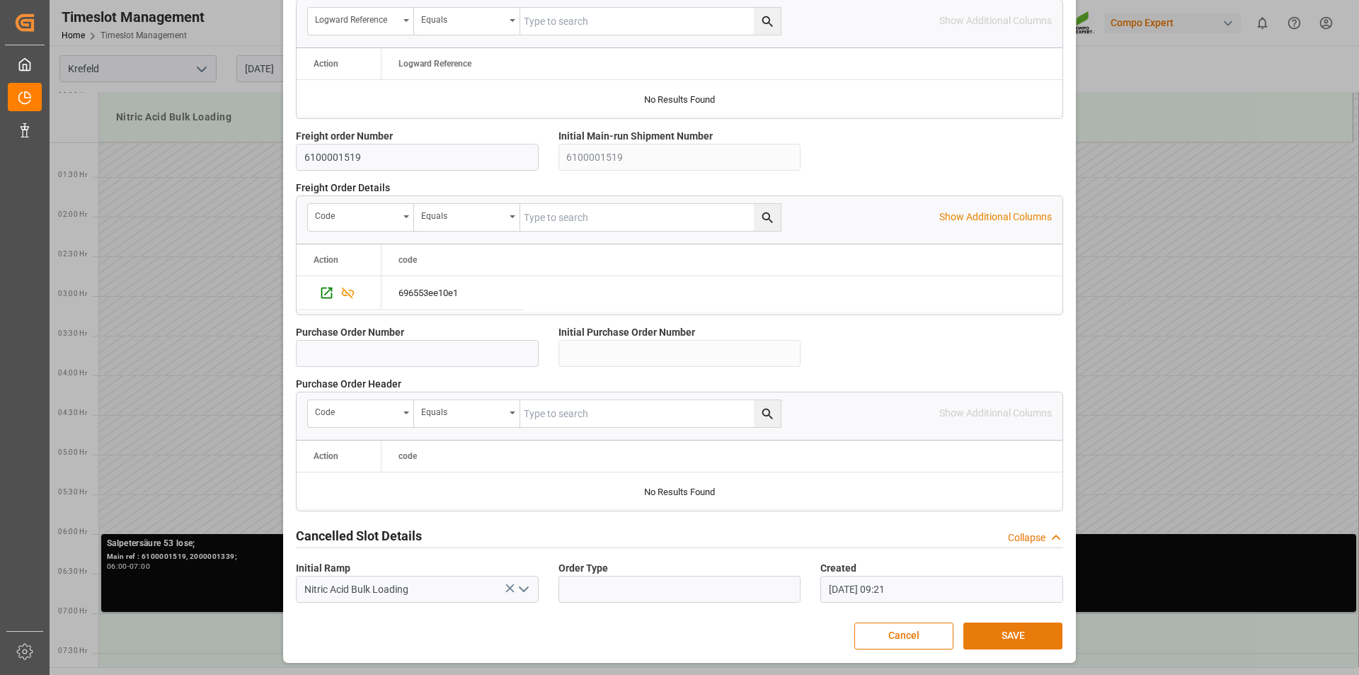
click at [1008, 641] on button "SAVE" at bounding box center [1013, 635] width 99 height 27
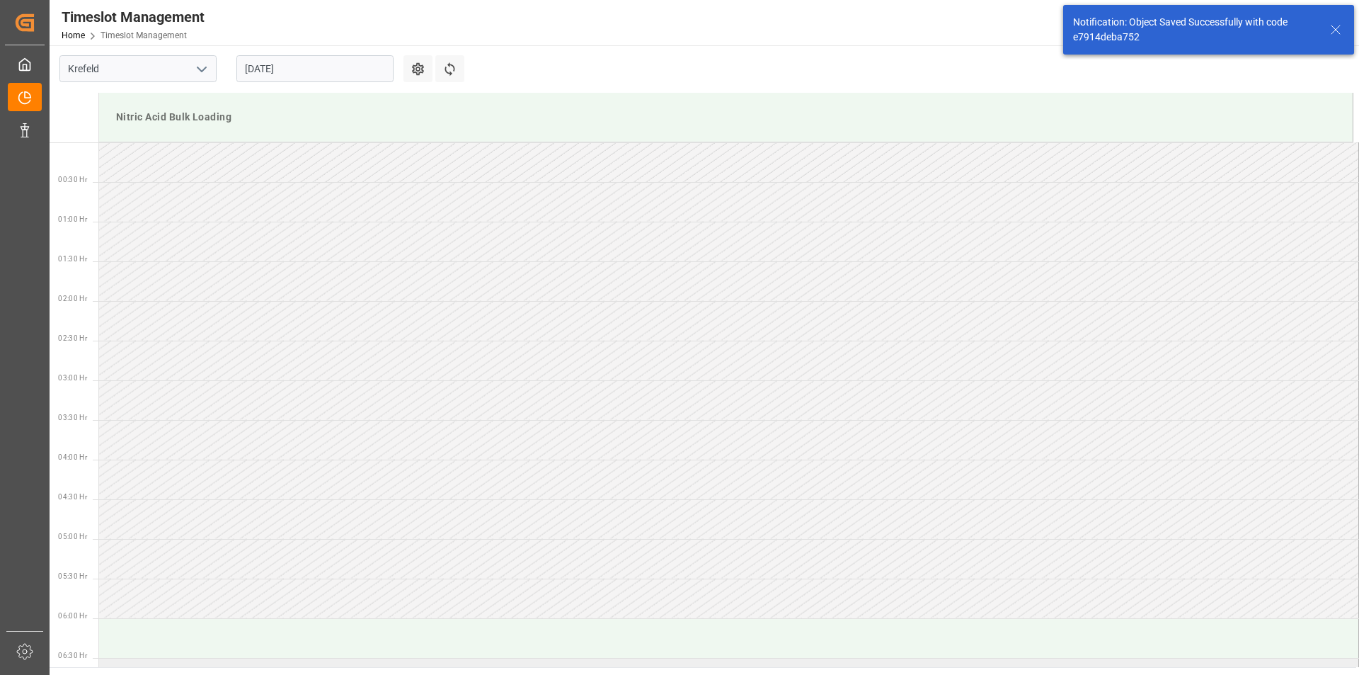
scroll to position [387, 0]
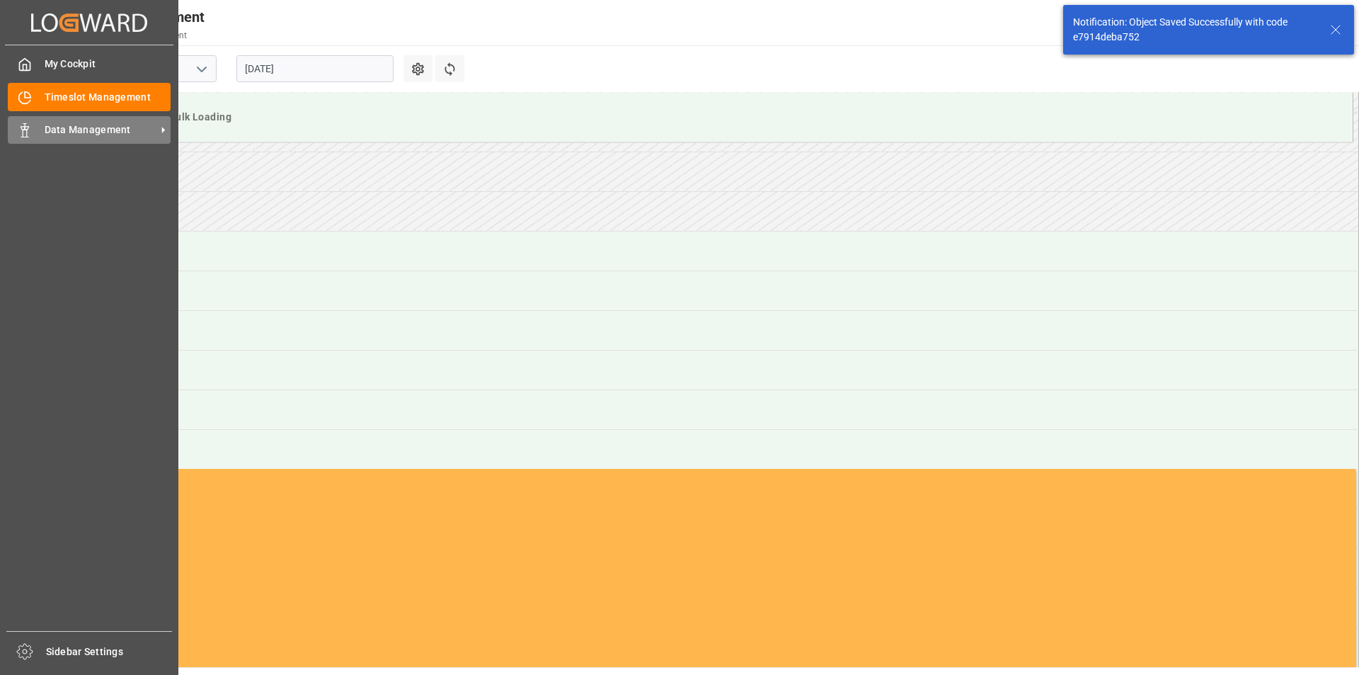
click at [28, 129] on polygon at bounding box center [27, 128] width 4 height 3
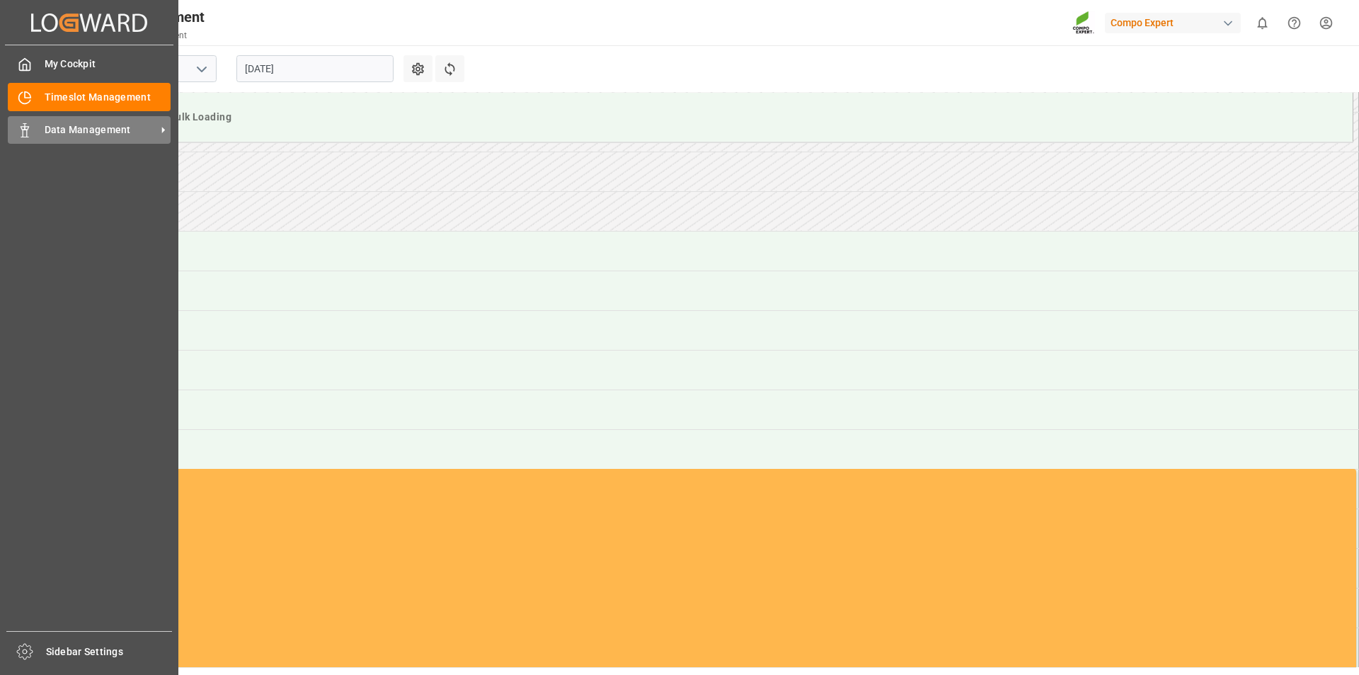
click at [58, 129] on span "Data Management" at bounding box center [101, 129] width 112 height 15
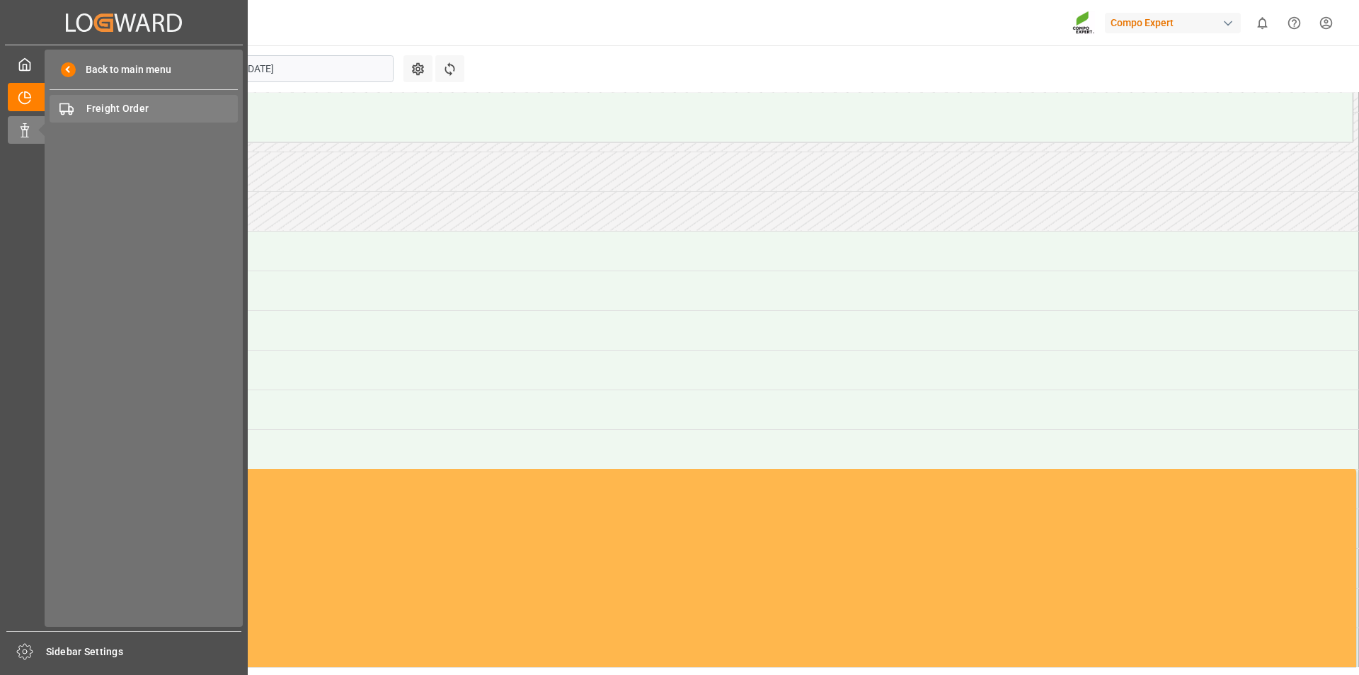
click at [128, 107] on span "Freight Order" at bounding box center [162, 108] width 152 height 15
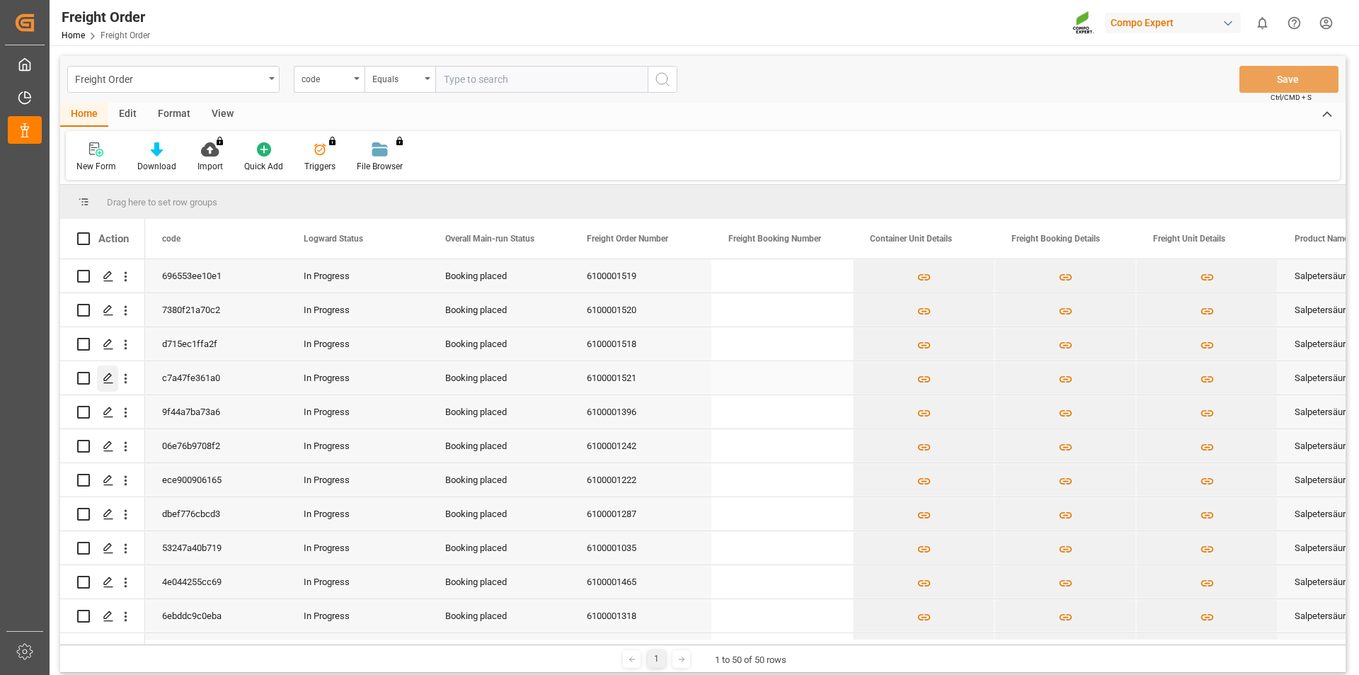
click at [107, 379] on icon "Press SPACE to select this row." at bounding box center [108, 377] width 11 height 11
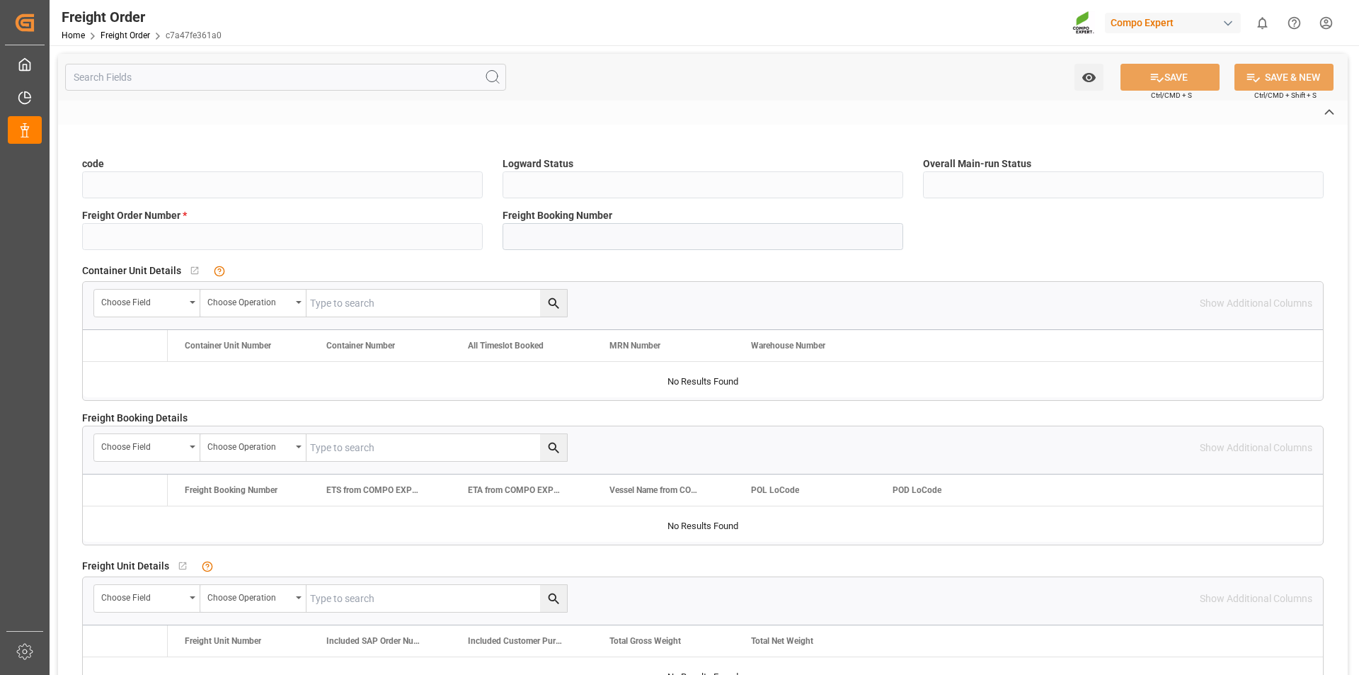
type input "c7a47fe361a0"
type input "In Progress"
type input "Booking placed"
type input "6100001521"
type textarea "Salpetersäure 53 lose;"
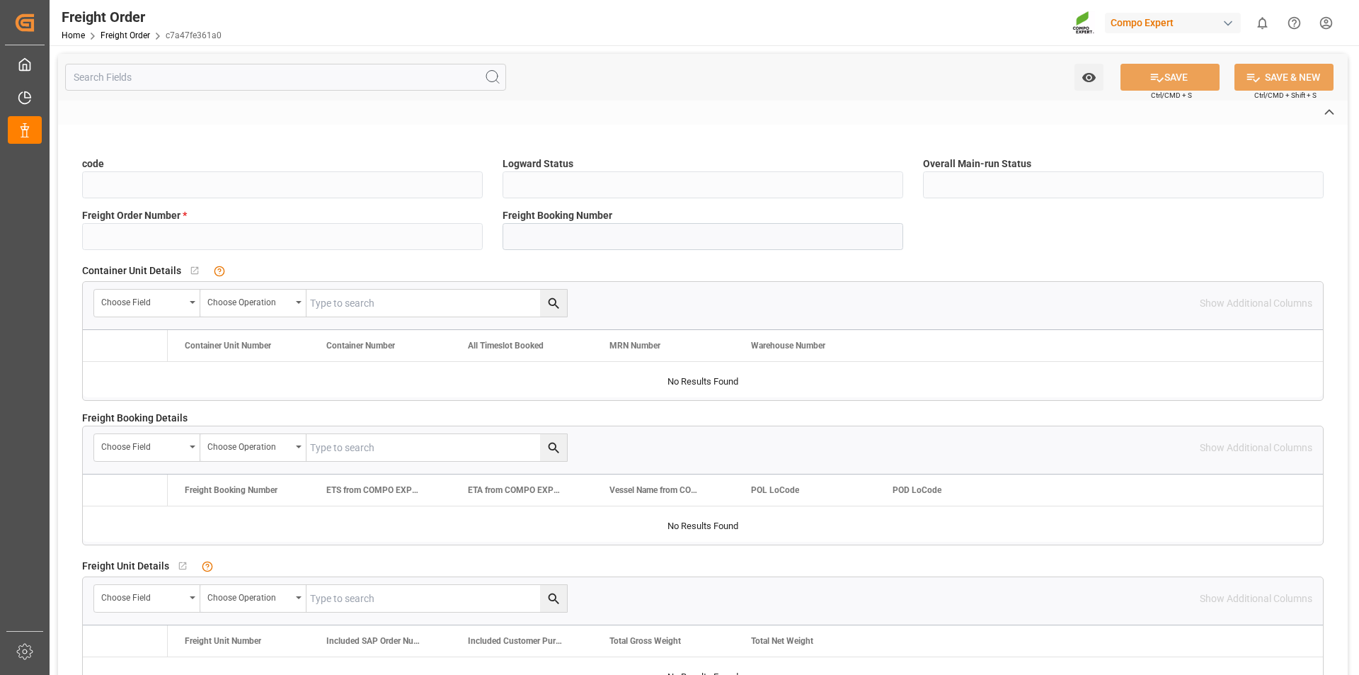
type textarea "1510002000;"
type input "No"
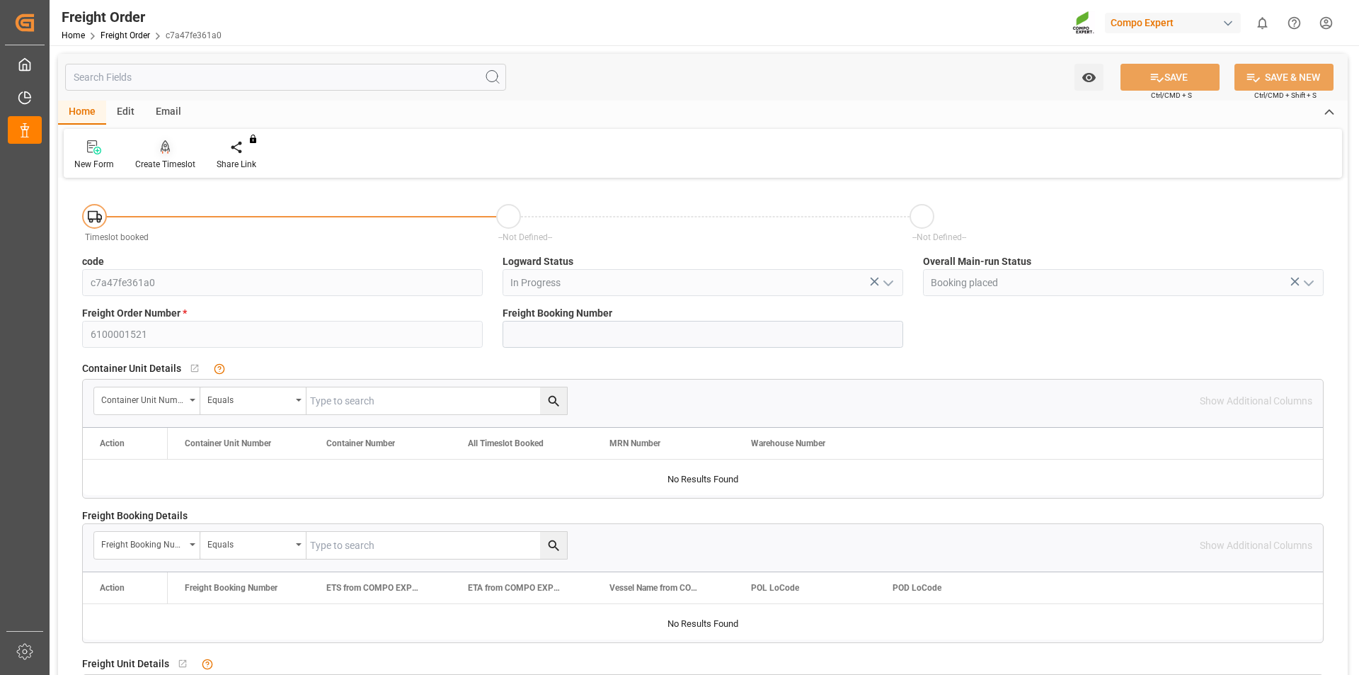
click at [163, 147] on icon at bounding box center [166, 147] width 10 height 14
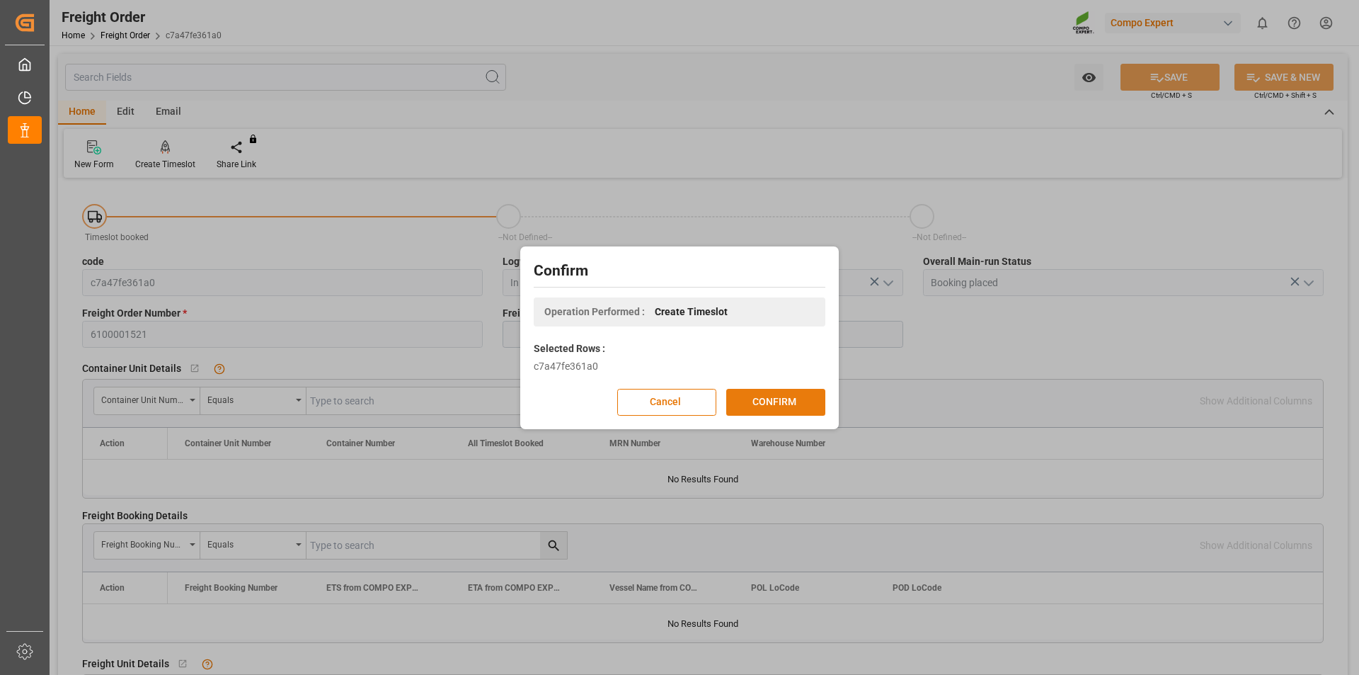
click at [782, 398] on button "CONFIRM" at bounding box center [775, 402] width 99 height 27
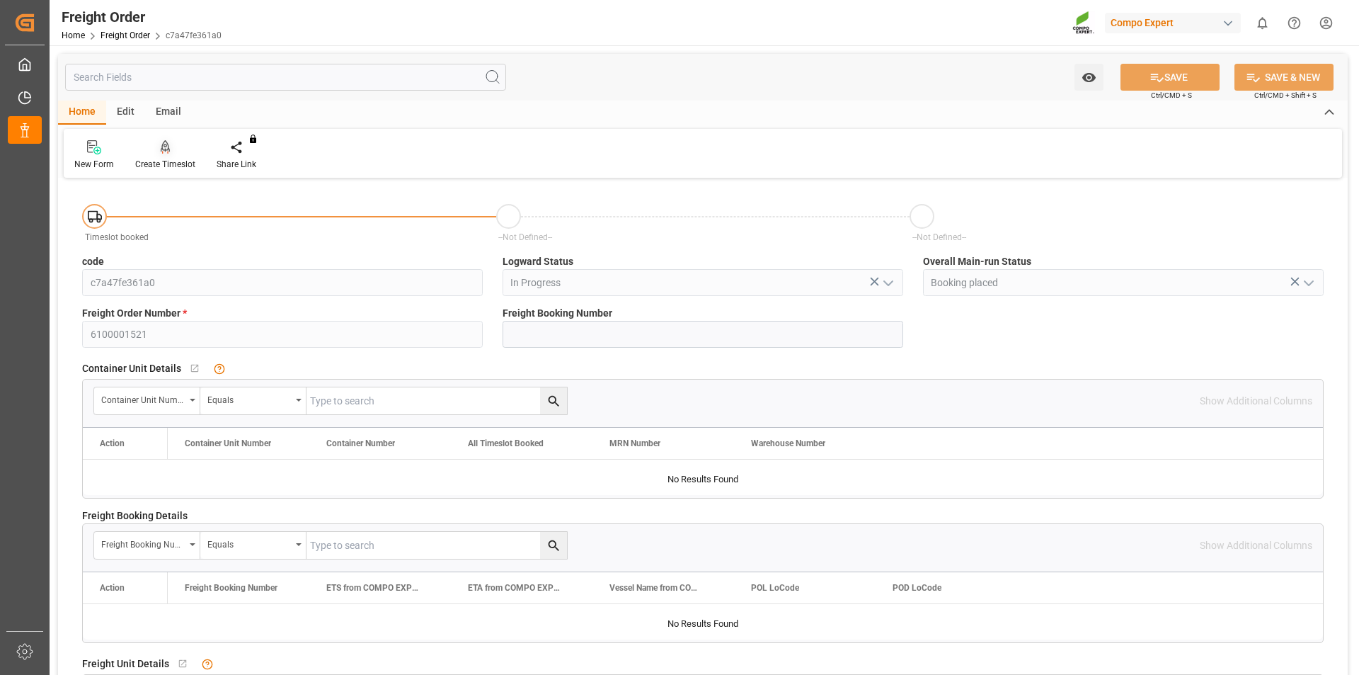
click at [161, 149] on icon at bounding box center [166, 146] width 10 height 12
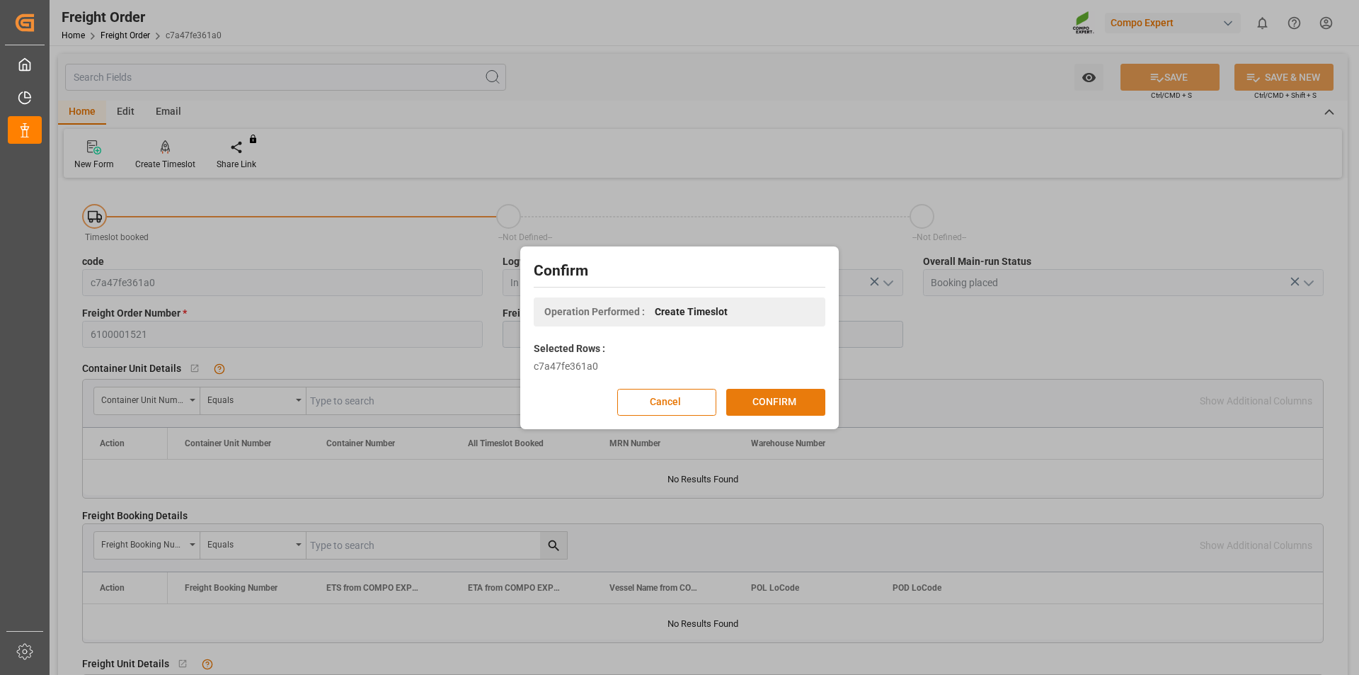
click at [772, 394] on button "CONFIRM" at bounding box center [775, 402] width 99 height 27
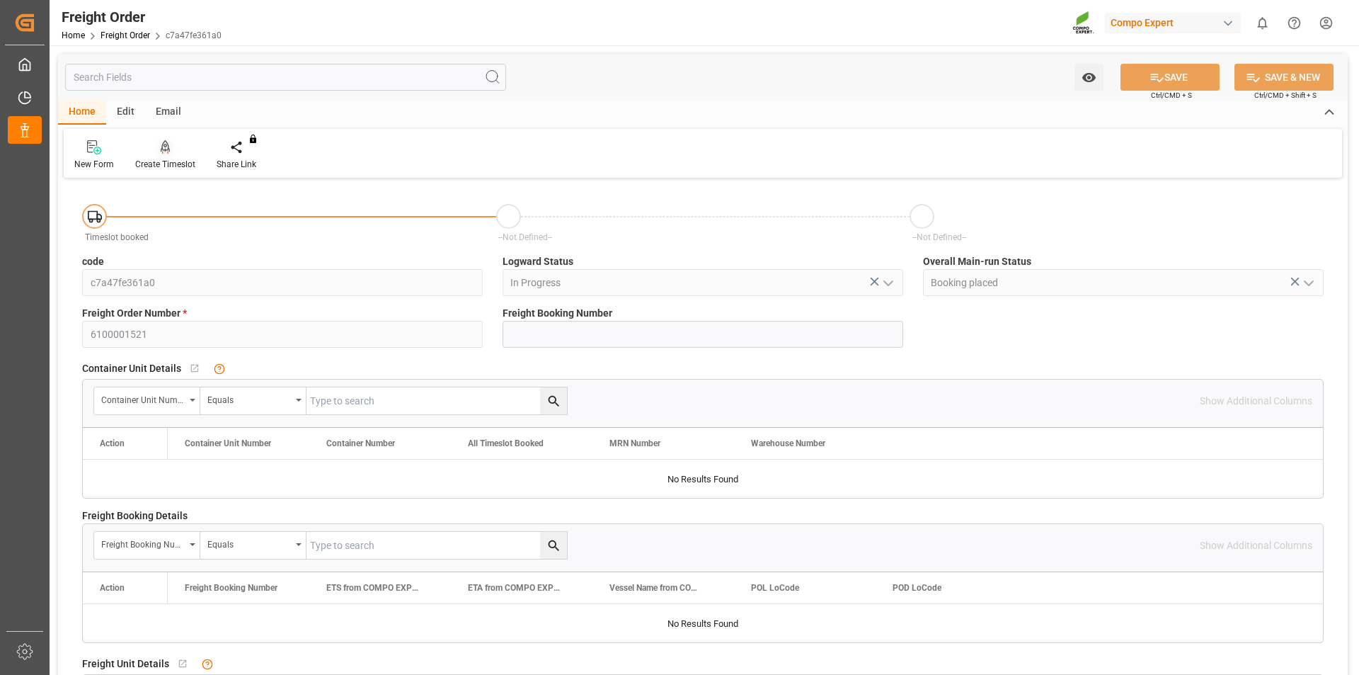
click at [163, 147] on icon at bounding box center [166, 147] width 10 height 14
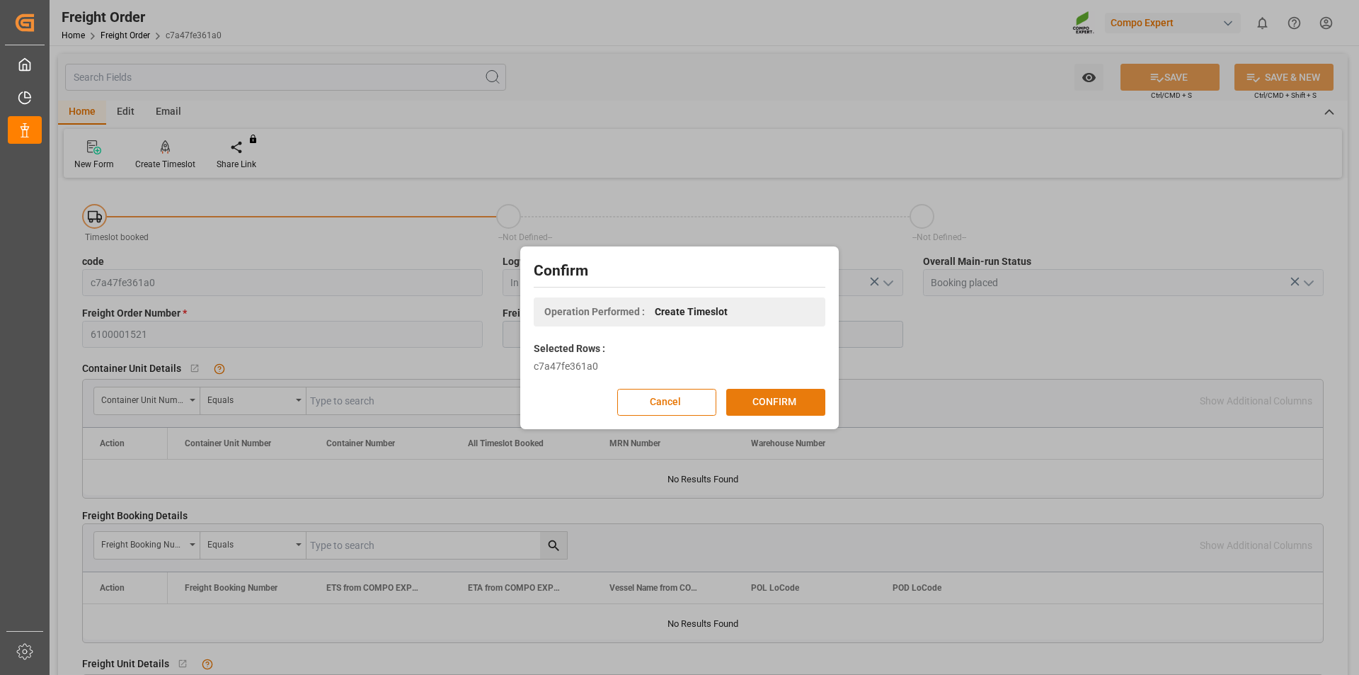
click at [791, 406] on button "CONFIRM" at bounding box center [775, 402] width 99 height 27
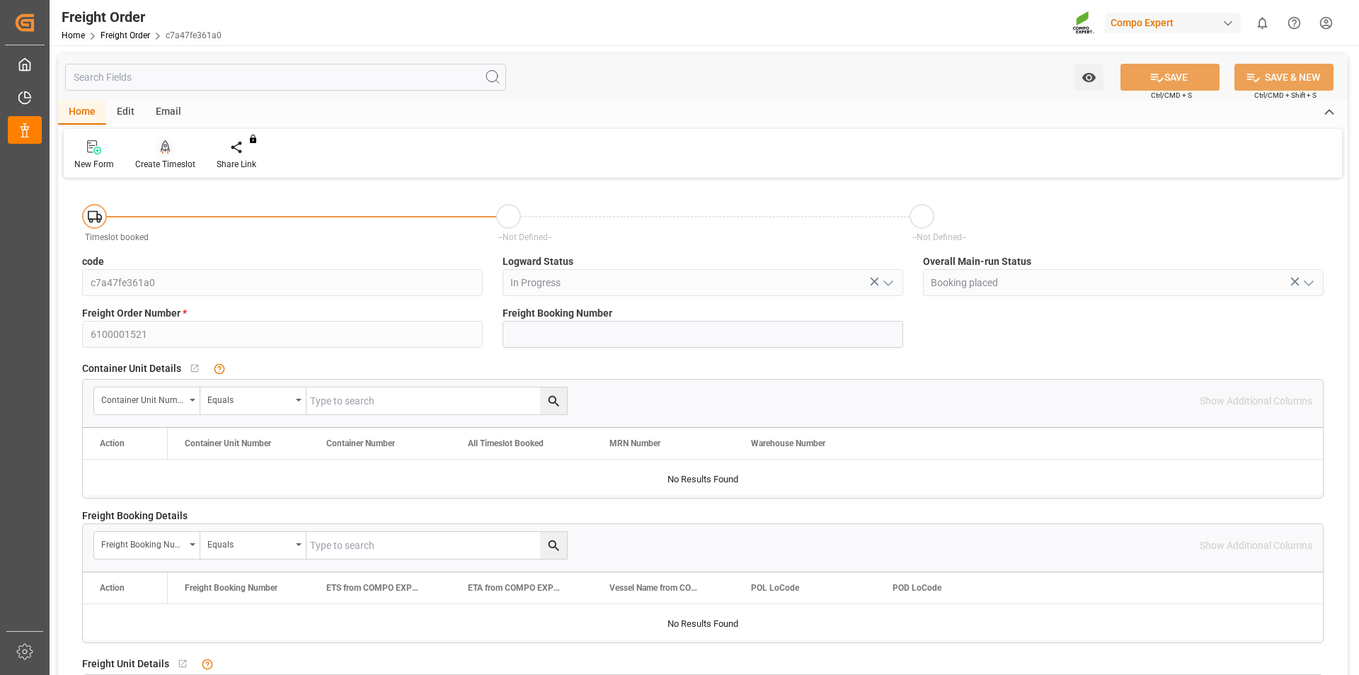
click at [162, 145] on icon at bounding box center [166, 147] width 10 height 14
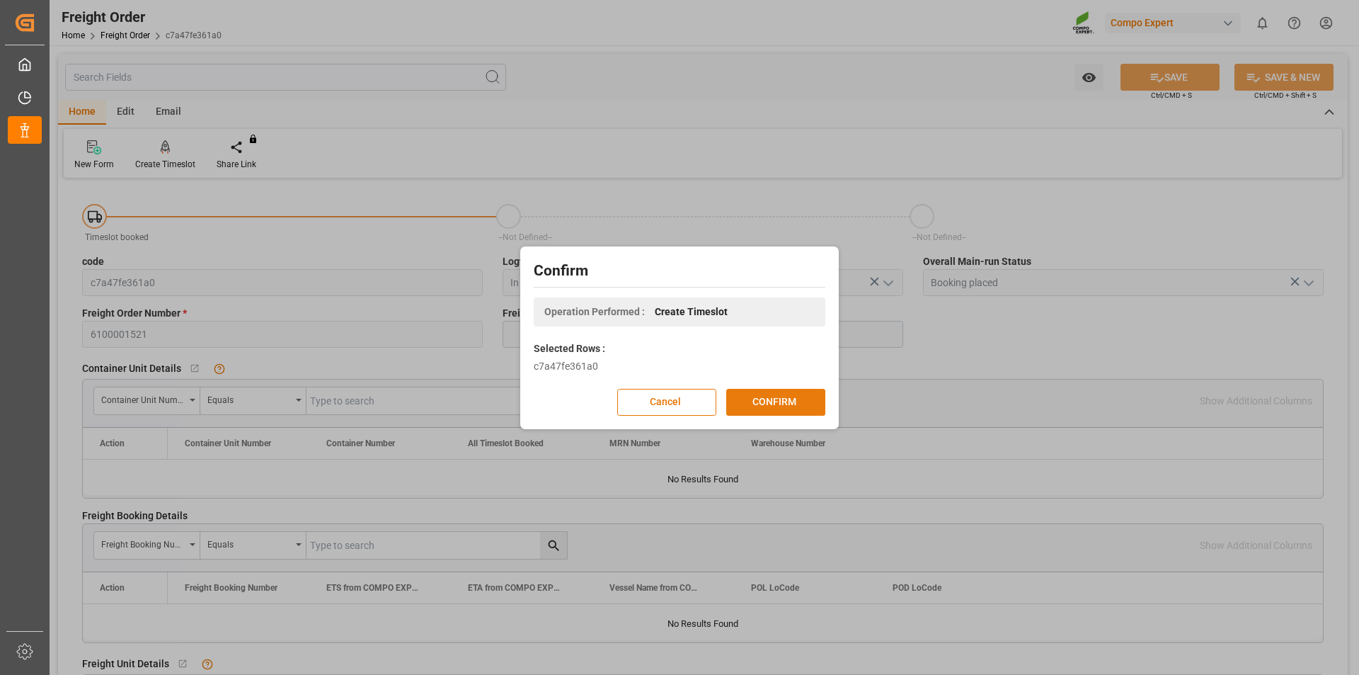
click at [794, 405] on button "CONFIRM" at bounding box center [775, 402] width 99 height 27
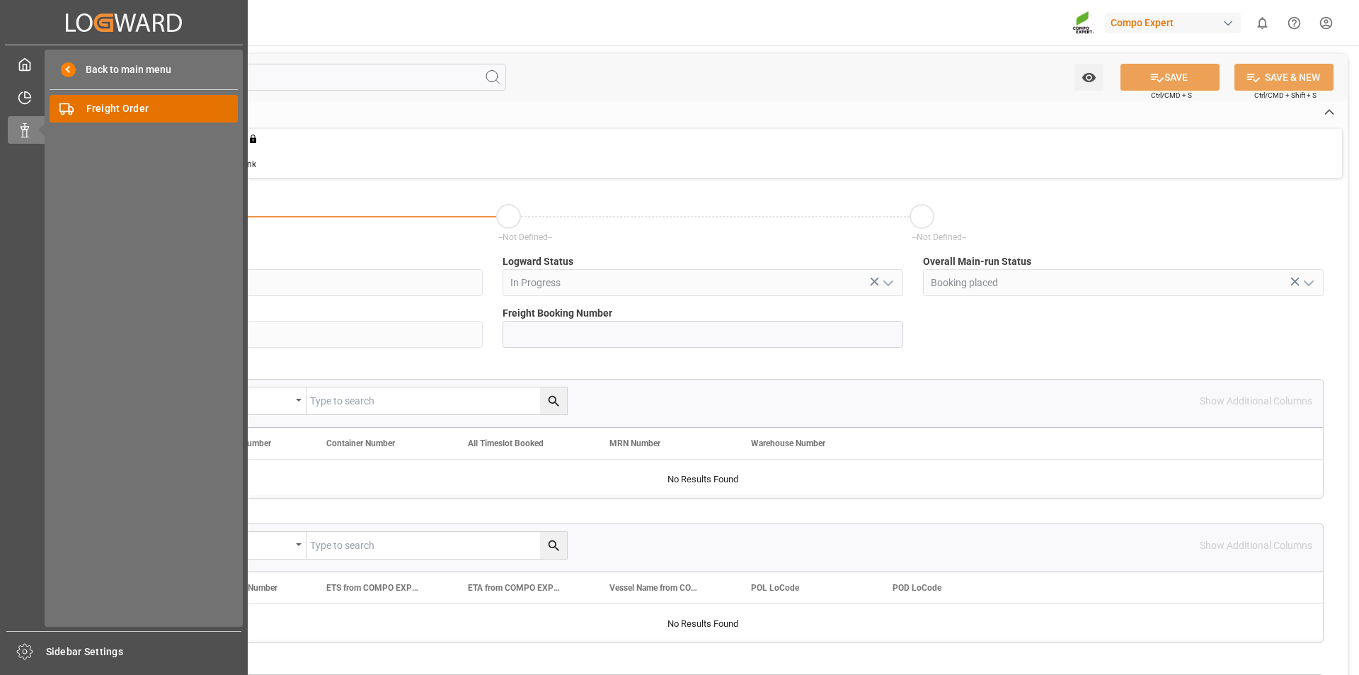
click at [96, 106] on span "Freight Order" at bounding box center [162, 108] width 152 height 15
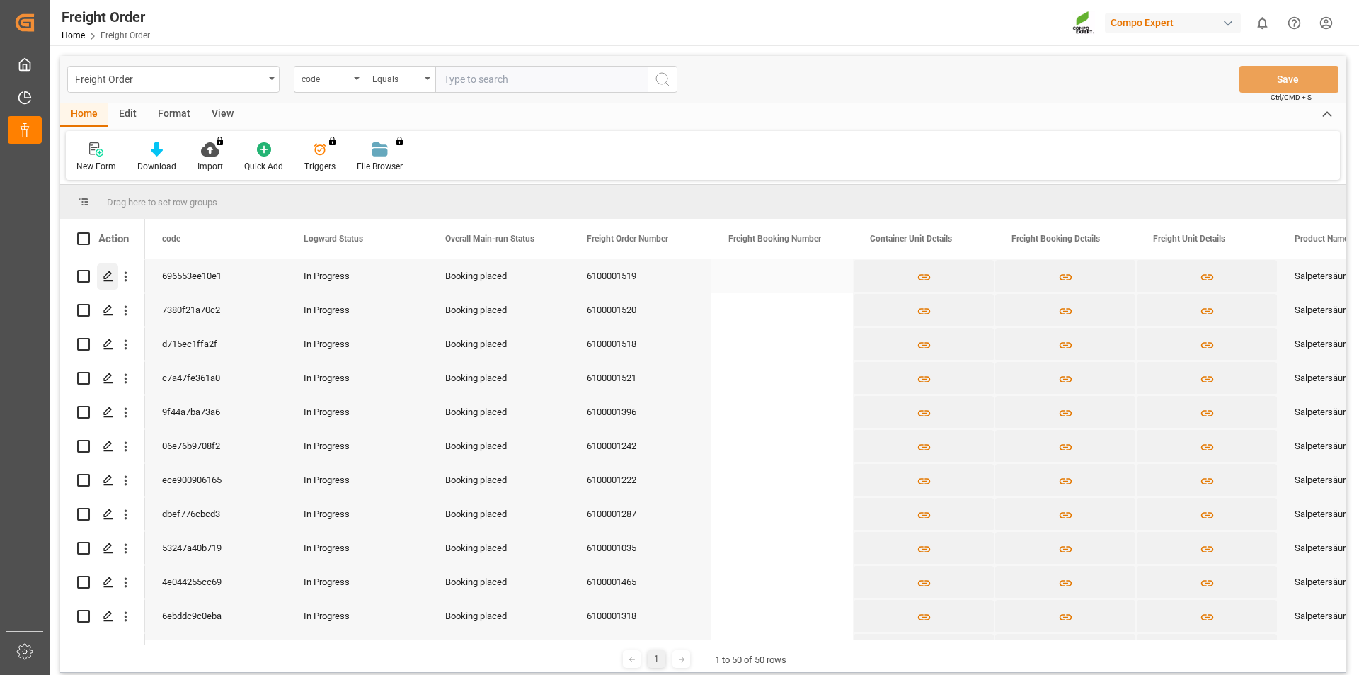
click at [106, 273] on icon "Press SPACE to select this row." at bounding box center [108, 275] width 11 height 11
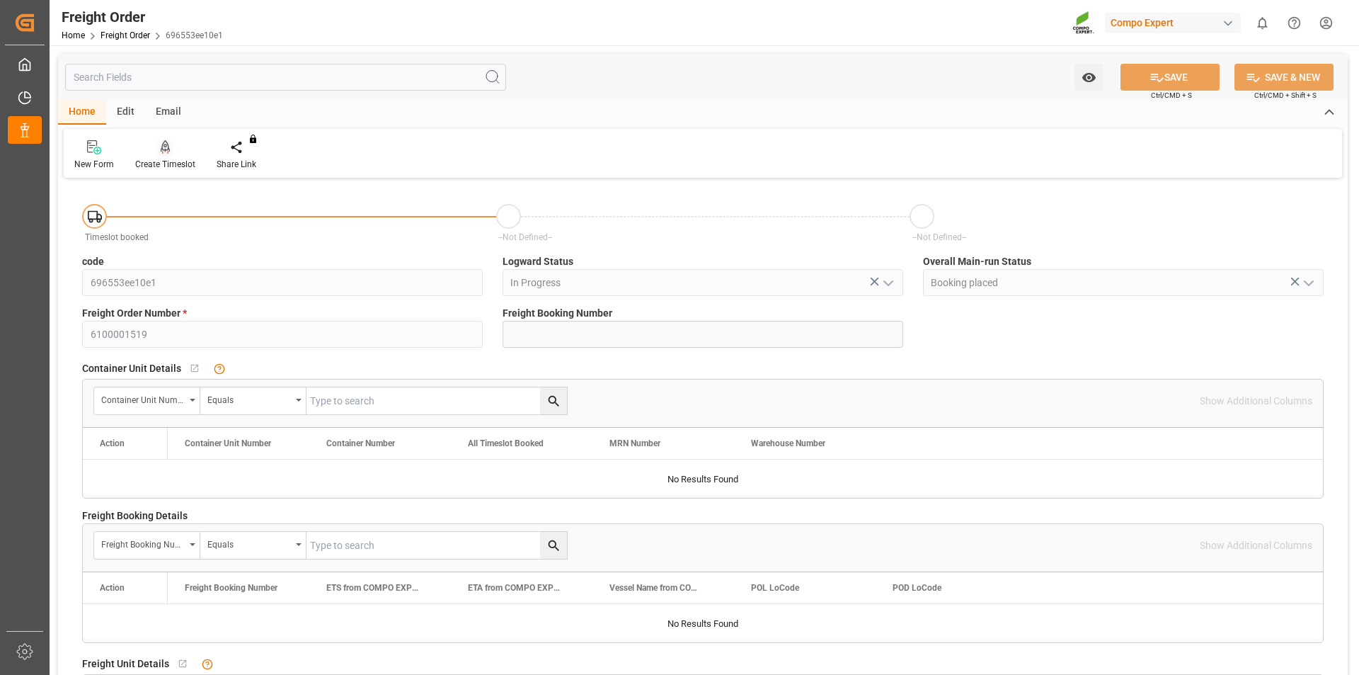
click at [163, 148] on icon at bounding box center [166, 147] width 10 height 14
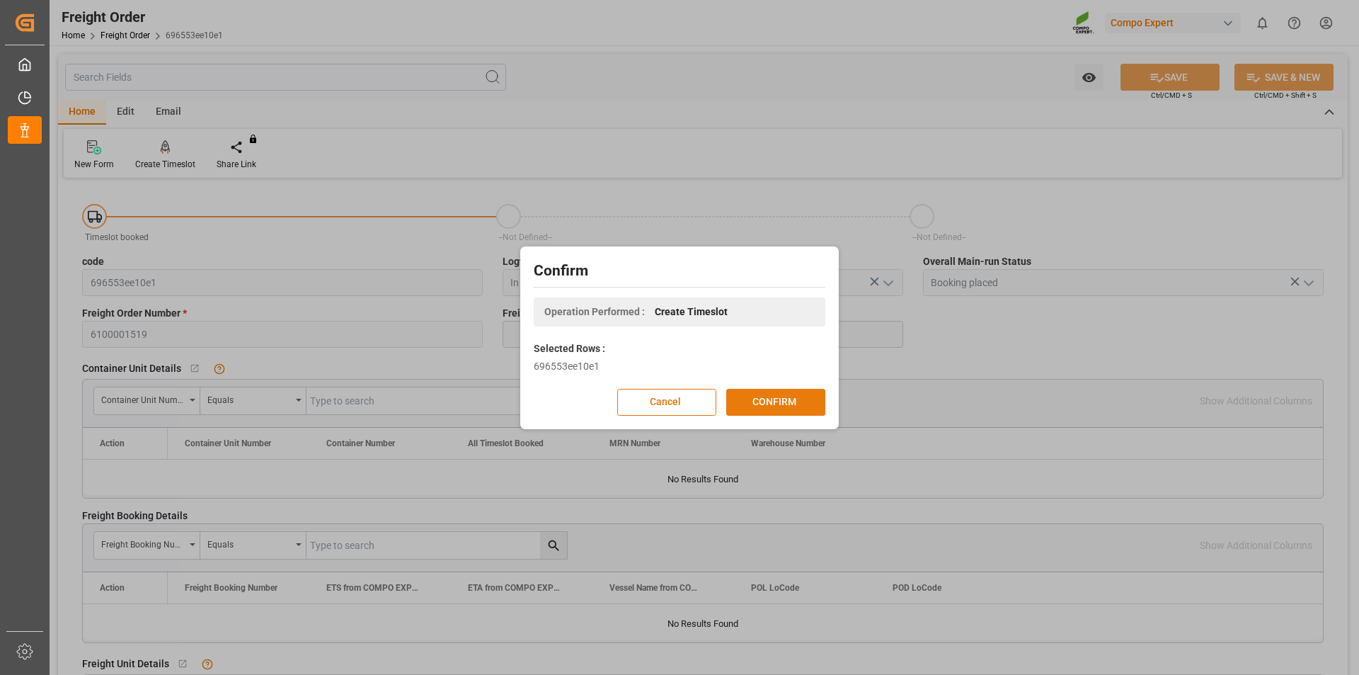
click at [783, 400] on button "CONFIRM" at bounding box center [775, 402] width 99 height 27
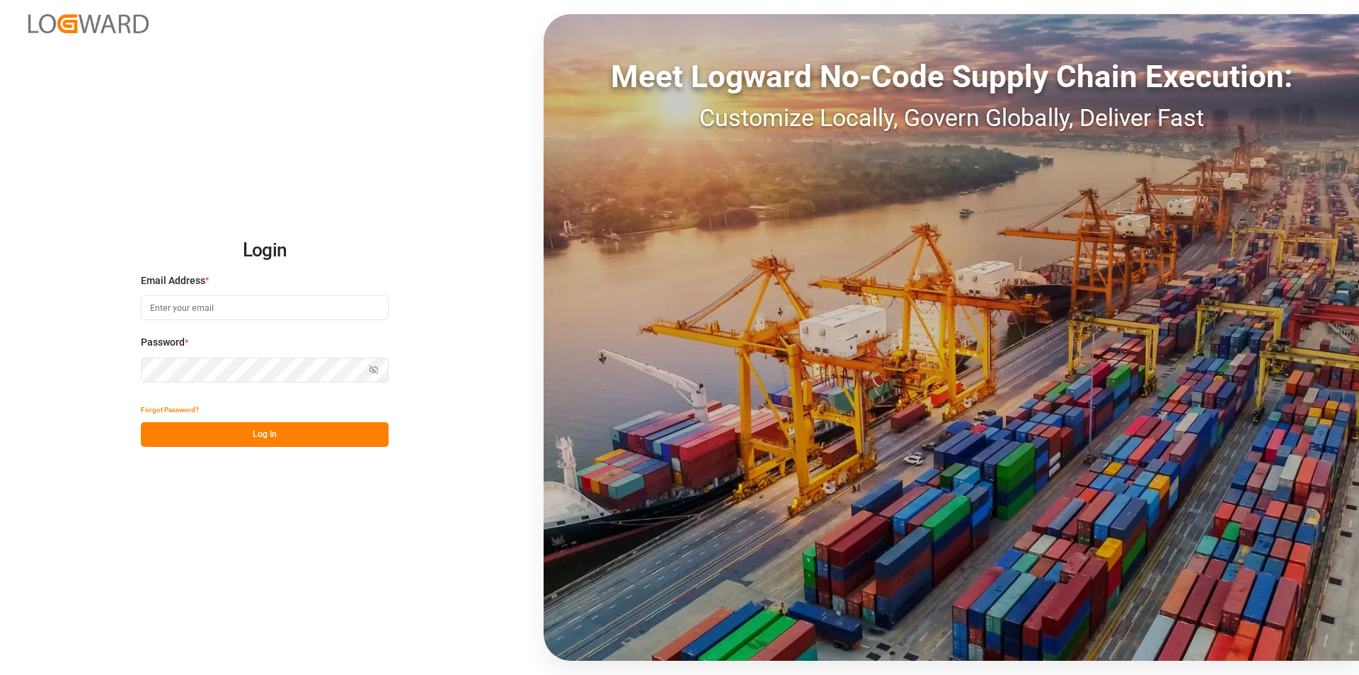
type input "[PERSON_NAME][EMAIL_ADDRESS][PERSON_NAME][DOMAIN_NAME]"
click at [264, 435] on button "Log In" at bounding box center [265, 434] width 248 height 25
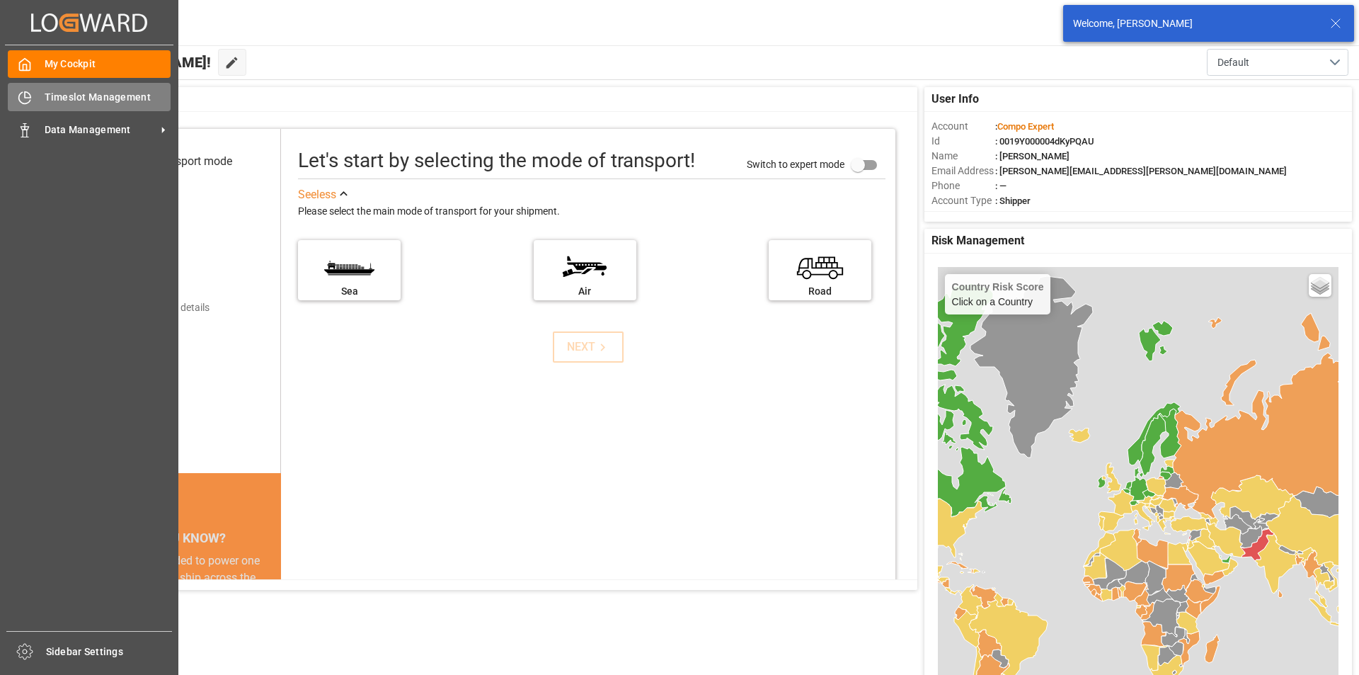
click at [63, 98] on span "Timeslot Management" at bounding box center [108, 97] width 127 height 15
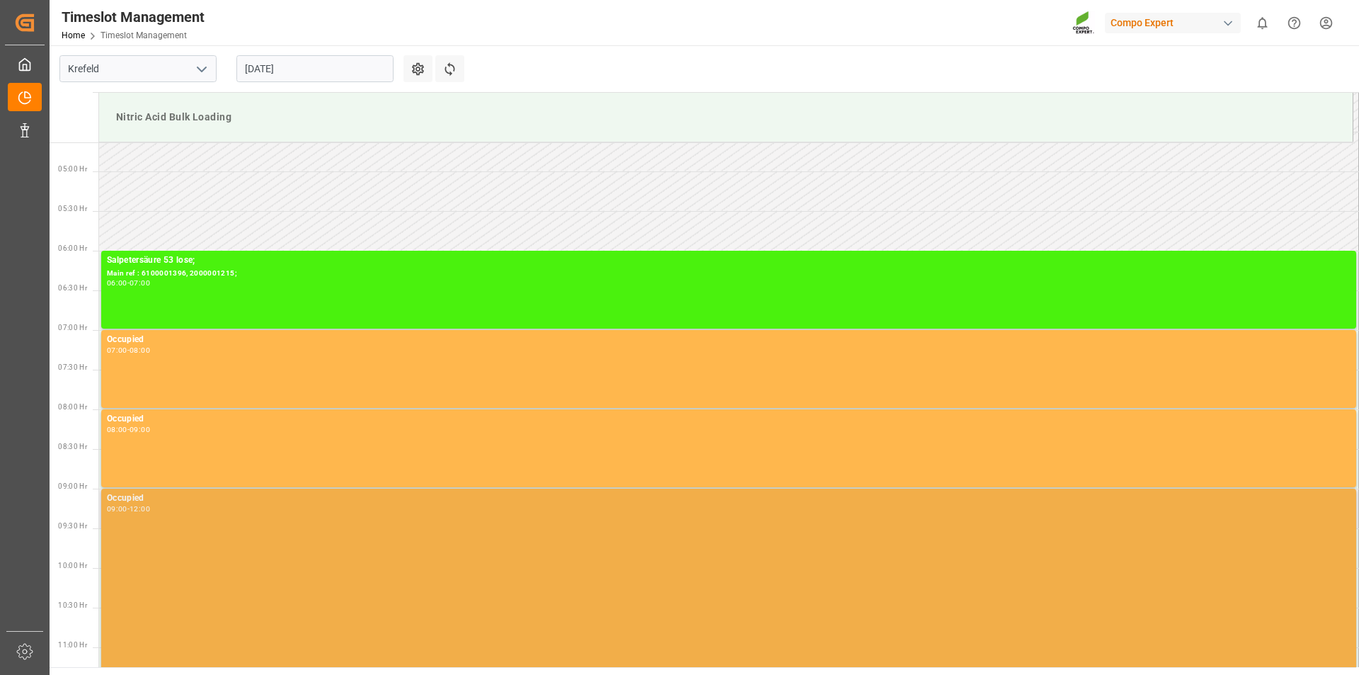
scroll to position [297, 0]
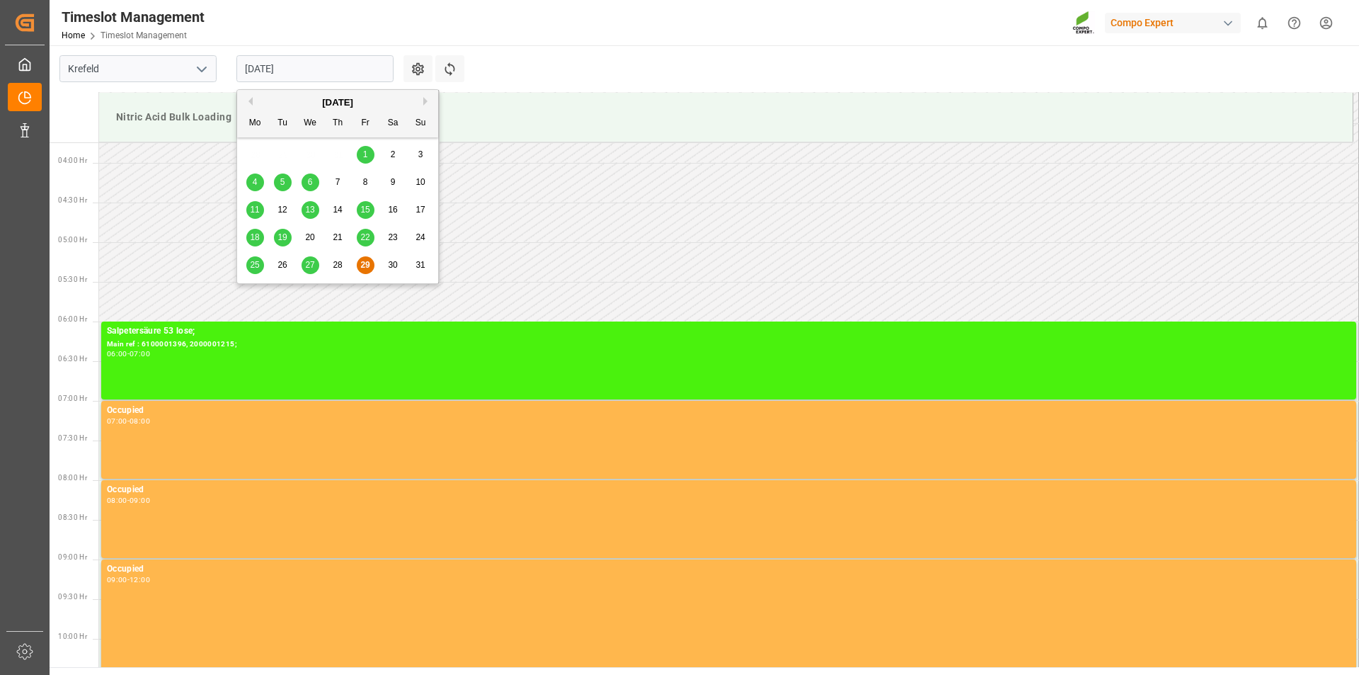
click at [324, 70] on input "[DATE]" at bounding box center [314, 68] width 157 height 27
click at [424, 101] on button "Next Month" at bounding box center [427, 101] width 8 height 8
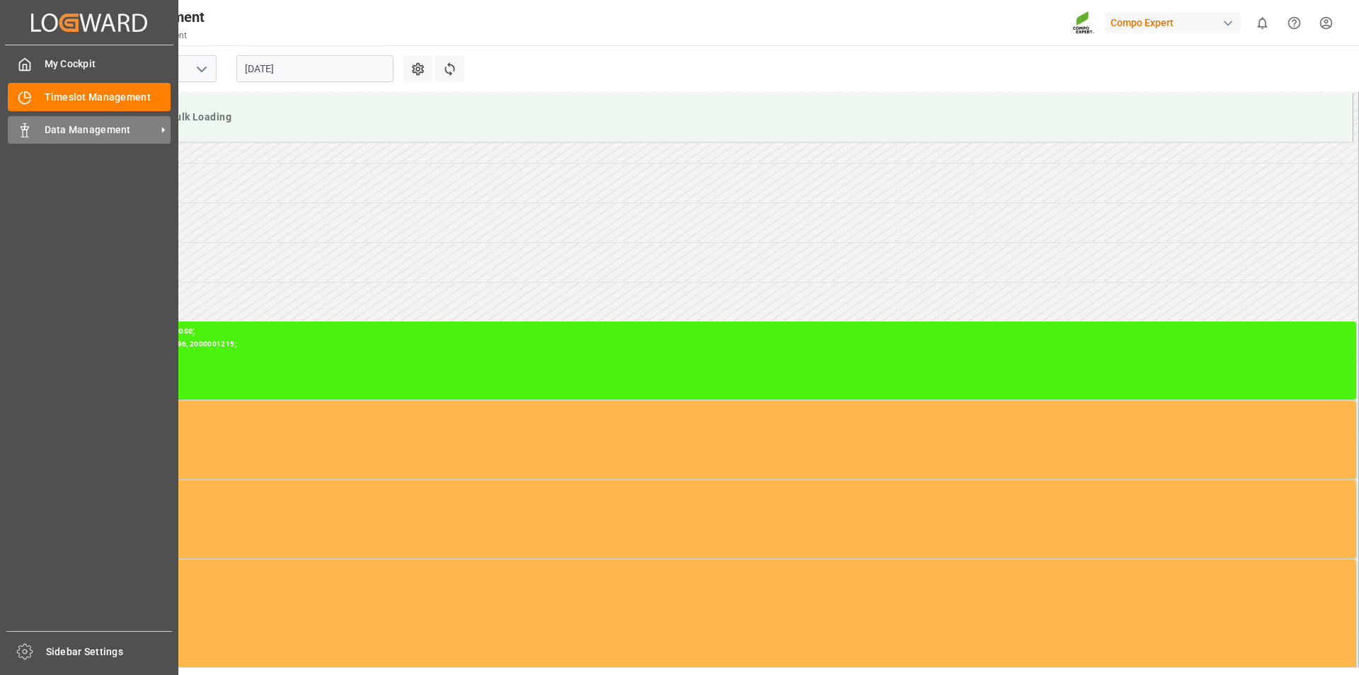
click at [28, 129] on polygon at bounding box center [27, 128] width 4 height 3
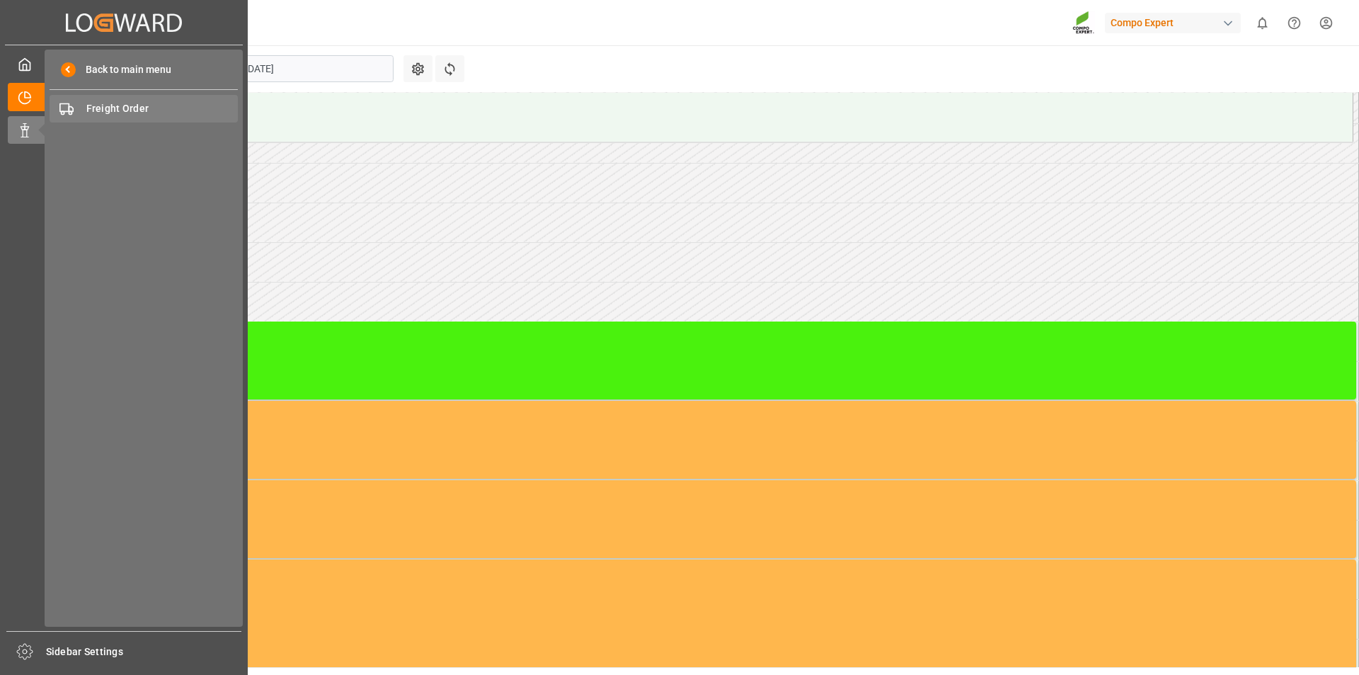
click at [108, 105] on span "Freight Order" at bounding box center [162, 108] width 152 height 15
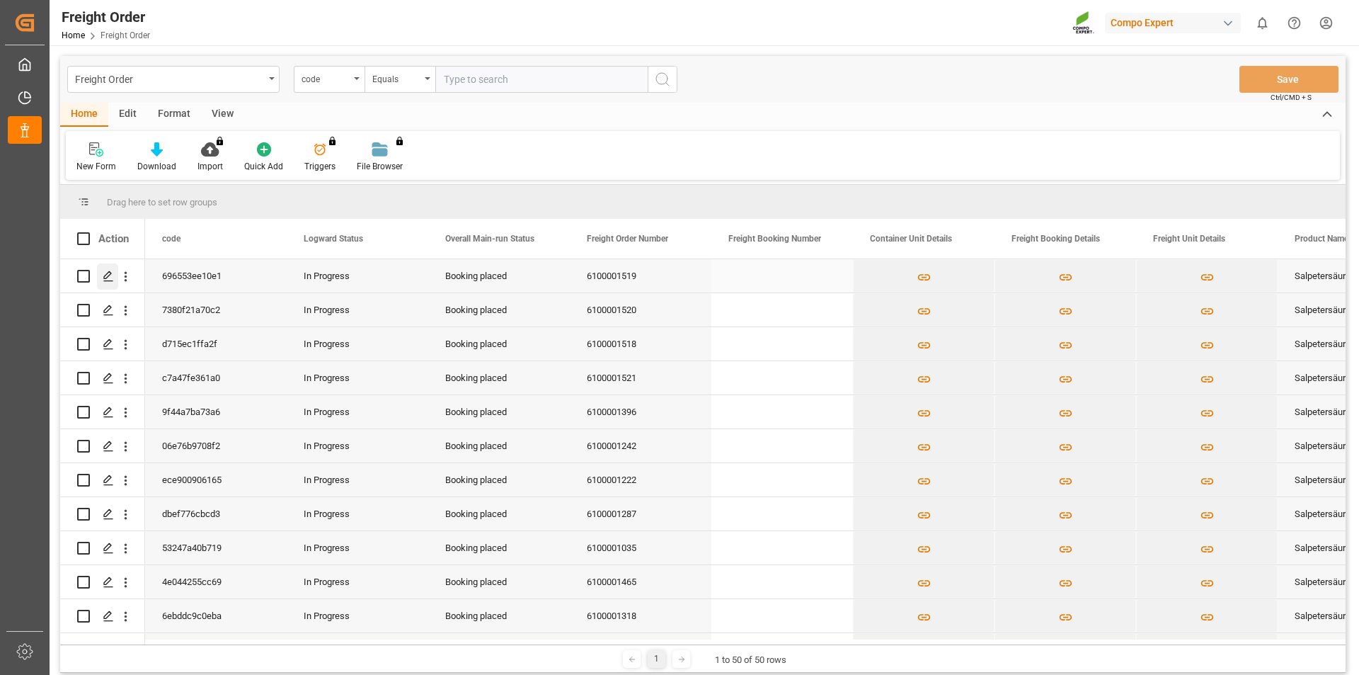
click at [107, 275] on icon "Press SPACE to select this row." at bounding box center [108, 275] width 11 height 11
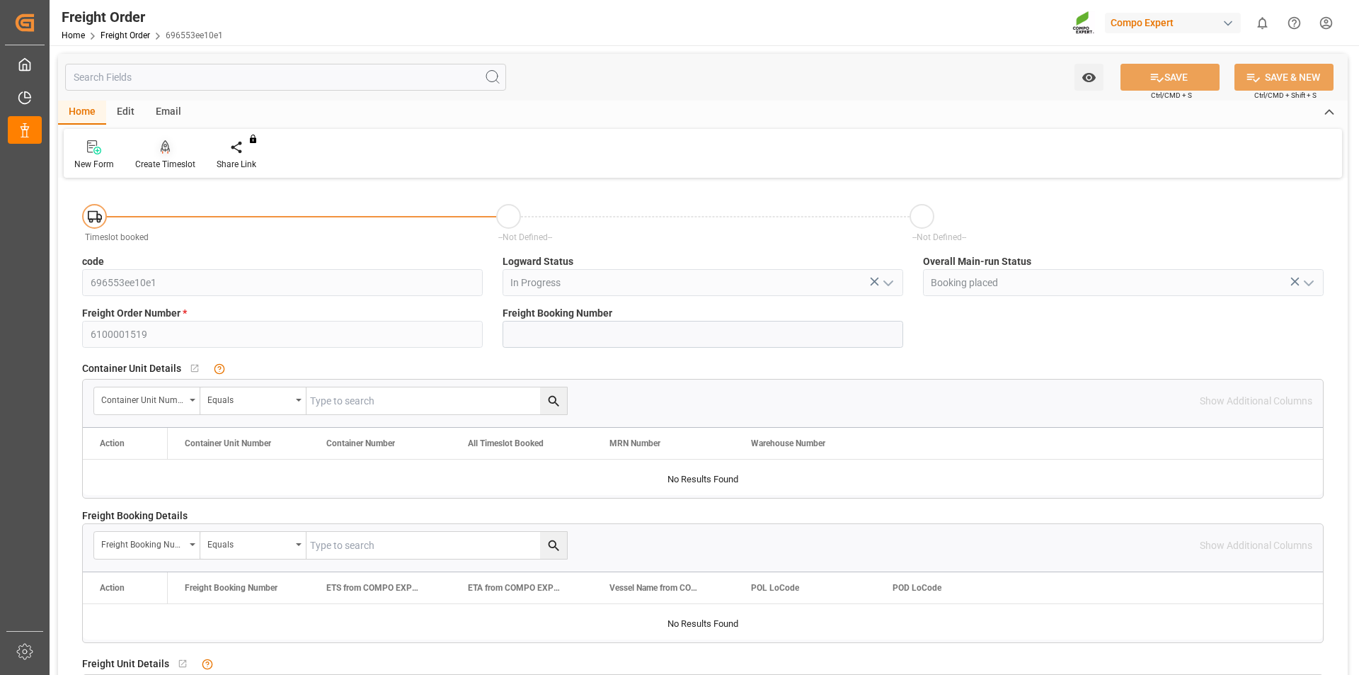
click at [168, 152] on icon at bounding box center [165, 153] width 6 height 3
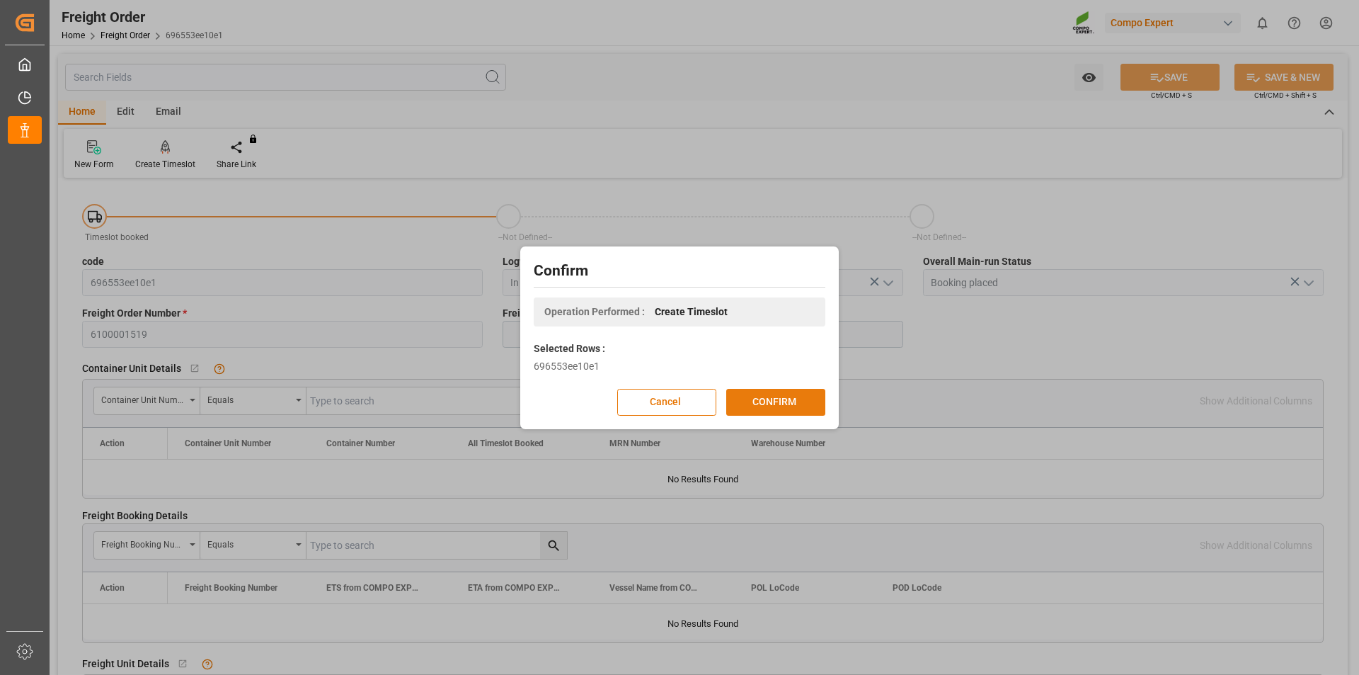
click at [779, 401] on button "CONFIRM" at bounding box center [775, 402] width 99 height 27
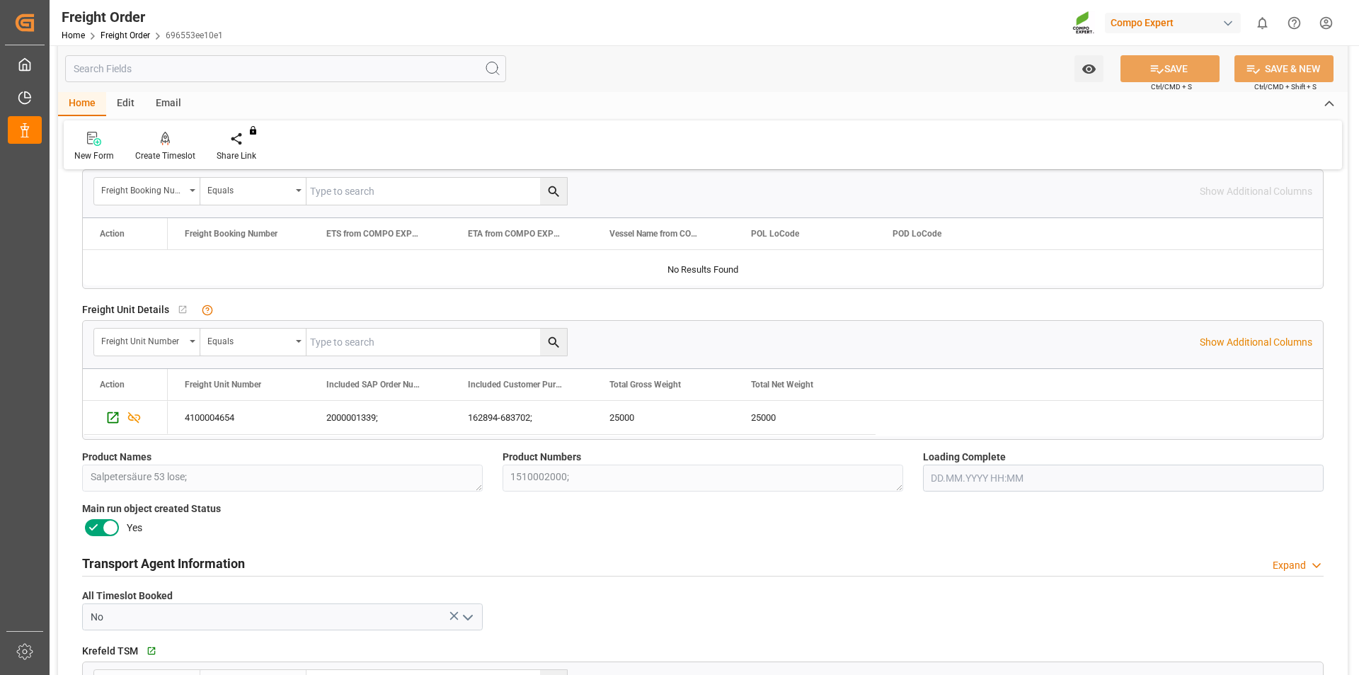
scroll to position [708, 0]
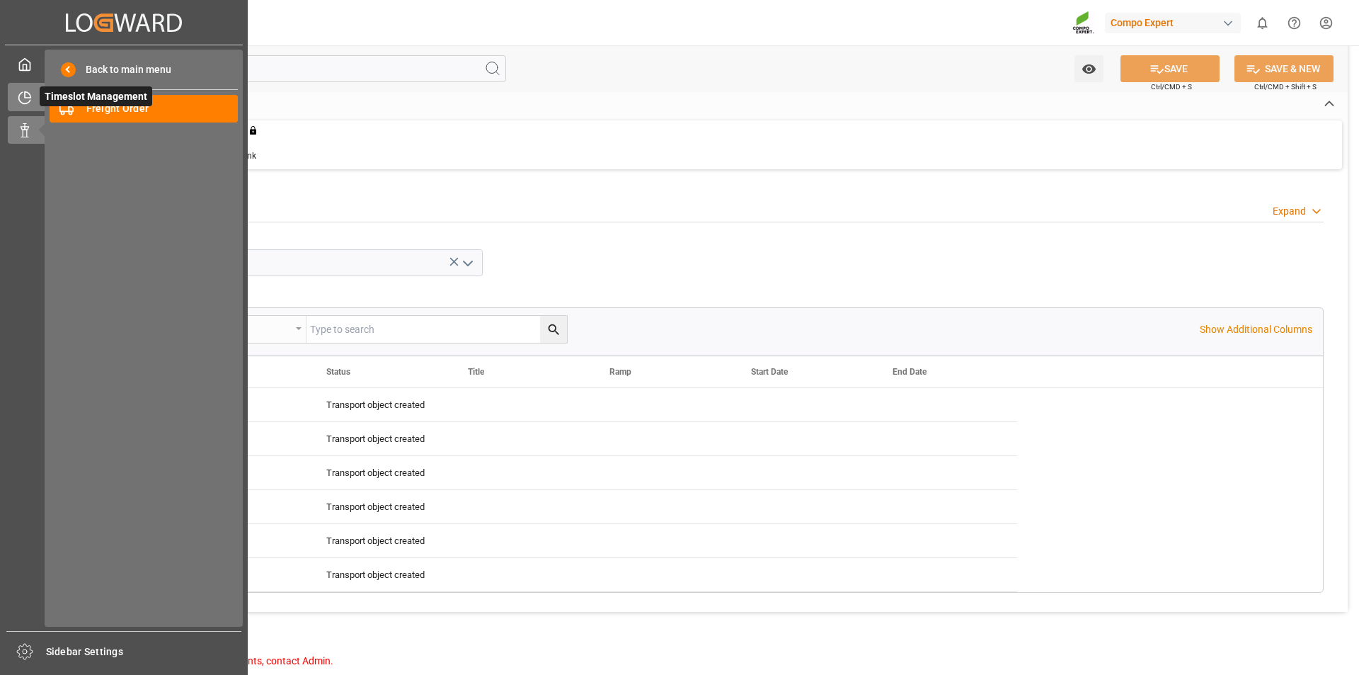
click at [32, 92] on div "Timeslot Management Timeslot Management" at bounding box center [124, 97] width 232 height 28
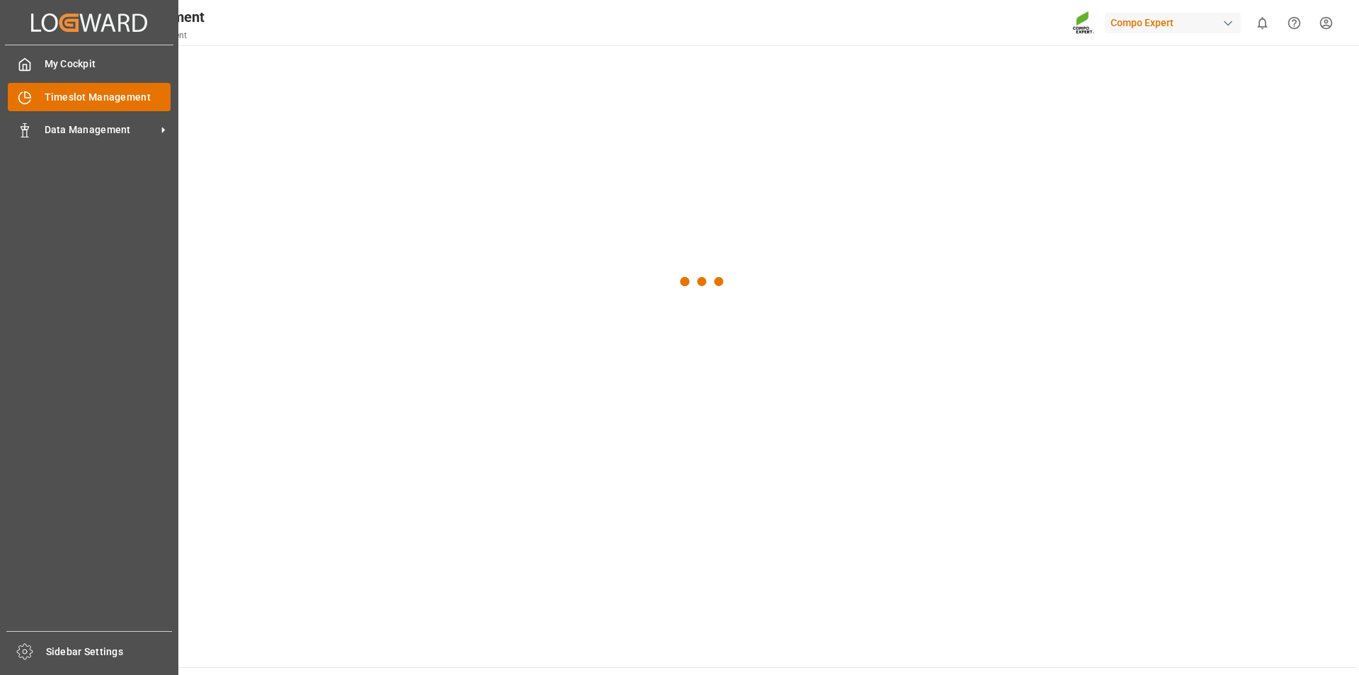
click at [137, 93] on span "Timeslot Management" at bounding box center [108, 97] width 127 height 15
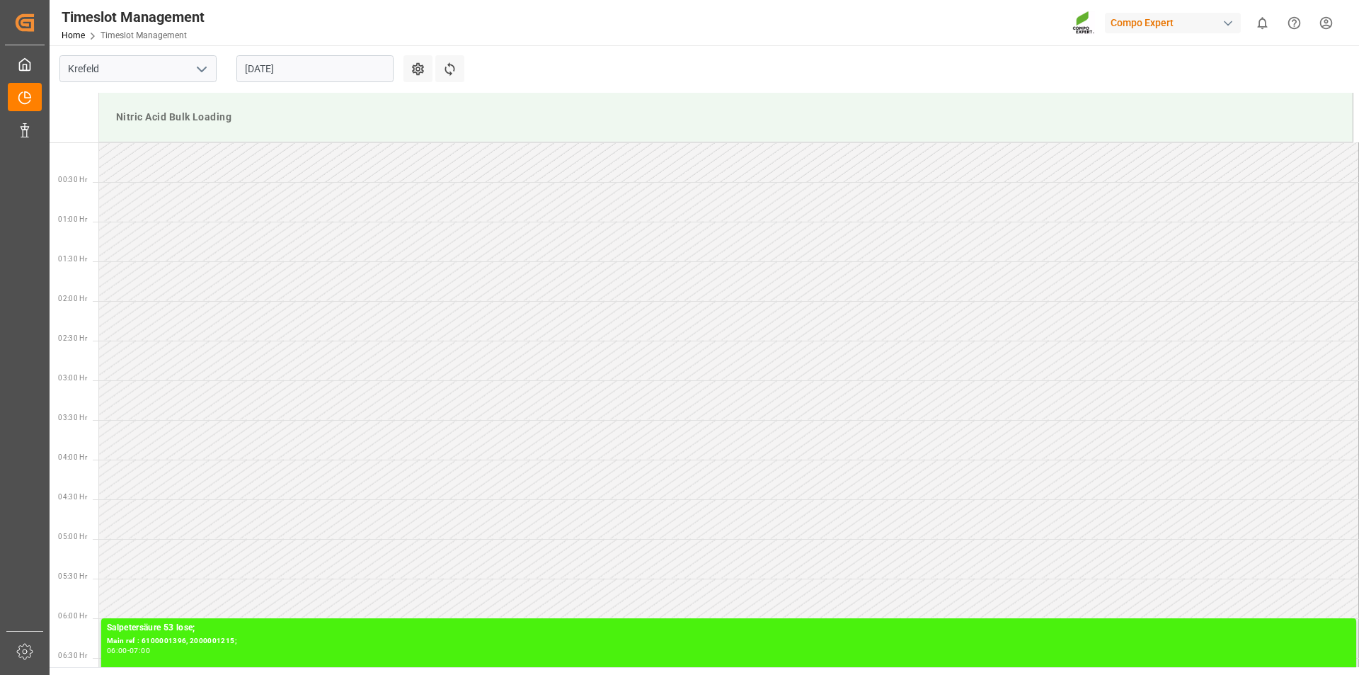
scroll to position [863, 0]
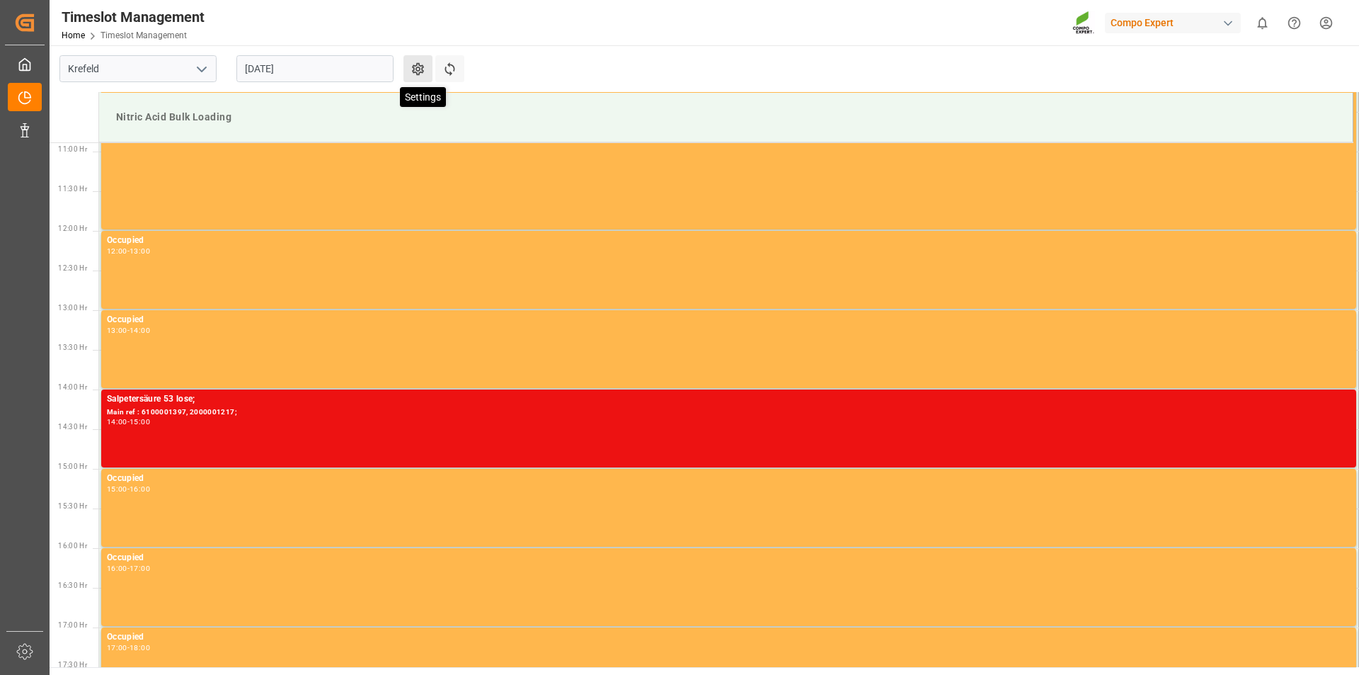
click at [418, 69] on icon at bounding box center [418, 69] width 15 height 15
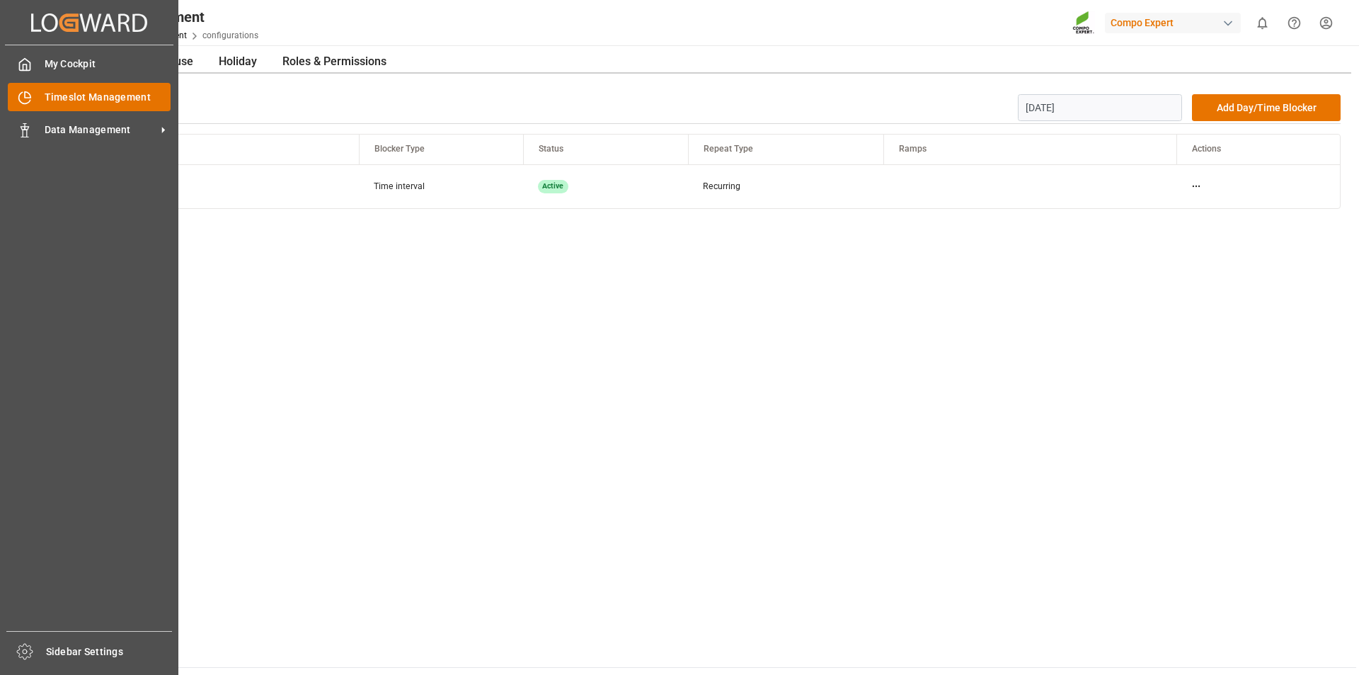
click at [45, 95] on span "Timeslot Management" at bounding box center [108, 97] width 127 height 15
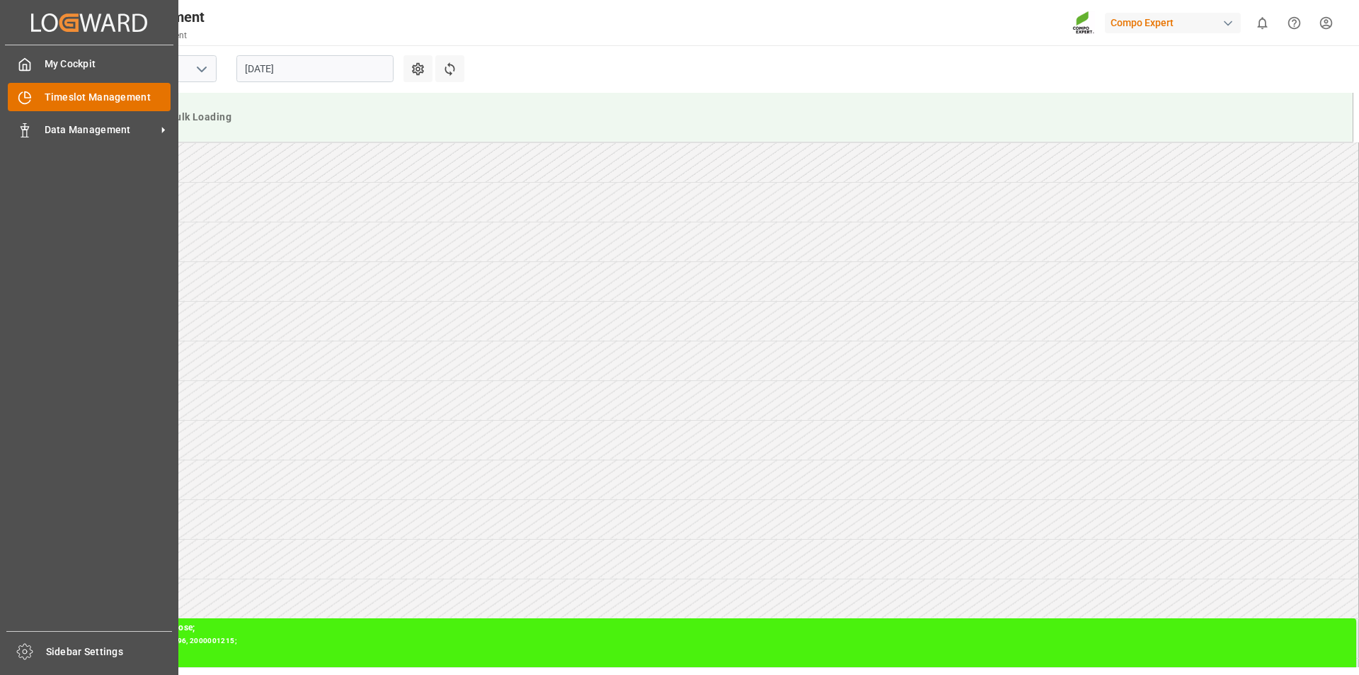
scroll to position [863, 0]
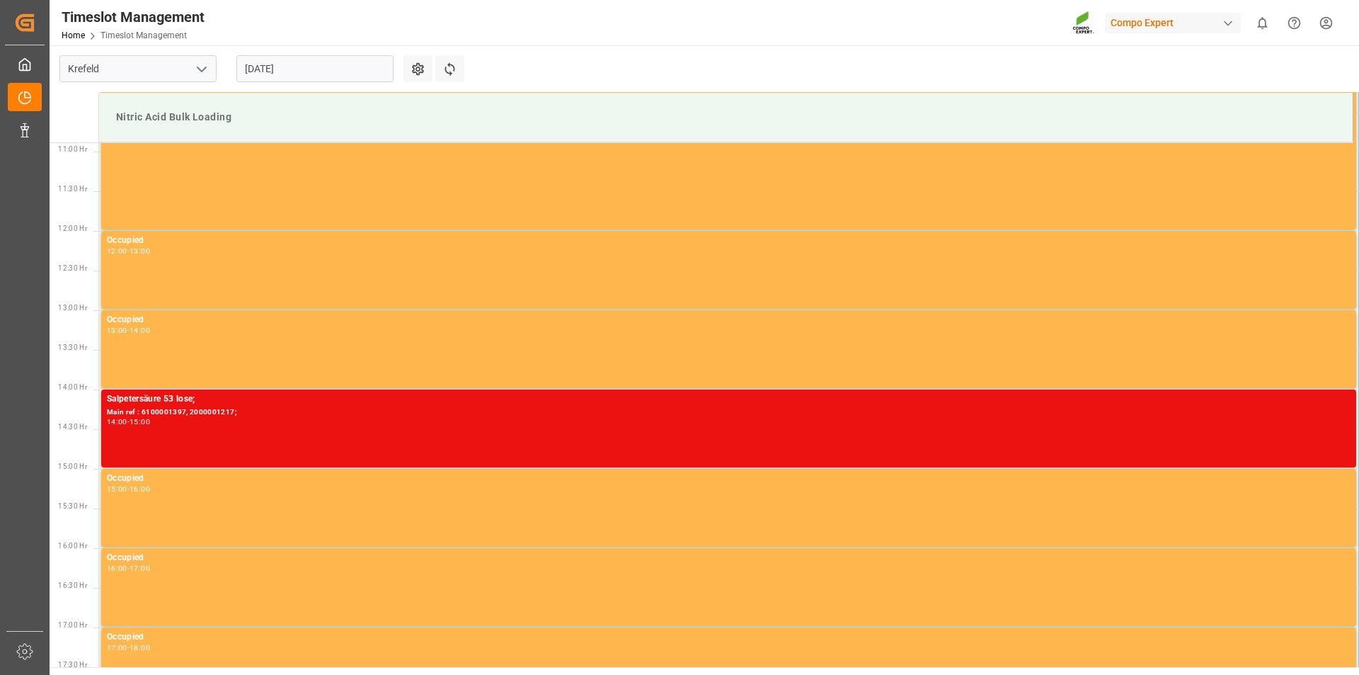
click at [318, 69] on input "[DATE]" at bounding box center [314, 68] width 157 height 27
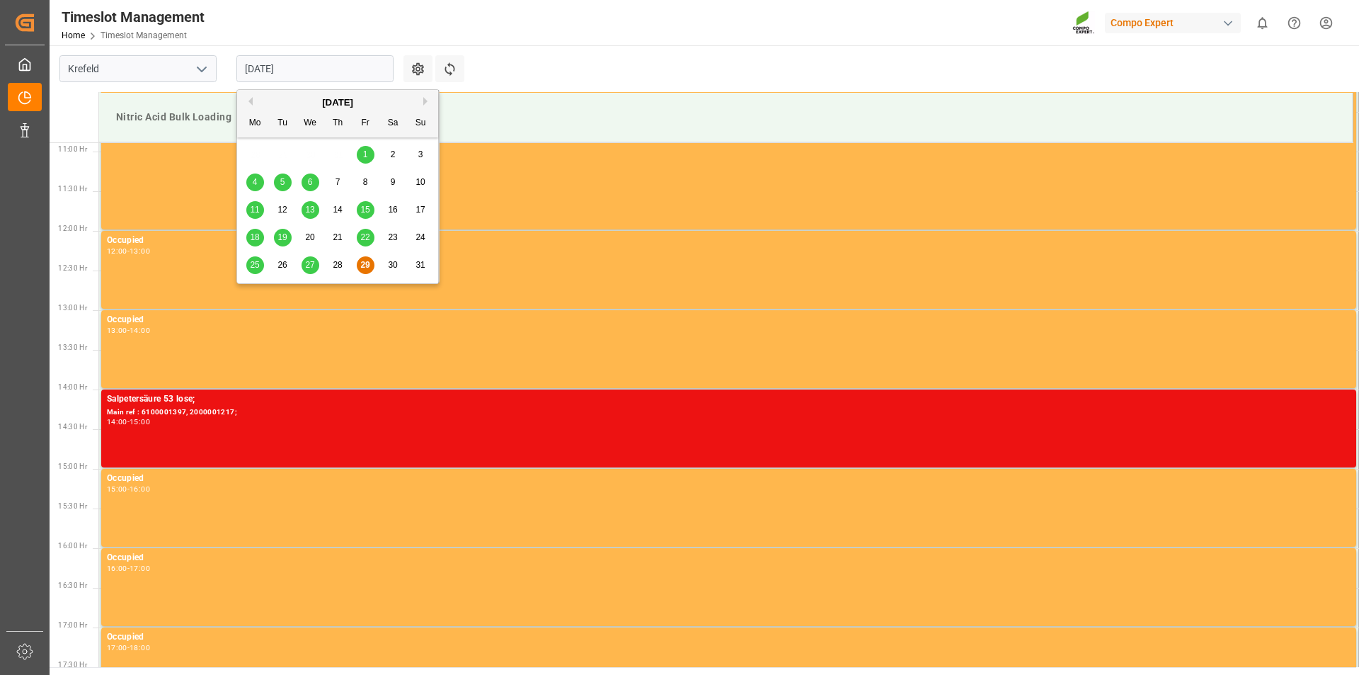
click at [423, 101] on button "Next Month" at bounding box center [427, 101] width 8 height 8
click at [280, 153] on span "2" at bounding box center [282, 154] width 5 height 10
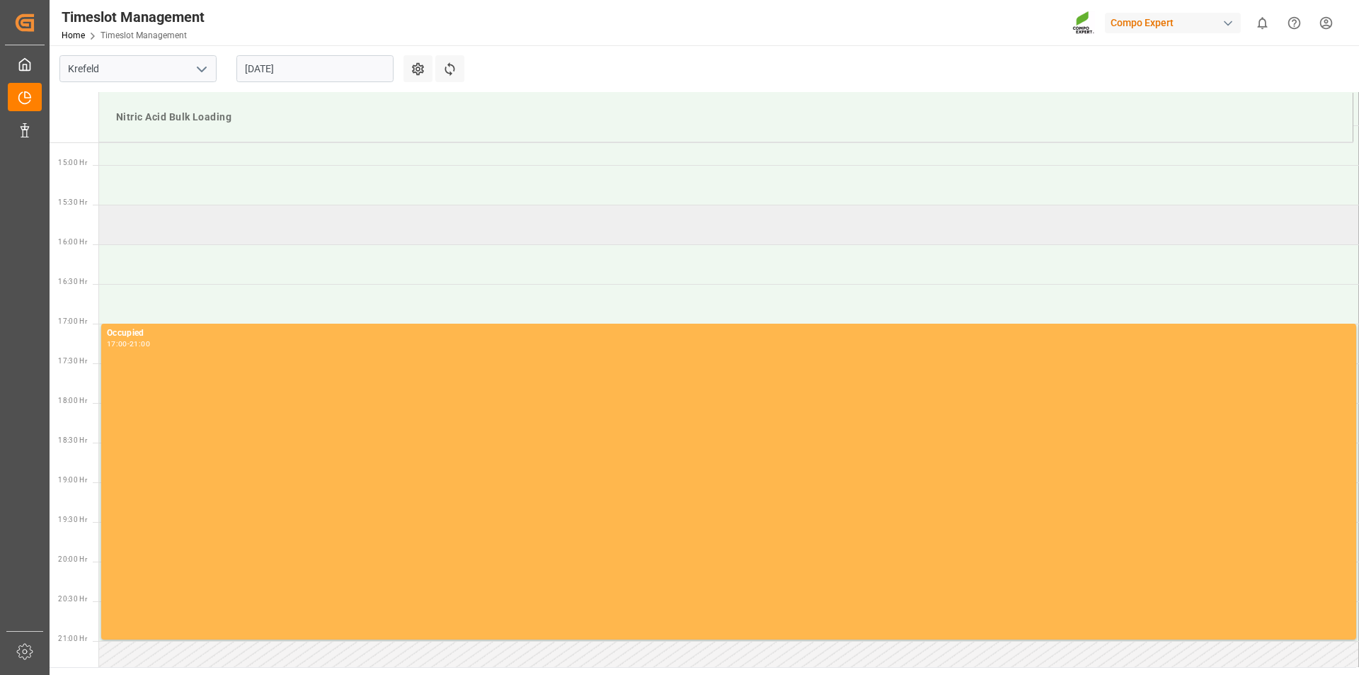
scroll to position [1096, 0]
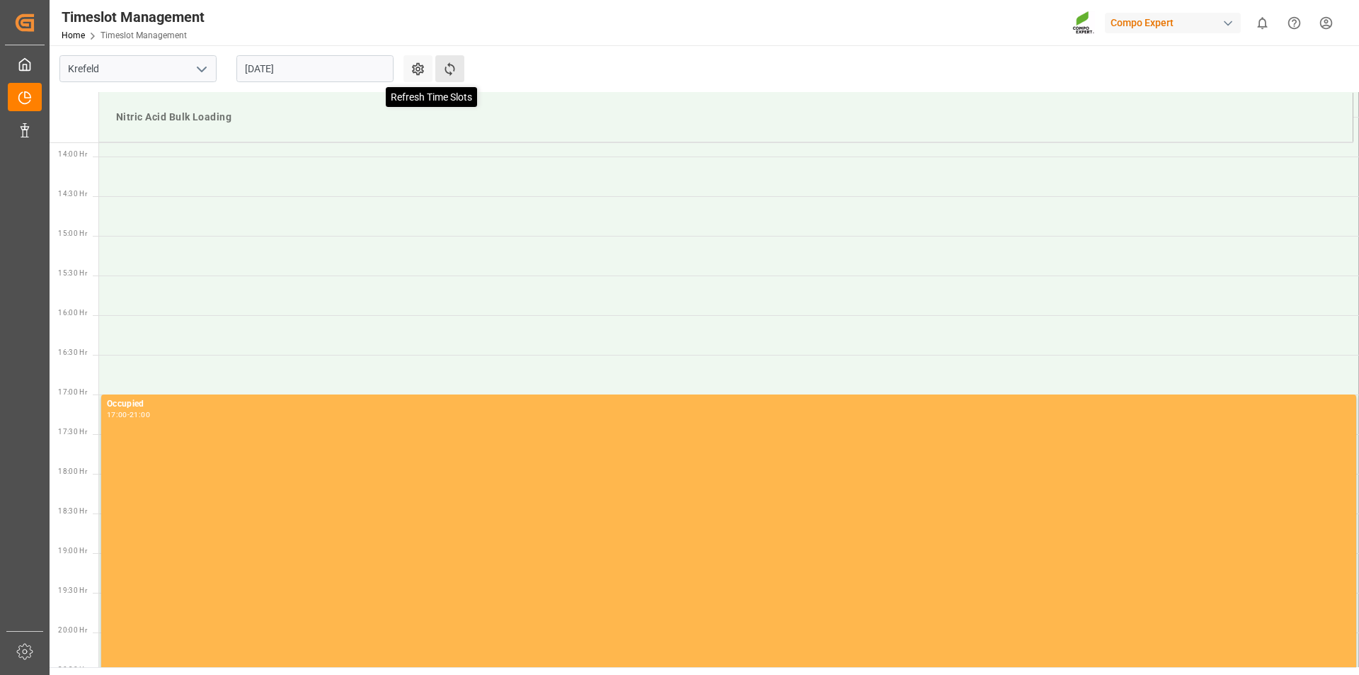
click at [452, 64] on icon at bounding box center [449, 69] width 15 height 15
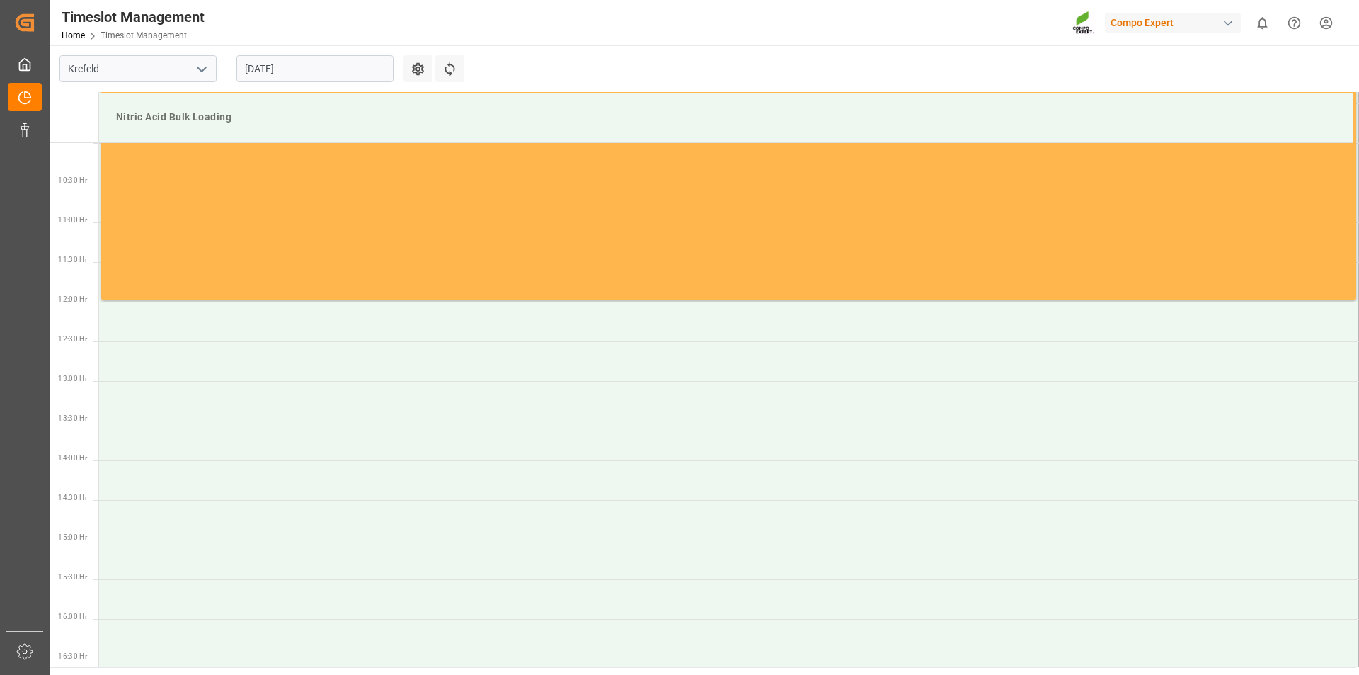
scroll to position [509, 0]
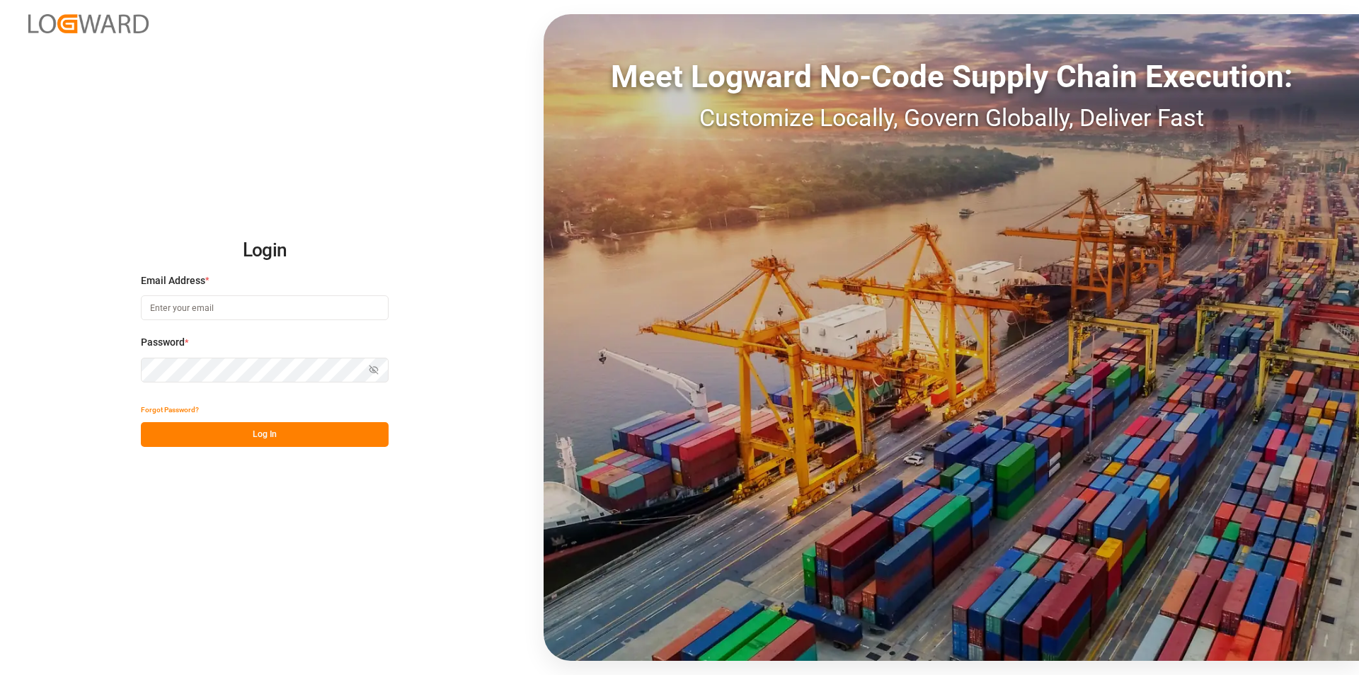
type input "[PERSON_NAME][EMAIL_ADDRESS][PERSON_NAME][DOMAIN_NAME]"
click at [285, 435] on button "Log In" at bounding box center [265, 434] width 248 height 25
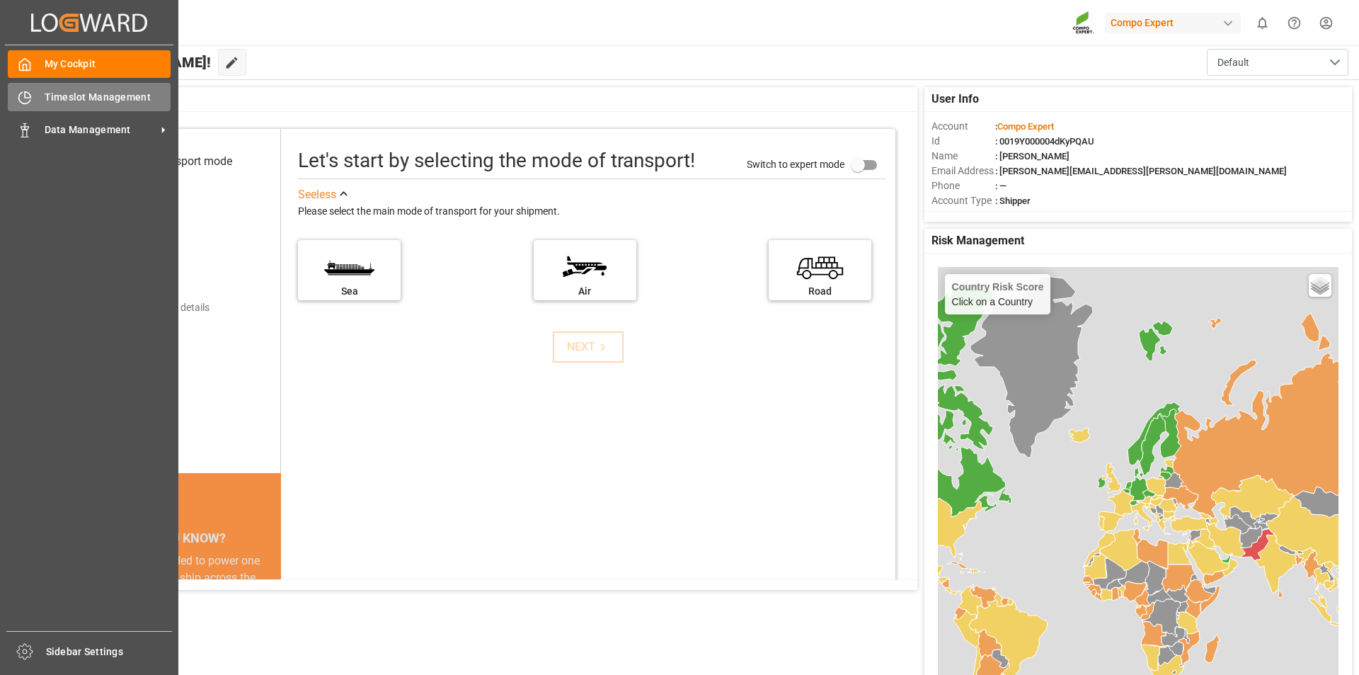
click at [57, 101] on span "Timeslot Management" at bounding box center [108, 97] width 127 height 15
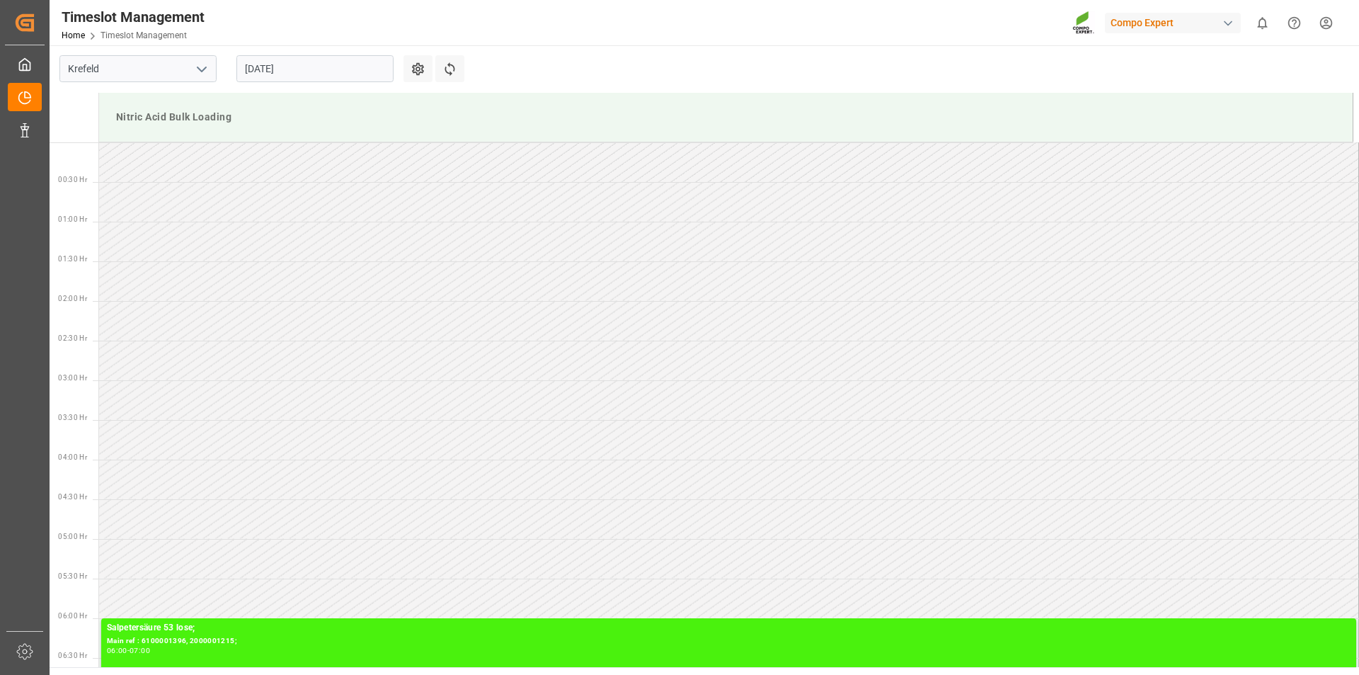
scroll to position [863, 0]
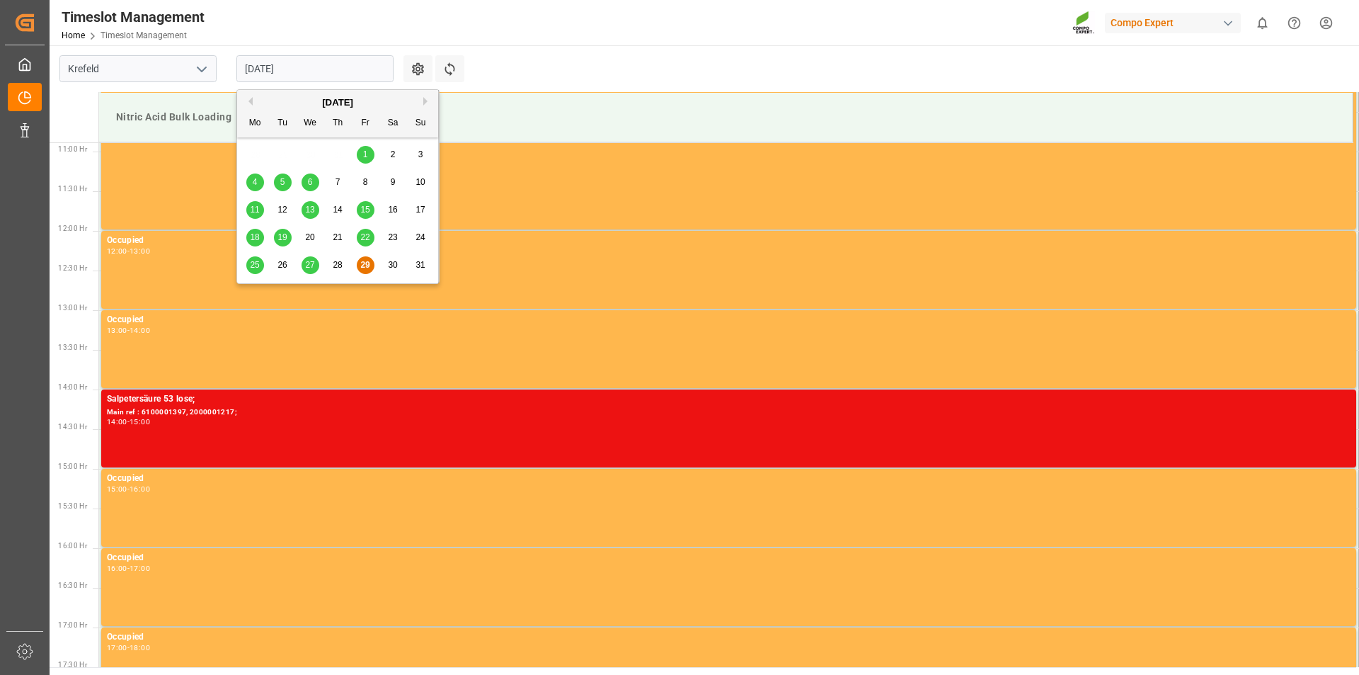
click at [289, 66] on input "[DATE]" at bounding box center [314, 68] width 157 height 27
click at [422, 101] on div "[DATE]" at bounding box center [337, 103] width 201 height 14
click at [422, 100] on div "[DATE]" at bounding box center [337, 103] width 201 height 14
click at [426, 101] on button "Next Month" at bounding box center [427, 101] width 8 height 8
click at [250, 150] on div "1" at bounding box center [255, 155] width 18 height 17
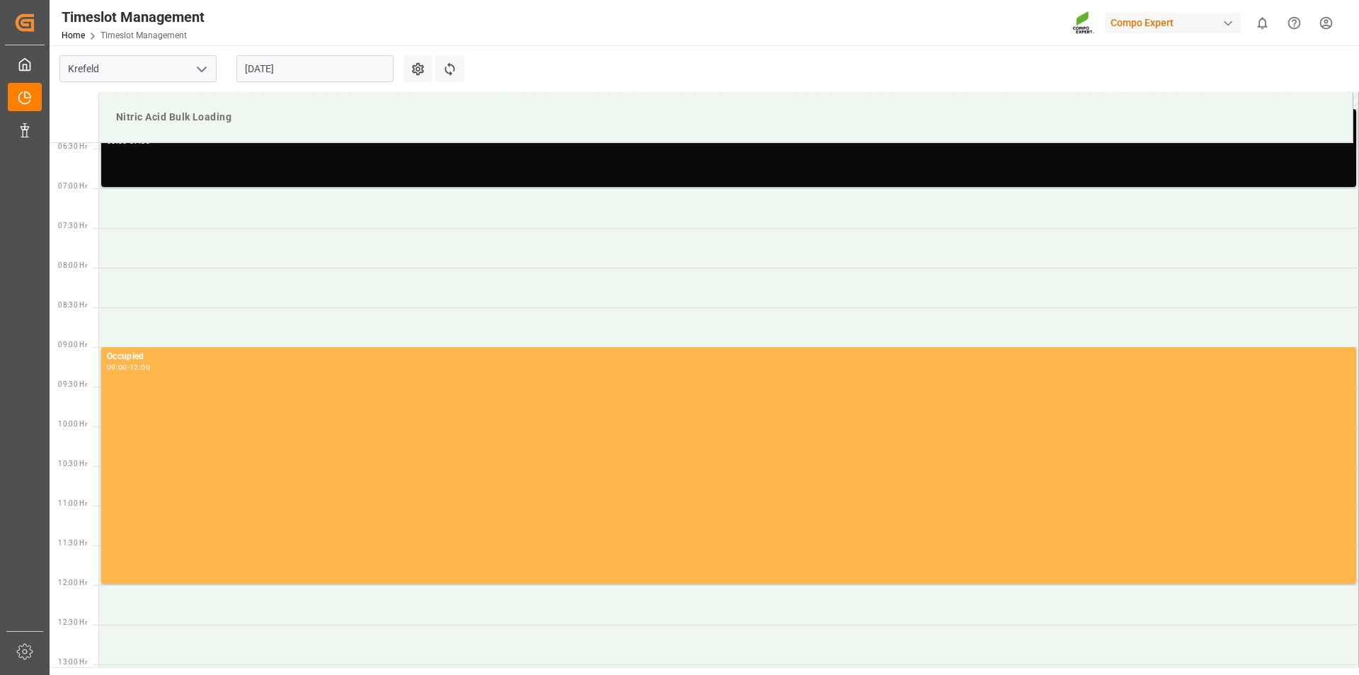
scroll to position [226, 0]
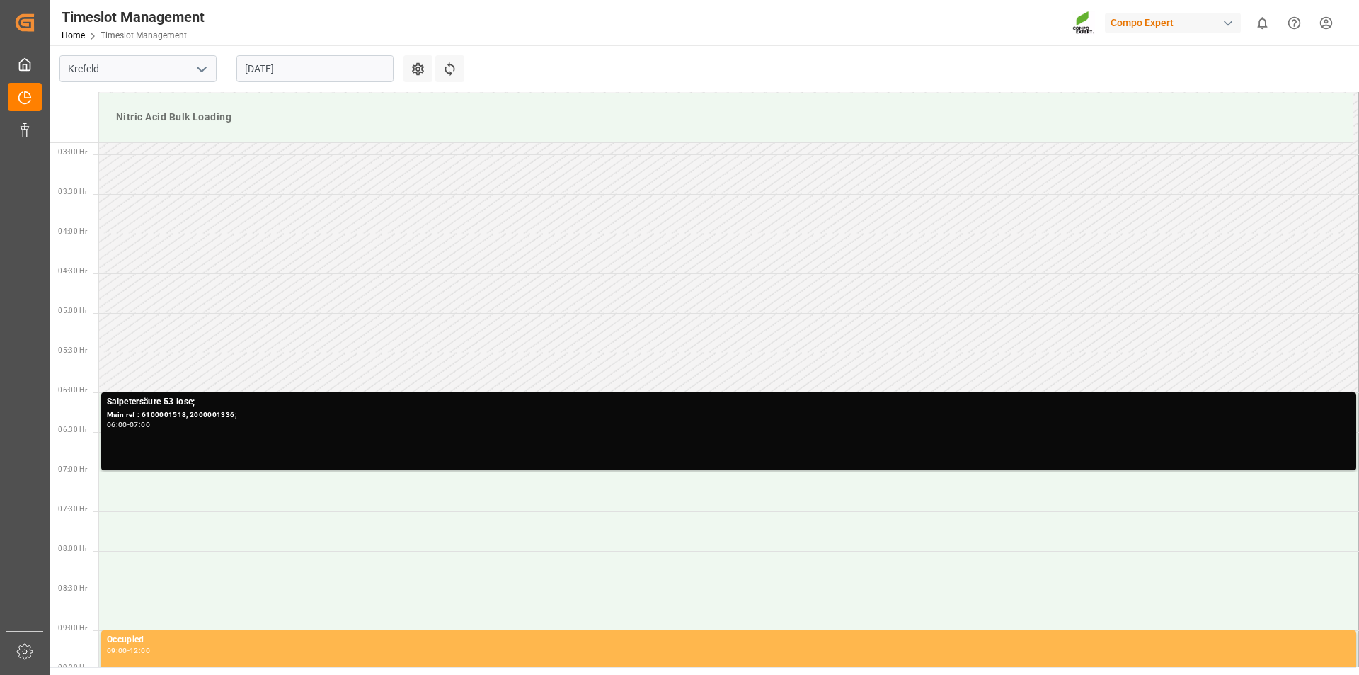
click at [339, 71] on input "[DATE]" at bounding box center [314, 68] width 157 height 27
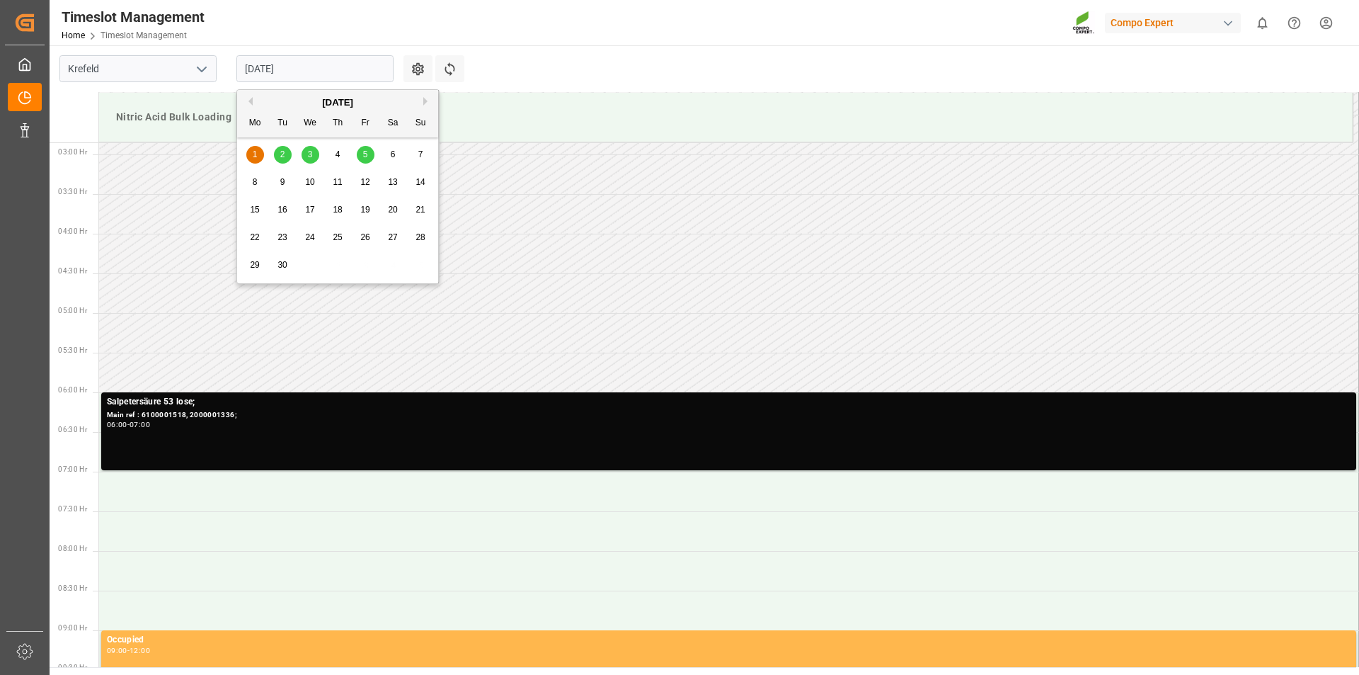
click at [285, 153] on span "2" at bounding box center [282, 154] width 5 height 10
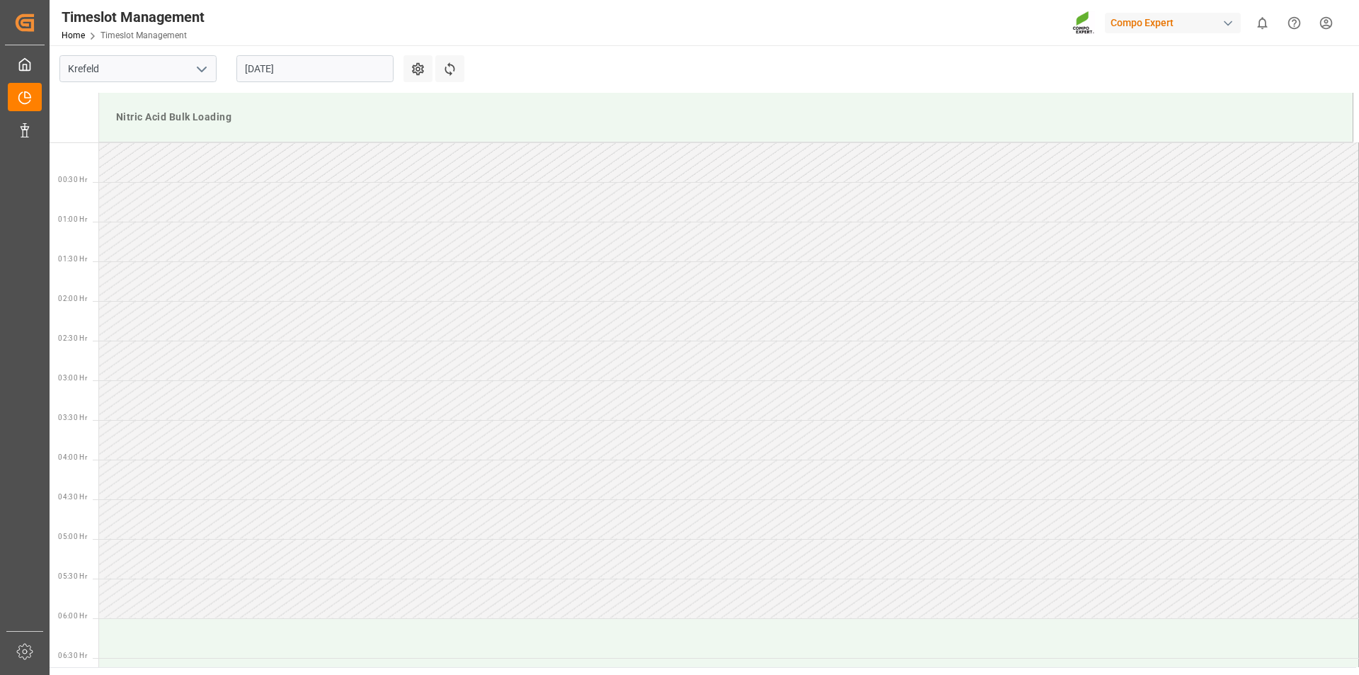
scroll to position [863, 0]
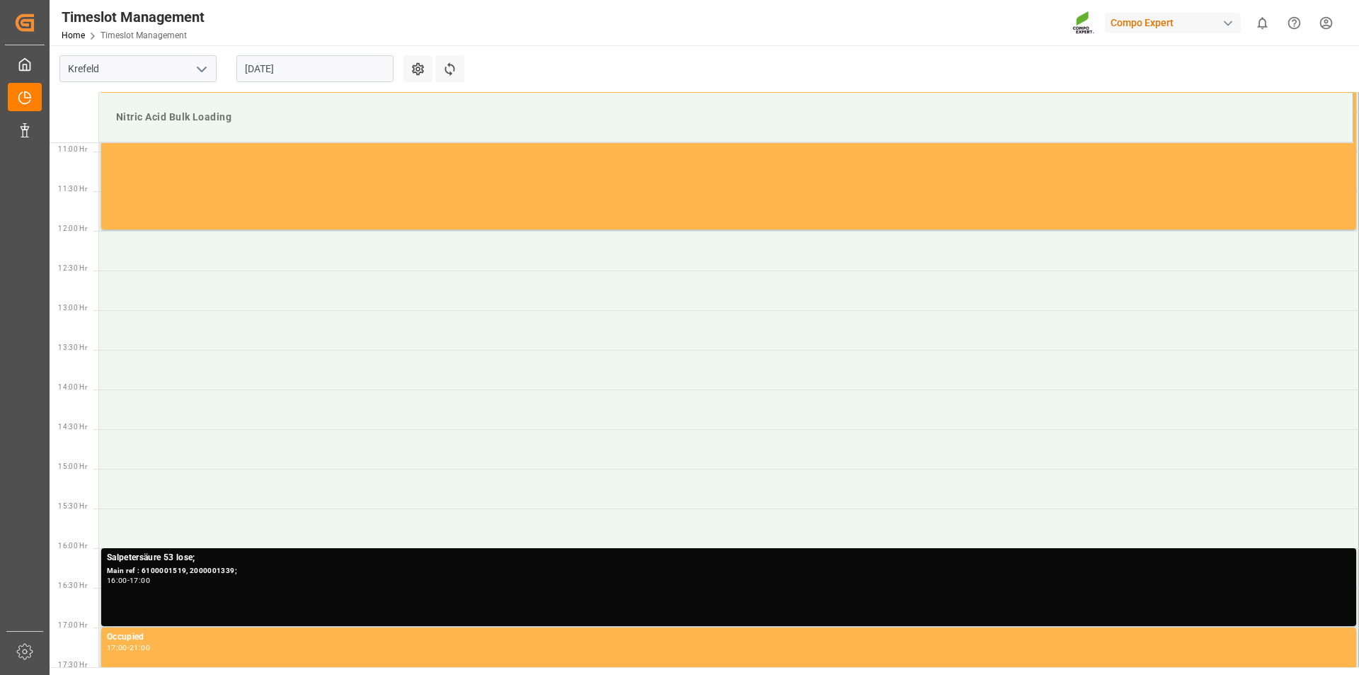
click at [347, 68] on input "02.09.2025" at bounding box center [314, 68] width 157 height 27
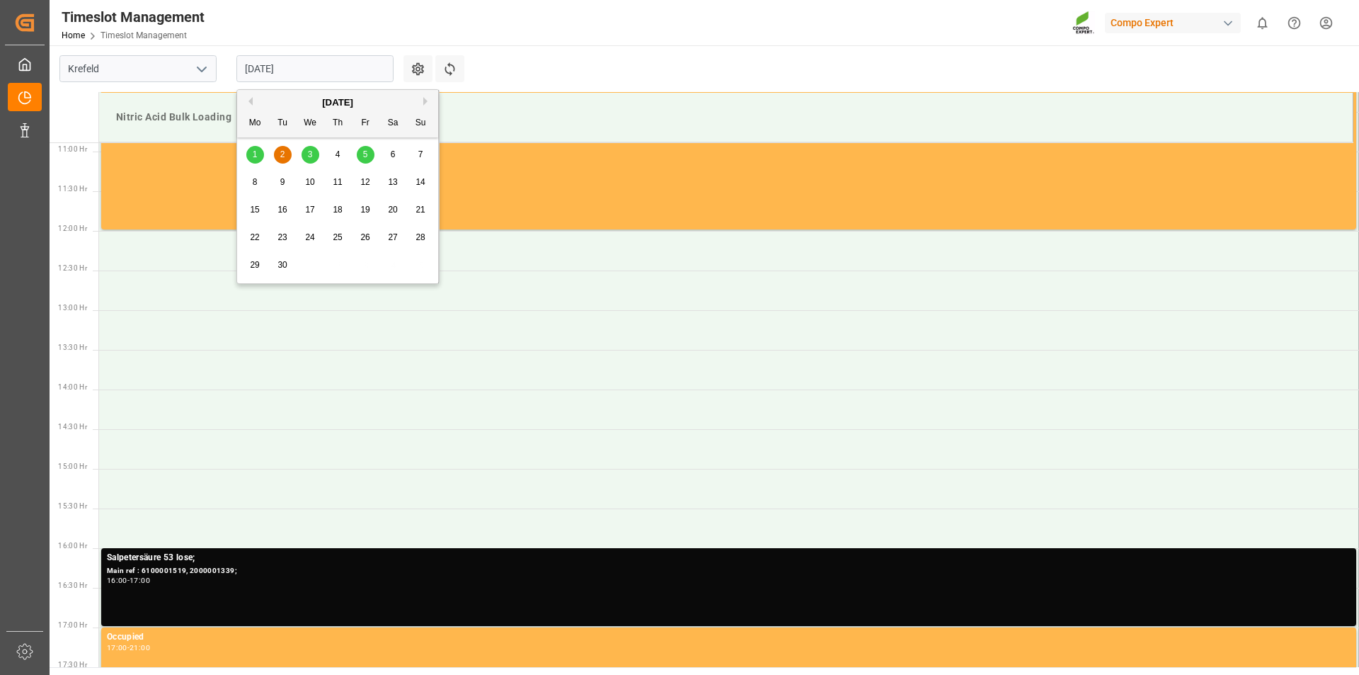
click at [310, 154] on span "3" at bounding box center [310, 154] width 5 height 10
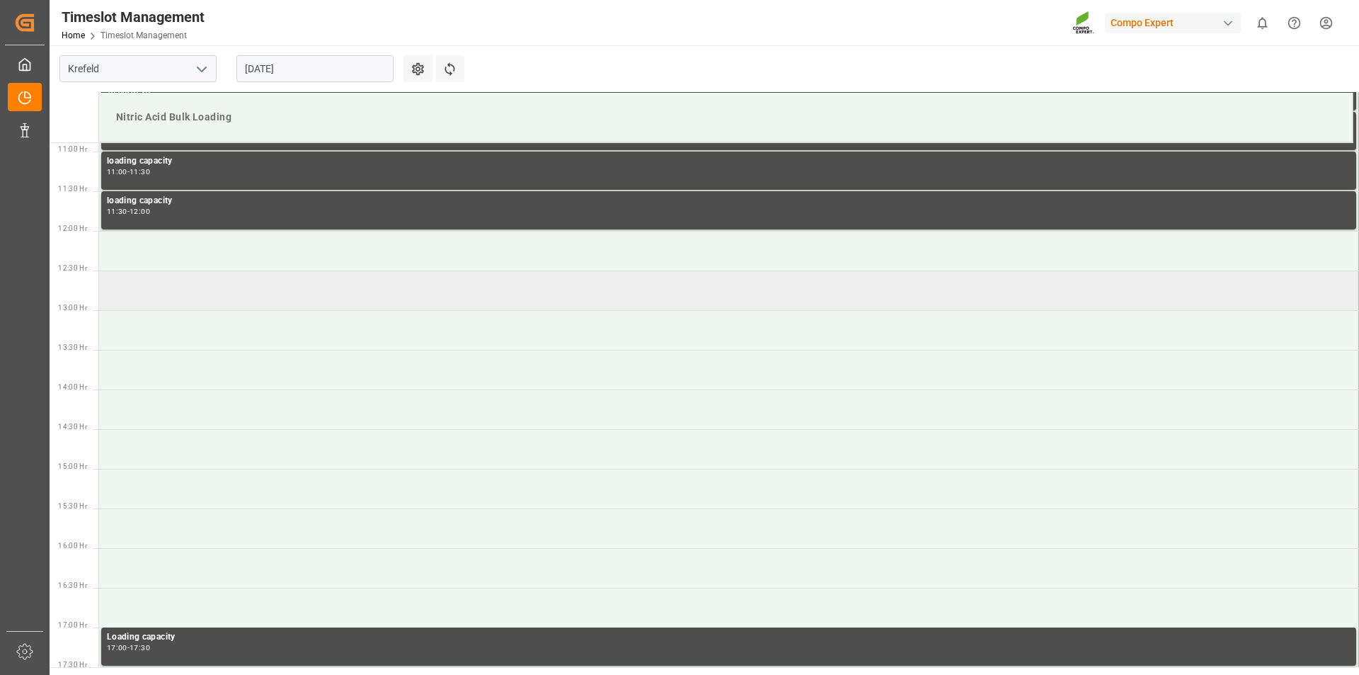
scroll to position [438, 0]
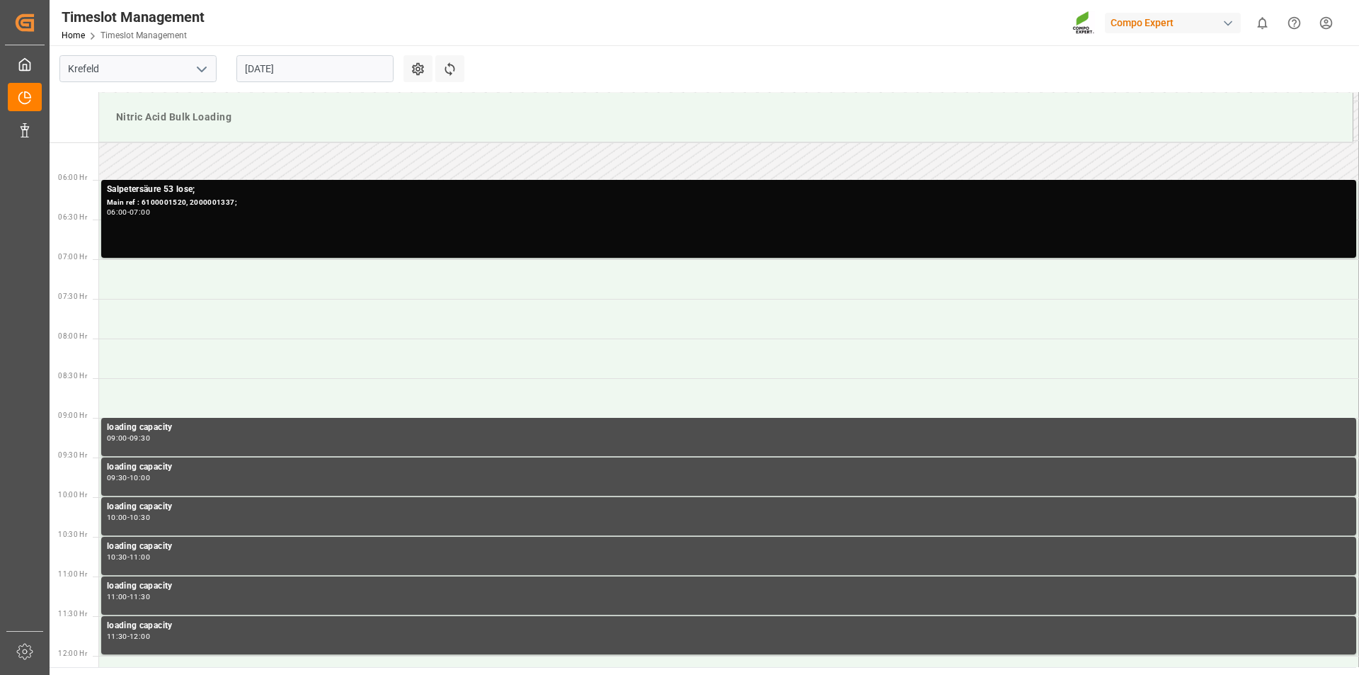
click at [350, 68] on input "03.09.2025" at bounding box center [314, 68] width 157 height 27
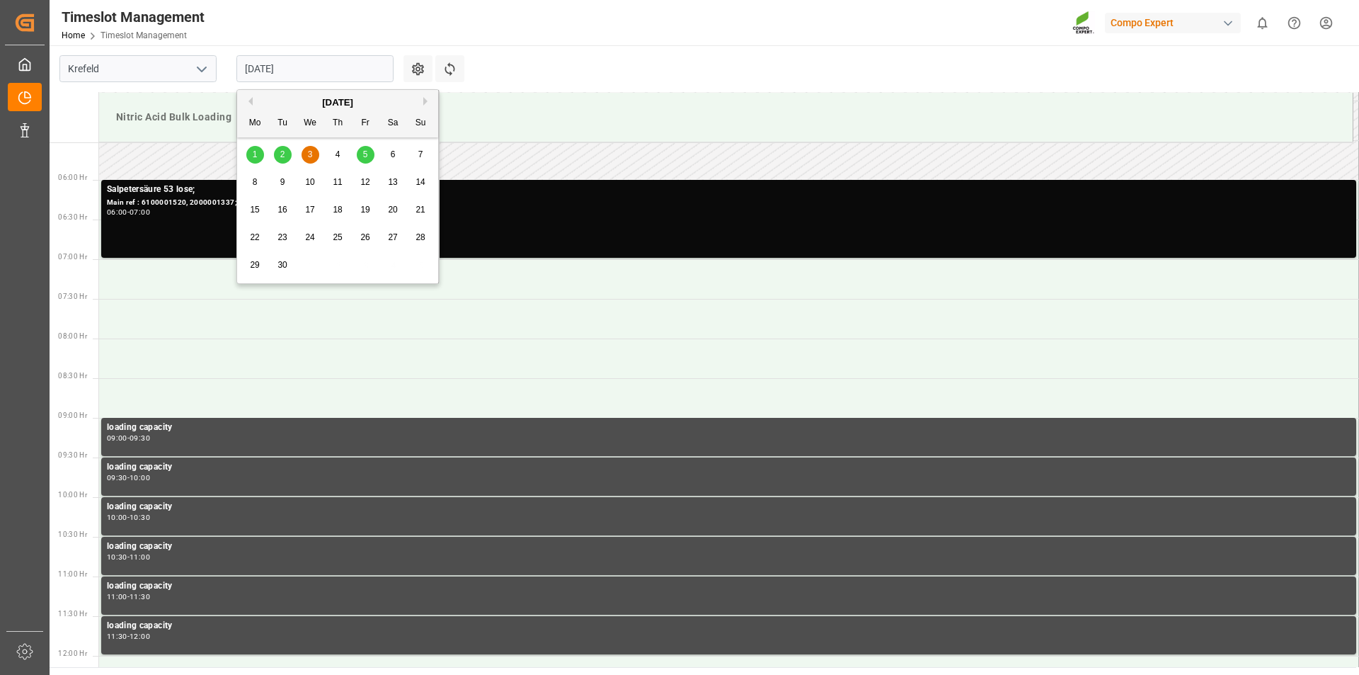
click at [365, 156] on span "5" at bounding box center [365, 154] width 5 height 10
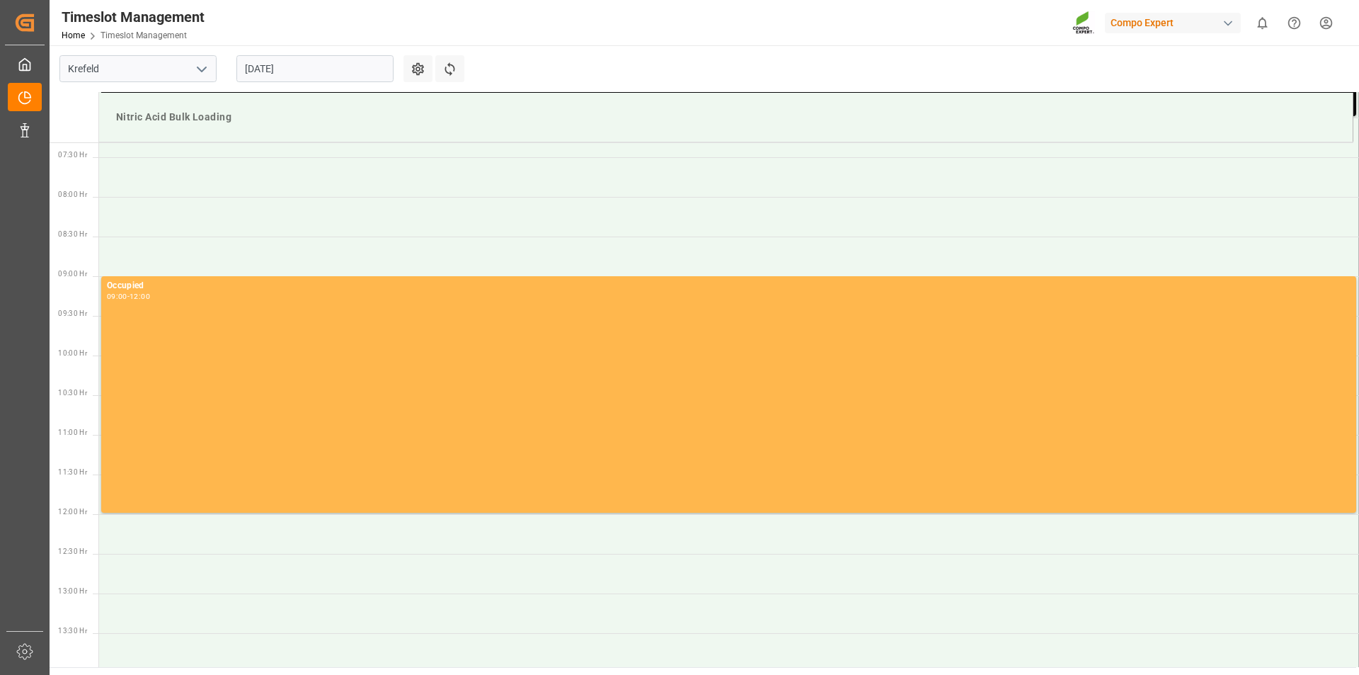
scroll to position [226, 0]
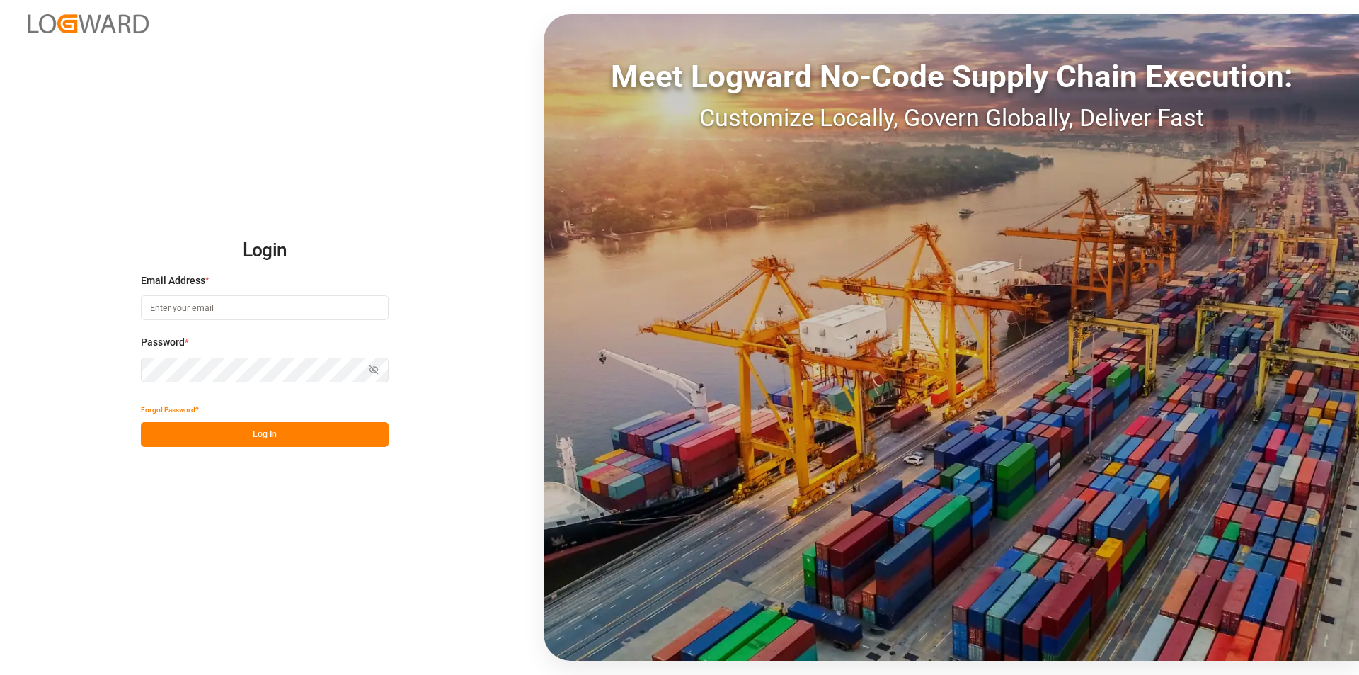
type input "[PERSON_NAME][EMAIL_ADDRESS][PERSON_NAME][DOMAIN_NAME]"
click at [284, 433] on button "Log In" at bounding box center [265, 434] width 248 height 25
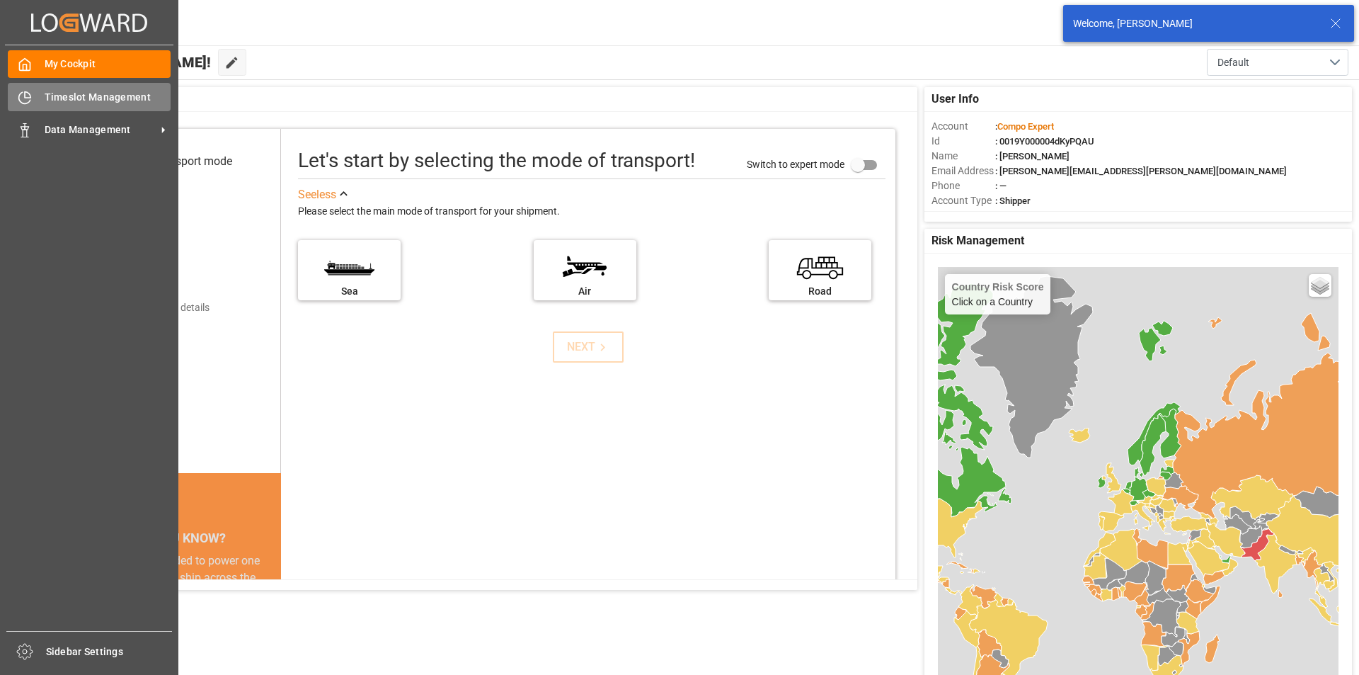
click at [29, 96] on icon at bounding box center [25, 98] width 14 height 14
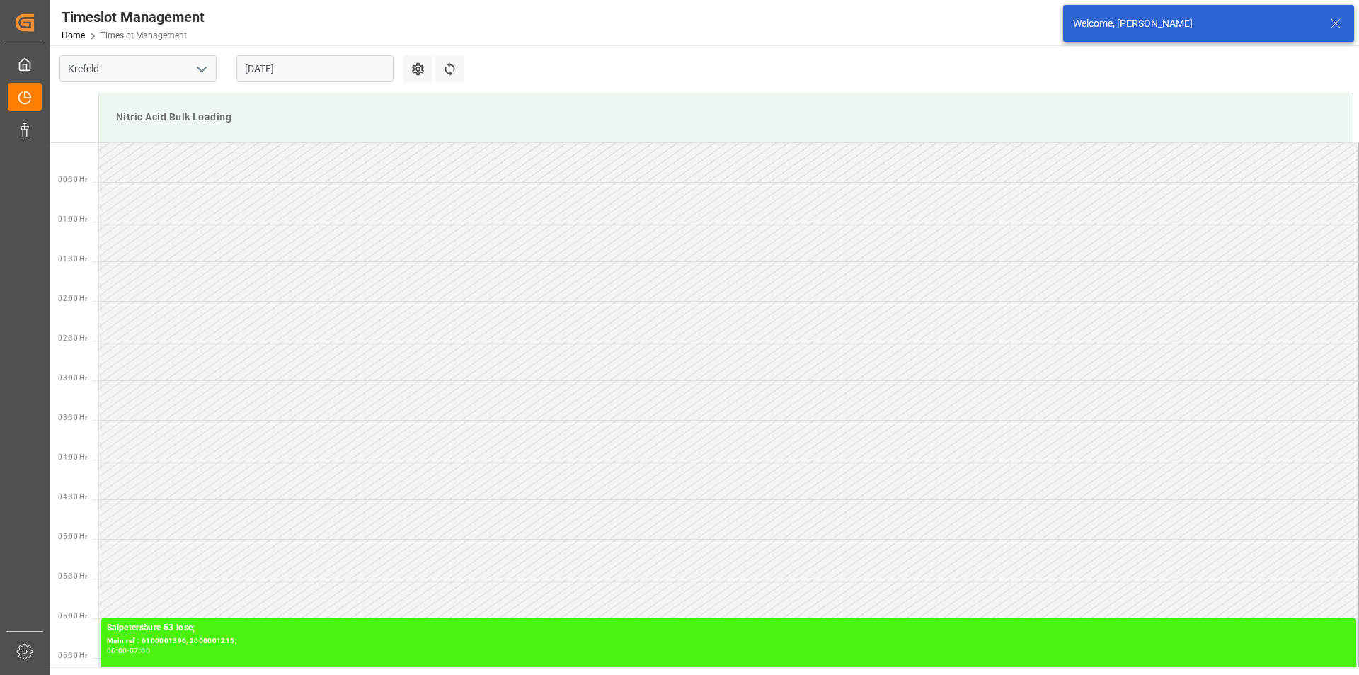
scroll to position [863, 0]
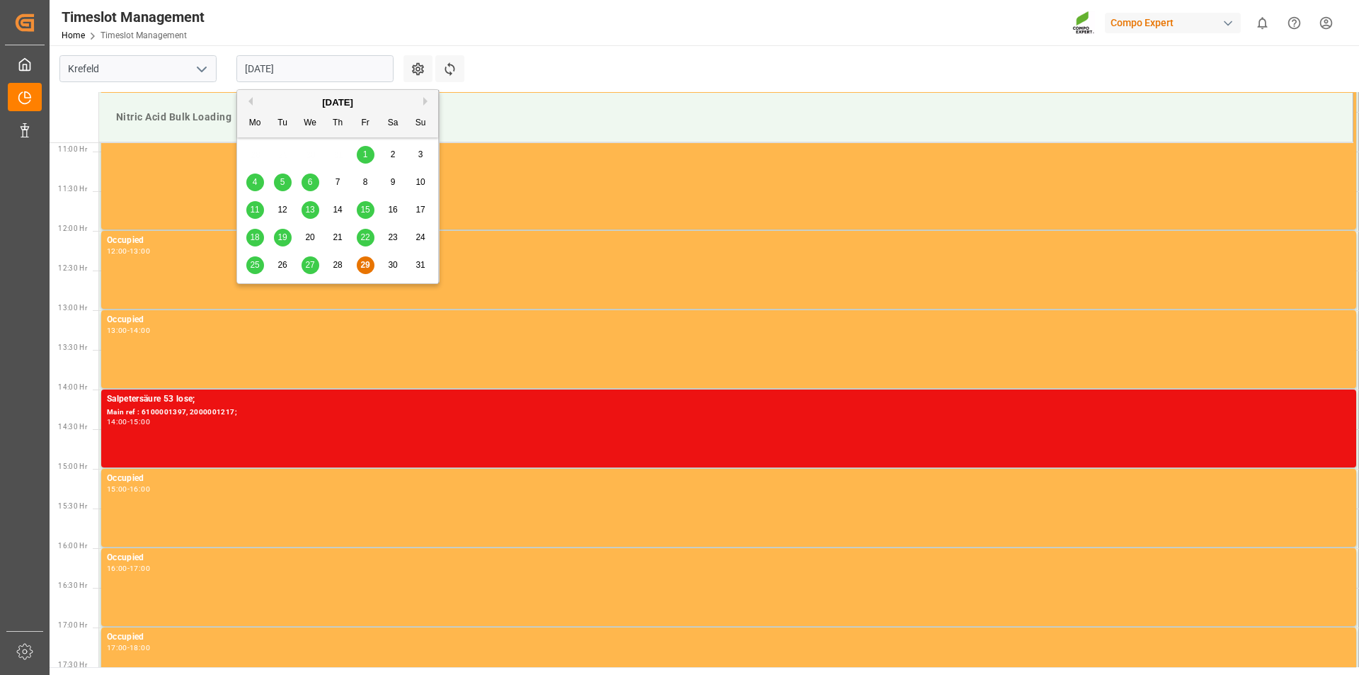
click at [326, 67] on input "[DATE]" at bounding box center [314, 68] width 157 height 27
click at [423, 99] on div "[DATE]" at bounding box center [337, 103] width 201 height 14
click at [426, 102] on button "Next Month" at bounding box center [427, 101] width 8 height 8
click at [257, 152] on span "1" at bounding box center [255, 154] width 5 height 10
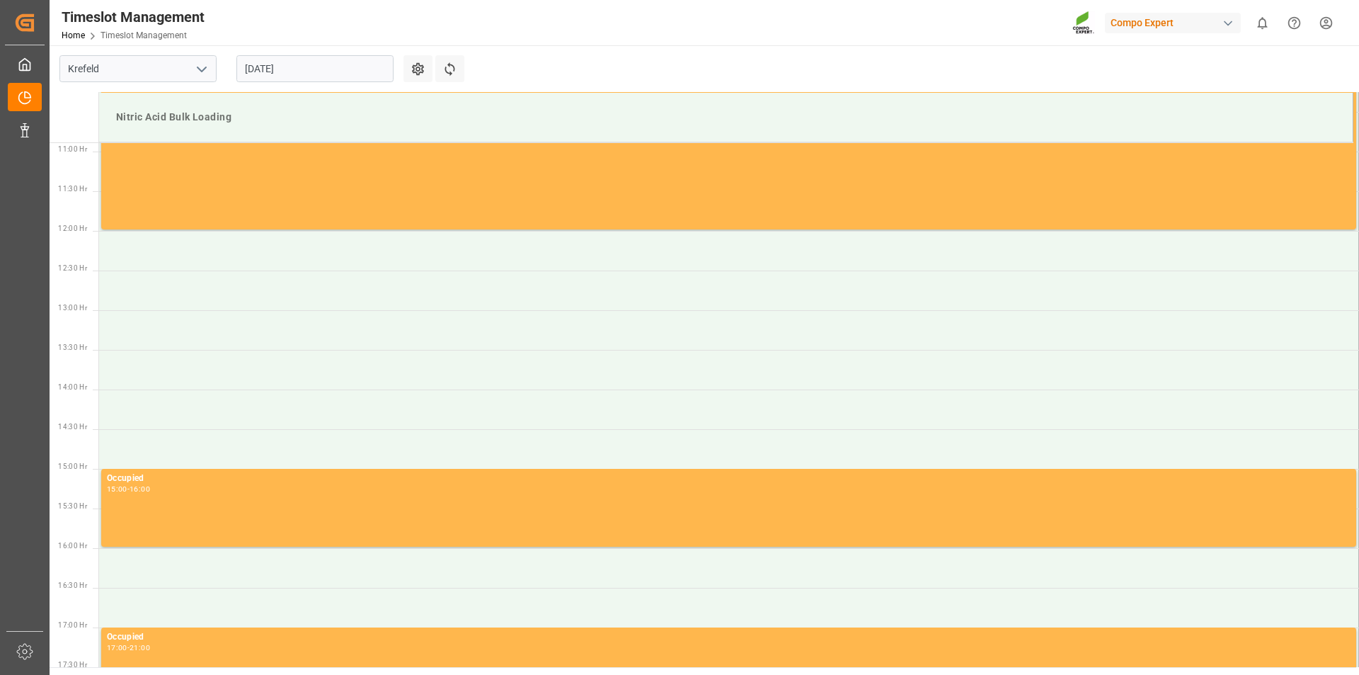
scroll to position [367, 0]
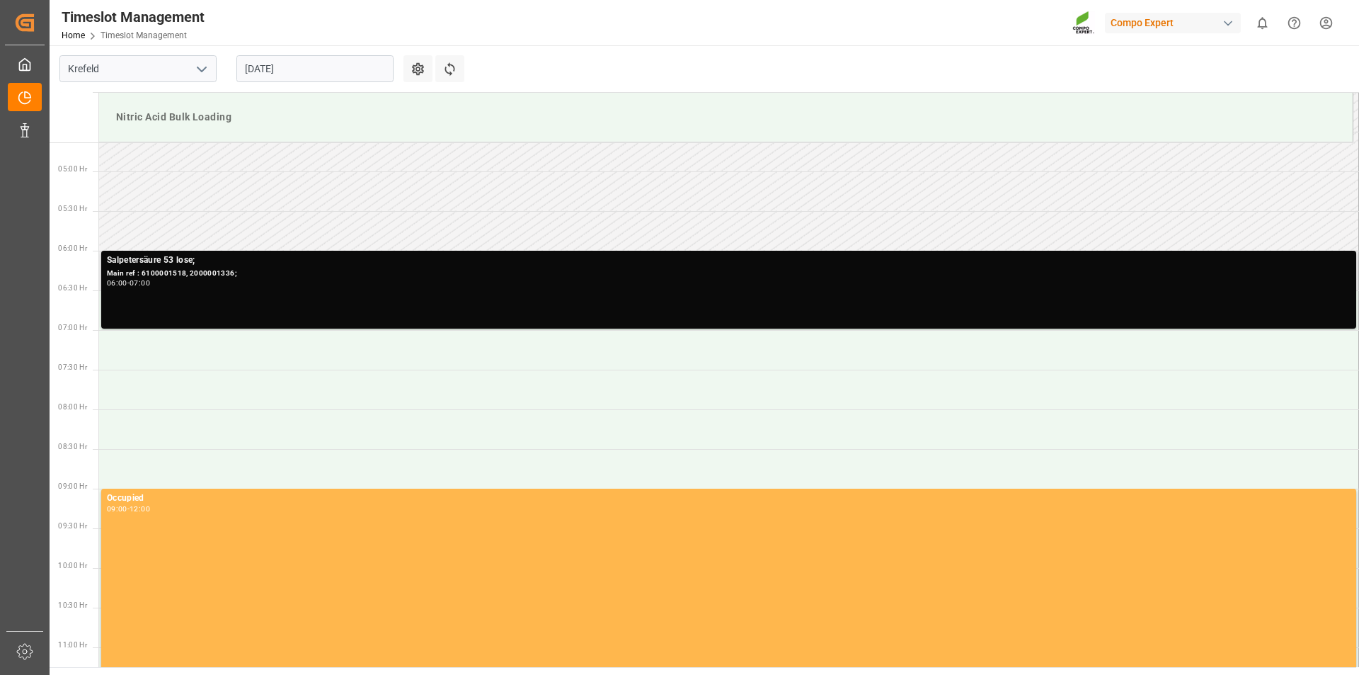
click at [202, 285] on div "06:00 - 07:00" at bounding box center [729, 284] width 1244 height 8
click at [367, 287] on div "Salpetersäure 53 lose; Main ref : 6100001518, 2000001336; 06:00 - 07:00" at bounding box center [729, 289] width 1244 height 72
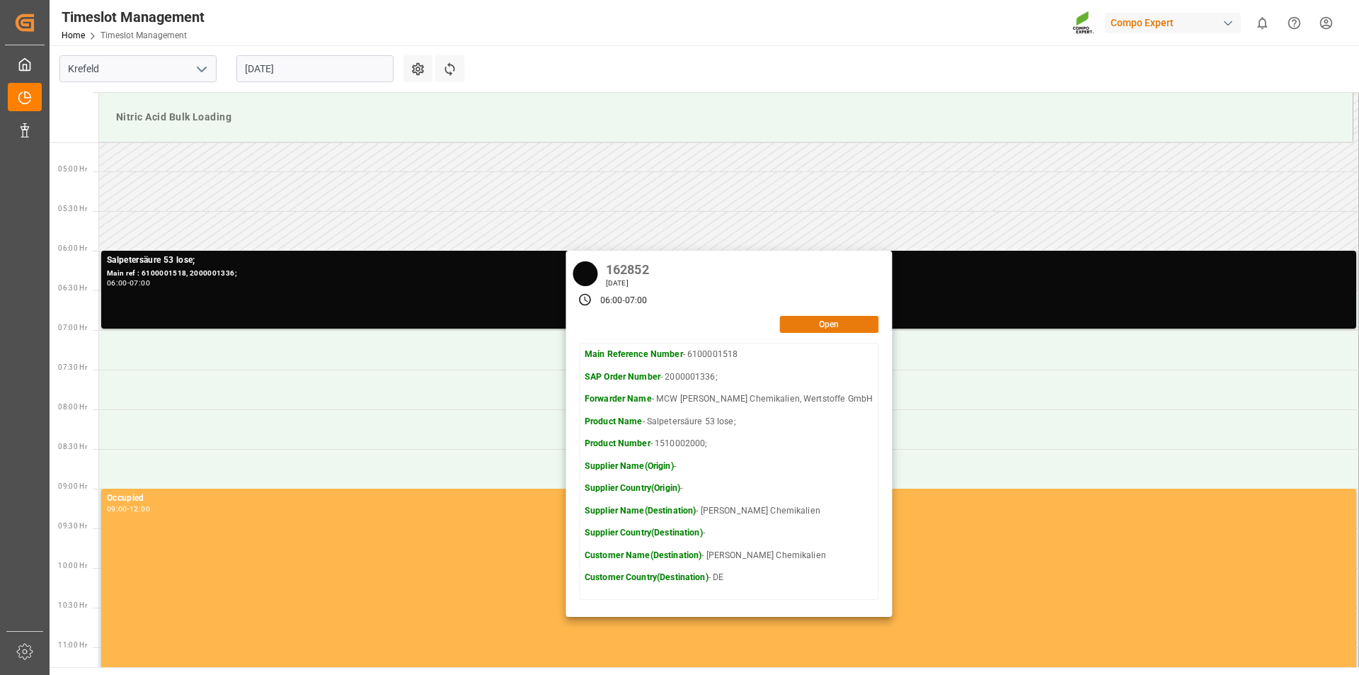
click at [788, 327] on button "Open" at bounding box center [828, 324] width 99 height 17
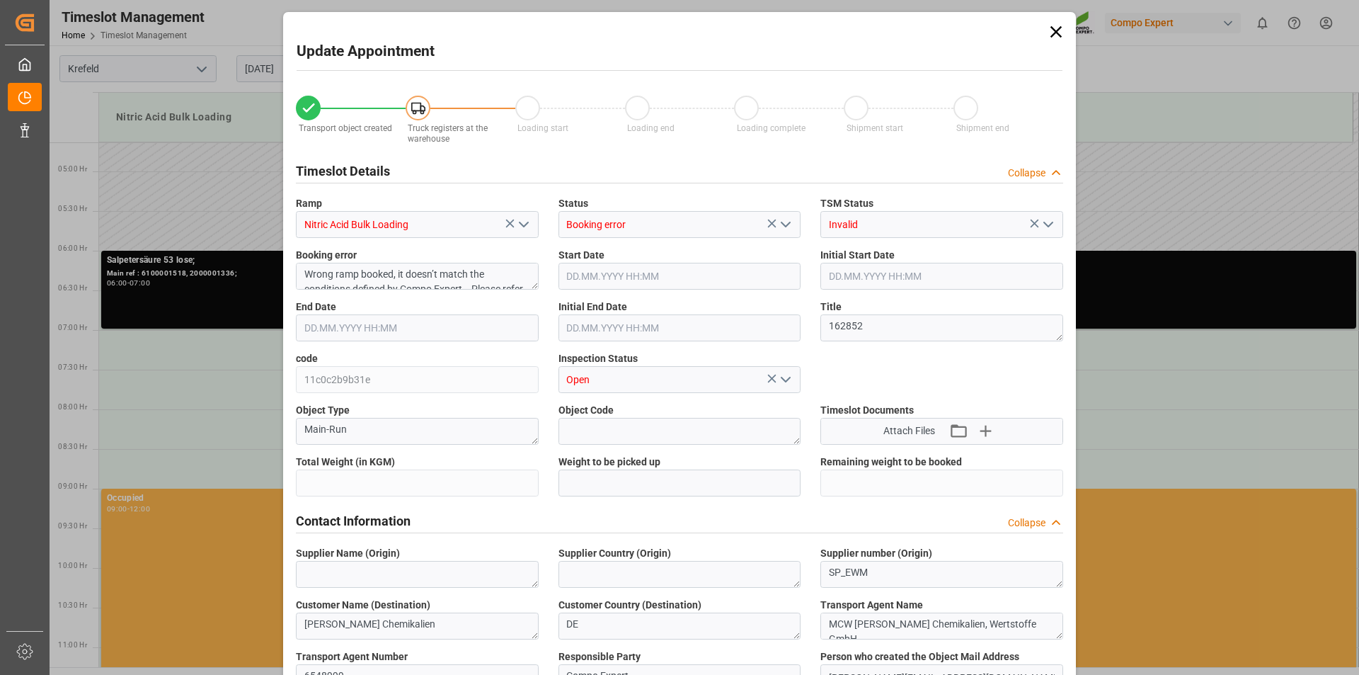
type input "6000"
type input "0"
type input "01.09.2025 06:00"
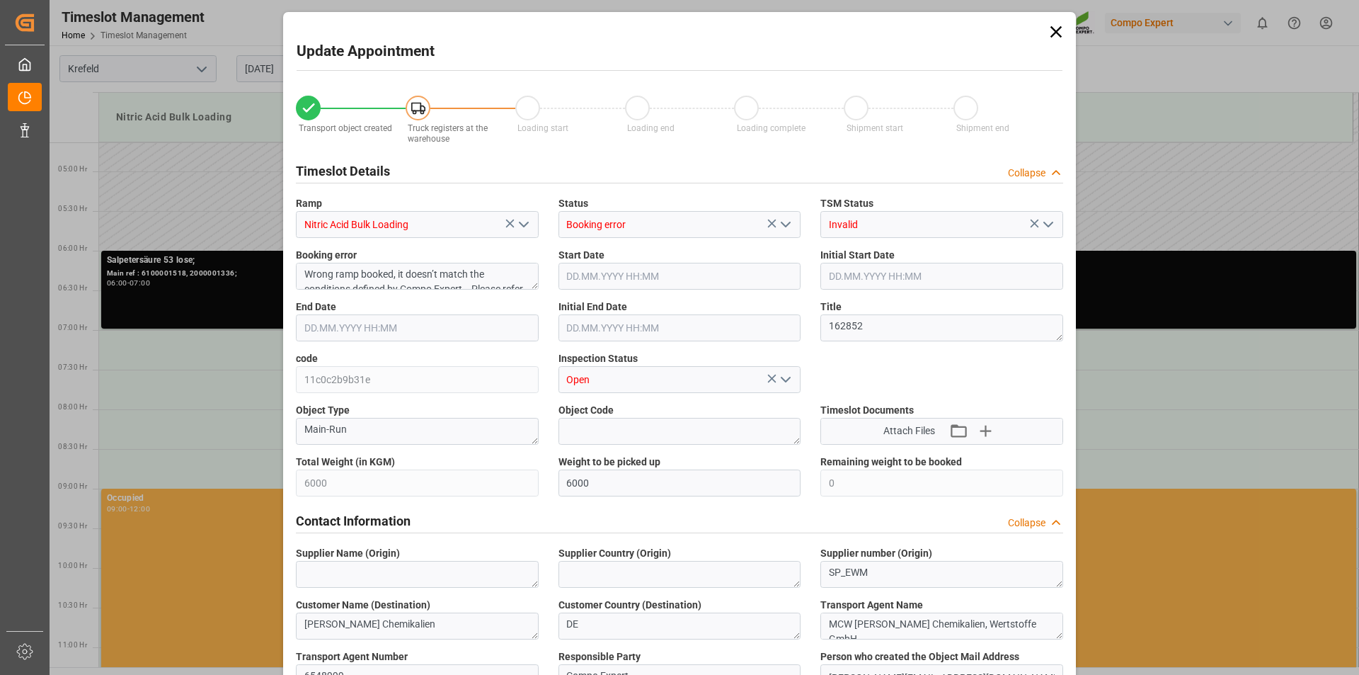
type input "01.09.2025 06:00"
type input "01.09.2025 07:00"
type input "01.09.2025 06:30"
type input "29.08.2025 11:03"
type input "29.08.2025 09:17"
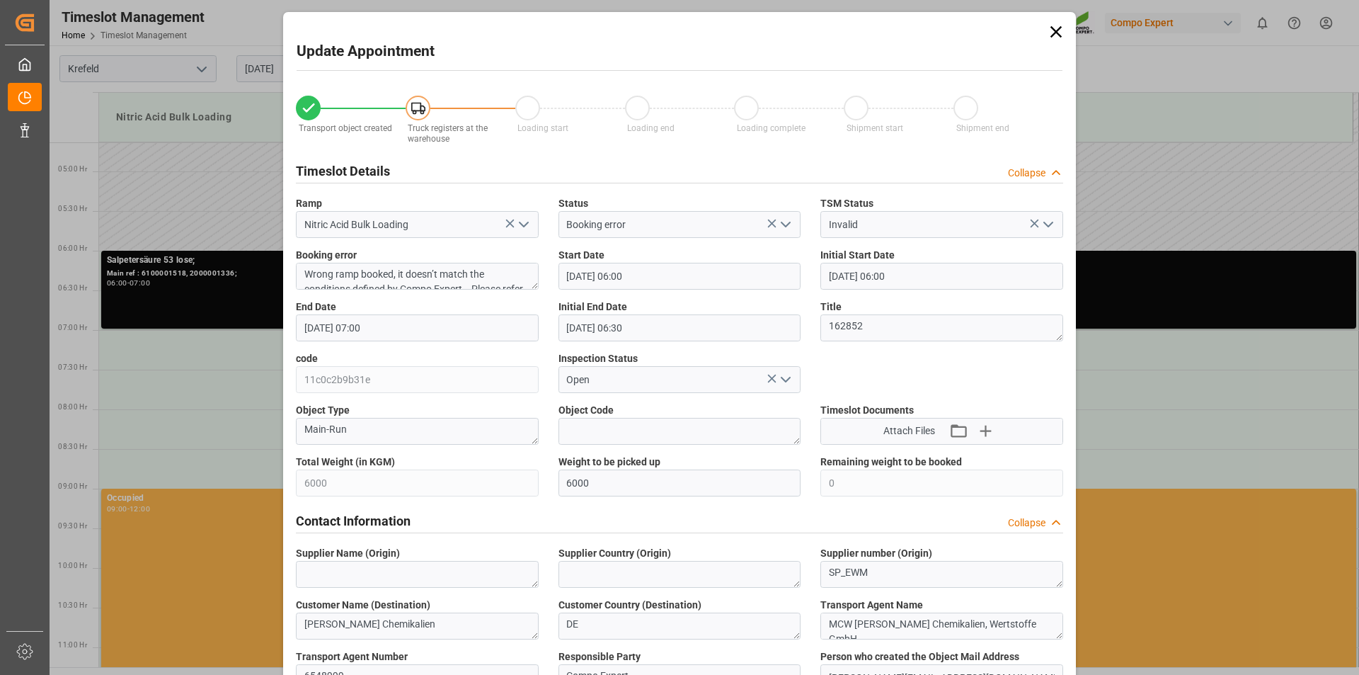
click at [1057, 29] on icon at bounding box center [1056, 31] width 11 height 11
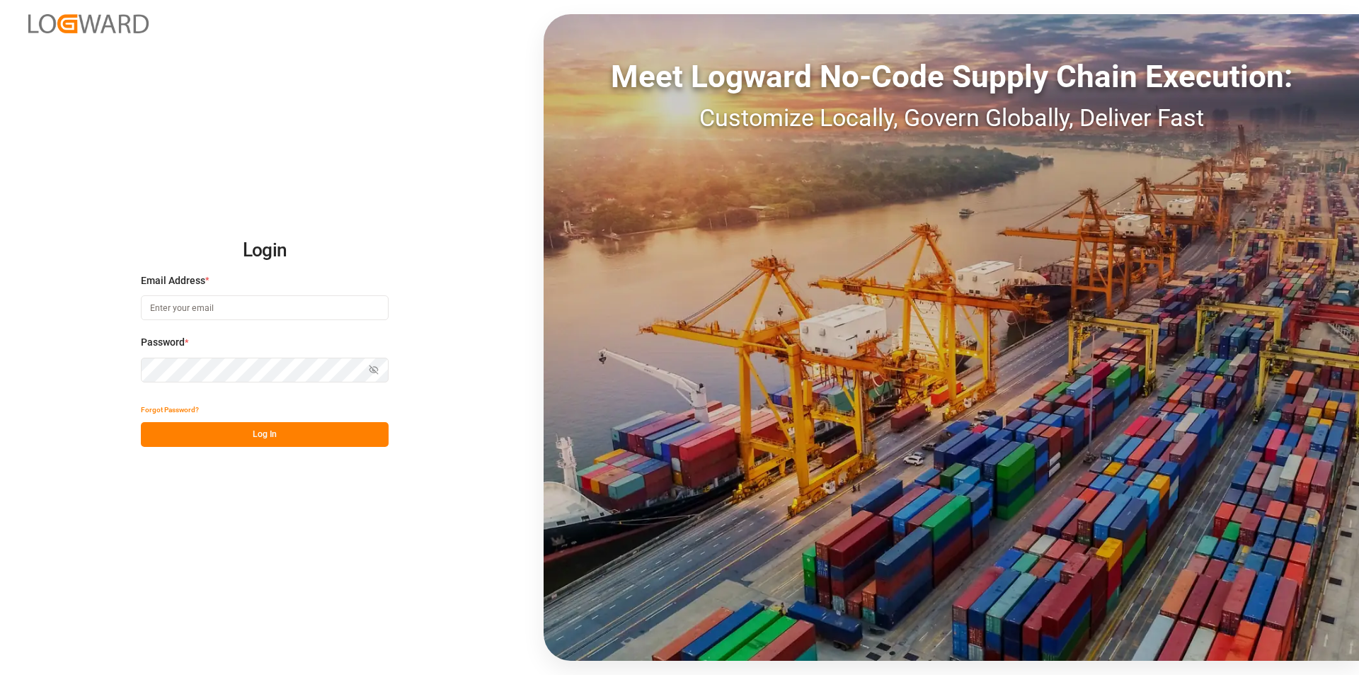
type input "[PERSON_NAME][EMAIL_ADDRESS][PERSON_NAME][DOMAIN_NAME]"
click at [278, 434] on button "Log In" at bounding box center [265, 434] width 248 height 25
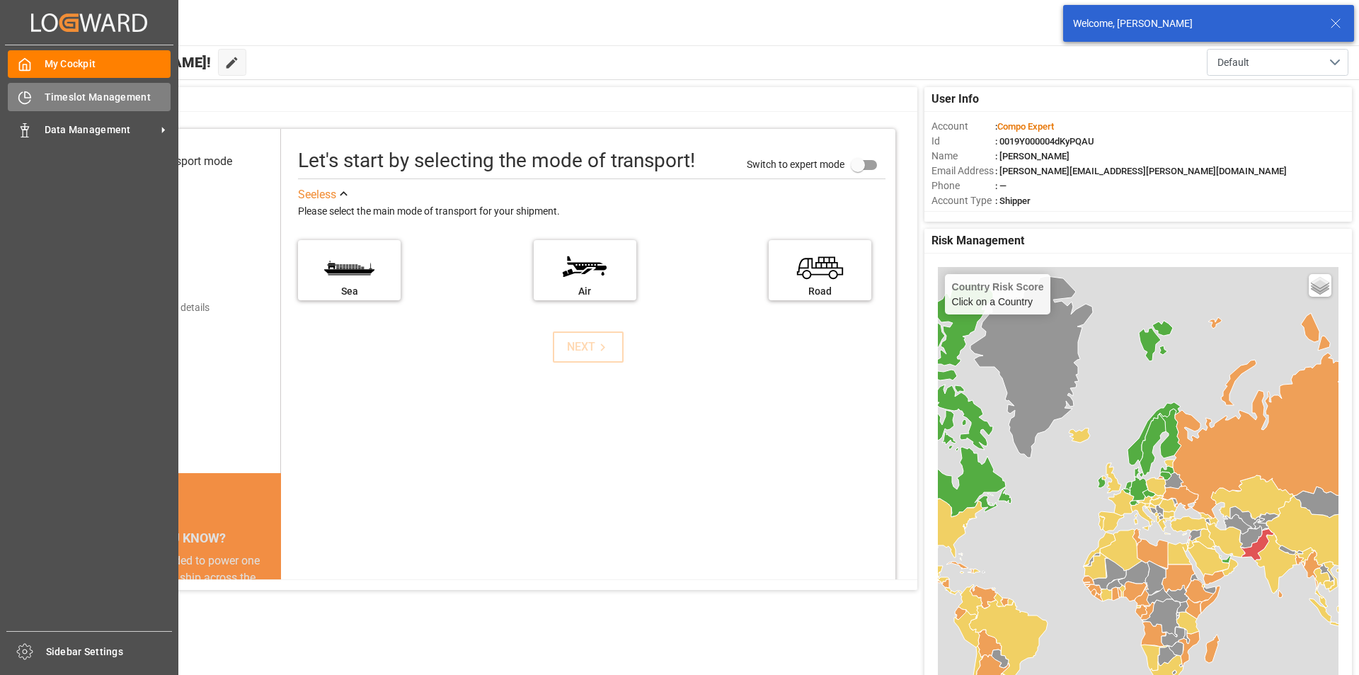
click at [80, 93] on span "Timeslot Management" at bounding box center [108, 97] width 127 height 15
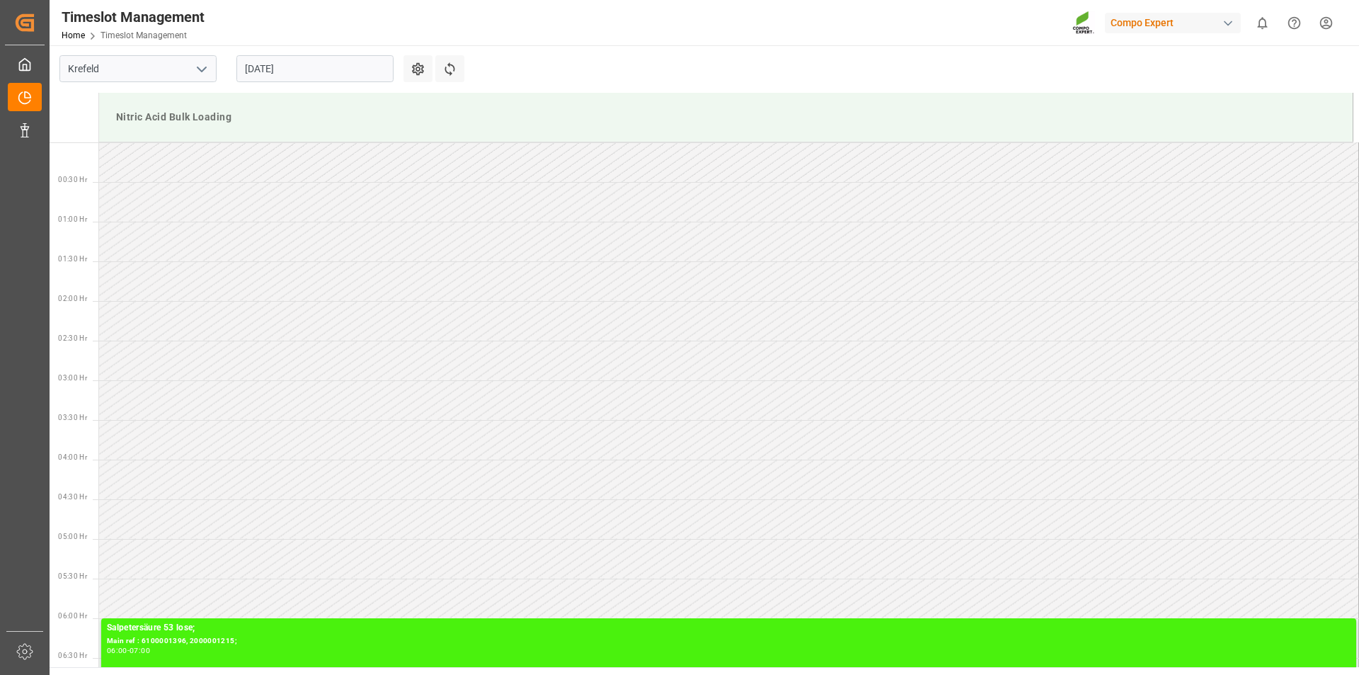
scroll to position [863, 0]
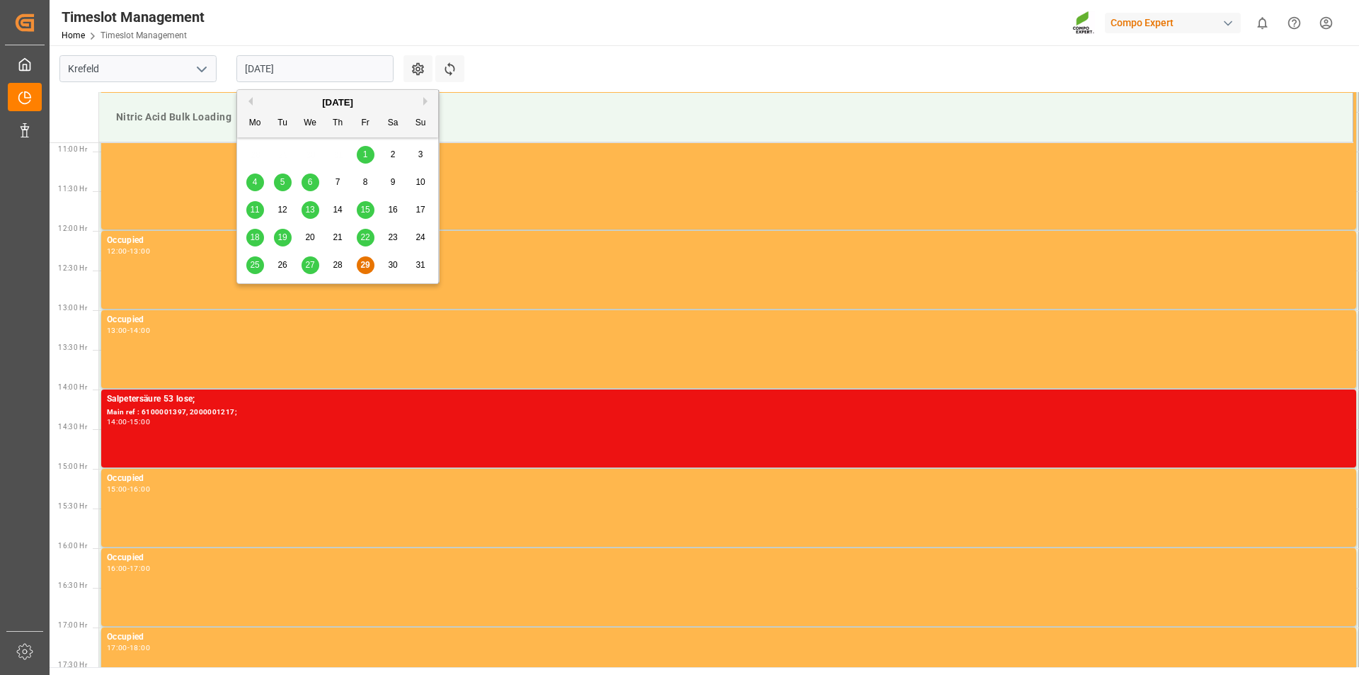
click at [373, 69] on input "[DATE]" at bounding box center [314, 68] width 157 height 27
click at [423, 100] on div "[DATE]" at bounding box center [337, 103] width 201 height 14
click at [424, 101] on button "Next Month" at bounding box center [427, 101] width 8 height 8
click at [251, 236] on span "22" at bounding box center [254, 237] width 9 height 10
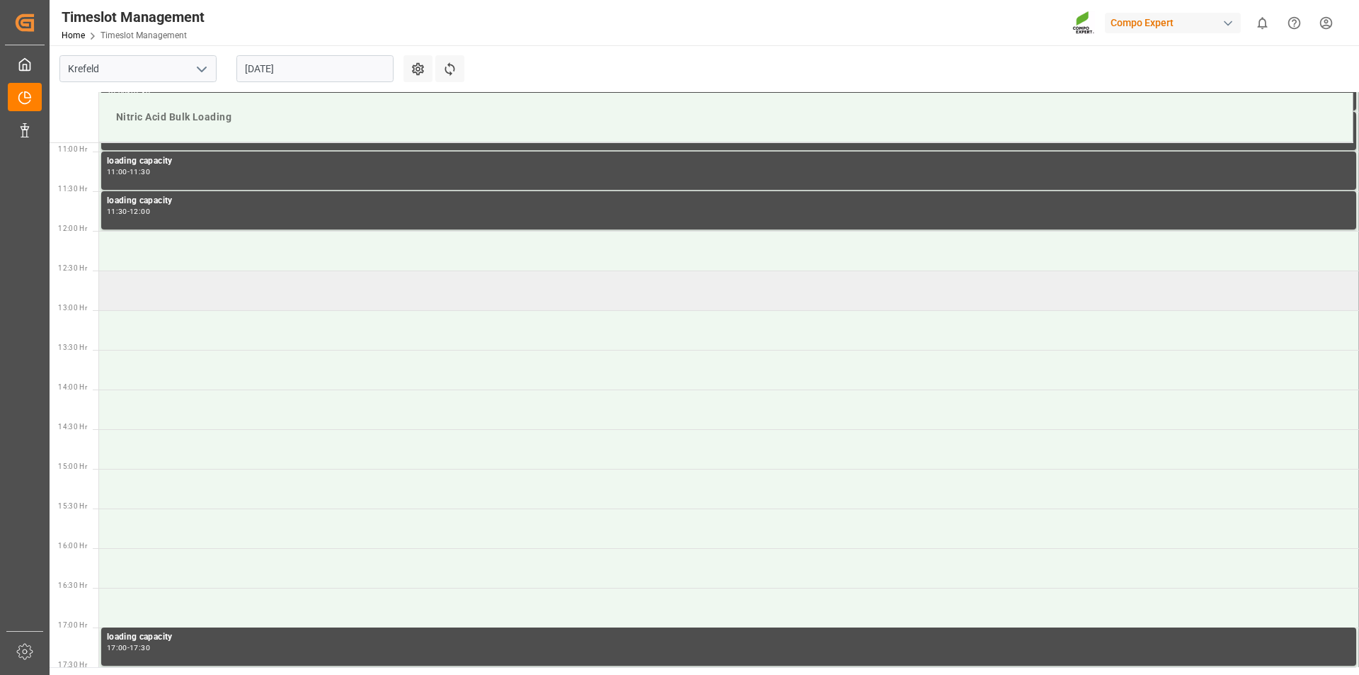
click at [230, 292] on td at bounding box center [729, 290] width 1260 height 40
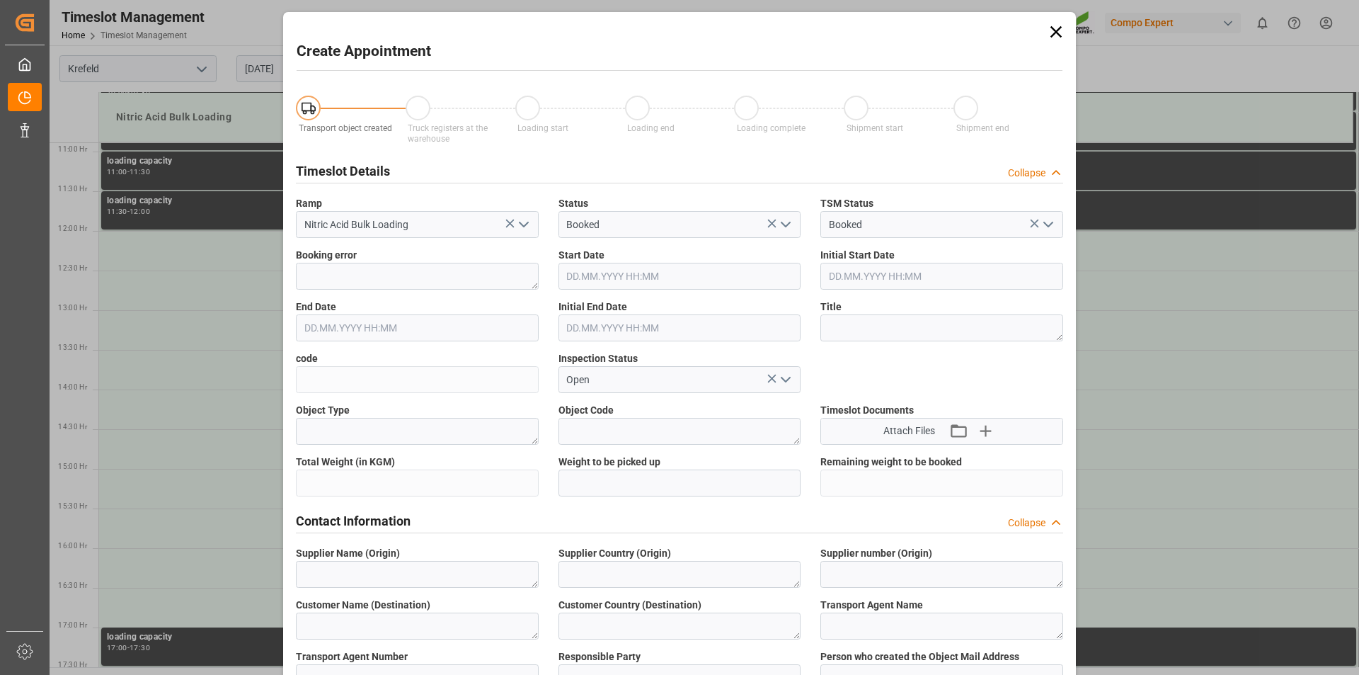
type input "[DATE] 12:30"
type input "[DATE] 13:00"
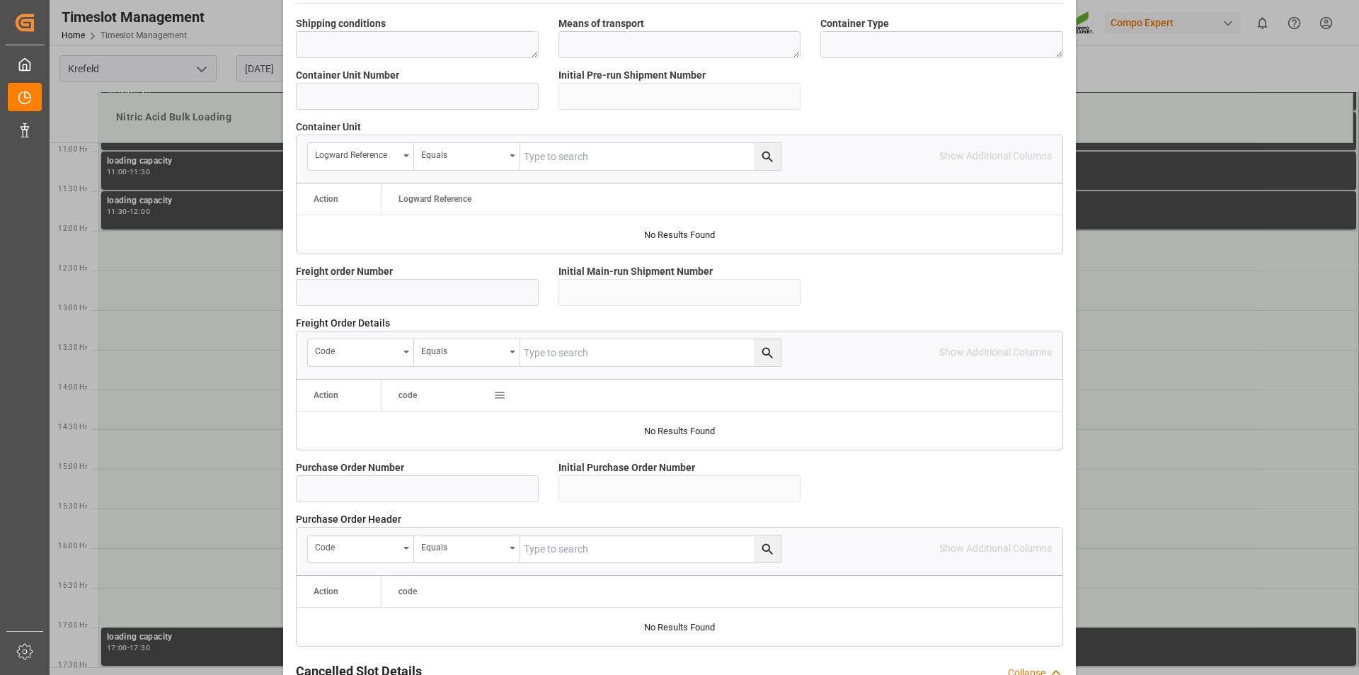
scroll to position [1133, 0]
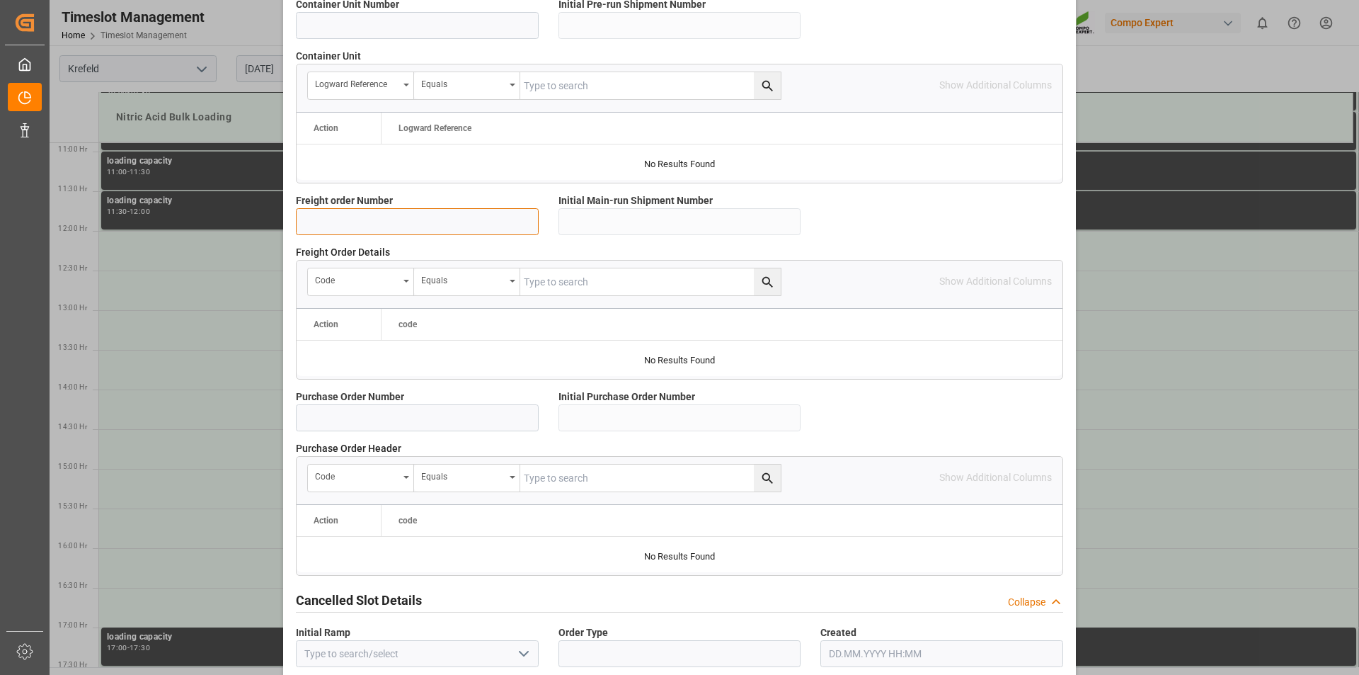
click at [445, 220] on input at bounding box center [417, 221] width 243 height 27
type input "6100001519"
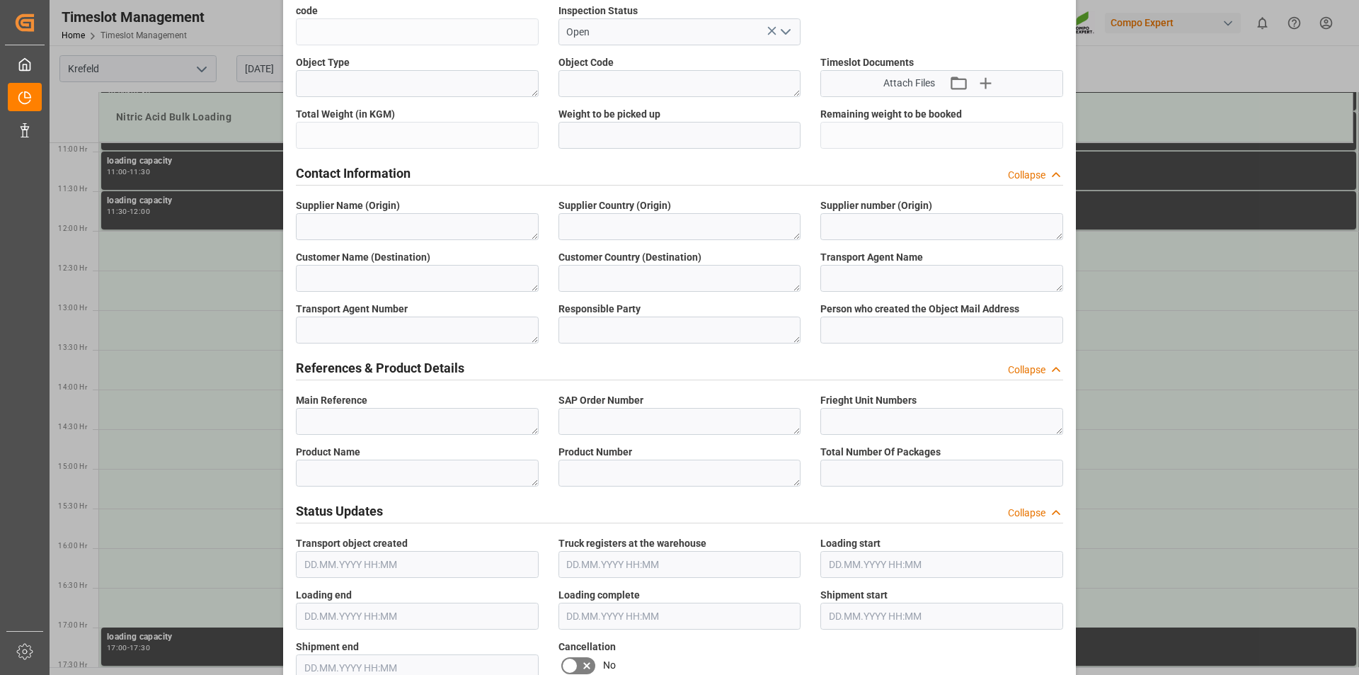
scroll to position [0, 0]
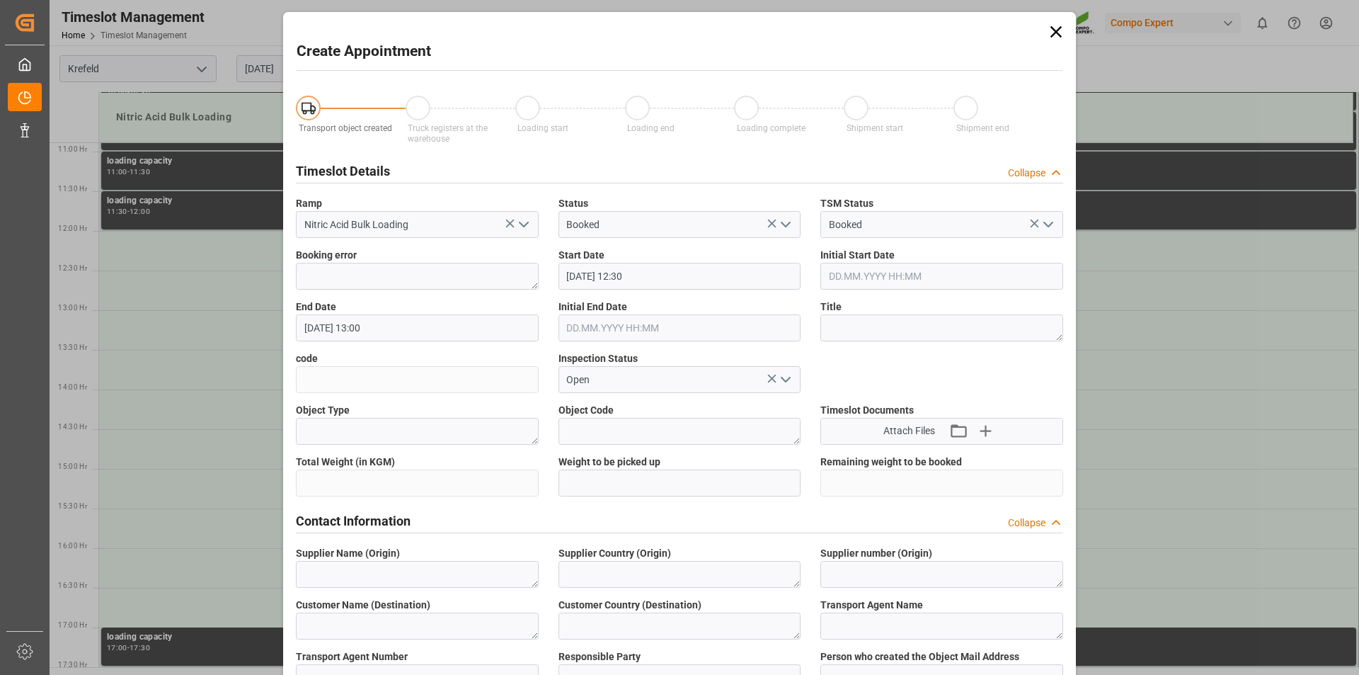
click at [1053, 30] on icon at bounding box center [1056, 32] width 20 height 20
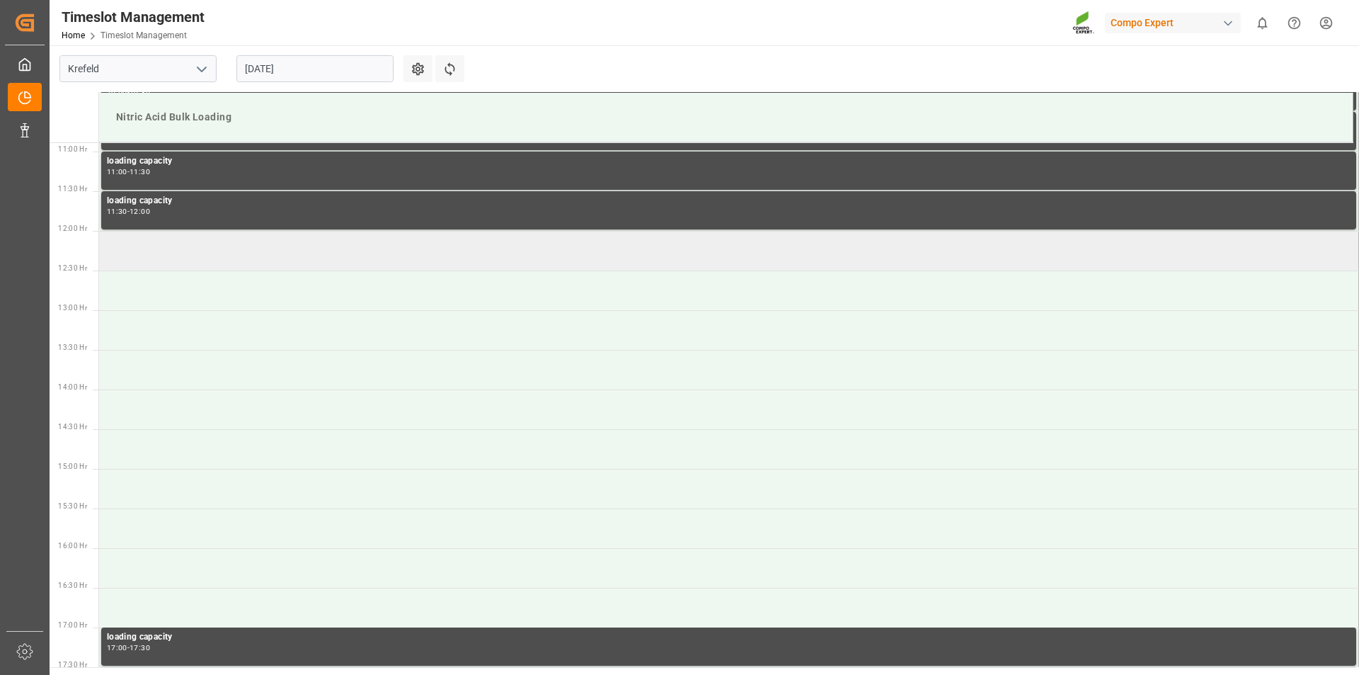
drag, startPoint x: 1231, startPoint y: 8, endPoint x: 624, endPoint y: 256, distance: 655.8
click at [624, 256] on td at bounding box center [729, 251] width 1260 height 40
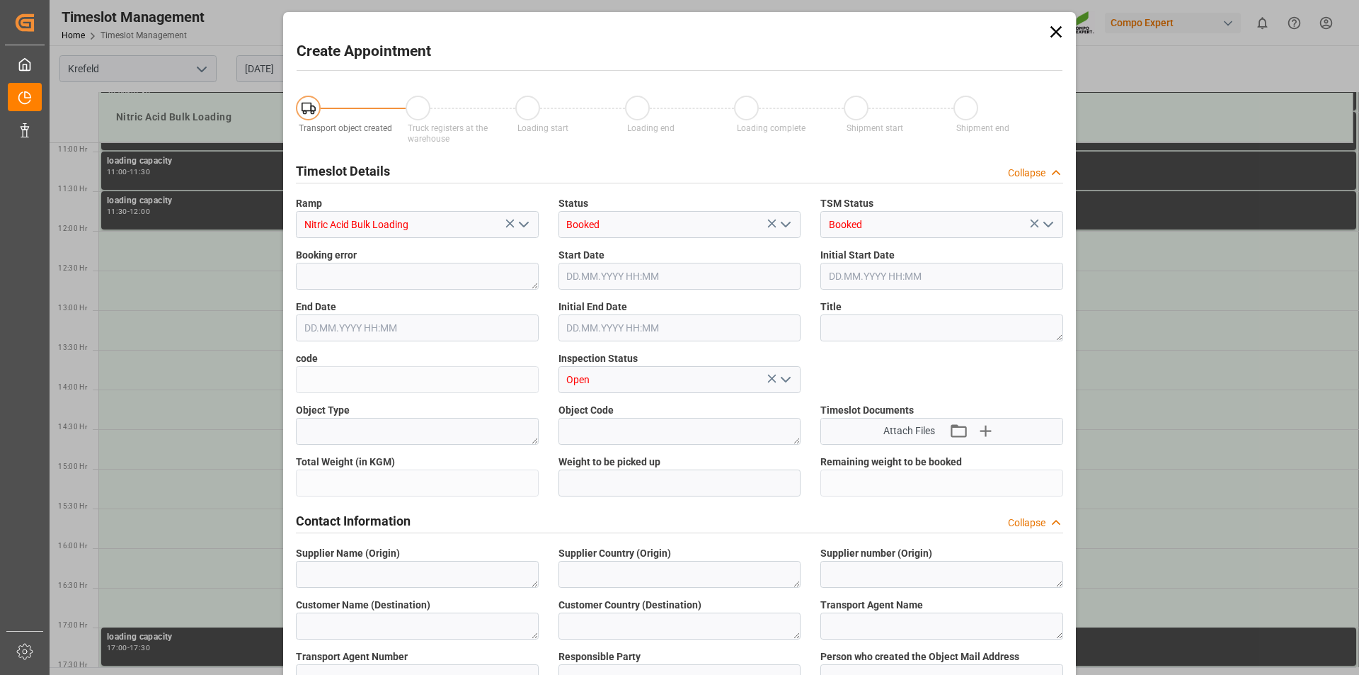
type input "[DATE] 12:00"
type input "[DATE] 12:30"
click at [1053, 31] on icon at bounding box center [1056, 31] width 11 height 11
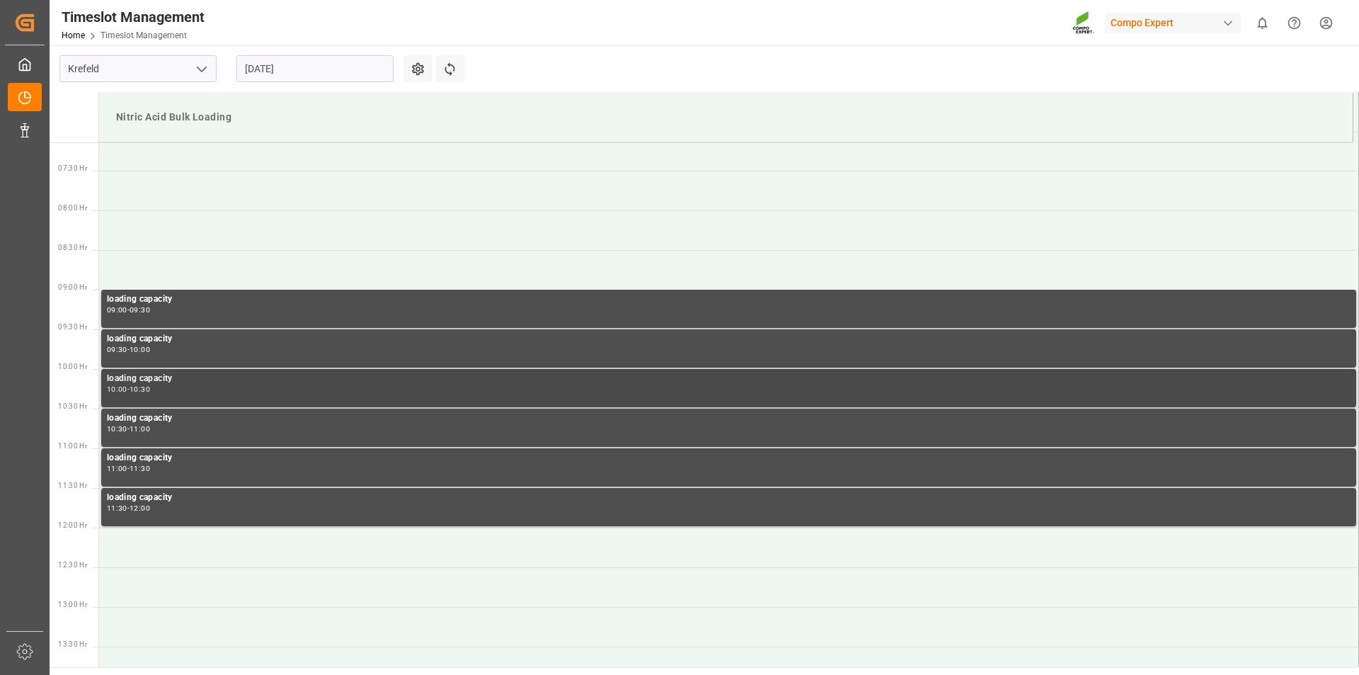
scroll to position [779, 0]
